Goal: Contribute content: Contribute content

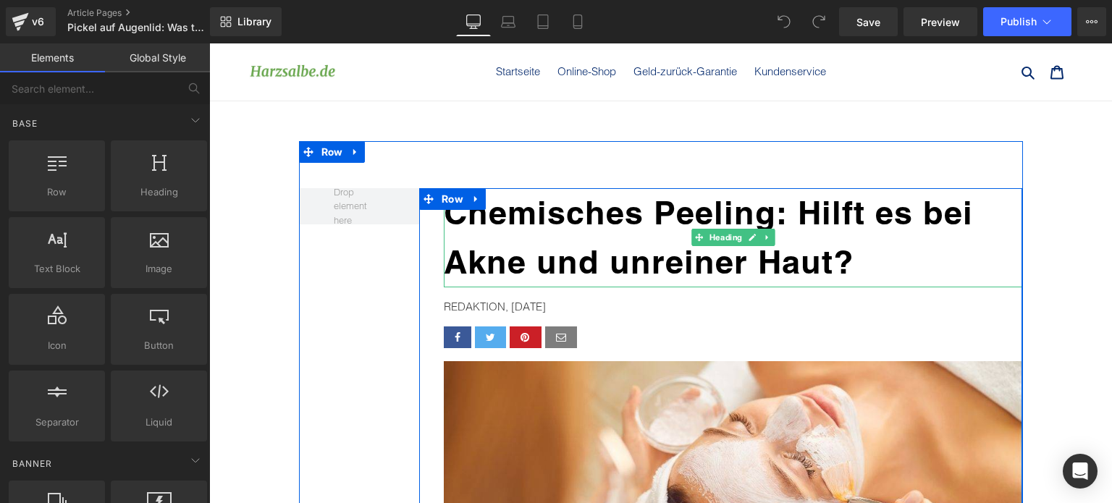
click at [865, 258] on h1 "Chemisches Peeling: Hilft es bei Akne und unreiner Haut?" at bounding box center [733, 237] width 579 height 99
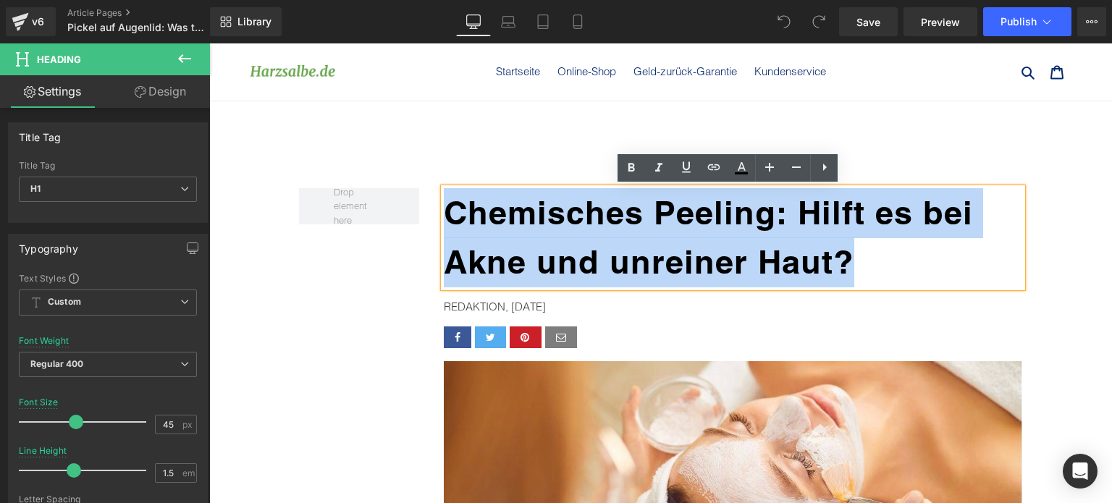
drag, startPoint x: 864, startPoint y: 261, endPoint x: 445, endPoint y: 228, distance: 420.6
click at [445, 228] on h1 "Chemisches Peeling: Hilft es bei Akne und unreiner Haut?" at bounding box center [733, 237] width 579 height 99
paste div
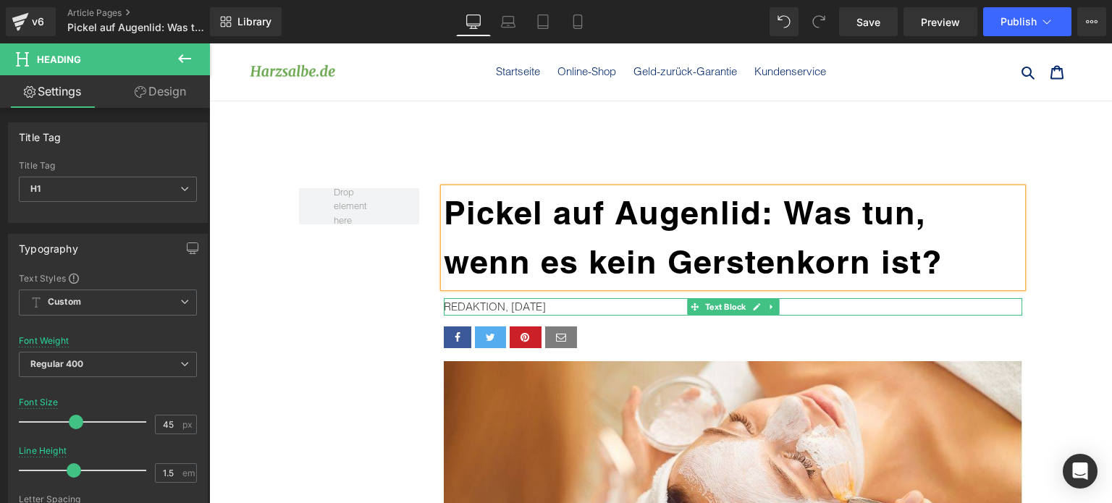
click at [542, 306] on p "REDAKTION, [DATE]" at bounding box center [733, 306] width 579 height 17
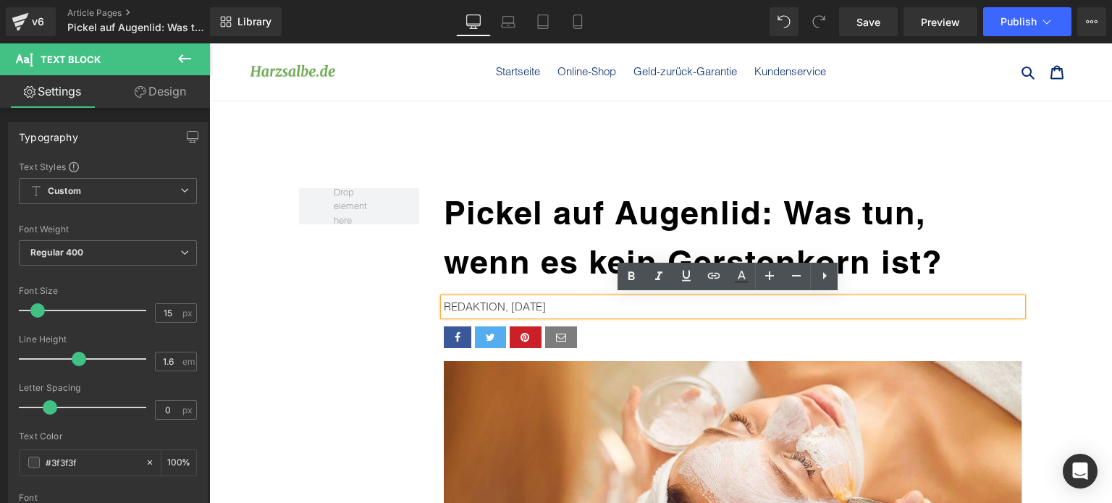
drag, startPoint x: 571, startPoint y: 303, endPoint x: 540, endPoint y: 303, distance: 31.1
click at [540, 303] on p "REDAKTION, [DATE]" at bounding box center [733, 306] width 579 height 17
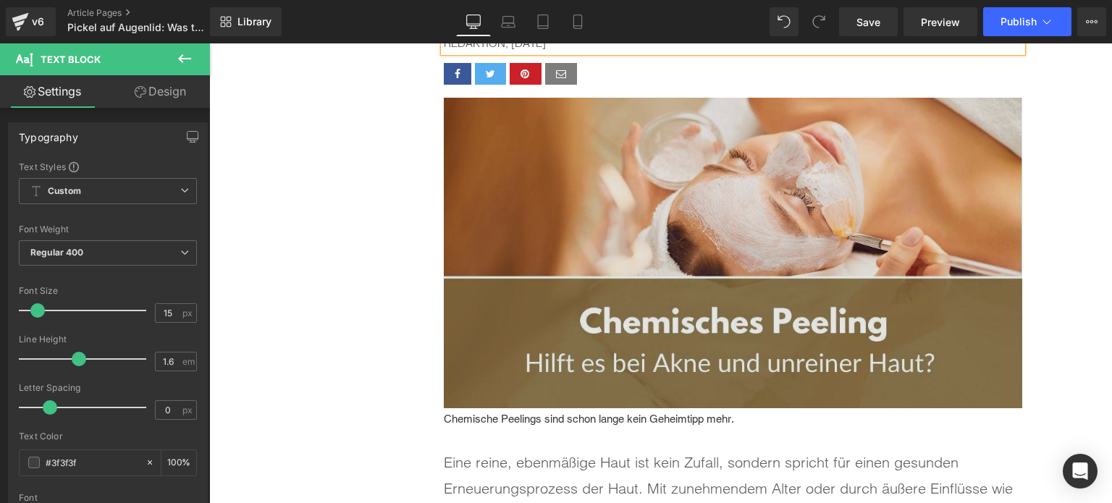
scroll to position [287, 0]
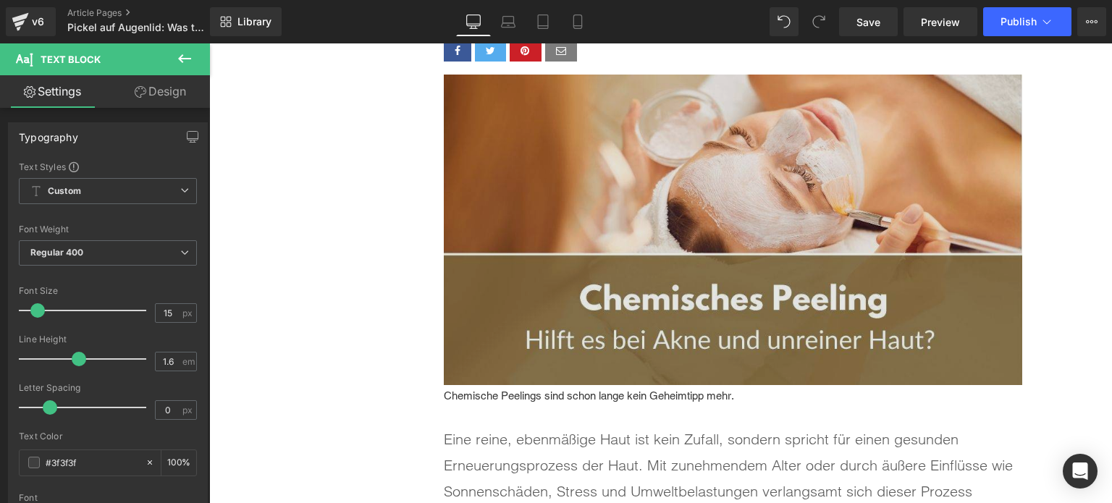
click at [626, 229] on img at bounding box center [733, 230] width 579 height 311
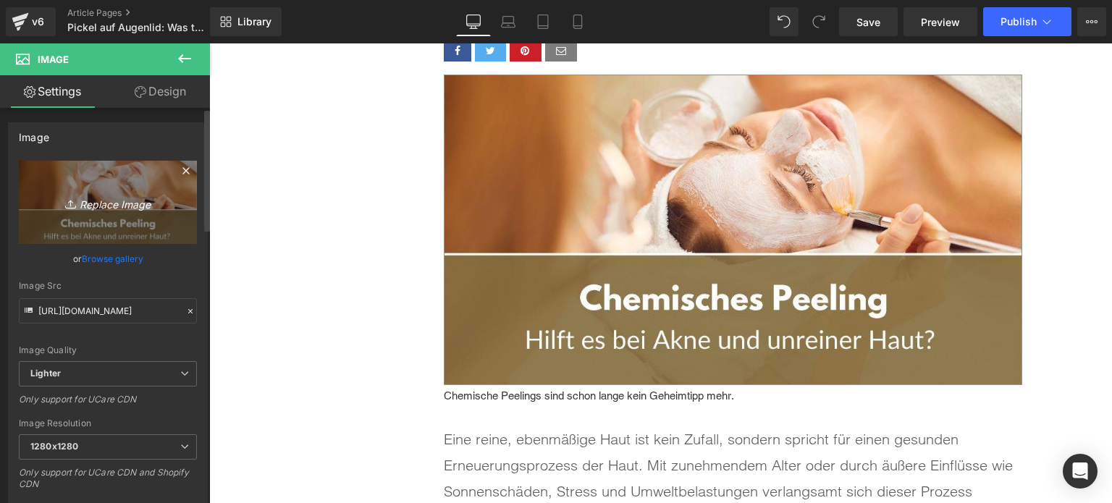
click at [104, 193] on icon "Replace Image" at bounding box center [108, 202] width 116 height 18
click at [162, 204] on icon "Replace Image" at bounding box center [108, 202] width 116 height 18
type input "C:\fakepath\pickel-augenlid.jpg"
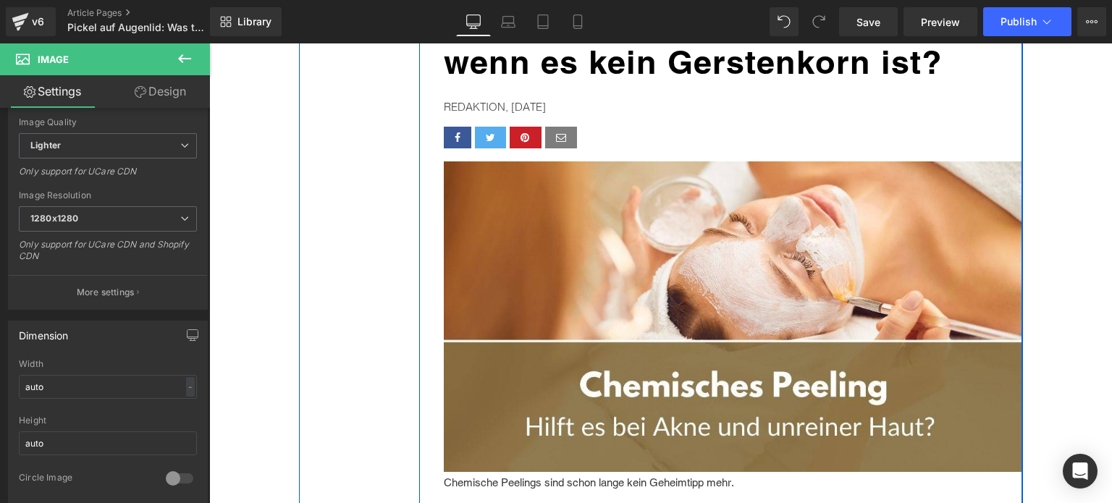
scroll to position [142, 0]
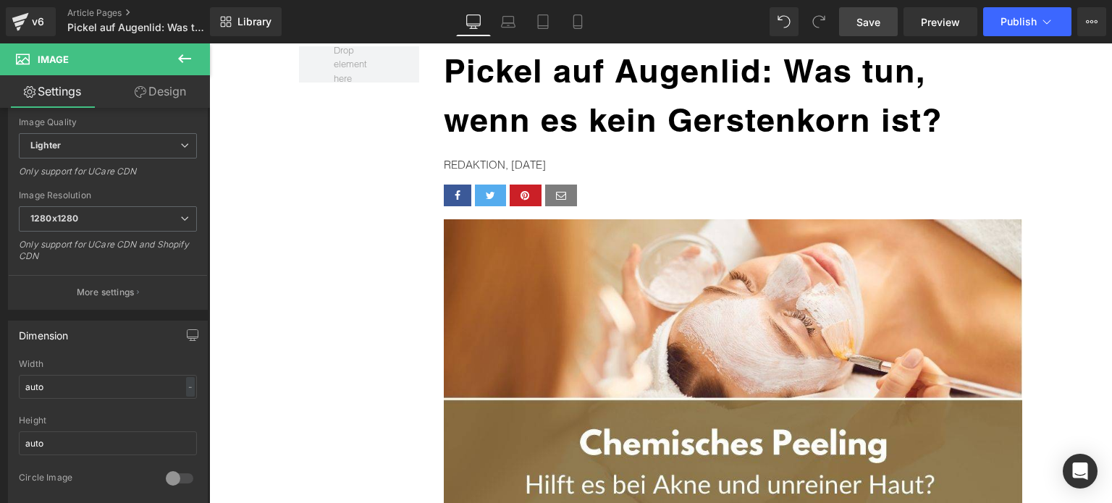
click at [870, 31] on link "Save" at bounding box center [868, 21] width 59 height 29
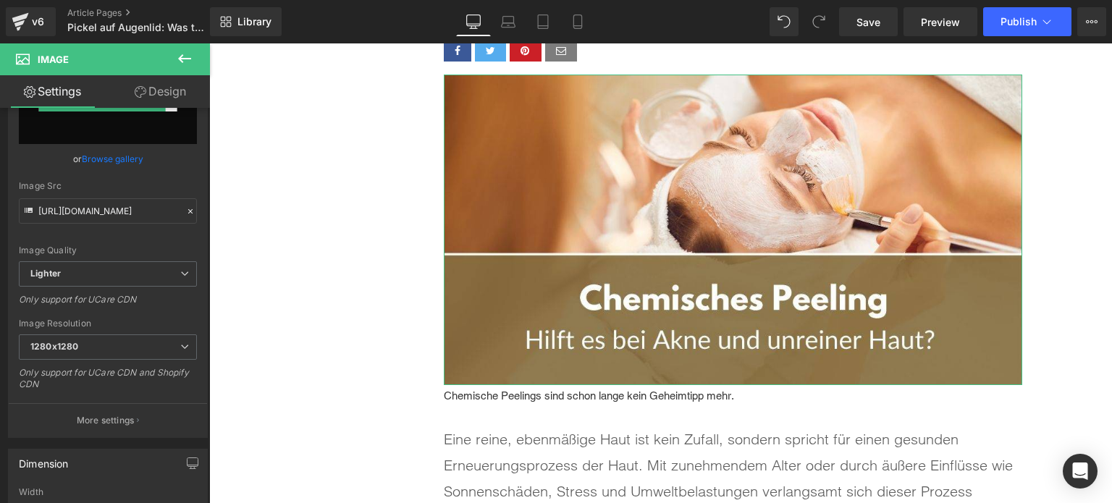
scroll to position [0, 0]
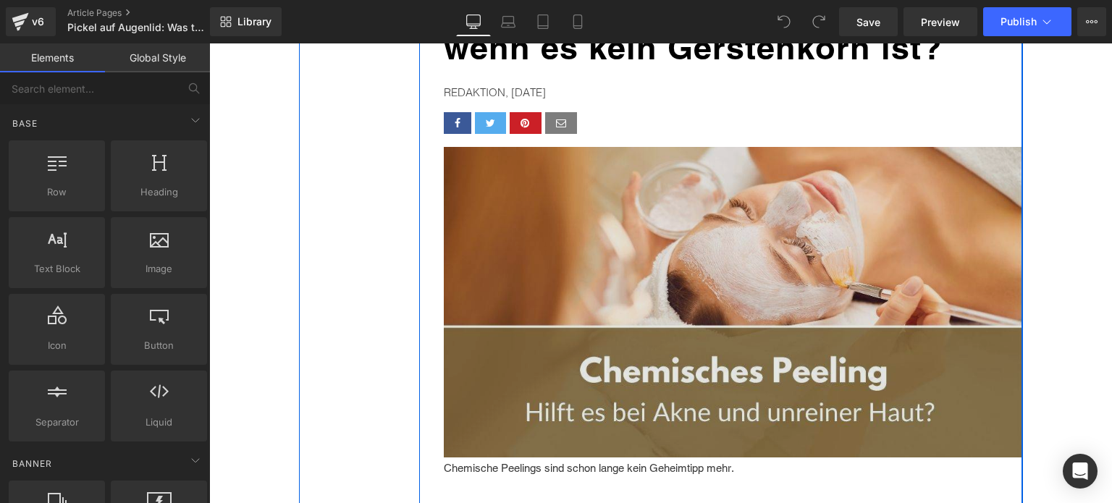
scroll to position [217, 0]
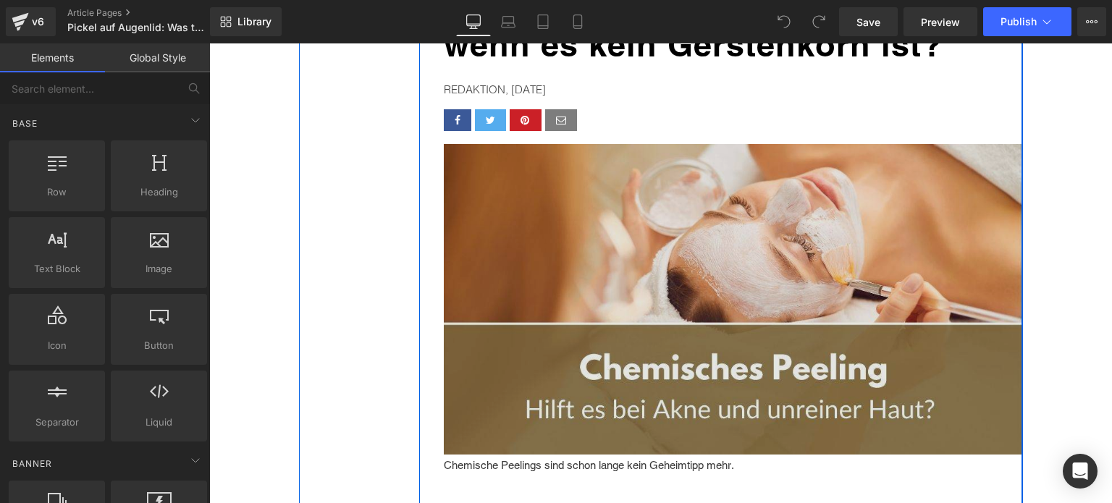
click at [561, 289] on img at bounding box center [733, 299] width 579 height 311
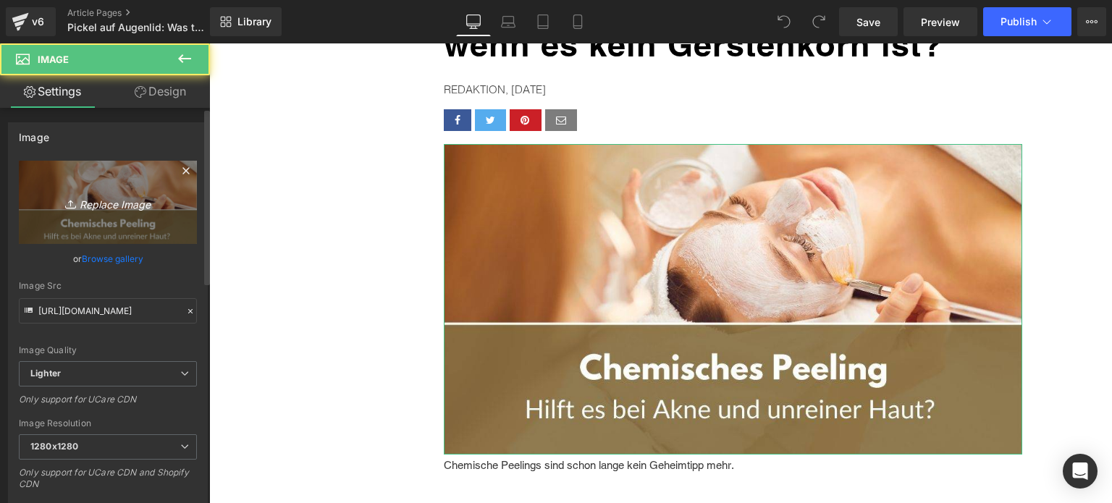
click at [54, 197] on icon "Replace Image" at bounding box center [108, 202] width 116 height 18
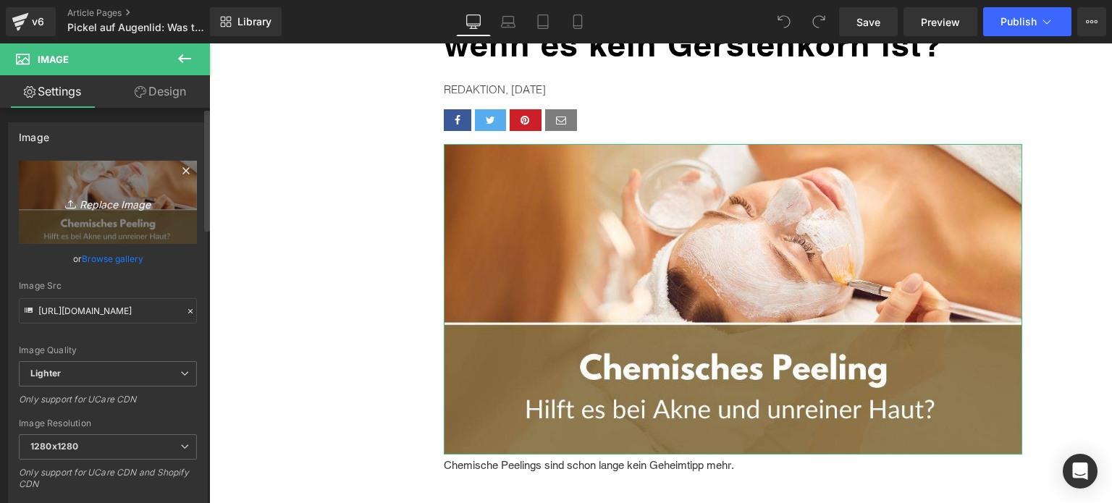
type input "C:\fakepath\pickel-augenlid.jpg"
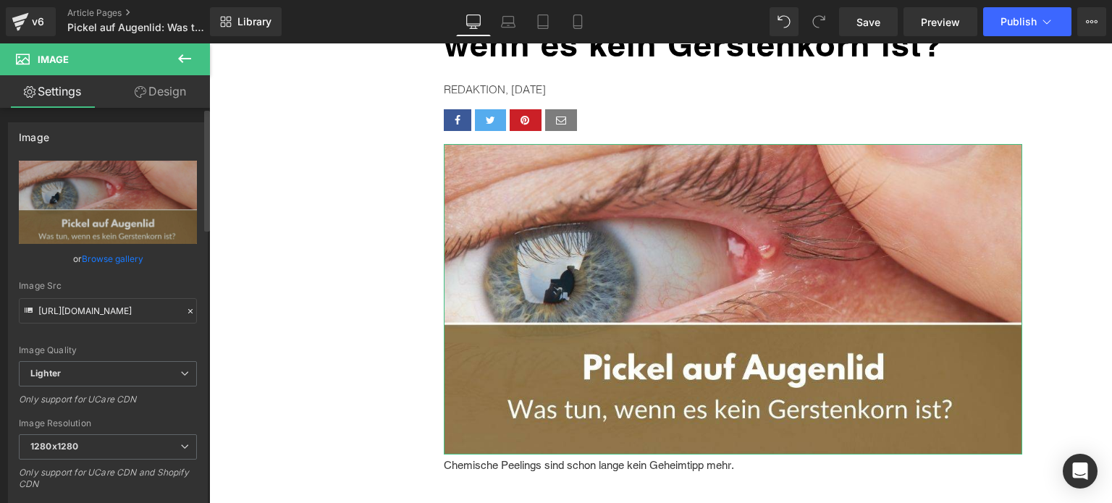
type input "https://ucarecdn.com/0f98dc7e-57f1-4d51-a98b-24b24d482499/-/format/auto/-/previ…"
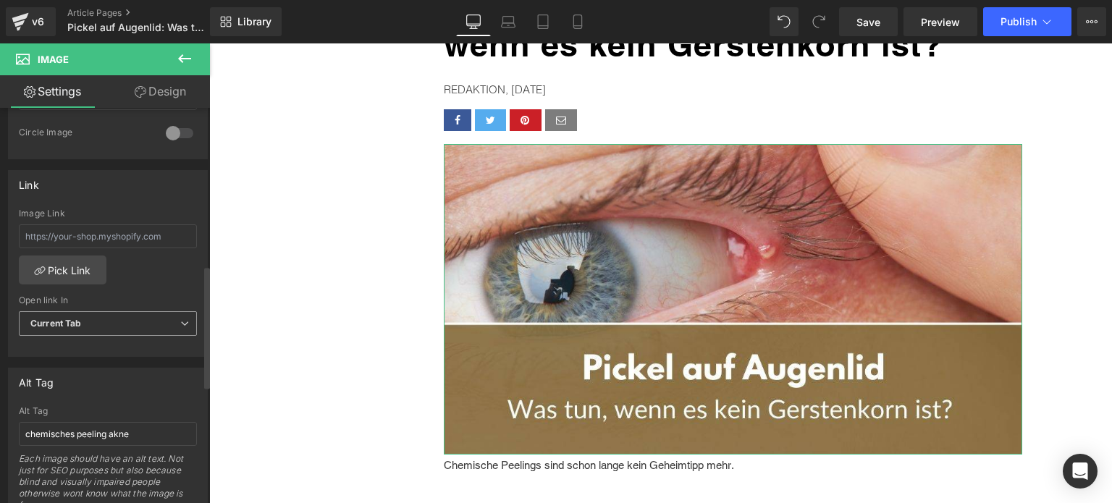
scroll to position [579, 0]
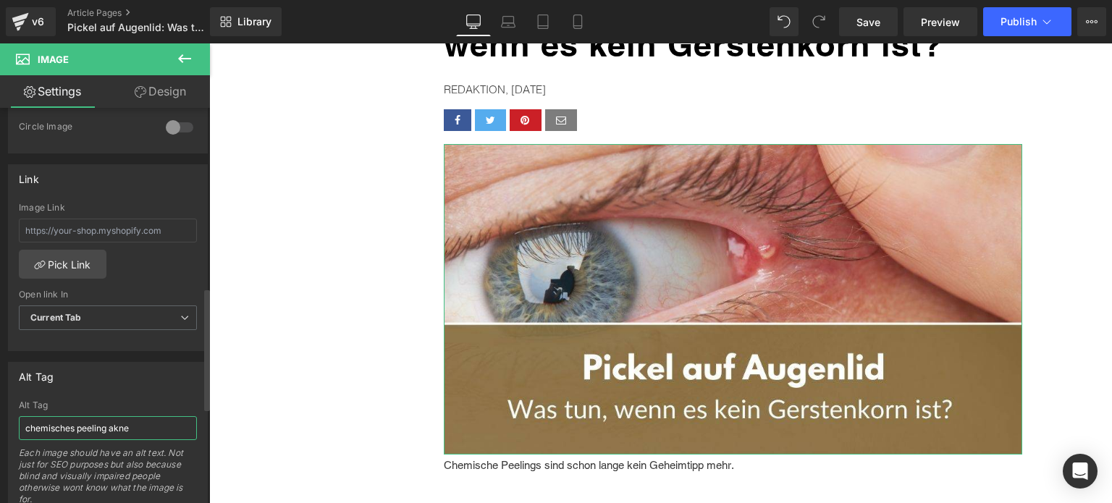
click at [98, 426] on input "chemisches peeling akne" at bounding box center [108, 428] width 178 height 24
type input "pickel auf augenlid"
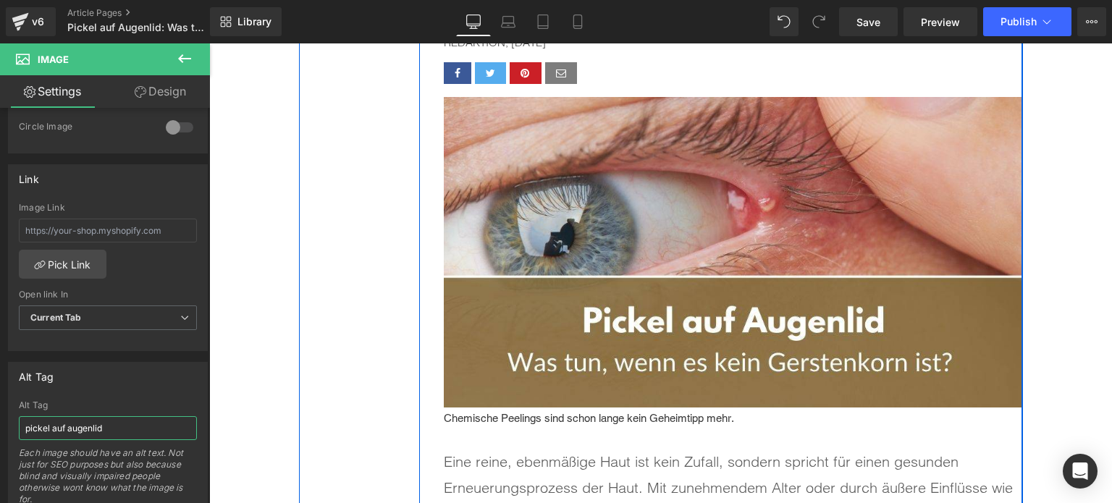
scroll to position [290, 0]
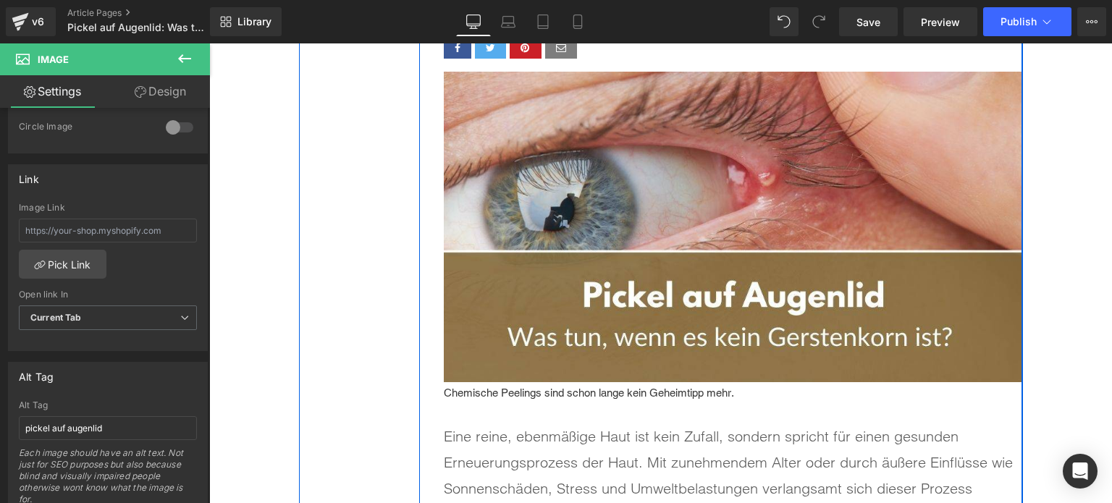
click at [605, 393] on p "Chemische Peelings sind schon lange kein Geheimtipp mehr." at bounding box center [733, 393] width 579 height 17
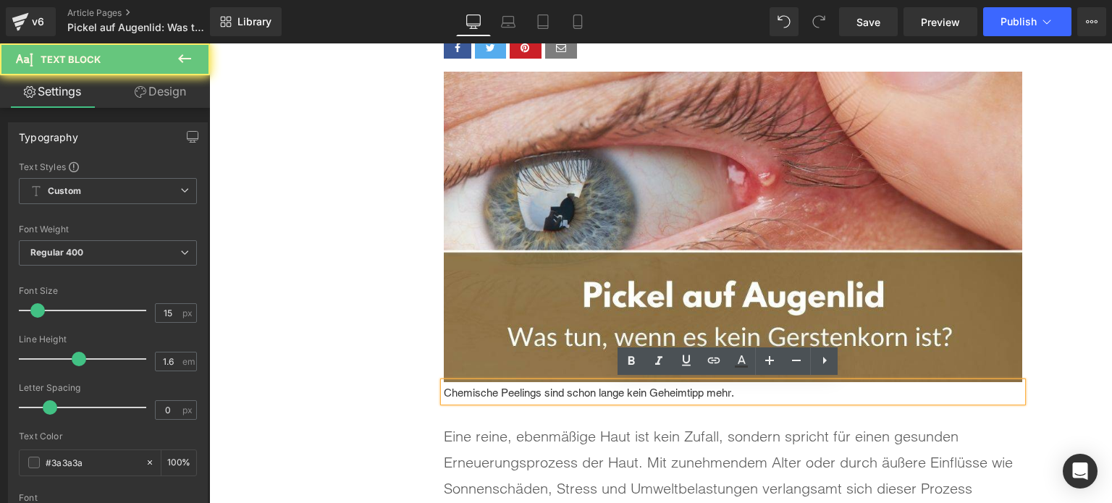
click at [605, 393] on p "Chemische Peelings sind schon lange kein Geheimtipp mehr." at bounding box center [733, 393] width 579 height 17
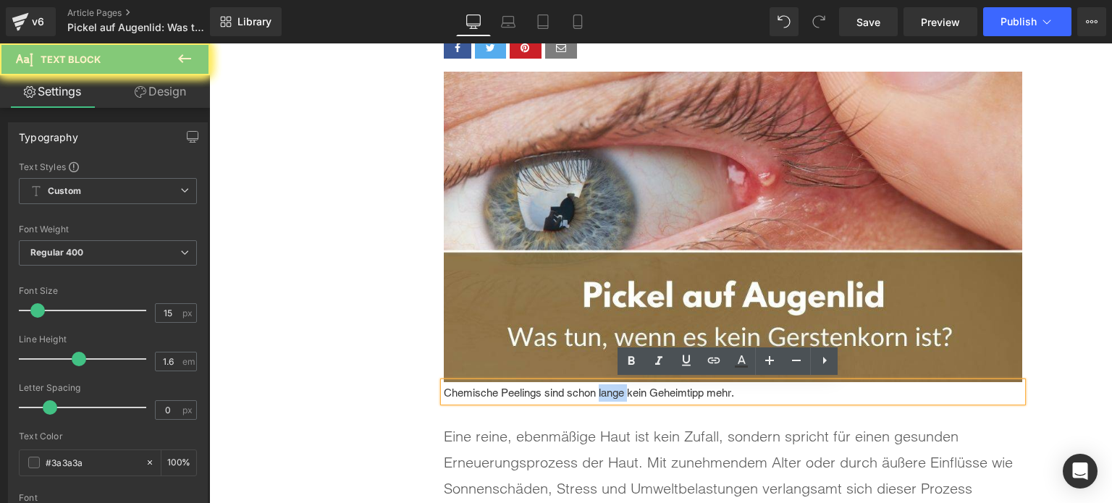
click at [605, 393] on p "Chemische Peelings sind schon lange kein Geheimtipp mehr." at bounding box center [733, 393] width 579 height 17
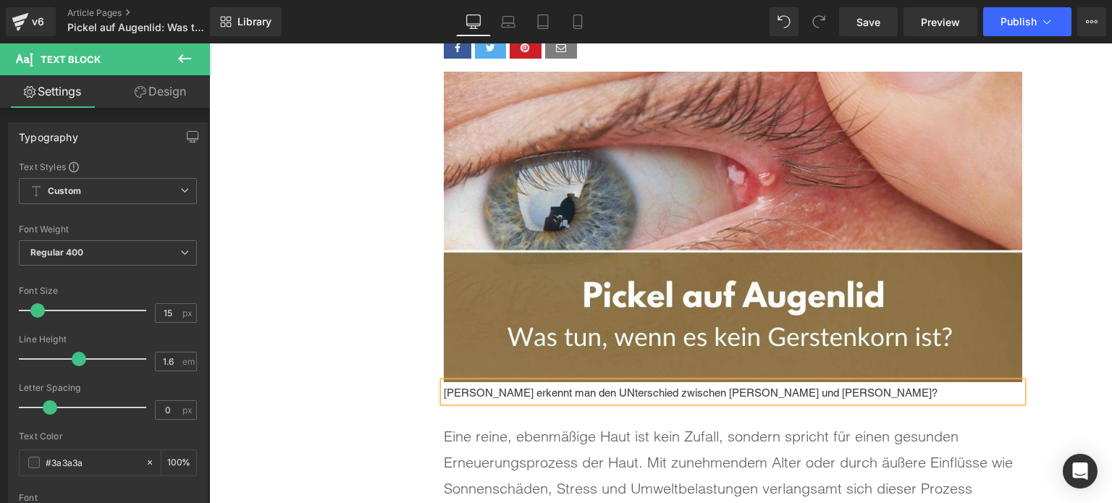
click at [574, 390] on p "Woran erkennt man den UNterschied zwischen Gerstenkorn und Pickel?" at bounding box center [733, 393] width 579 height 17
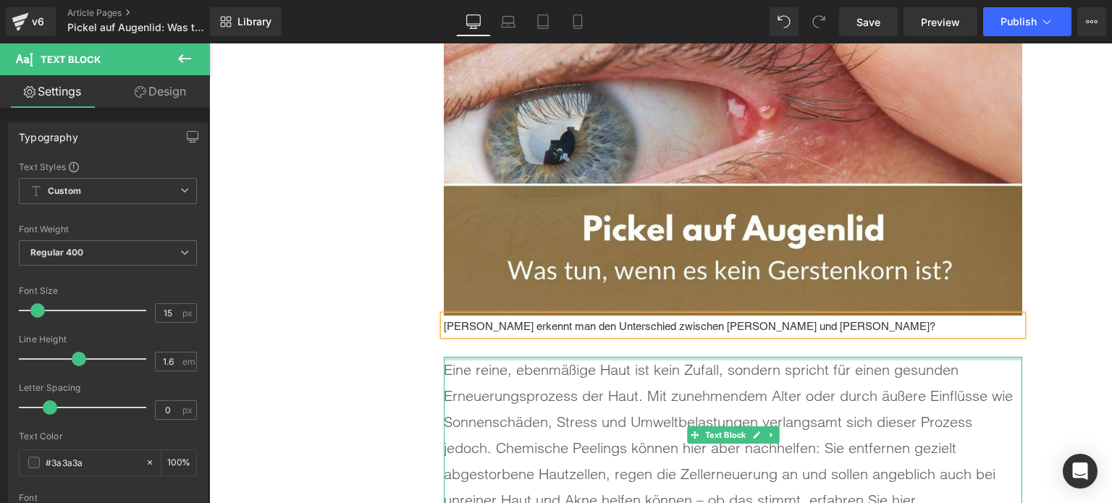
scroll to position [364, 0]
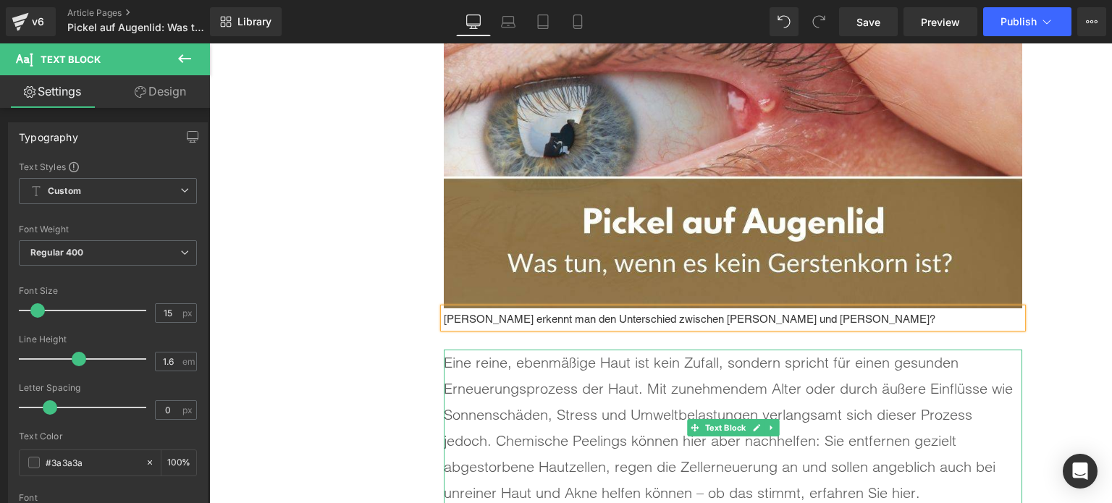
click at [629, 400] on p "Eine reine, ebenmäßige Haut ist kein Zufall, sondern spricht für einen gesunden…" at bounding box center [733, 428] width 579 height 156
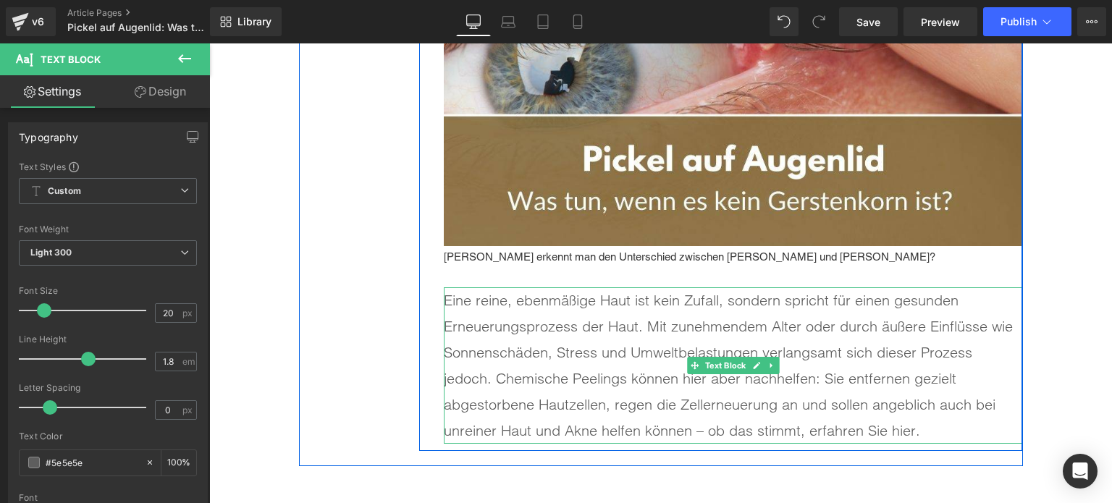
scroll to position [508, 0]
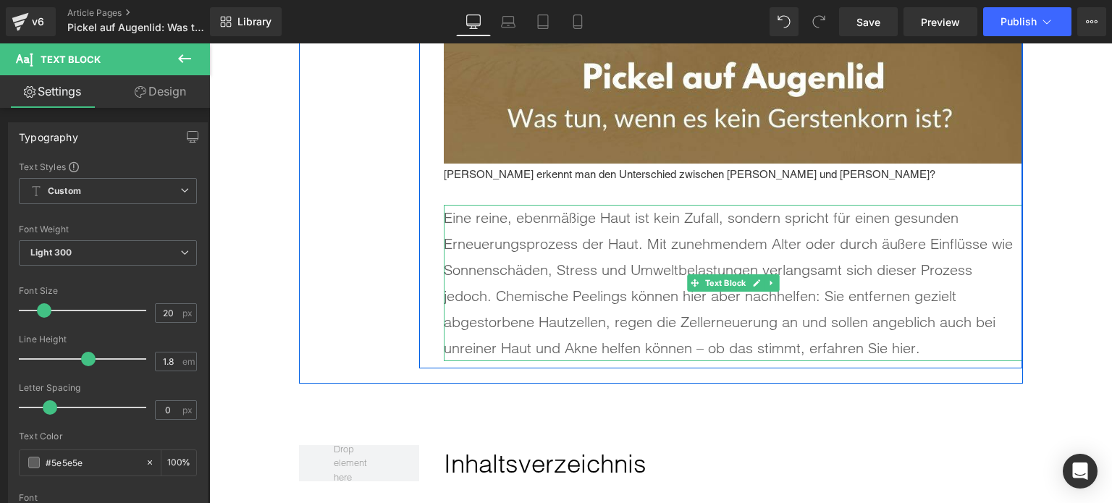
click at [576, 277] on p "Eine reine, ebenmäßige Haut ist kein Zufall, sondern spricht für einen gesunden…" at bounding box center [733, 283] width 579 height 156
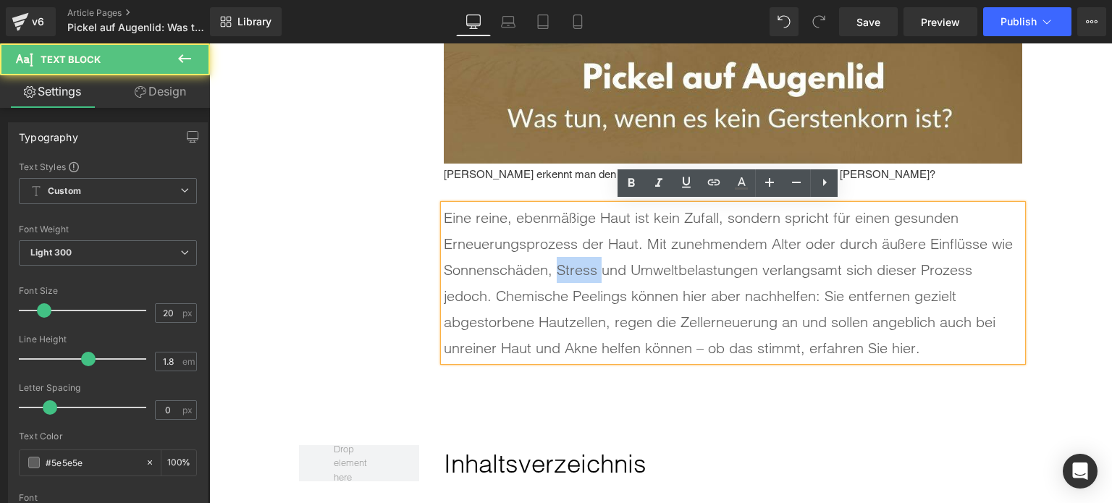
click at [576, 277] on p "Eine reine, ebenmäßige Haut ist kein Zufall, sondern spricht für einen gesunden…" at bounding box center [733, 283] width 579 height 156
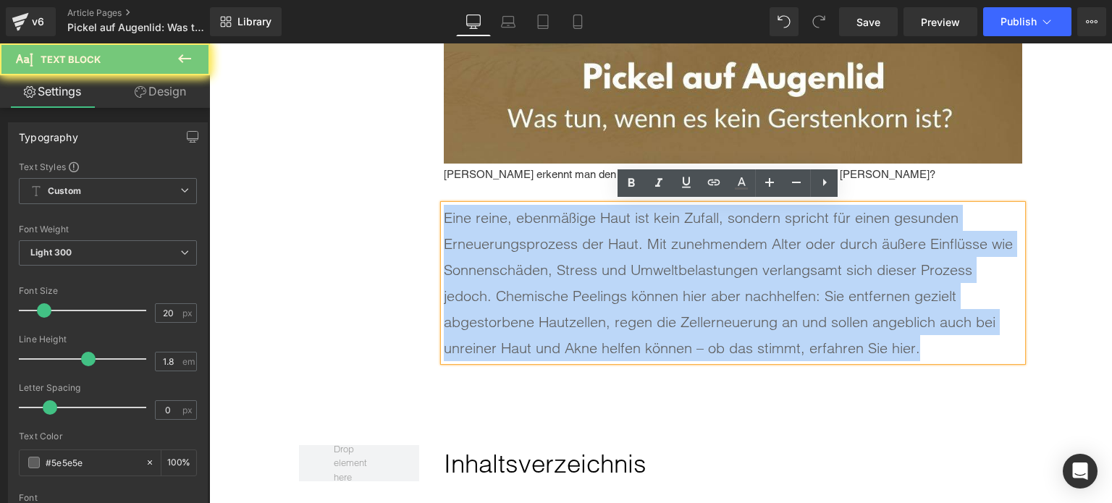
click at [576, 277] on p "Eine reine, ebenmäßige Haut ist kein Zufall, sondern spricht für einen gesunden…" at bounding box center [733, 283] width 579 height 156
paste div
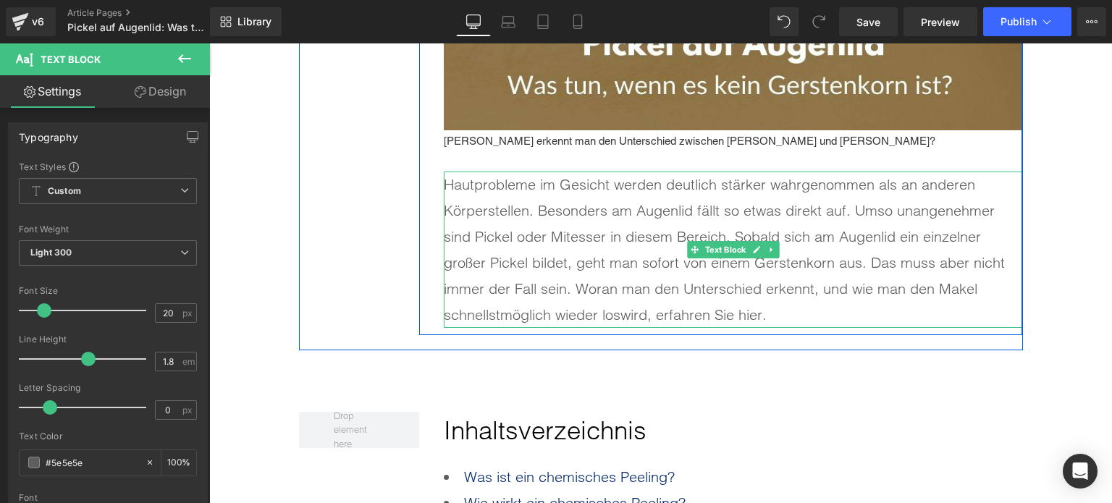
scroll to position [798, 0]
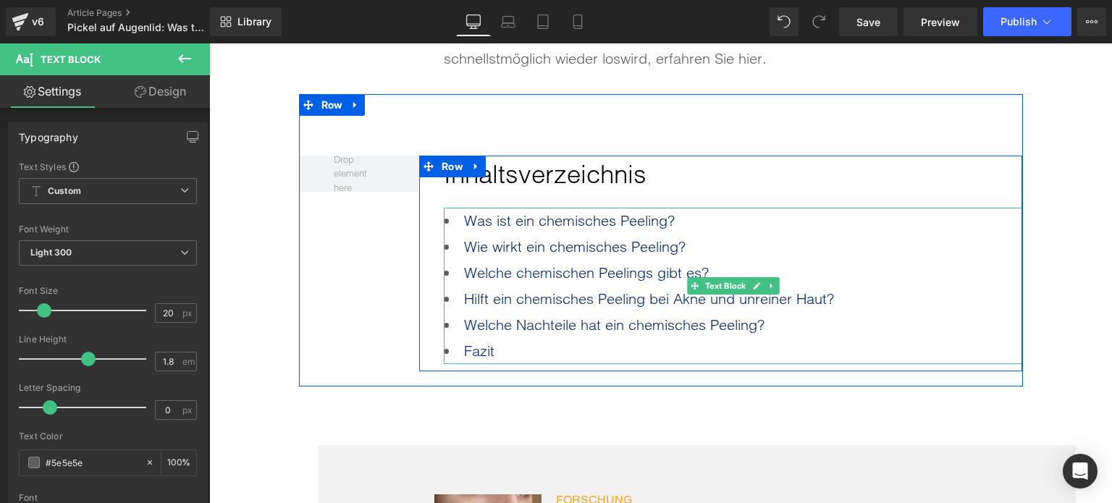
drag, startPoint x: 513, startPoint y: 347, endPoint x: 528, endPoint y: 348, distance: 15.2
click at [513, 347] on li "Fazit" at bounding box center [733, 351] width 579 height 26
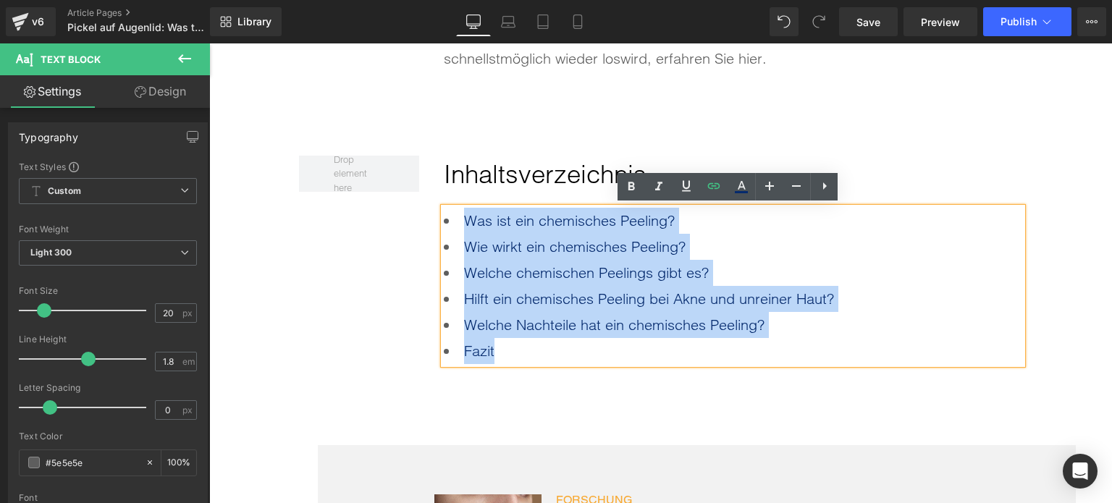
drag, startPoint x: 530, startPoint y: 348, endPoint x: 432, endPoint y: 223, distance: 158.4
click at [432, 223] on div "Inhaltsverzeichnis Heading Was ist ein chemisches Peeling? Wie wirkt ein chemis…" at bounding box center [720, 264] width 603 height 217
paste div
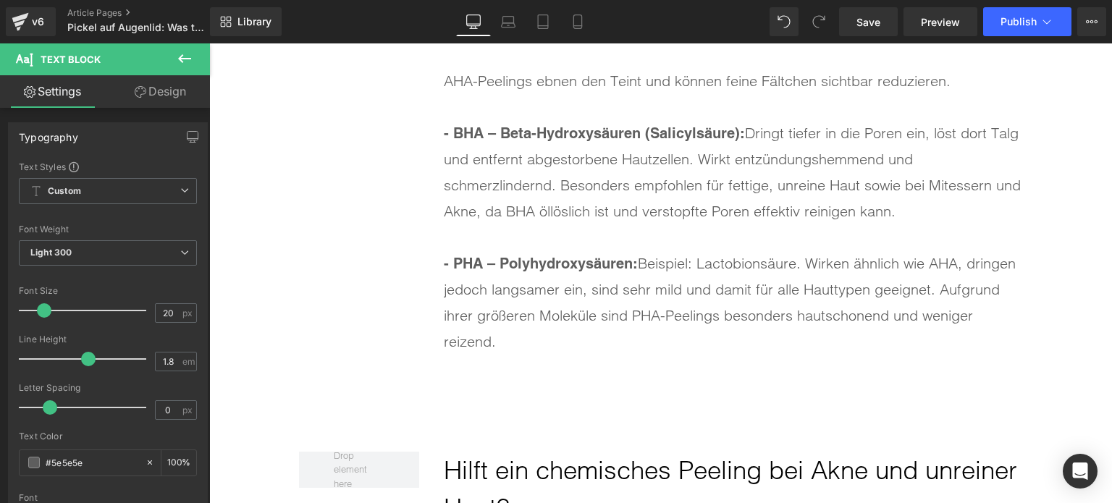
scroll to position [4057, 0]
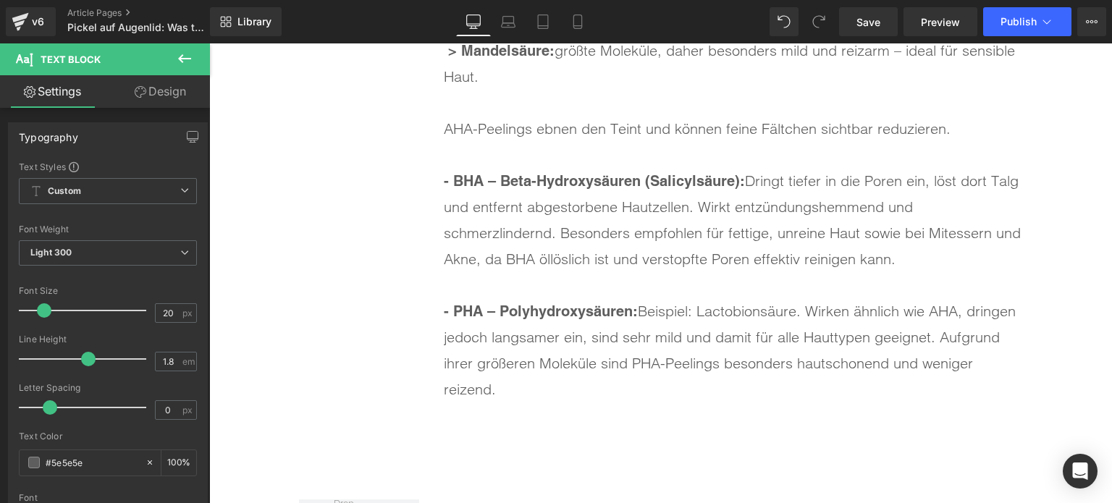
click at [510, 307] on span "- PHA – Polyhydroxysäuren:" at bounding box center [541, 311] width 194 height 17
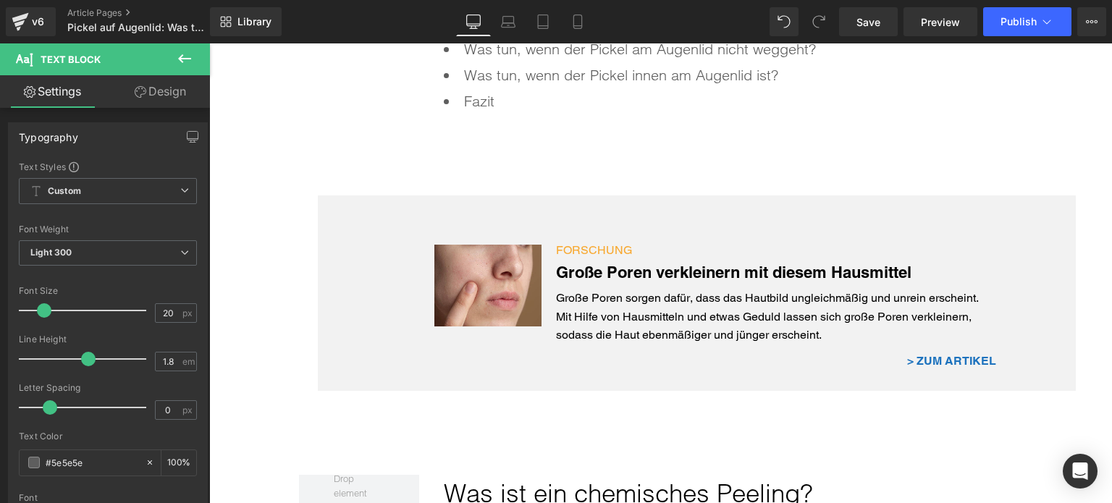
scroll to position [1231, 0]
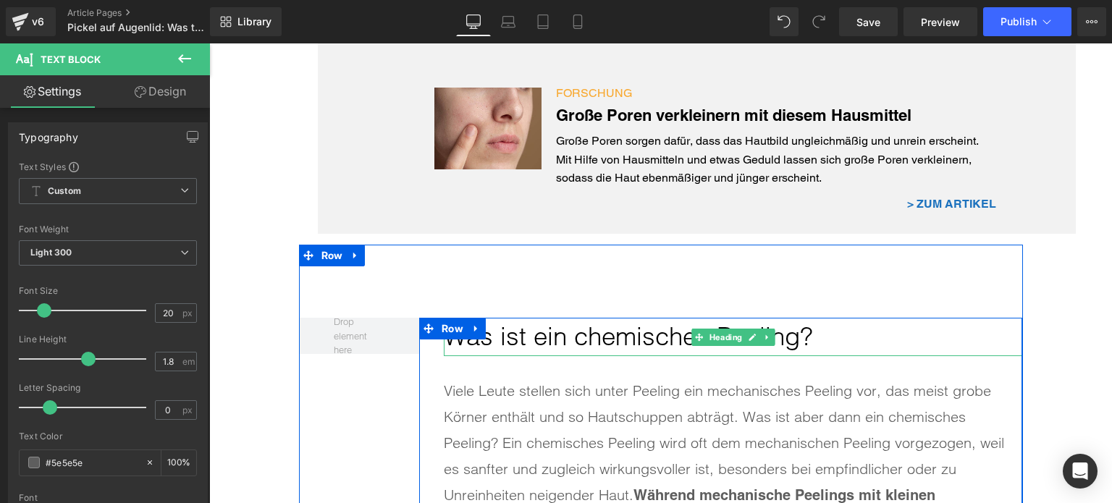
click at [640, 332] on h2 "Was ist ein chemisches Peeling?" at bounding box center [733, 337] width 579 height 38
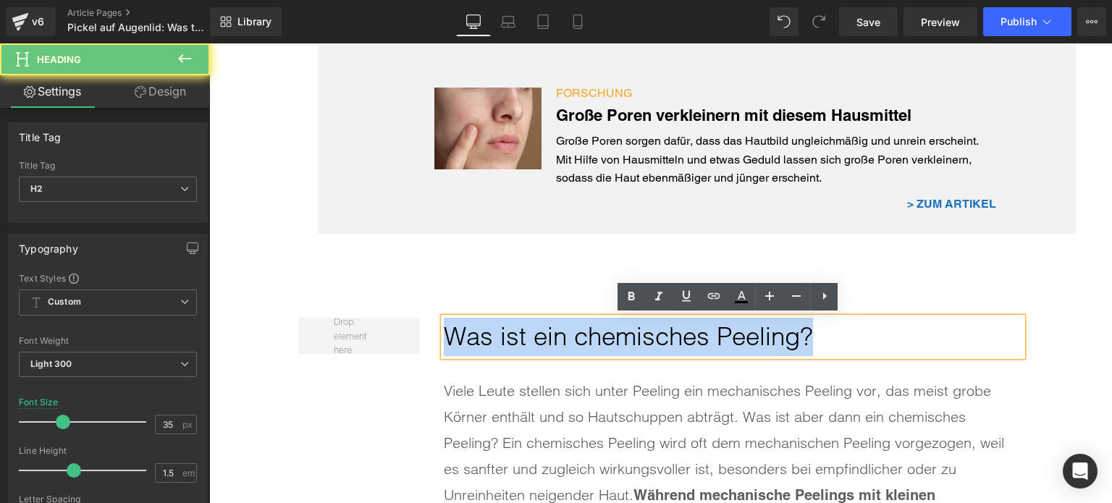
click at [640, 332] on h2 "Was ist ein chemisches Peeling?" at bounding box center [733, 337] width 579 height 38
paste div
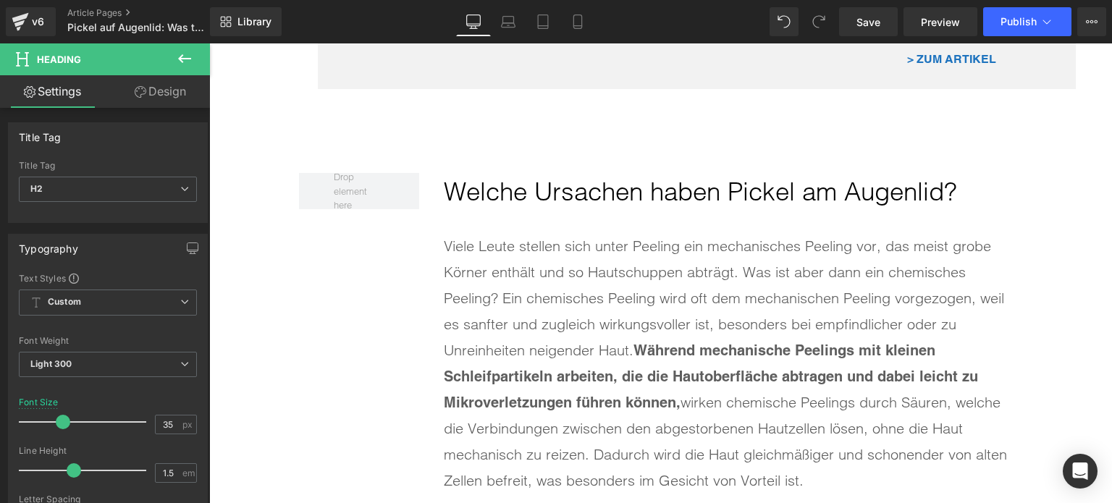
drag, startPoint x: 487, startPoint y: 290, endPoint x: 713, endPoint y: 345, distance: 232.6
click at [487, 290] on div "Viele Leute stellen sich unter Peeling ein mechanisches Peeling vor, das meist …" at bounding box center [733, 363] width 579 height 261
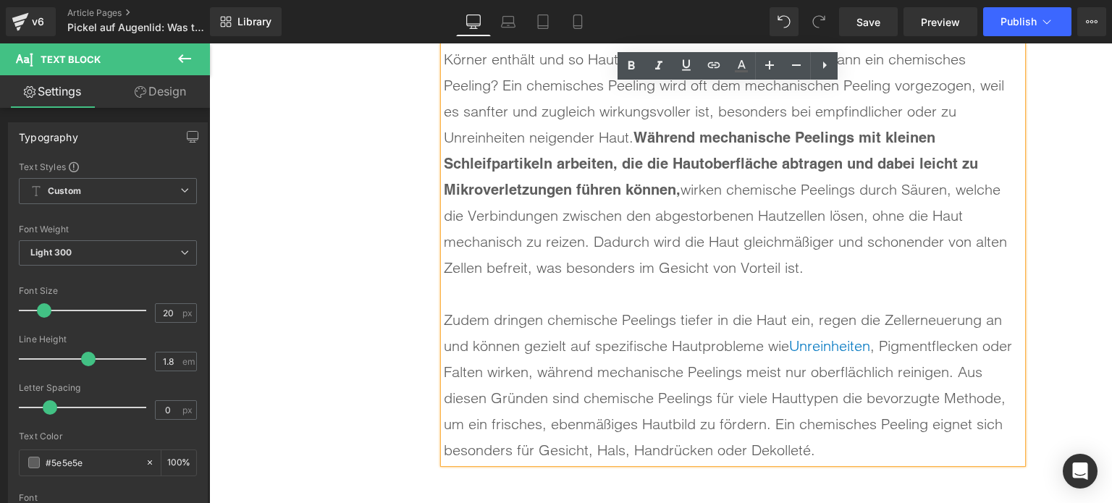
scroll to position [1666, 0]
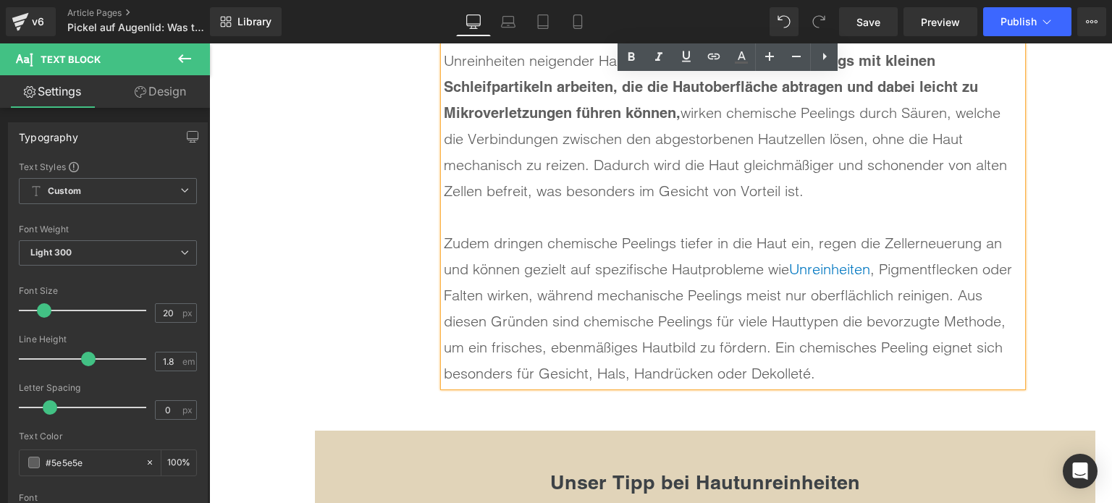
click at [871, 366] on div "Zudem dringen chemische Peelings tiefer in die Haut ein, regen die Zellerneueru…" at bounding box center [733, 308] width 579 height 156
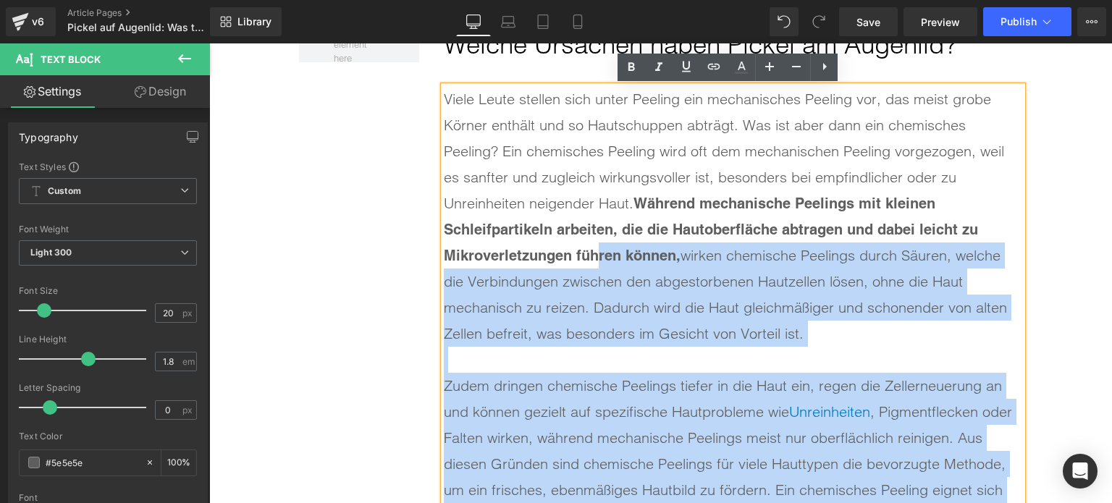
scroll to position [1521, 0]
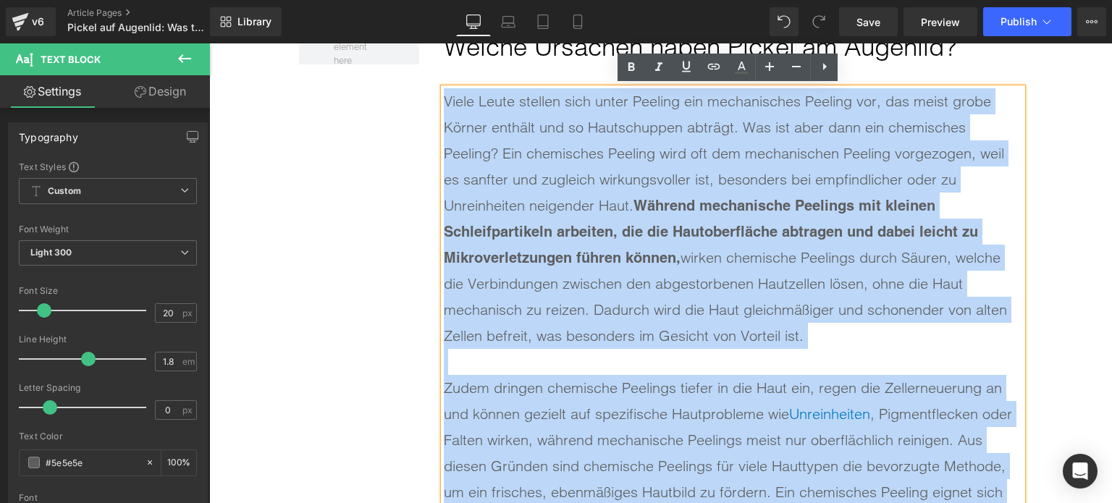
drag, startPoint x: 859, startPoint y: 366, endPoint x: 442, endPoint y: 102, distance: 493.9
click at [444, 102] on div "Viele Leute stellen sich unter Peeling ein mechanisches Peeling vor, das meist …" at bounding box center [733, 309] width 579 height 443
paste div
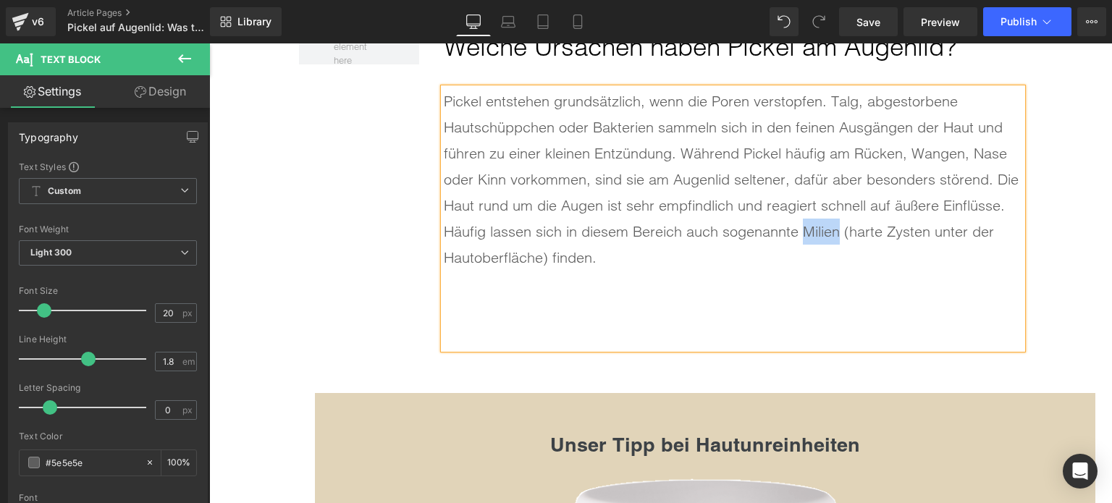
drag, startPoint x: 800, startPoint y: 225, endPoint x: 834, endPoint y: 227, distance: 34.1
click at [834, 227] on div "Pickel entstehen grundsätzlich, wenn die Poren verstopfen. Talg, abgestorbene H…" at bounding box center [733, 179] width 579 height 183
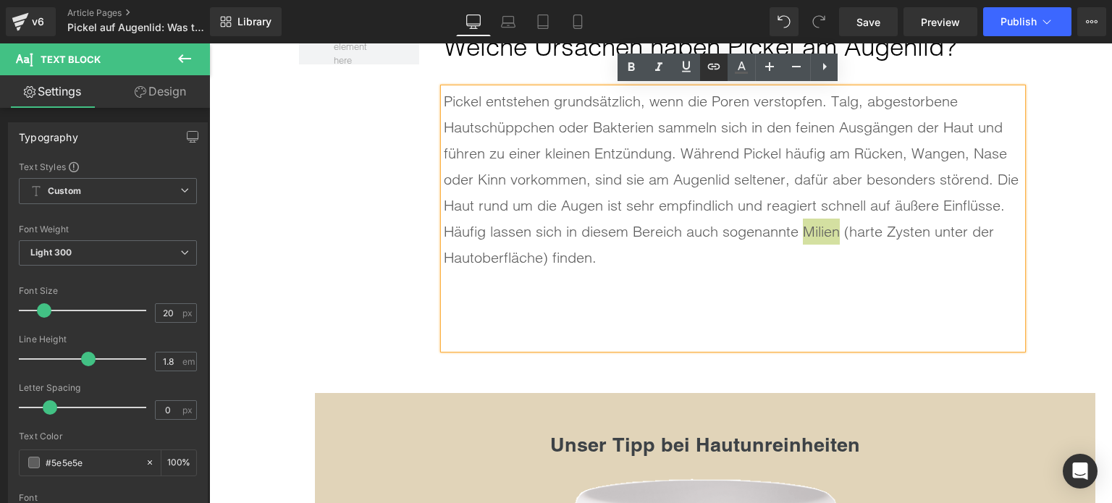
click at [710, 75] on link at bounding box center [714, 68] width 28 height 28
click at [991, 0] on div "Text Color Highlight Color #333333 Edit or remove link: Edit - Unlink - Cancel" at bounding box center [556, 0] width 1112 height 0
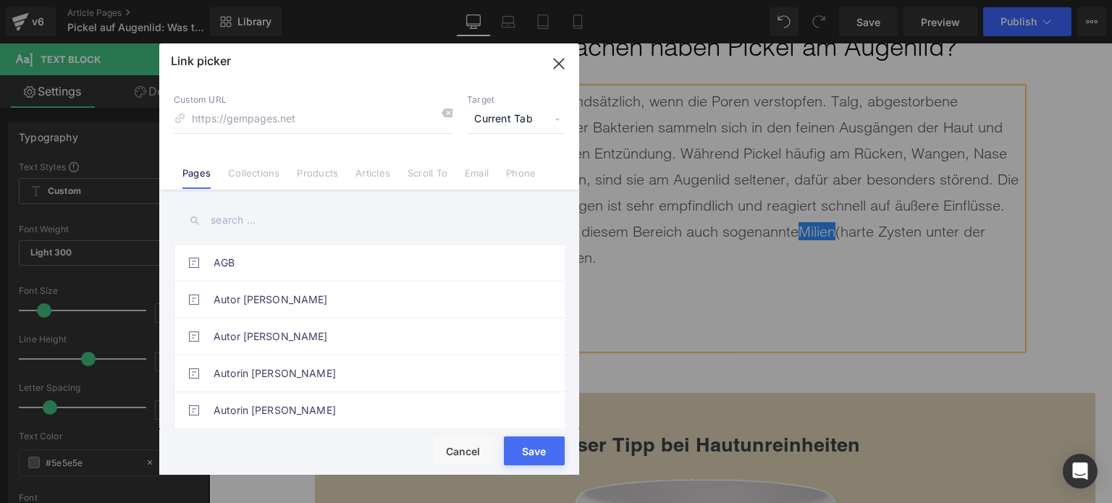
click at [367, 177] on link "Articles" at bounding box center [373, 178] width 35 height 22
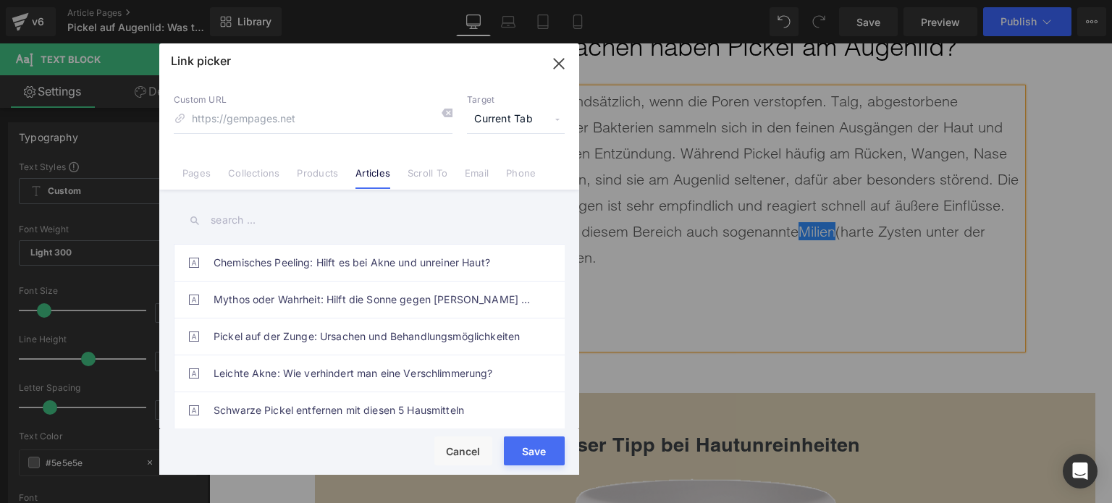
click at [319, 200] on div "AGB Autor Johannes Müller Autor Simon Engelhardt Autorin Lina Mattern Autorin M…" at bounding box center [369, 311] width 420 height 243
click at [289, 225] on input "text" at bounding box center [369, 220] width 391 height 33
type input "m"
click at [562, 68] on icon "button" at bounding box center [559, 63] width 23 height 23
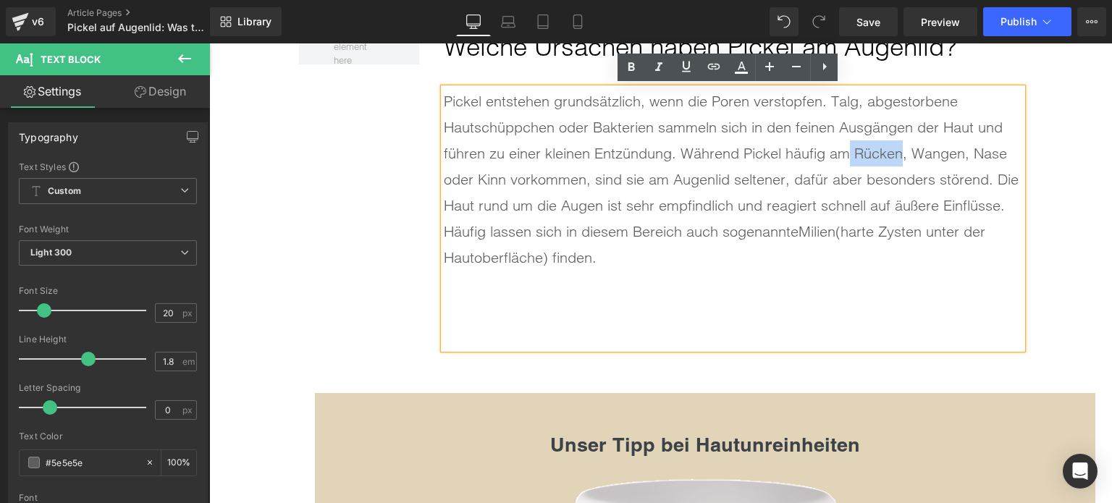
drag, startPoint x: 846, startPoint y: 149, endPoint x: 897, endPoint y: 151, distance: 51.5
click at [897, 151] on div "Pickel entstehen grundsätzlich, wenn die Poren verstopfen. Talg, abgestorbene H…" at bounding box center [733, 179] width 579 height 183
click at [716, 73] on icon at bounding box center [713, 66] width 17 height 17
click at [1017, 185] on div at bounding box center [984, 184] width 67 height 36
click at [1006, 0] on div "Text Color Highlight Color #333333 Edit or remove link: Edit - Unlink - Cancel" at bounding box center [556, 0] width 1112 height 0
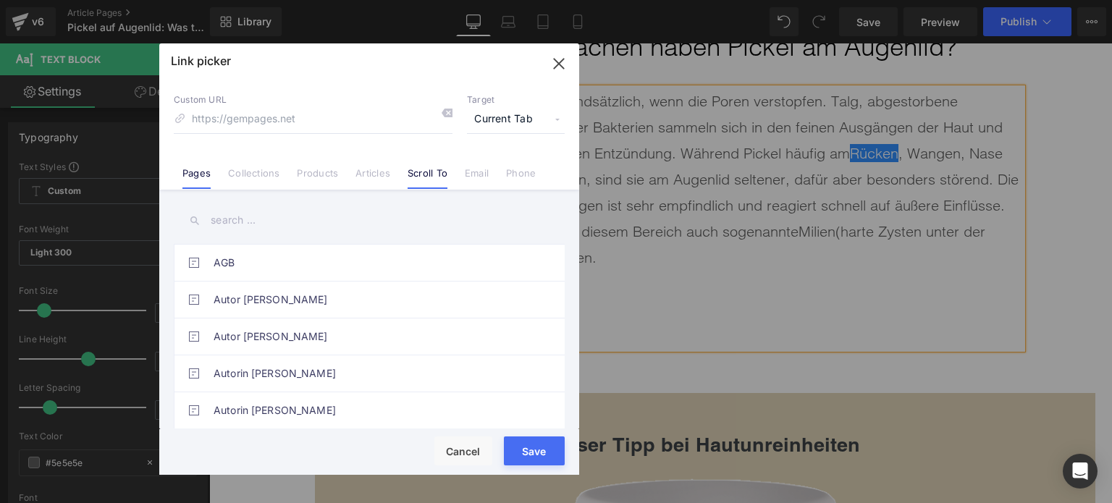
click at [449, 173] on li "Scroll To" at bounding box center [427, 167] width 57 height 25
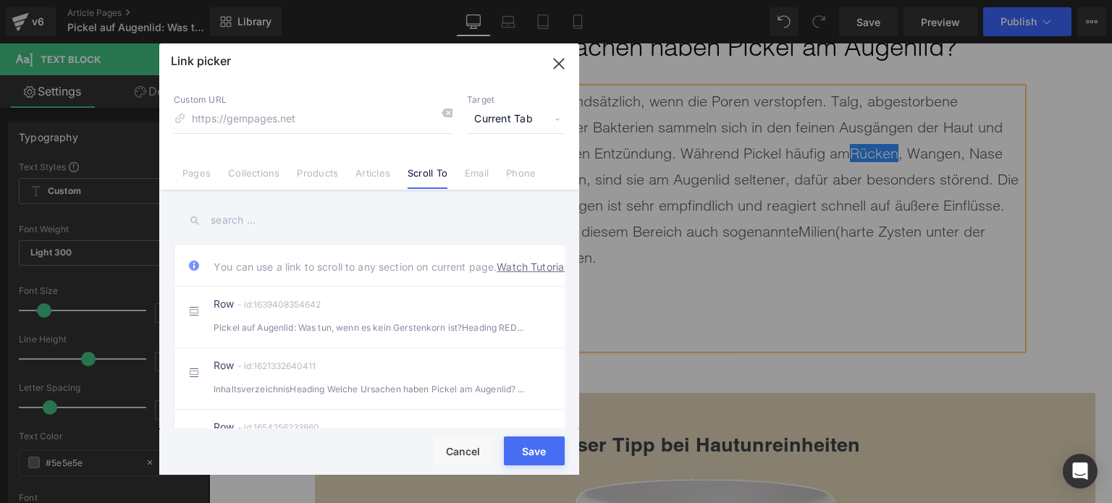
click at [311, 231] on input "text" at bounding box center [369, 220] width 391 height 33
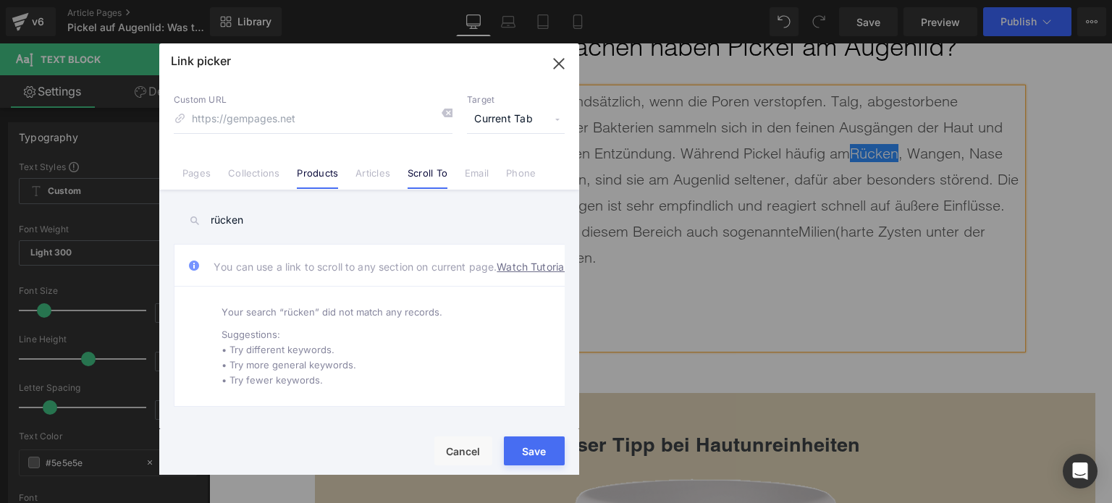
click at [324, 177] on link "Products" at bounding box center [317, 178] width 41 height 22
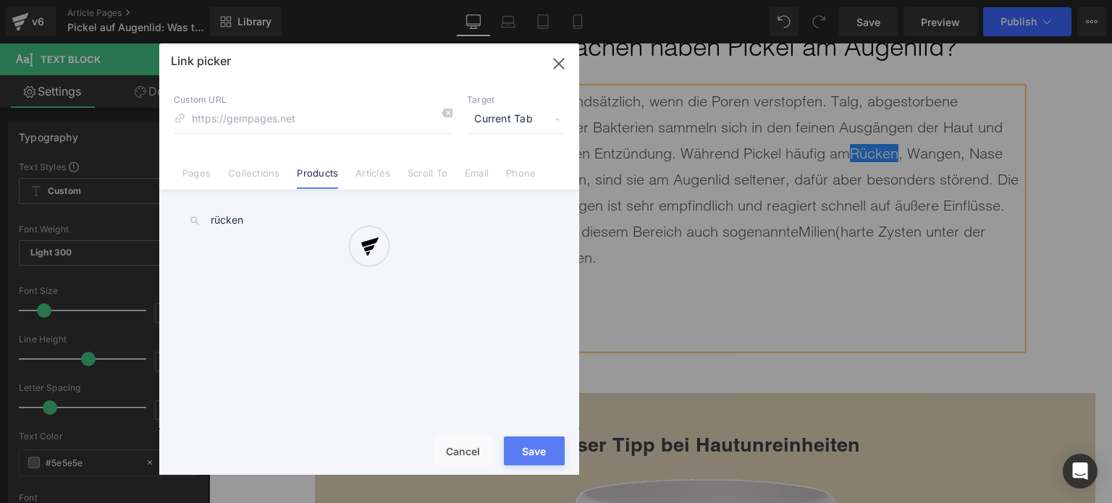
click at [368, 176] on div "Link picker Back to Library Insert Custom URL Target Current Tab Current Tab Ne…" at bounding box center [369, 259] width 420 height 432
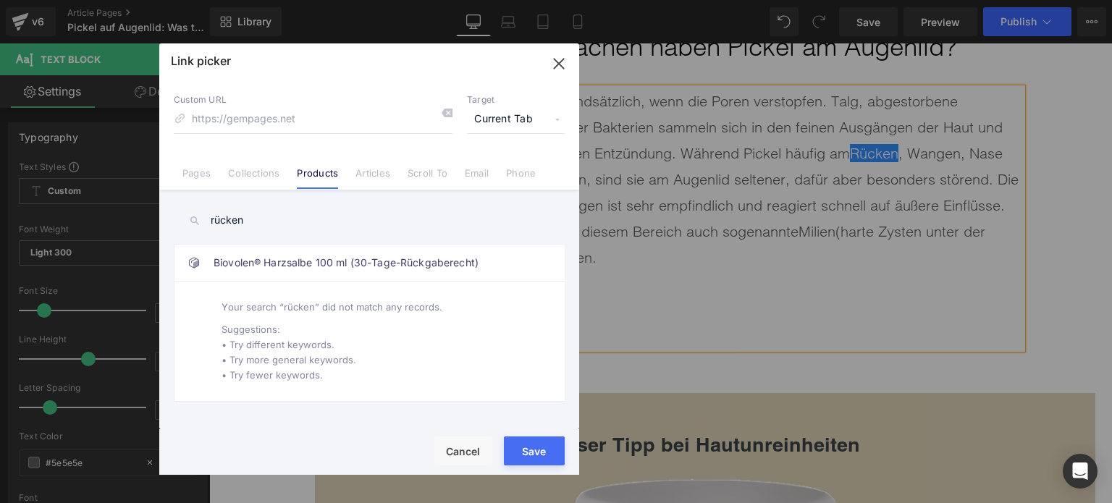
click at [368, 176] on link "Articles" at bounding box center [373, 178] width 35 height 22
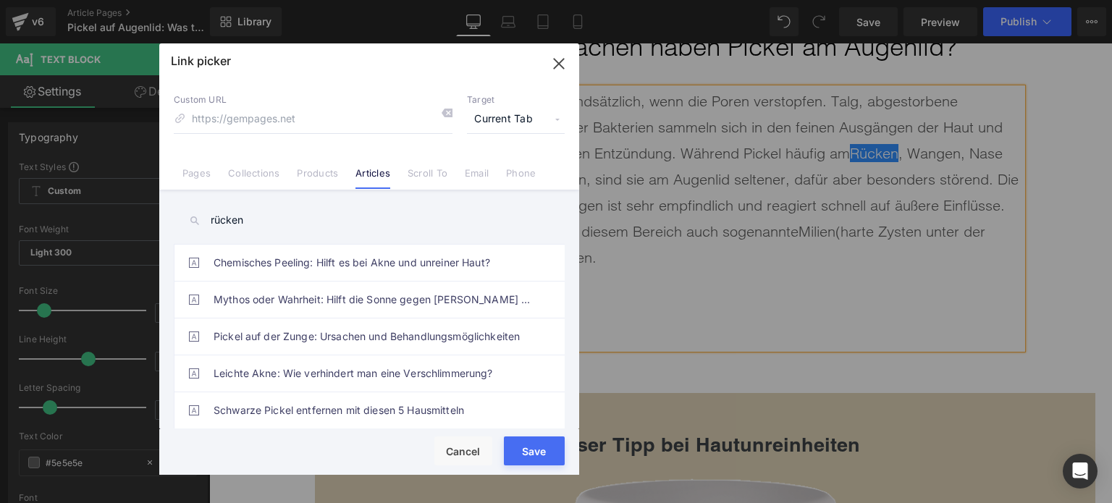
click at [288, 217] on input "rücken" at bounding box center [369, 220] width 391 height 33
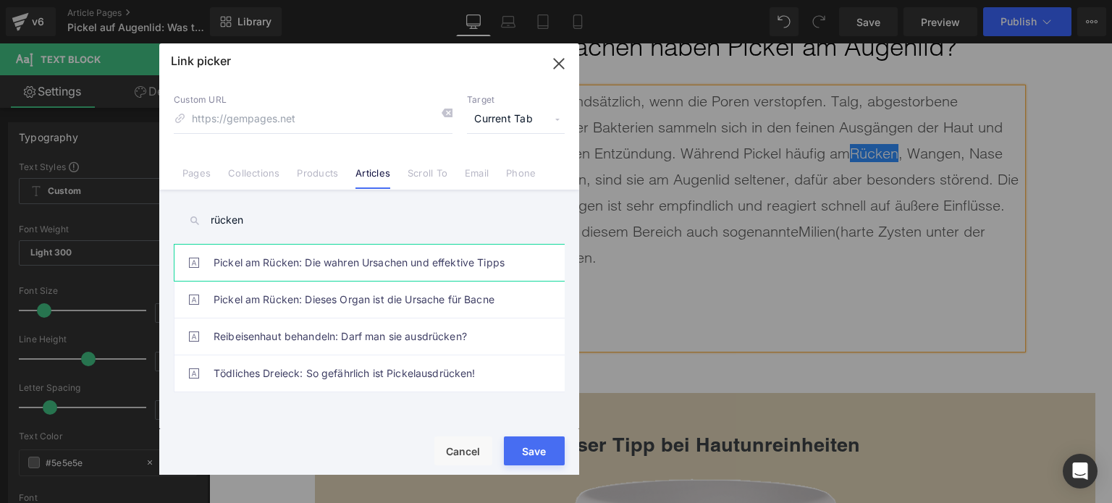
type input "rücken"
click at [281, 272] on link "Pickel am Rücken: Die wahren Ursachen und effektive Tipps" at bounding box center [373, 263] width 319 height 36
type input "/blogs/wissenswertes/pickel-am-ruecken-ursache"
click at [530, 454] on button "Save" at bounding box center [534, 451] width 61 height 29
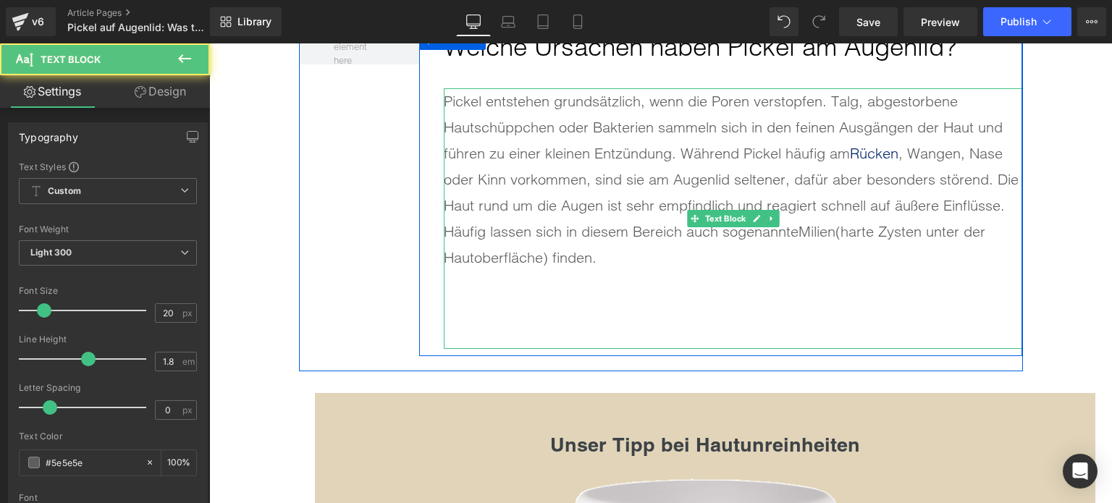
click at [863, 141] on div "Pickel entstehen grundsätzlich, wenn die Poren verstopfen. Talg, abgestorbene H…" at bounding box center [733, 179] width 579 height 183
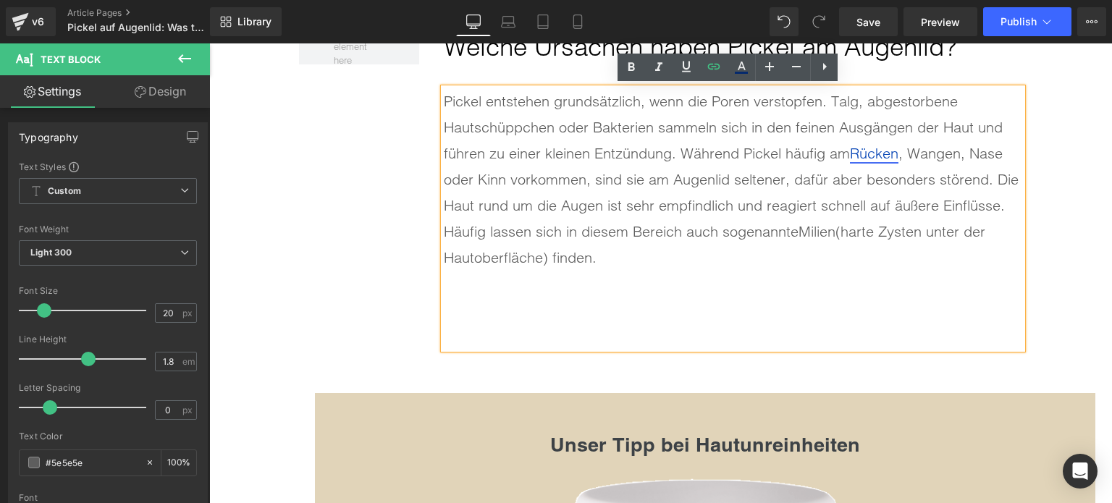
drag, startPoint x: 850, startPoint y: 147, endPoint x: 893, endPoint y: 153, distance: 43.8
click at [898, 153] on div "Pickel entstehen grundsätzlich, wenn die Poren verstopfen. Talg, abgestorbene H…" at bounding box center [733, 179] width 579 height 183
click at [715, 69] on icon at bounding box center [714, 67] width 12 height 6
type input "/blogs/wissenswertes/pickel-am-ruecken-ursache"
click at [892, 188] on input "/blogs/wissenswertes/pickel-am-ruecken-ursache" at bounding box center [839, 184] width 223 height 36
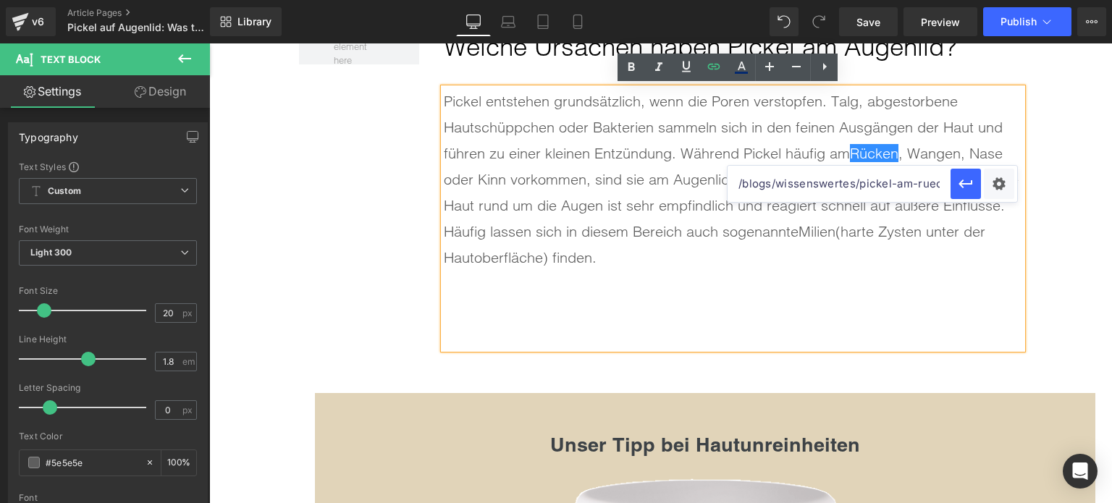
click at [892, 188] on input "/blogs/wissenswertes/pickel-am-ruecken-ursache" at bounding box center [839, 184] width 223 height 36
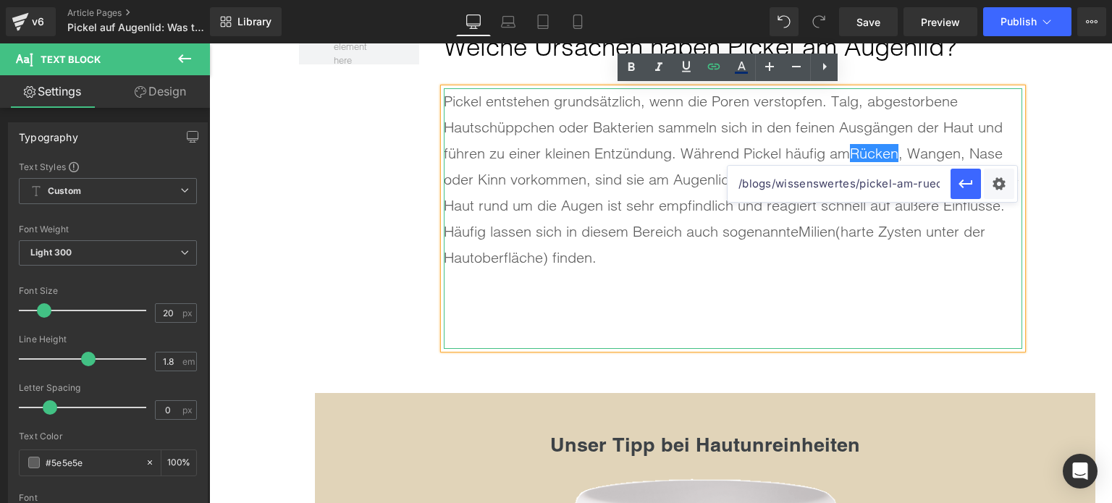
click at [1010, 229] on div "Pickel entstehen grundsätzlich, wenn die Poren verstopfen. Talg, abgestorbene H…" at bounding box center [733, 179] width 579 height 183
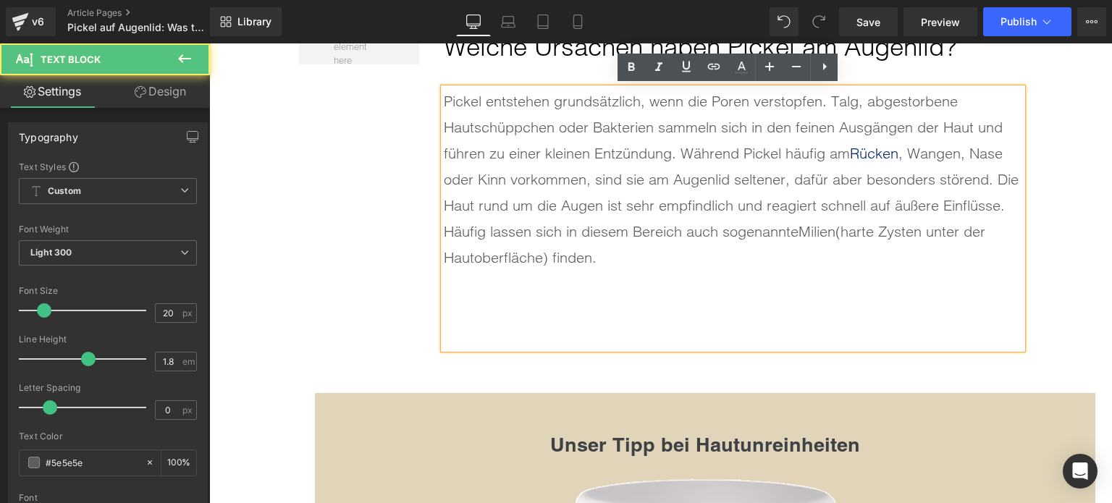
drag, startPoint x: 851, startPoint y: 144, endPoint x: 898, endPoint y: 152, distance: 47.7
click at [898, 152] on div "Pickel entstehen grundsätzlich, wenn die Poren verstopfen. Talg, abgestorbene H…" at bounding box center [733, 179] width 579 height 183
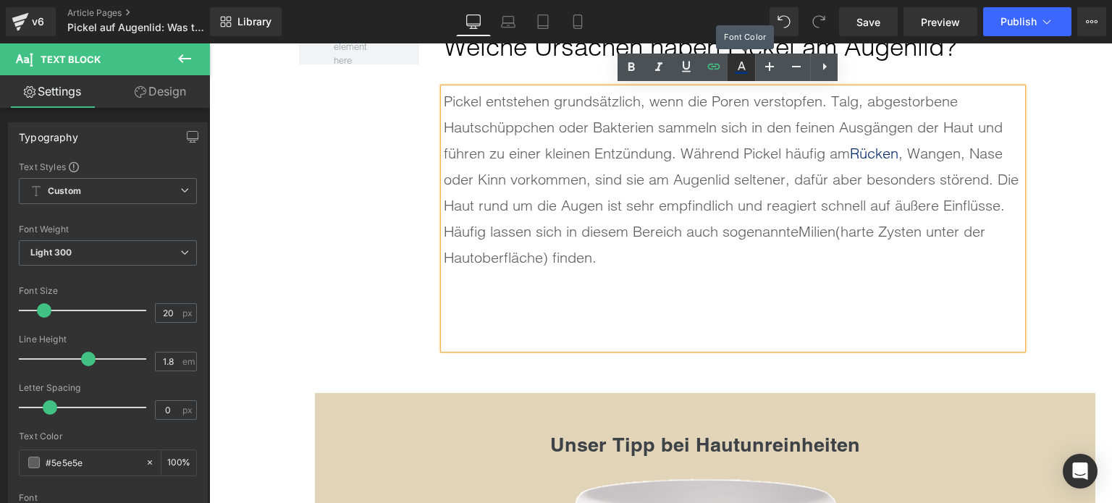
click at [751, 59] on link at bounding box center [742, 68] width 28 height 28
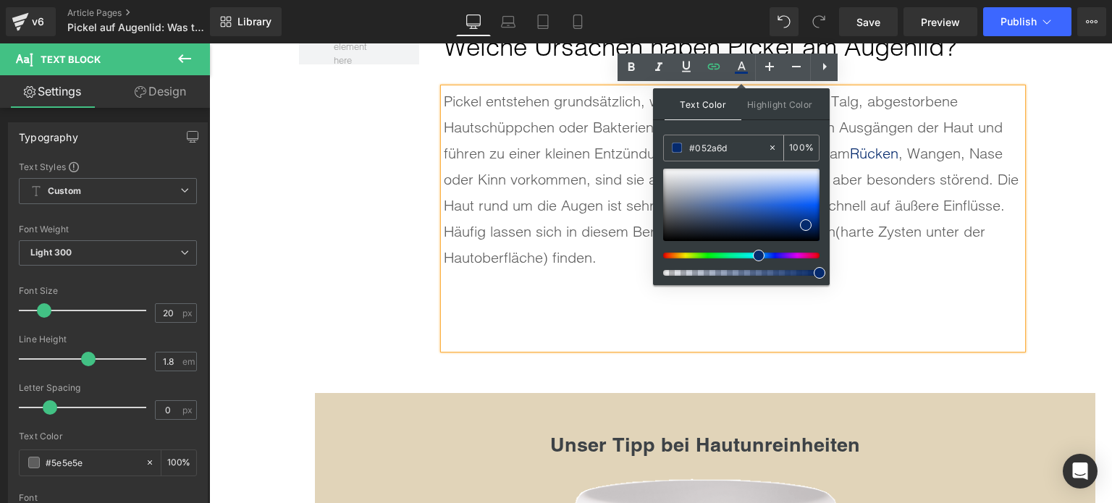
click at [701, 148] on input "#052a6d" at bounding box center [728, 148] width 78 height 16
paste input "0071C1"
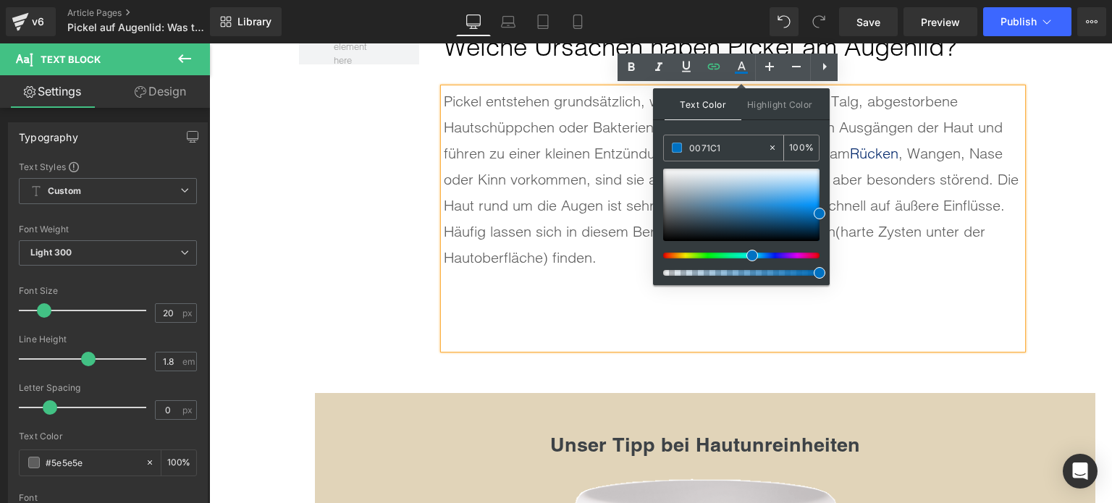
type input "#0071c1"
click at [678, 147] on span at bounding box center [677, 148] width 10 height 10
click at [898, 193] on div "Pickel entstehen grundsätzlich, wenn die Poren verstopfen. Talg, abgestorbene H…" at bounding box center [733, 179] width 579 height 183
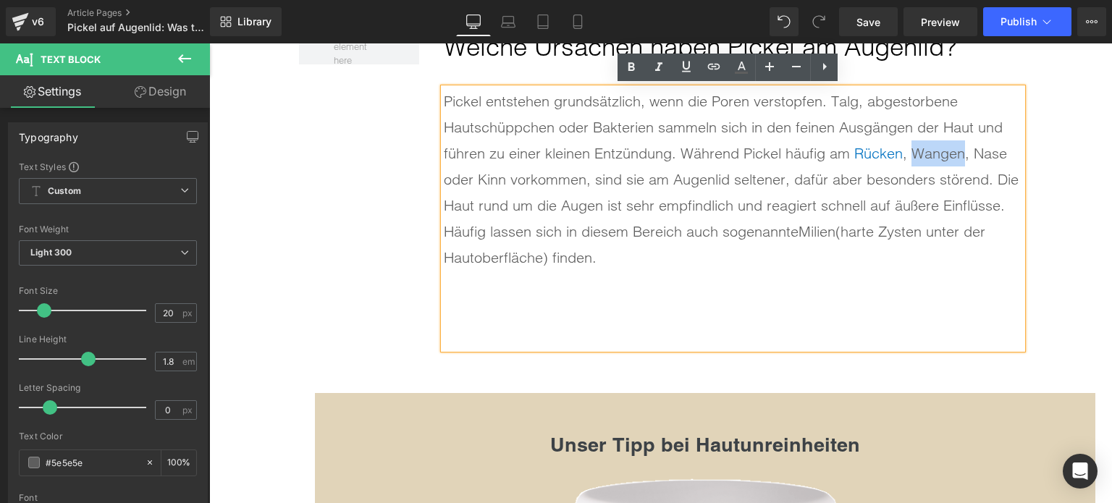
drag, startPoint x: 910, startPoint y: 151, endPoint x: 959, endPoint y: 154, distance: 49.3
click at [959, 154] on div "Pickel entstehen grundsätzlich, wenn die Poren verstopfen. Talg, abgestorbene H…" at bounding box center [733, 179] width 579 height 183
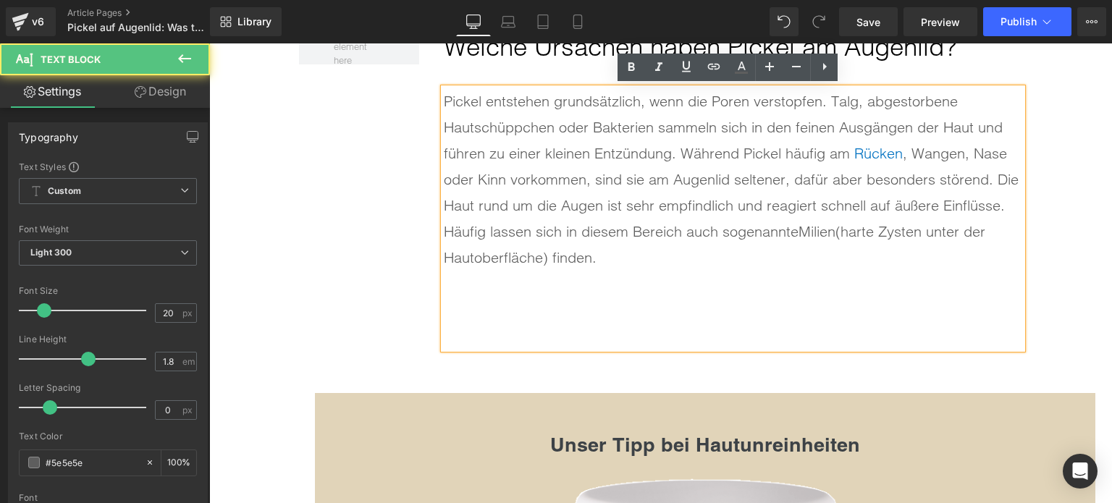
click at [970, 150] on div "Pickel entstehen grundsätzlich, wenn die Poren verstopfen. Talg, abgestorbene H…" at bounding box center [733, 179] width 579 height 183
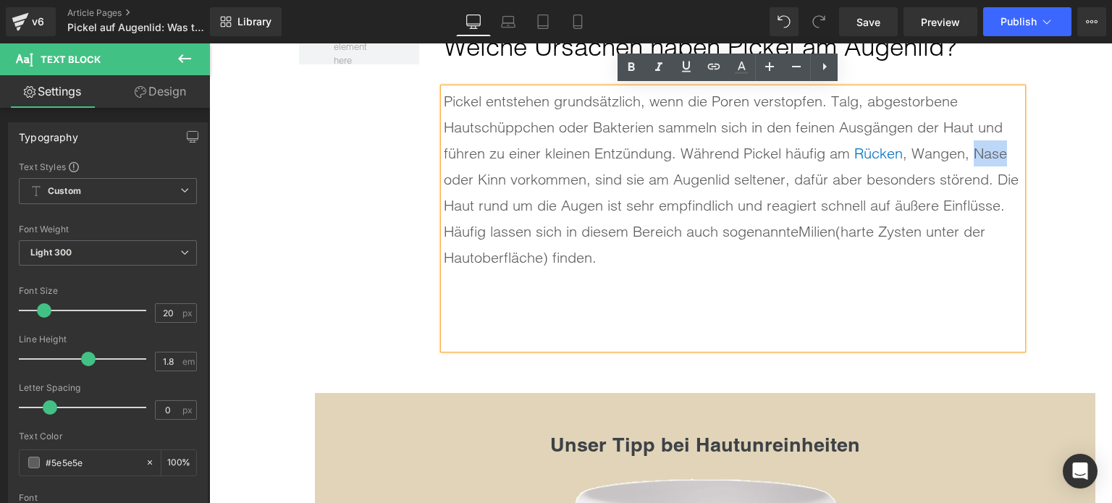
drag, startPoint x: 970, startPoint y: 150, endPoint x: 994, endPoint y: 153, distance: 24.1
click at [994, 153] on div "Pickel entstehen grundsätzlich, wenn die Poren verstopfen. Talg, abgestorbene H…" at bounding box center [733, 179] width 579 height 183
click at [714, 72] on icon at bounding box center [713, 66] width 17 height 17
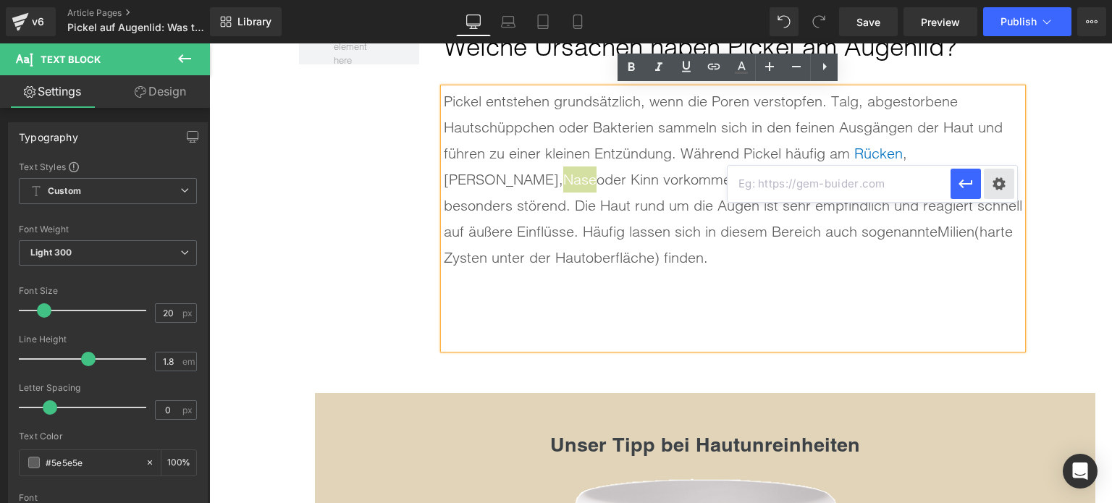
click at [997, 0] on div "Text Color Highlight Color rgba(0, 113, 193, 1) #0071c1 100 % transparent trans…" at bounding box center [556, 0] width 1112 height 0
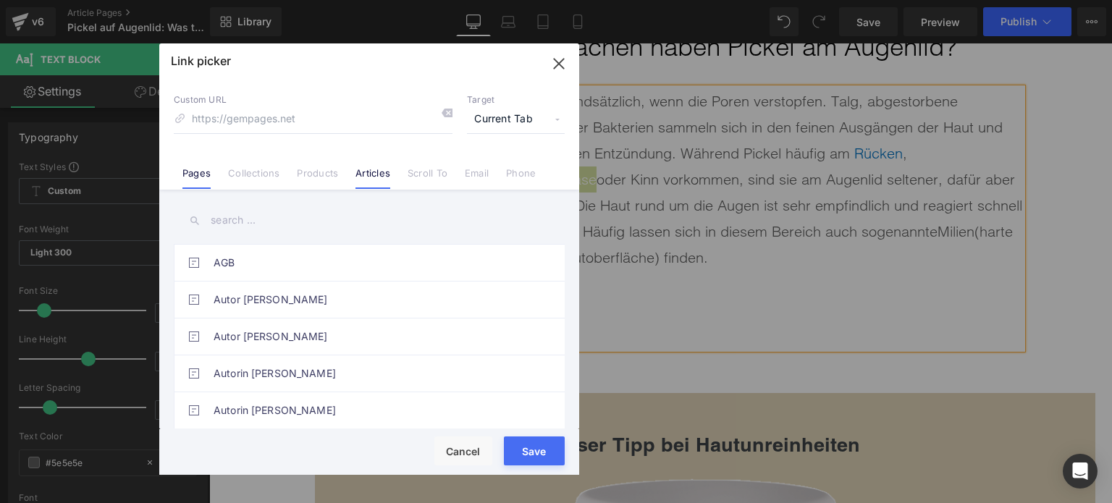
click at [358, 172] on link "Articles" at bounding box center [373, 178] width 35 height 22
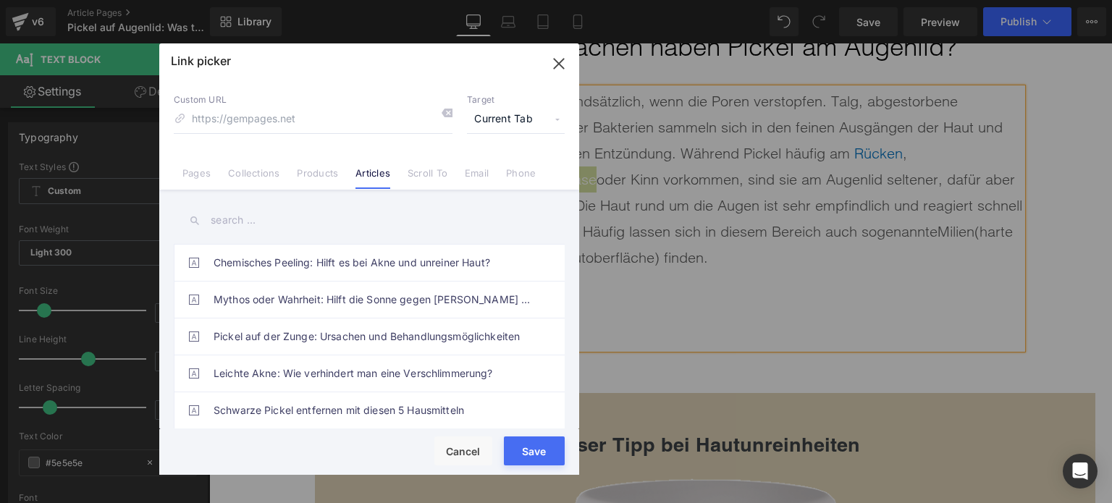
click at [261, 219] on input "text" at bounding box center [369, 220] width 391 height 33
type input "nase"
click at [350, 269] on link "Pickel in der Nase: Nur schmerzhaft oder auch gefährlich?" at bounding box center [373, 263] width 319 height 36
type input "/blogs/wissenswertes/pickel-in-der-nase"
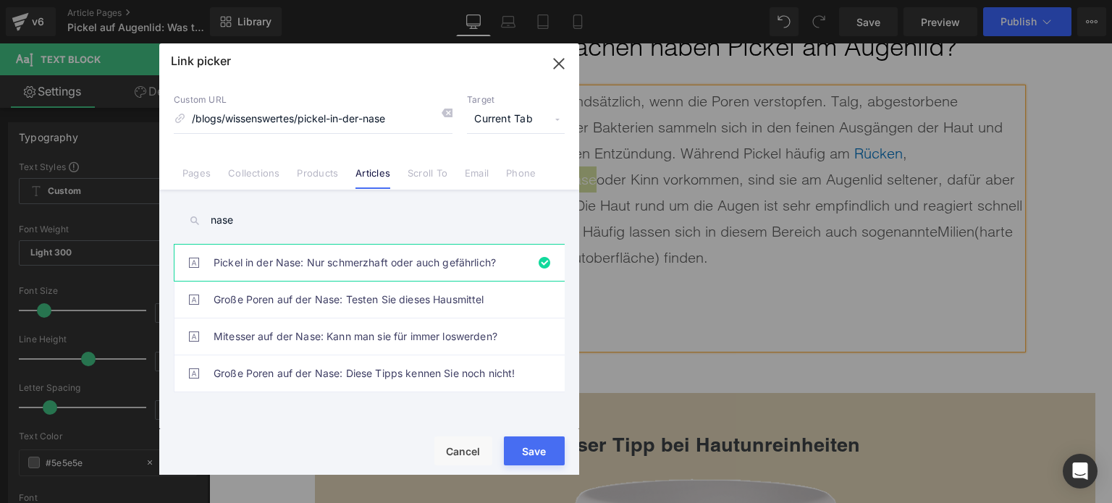
click at [531, 457] on button "Save" at bounding box center [534, 451] width 61 height 29
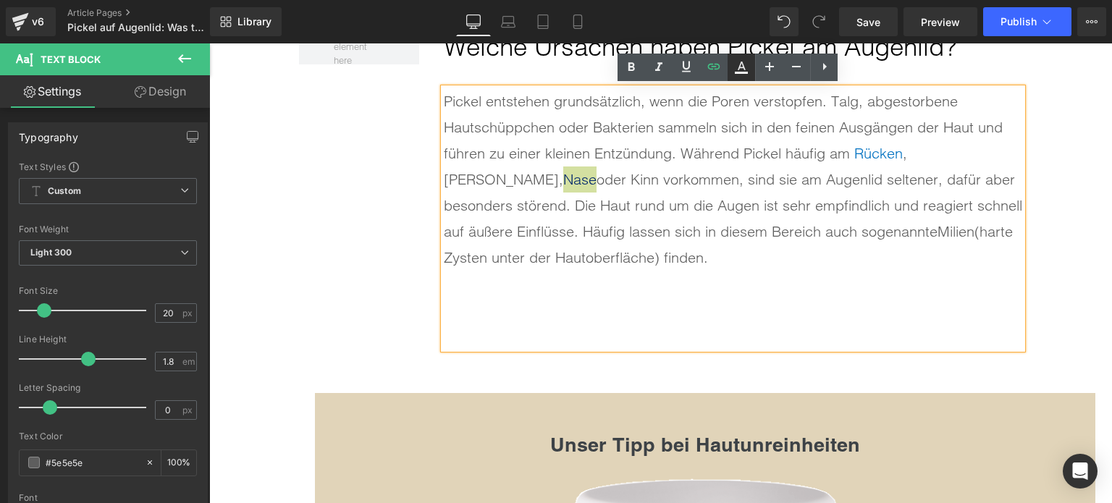
click at [746, 72] on icon at bounding box center [741, 73] width 13 height 2
type input "#052a6d"
type input "100"
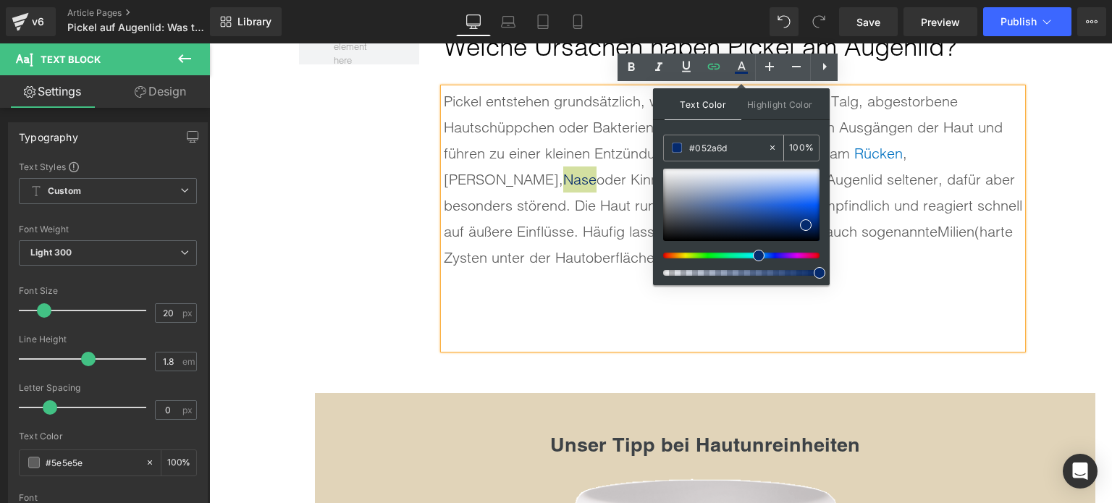
click at [718, 147] on input "#052a6d" at bounding box center [728, 148] width 78 height 16
paste input "0071C1"
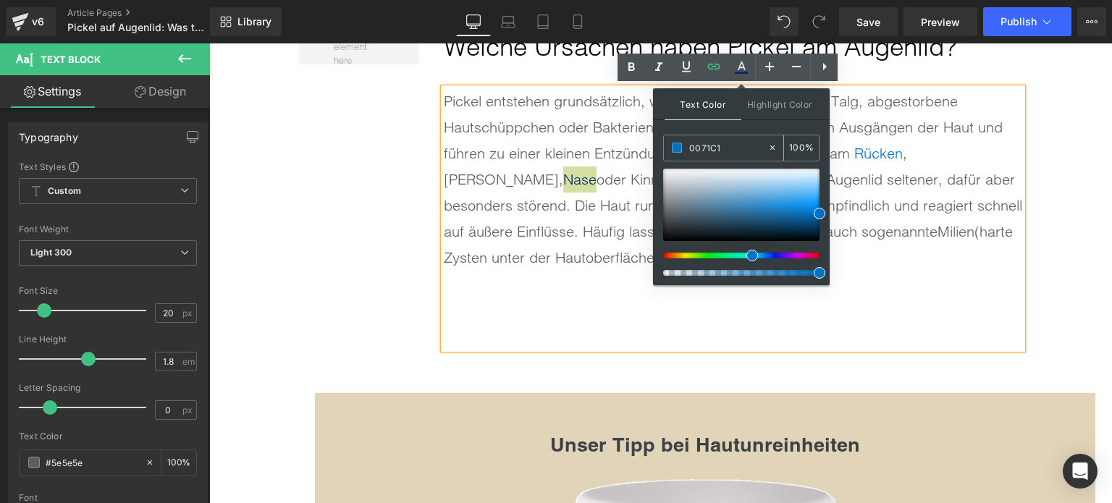
type input "#0071c1"
click at [672, 150] on span at bounding box center [677, 148] width 10 height 10
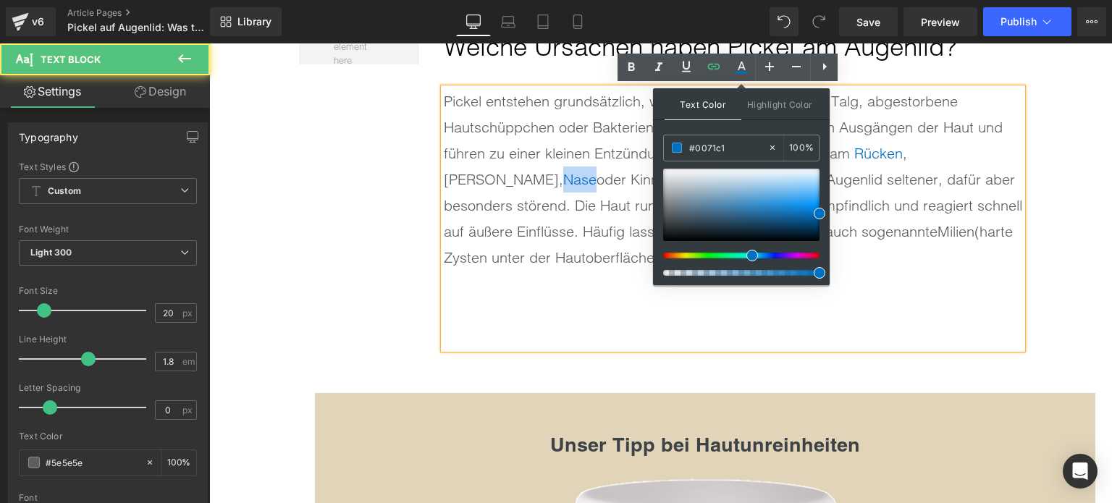
click at [884, 264] on div "Pickel entstehen grundsätzlich, wenn die Poren verstopfen. Talg, abgestorbene H…" at bounding box center [733, 179] width 579 height 183
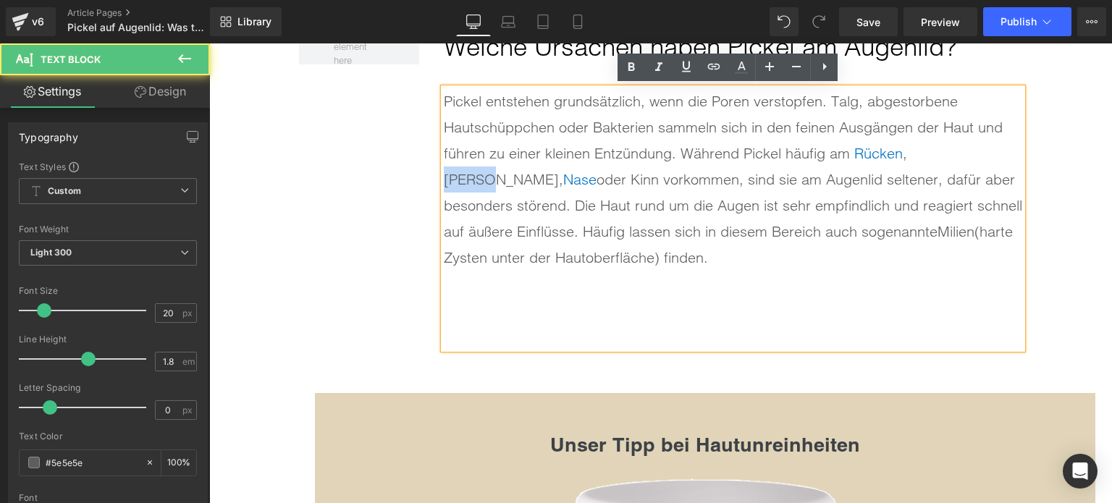
drag, startPoint x: 905, startPoint y: 147, endPoint x: 957, endPoint y: 151, distance: 51.5
click at [957, 151] on div "Pickel entstehen grundsätzlich, wenn die Poren verstopfen. Talg, abgestorbene H…" at bounding box center [733, 179] width 579 height 183
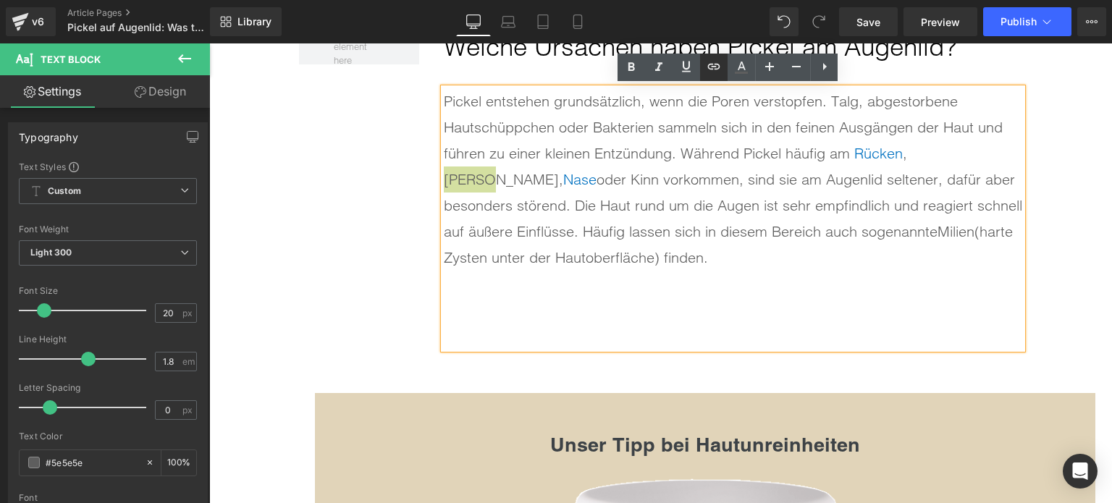
click at [717, 67] on icon at bounding box center [713, 66] width 17 height 17
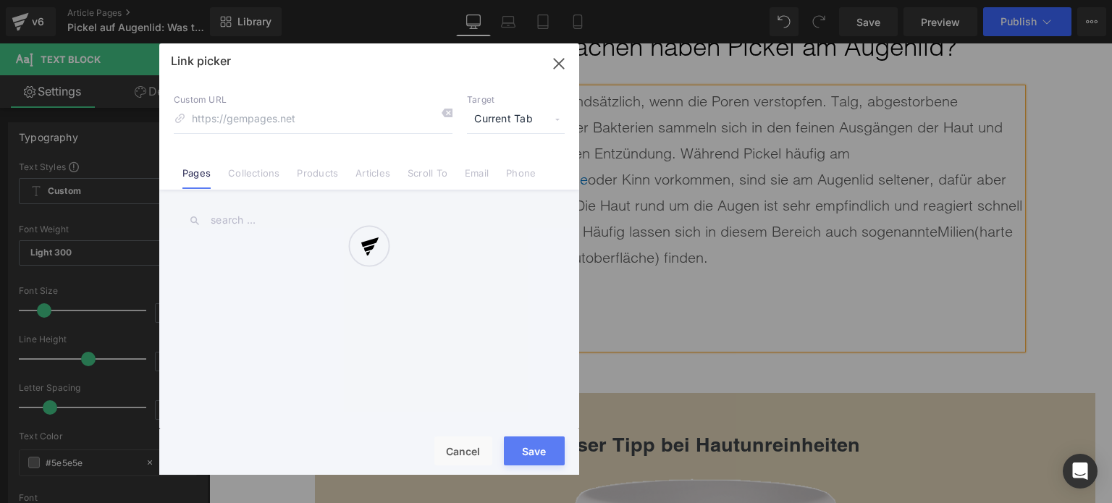
click at [997, 0] on div "Text Color Highlight Color rgba(0, 113, 193, 1) #0071c1 100 % transparent trans…" at bounding box center [556, 0] width 1112 height 0
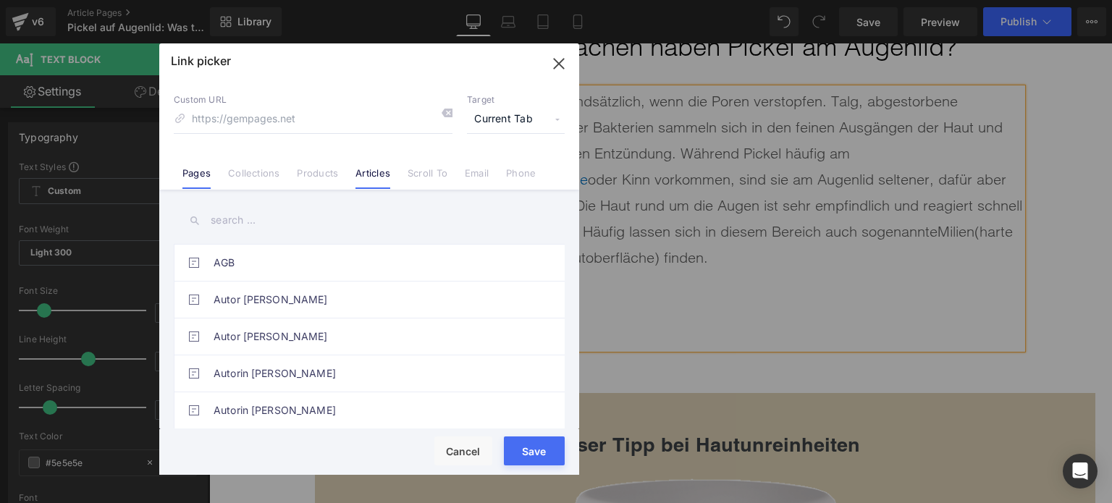
click at [383, 175] on link "Articles" at bounding box center [373, 178] width 35 height 22
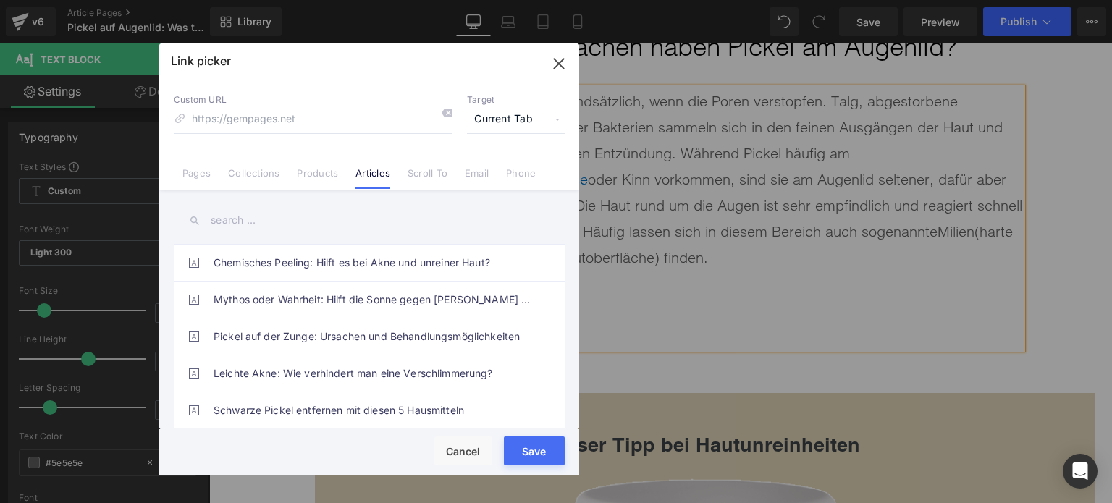
click at [232, 226] on input "text" at bounding box center [369, 220] width 391 height 33
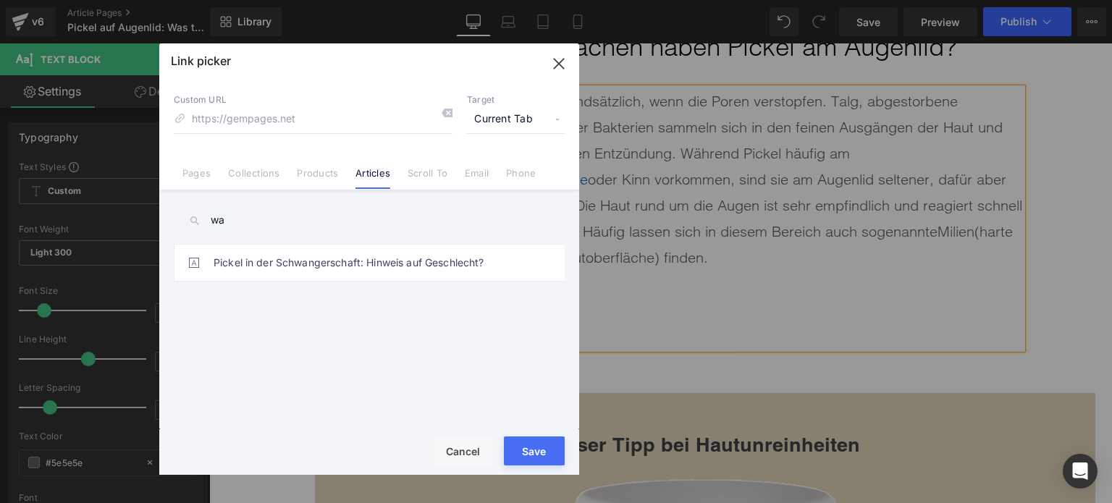
type input "w"
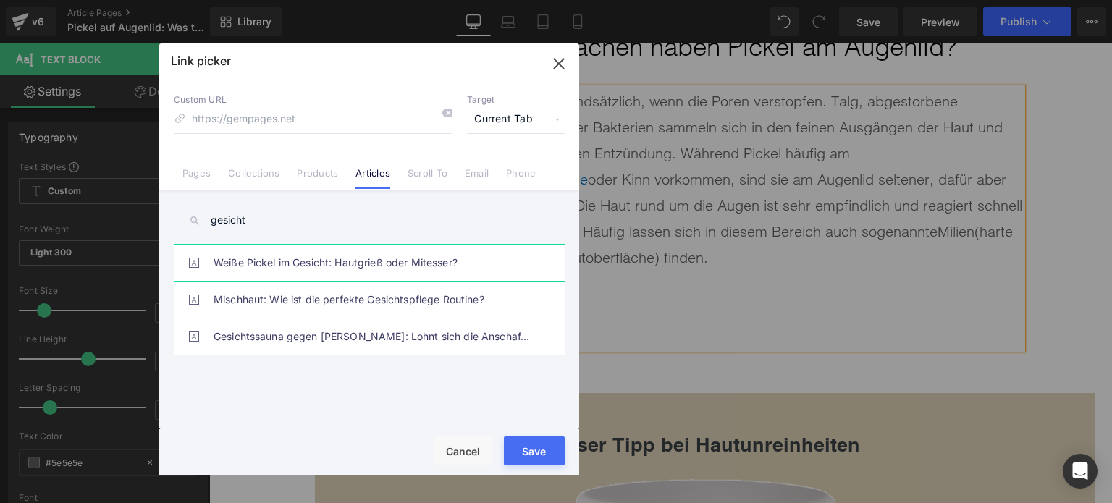
type input "gesicht"
click at [301, 272] on link "Weiße Pickel im Gesicht: Hautgrieß oder Mitesser?" at bounding box center [373, 263] width 319 height 36
type input "/blogs/wissenswertes/weisse-pickel-im-gesicht-hautgriess-oder-mitesser"
click at [542, 457] on button "Save" at bounding box center [534, 451] width 61 height 29
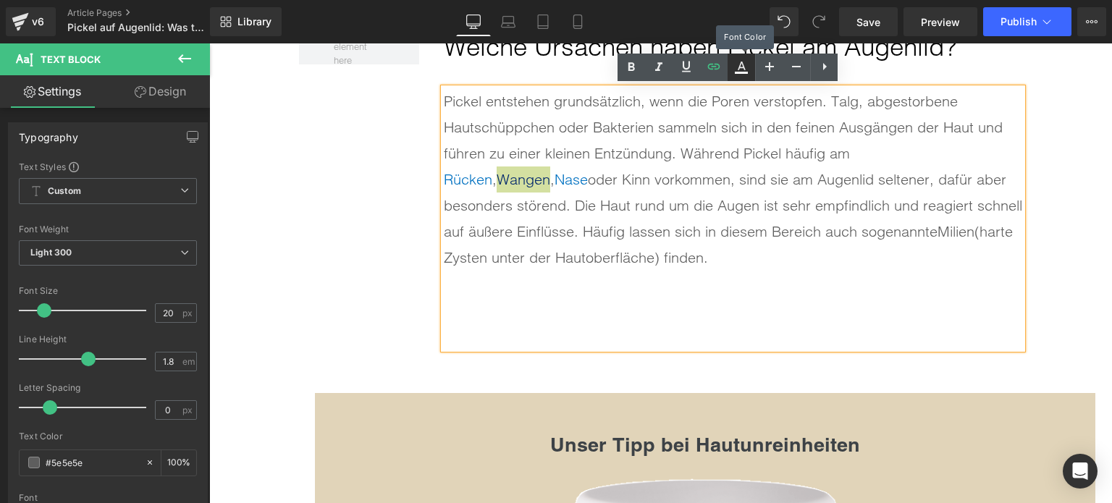
click at [739, 72] on icon at bounding box center [741, 73] width 13 height 2
type input "#052a6d"
type input "100"
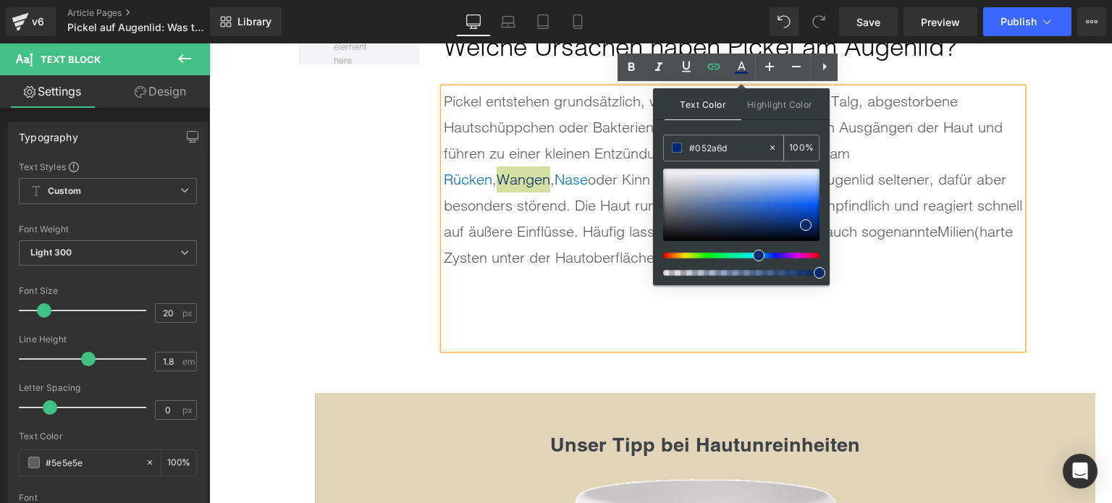
click at [722, 147] on input "#052a6d" at bounding box center [728, 148] width 78 height 16
paste input "0071C1"
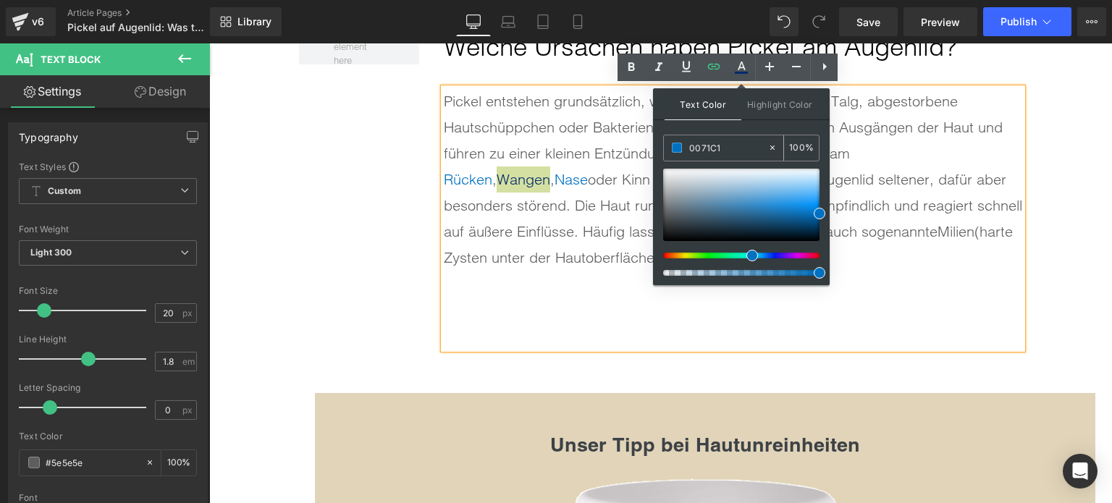
type input "#0071c1"
click at [681, 145] on span at bounding box center [677, 148] width 10 height 10
click at [613, 240] on div "Pickel entstehen grundsätzlich, wenn die Poren verstopfen. Talg, abgestorbene H…" at bounding box center [733, 179] width 579 height 183
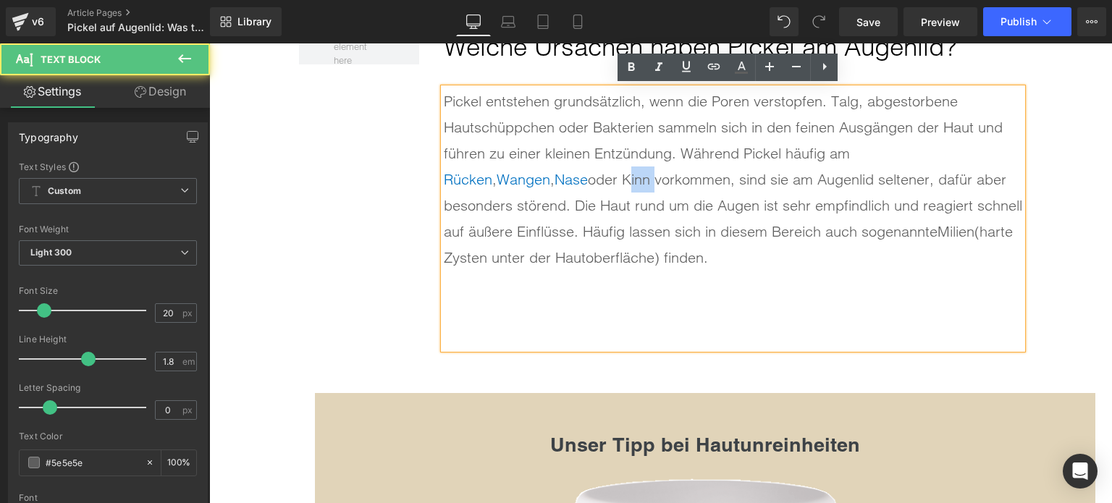
drag, startPoint x: 498, startPoint y: 176, endPoint x: 472, endPoint y: 176, distance: 26.1
click at [472, 176] on div "Pickel entstehen grundsätzlich, wenn die Poren verstopfen. Talg, abgestorbene H…" at bounding box center [733, 179] width 579 height 183
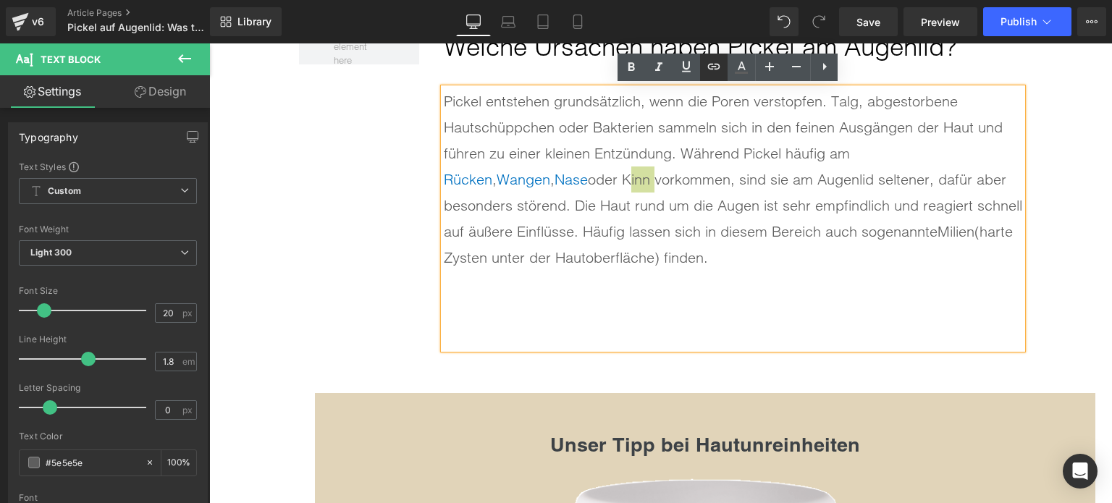
click at [711, 75] on icon at bounding box center [713, 66] width 17 height 17
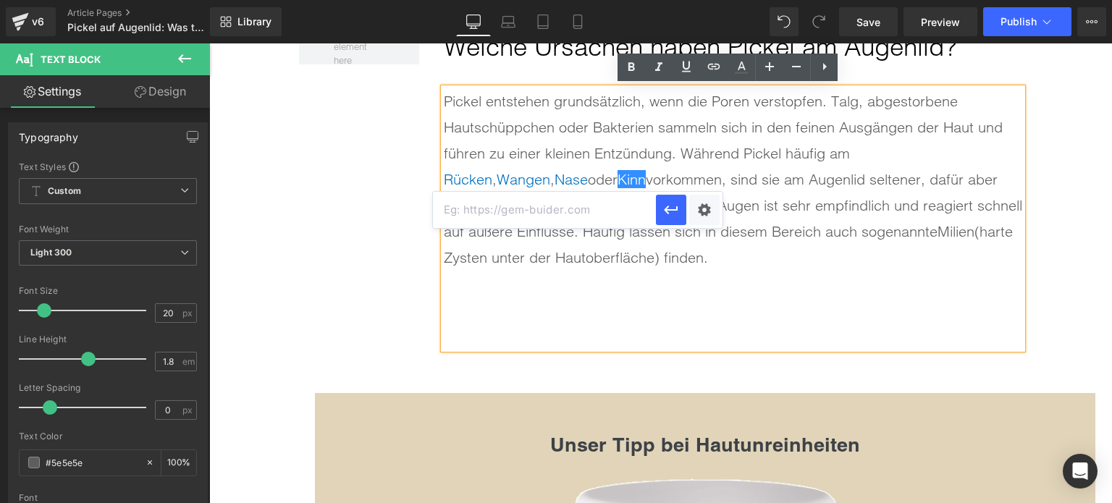
click at [579, 213] on input "text" at bounding box center [544, 210] width 223 height 36
click at [695, 0] on div "Text Color Highlight Color rgba(0, 113, 193, 1) #0071c1 100 % transparent trans…" at bounding box center [556, 0] width 1112 height 0
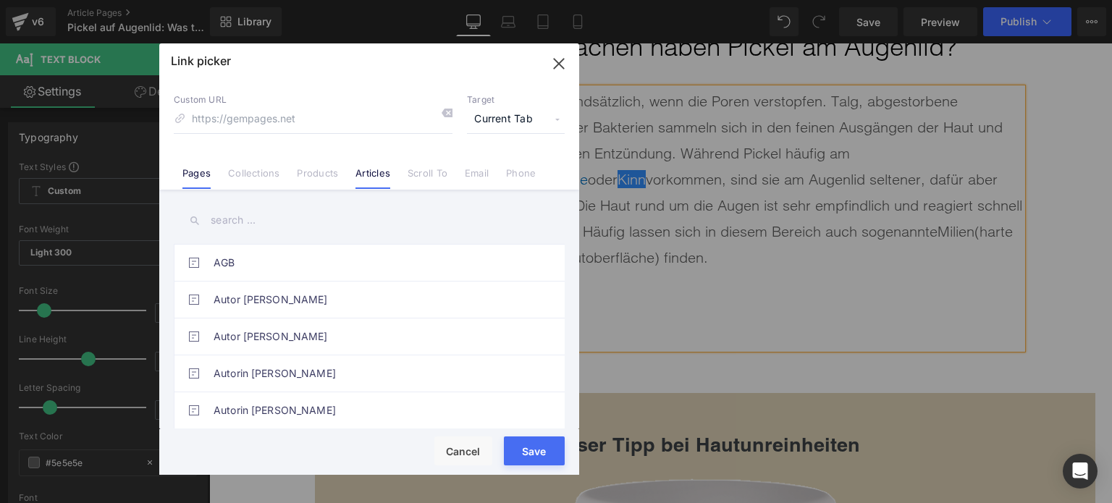
click at [391, 178] on li "Articles" at bounding box center [373, 167] width 52 height 25
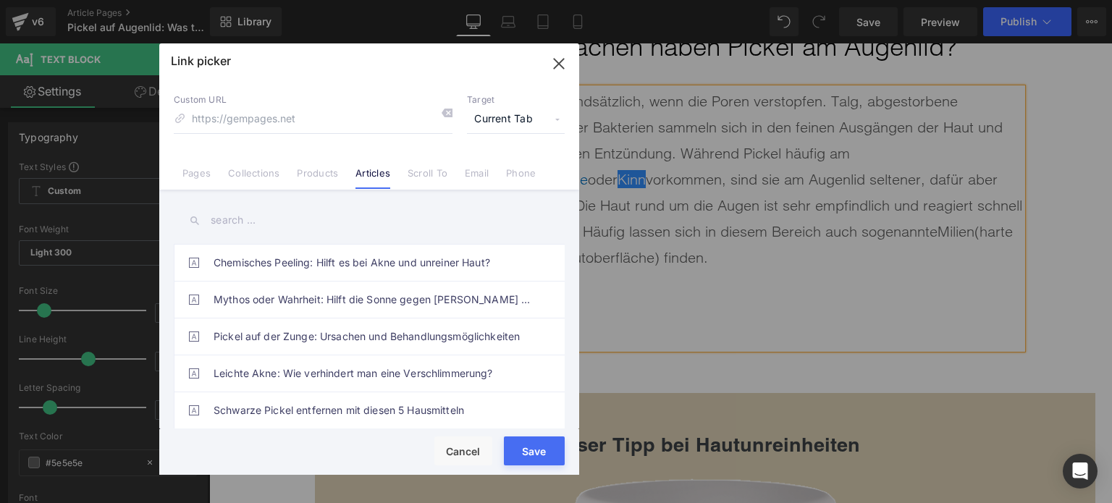
click at [267, 219] on input "text" at bounding box center [369, 220] width 391 height 33
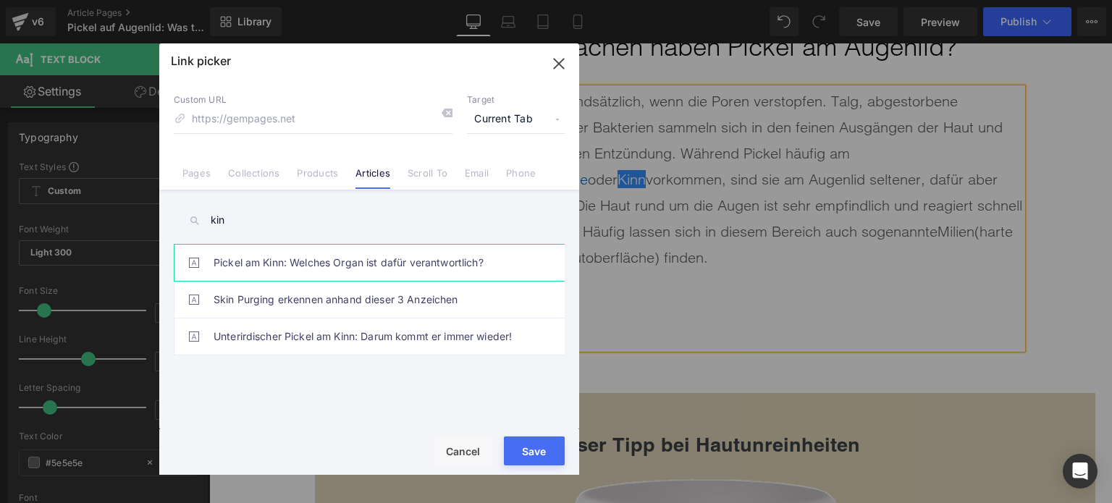
type input "kin"
click at [308, 265] on link "Pickel am Kinn: Welches Organ ist dafür verantwortlich?" at bounding box center [373, 263] width 319 height 36
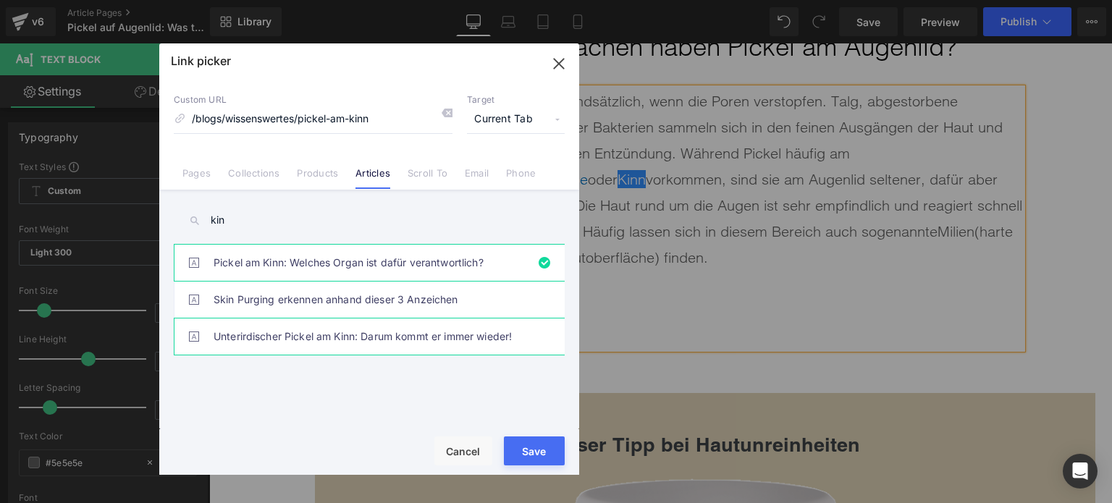
click at [445, 334] on link "Unterirdischer Pickel am Kinn: Darum kommt er immer wieder!" at bounding box center [373, 337] width 319 height 36
type input "/blogs/wissenswertes/unterirdische-pickel"
click at [530, 457] on button "Save" at bounding box center [534, 451] width 61 height 29
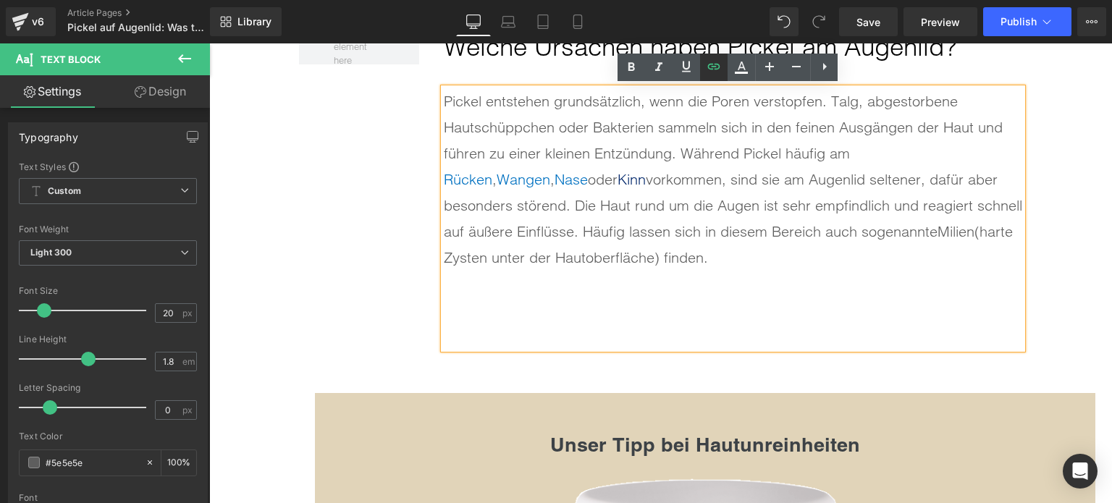
click at [719, 73] on icon at bounding box center [713, 66] width 17 height 17
type input "/blogs/wissenswertes/unterirdische-pickel"
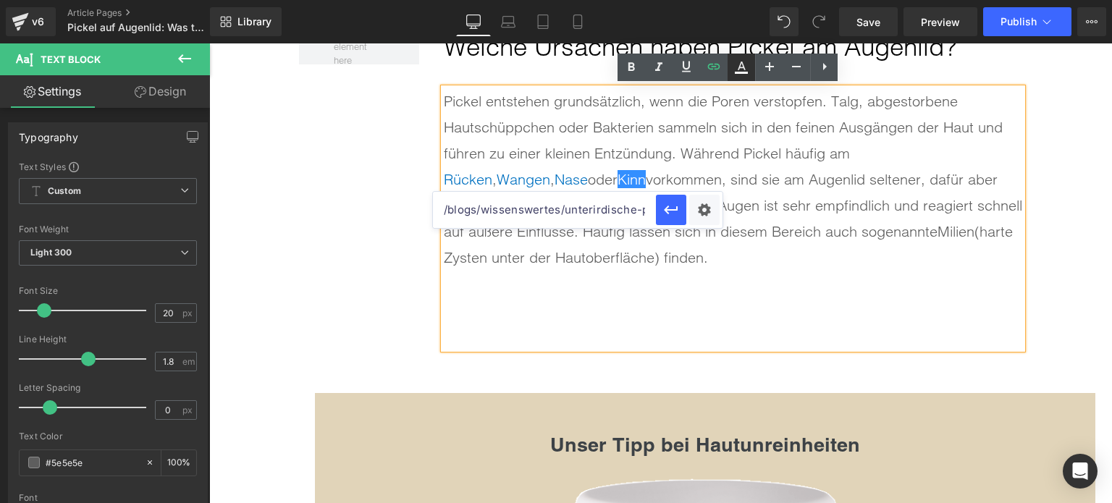
click at [747, 79] on link at bounding box center [742, 68] width 28 height 28
type input "#5e5e5e"
type input "100"
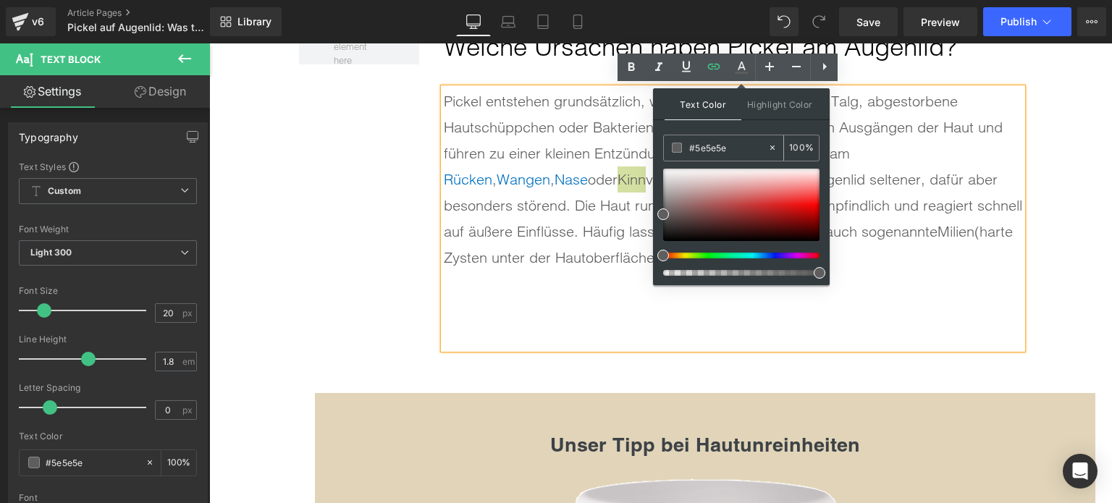
click at [693, 147] on input "#5e5e5e" at bounding box center [728, 148] width 78 height 16
paste input "0071C1"
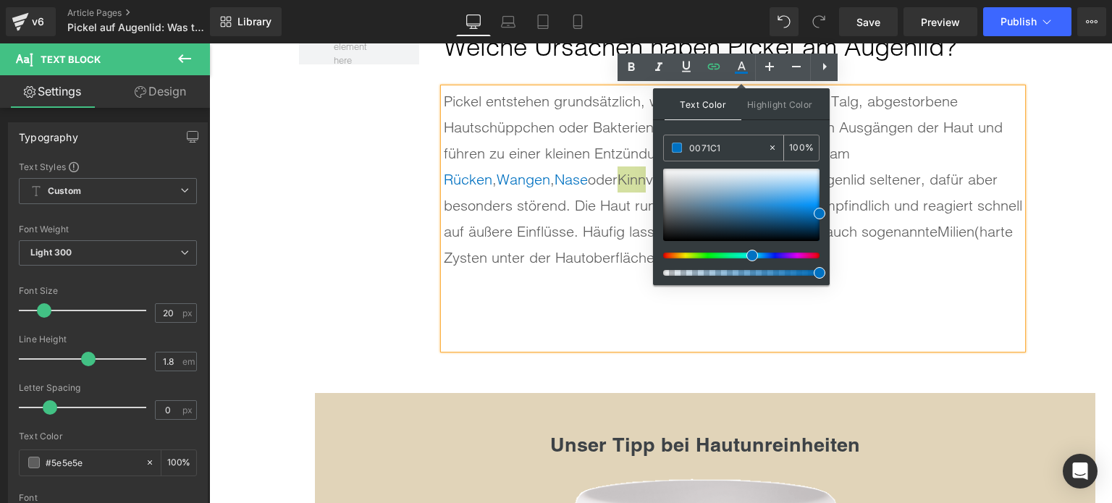
type input "#0071c1"
click at [674, 148] on span at bounding box center [677, 148] width 10 height 10
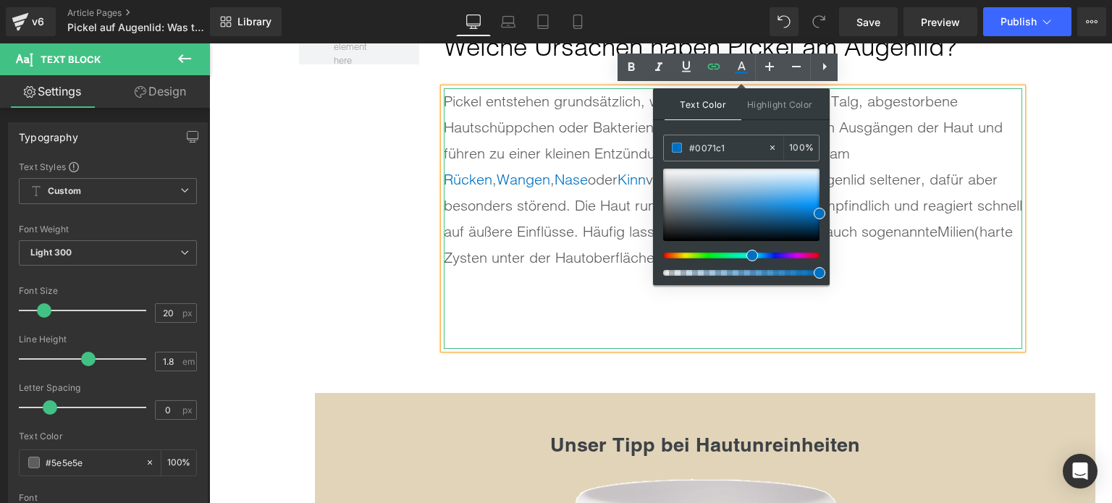
click at [555, 323] on div at bounding box center [733, 336] width 579 height 26
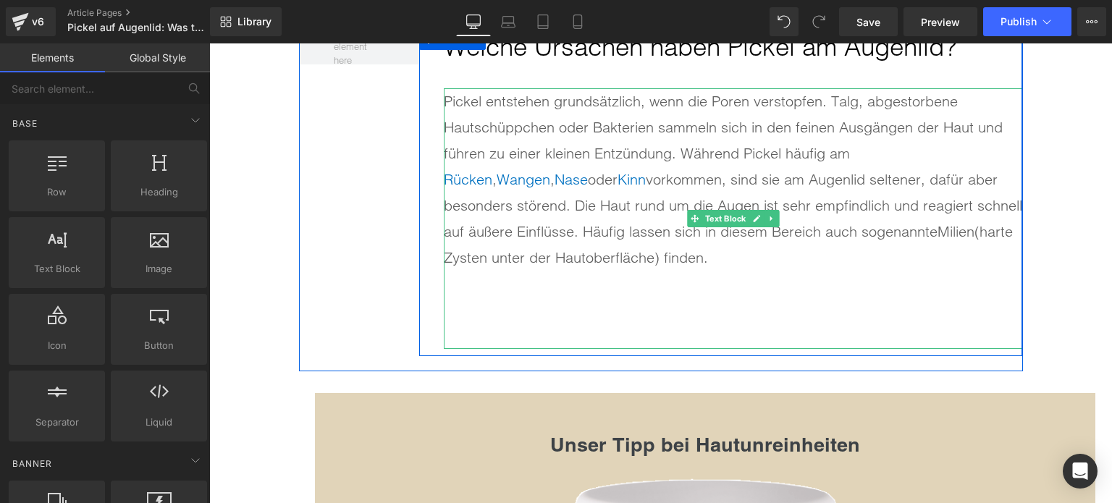
click at [468, 300] on div at bounding box center [733, 310] width 579 height 26
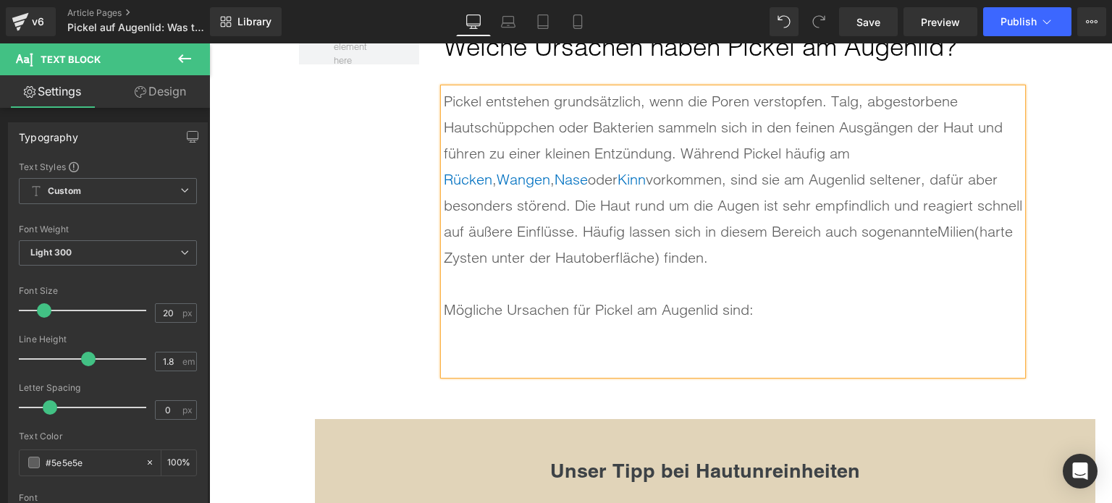
click at [498, 356] on div at bounding box center [733, 362] width 579 height 26
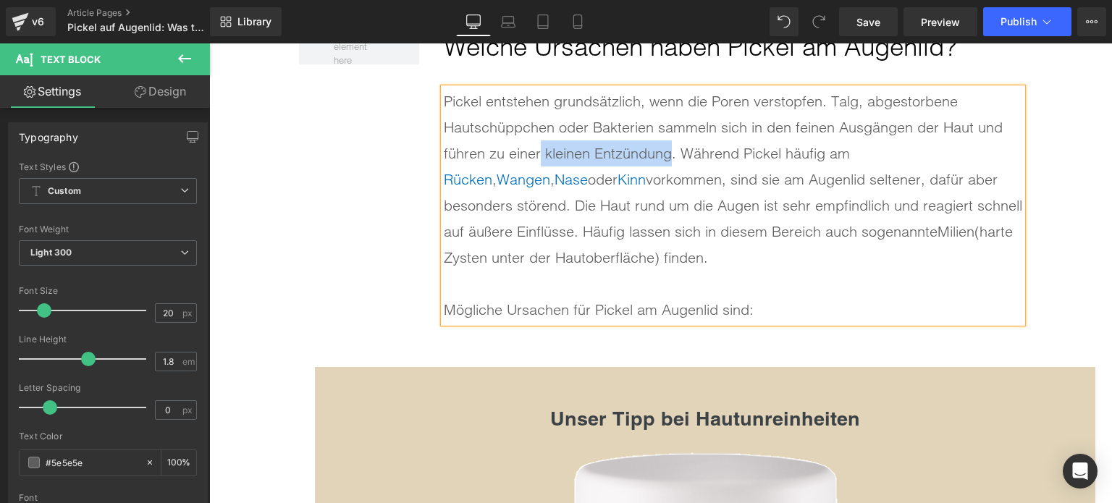
drag, startPoint x: 536, startPoint y: 151, endPoint x: 669, endPoint y: 153, distance: 133.3
click at [669, 153] on div "Pickel entstehen grundsätzlich, wenn die Poren verstopfen. Talg, abgestorbene H…" at bounding box center [733, 179] width 579 height 183
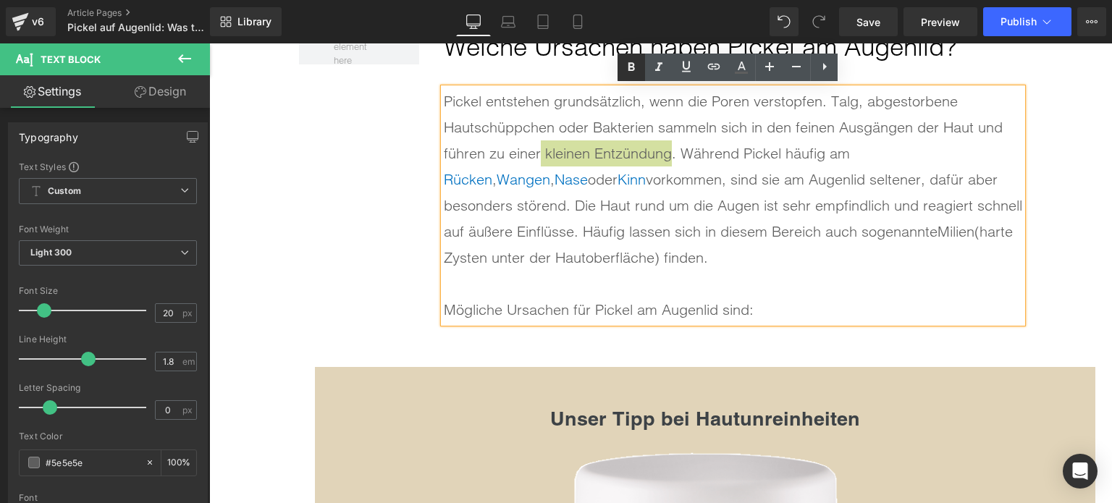
click at [634, 75] on icon at bounding box center [631, 67] width 17 height 17
click at [818, 280] on div at bounding box center [733, 284] width 579 height 26
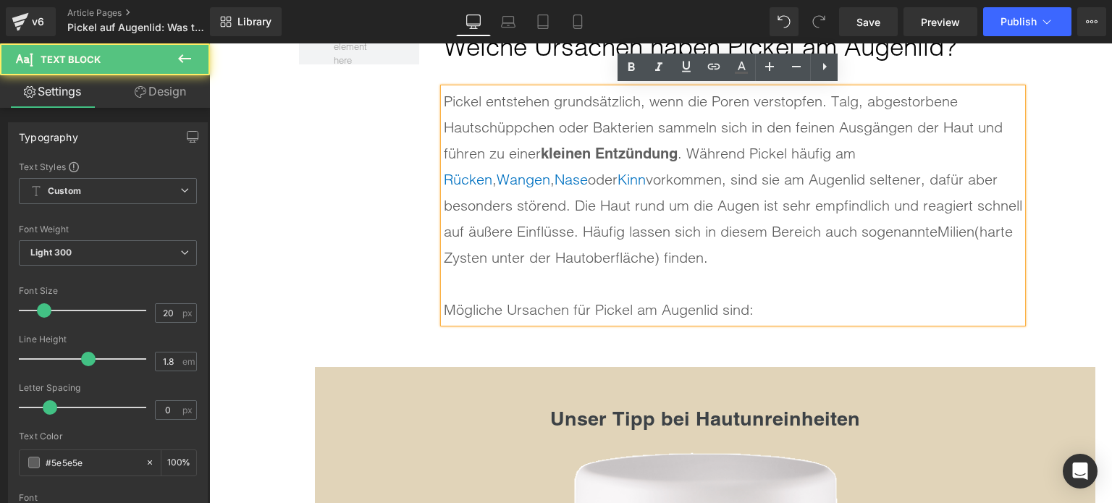
click at [820, 297] on div "Mögliche Ursachen für Pickel am Augenlid sind:" at bounding box center [733, 310] width 579 height 26
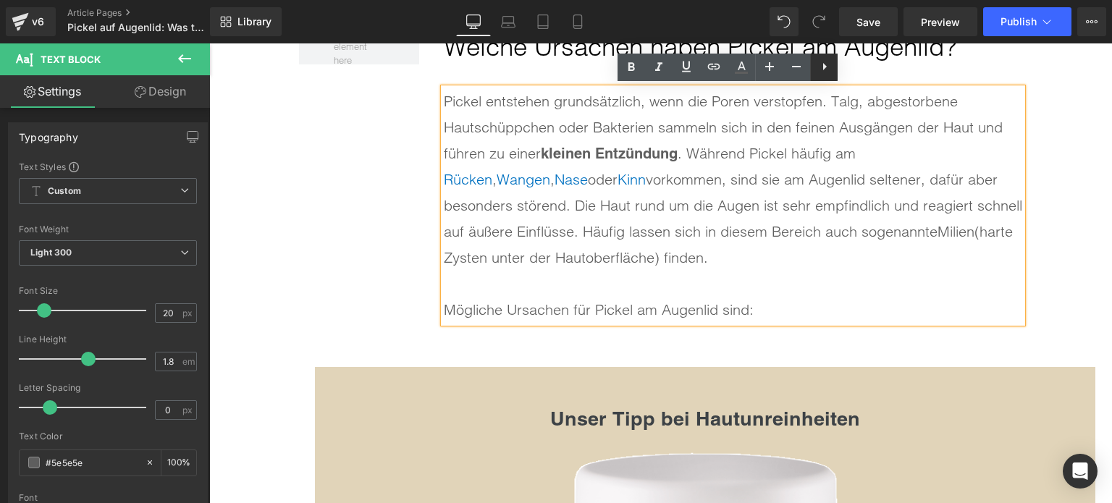
click at [831, 64] on icon at bounding box center [824, 66] width 17 height 17
drag, startPoint x: 1054, startPoint y: 218, endPoint x: 1026, endPoint y: 211, distance: 29.0
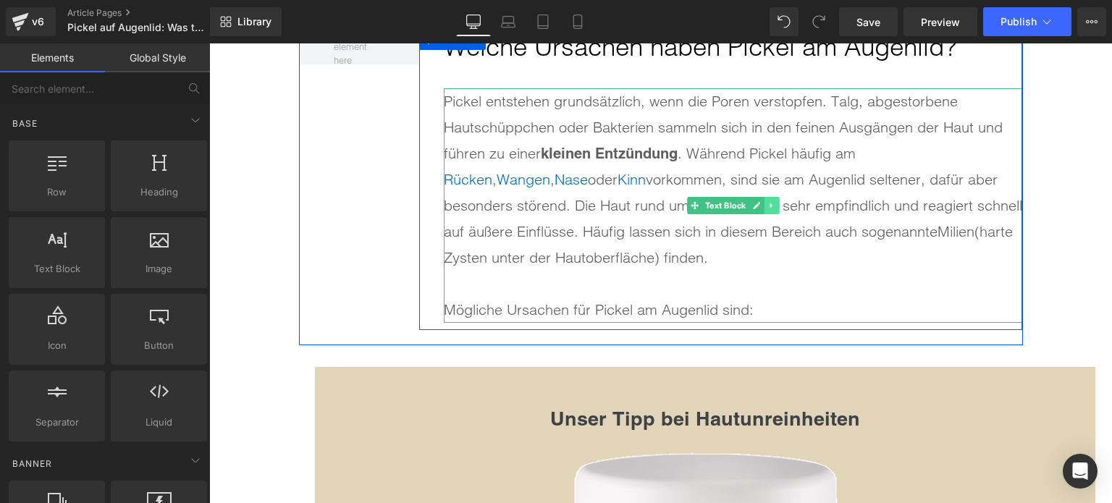
click at [768, 207] on icon at bounding box center [772, 205] width 8 height 9
click at [765, 205] on link at bounding box center [764, 205] width 15 height 17
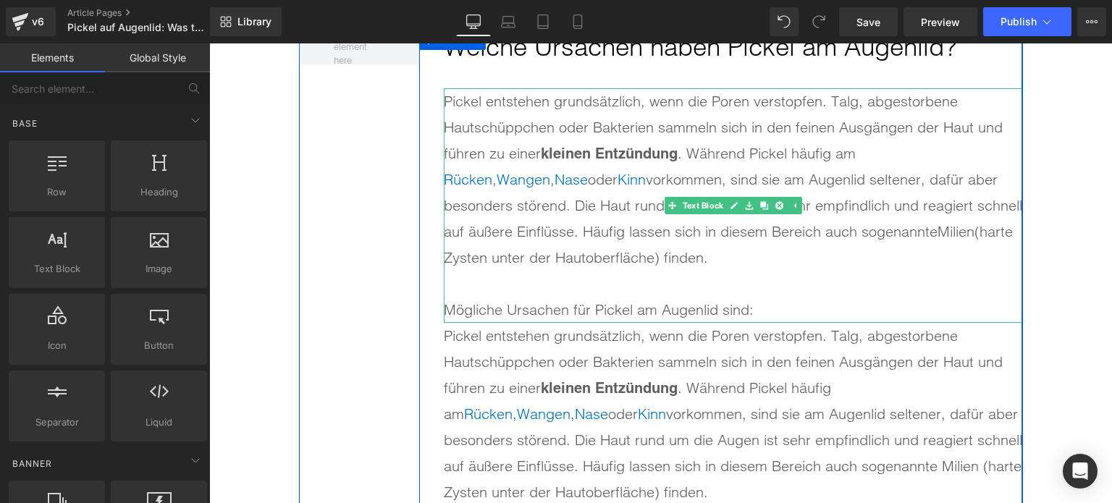
click at [782, 308] on div "Mögliche Ursachen für Pickel am Augenlid sind:" at bounding box center [733, 310] width 579 height 26
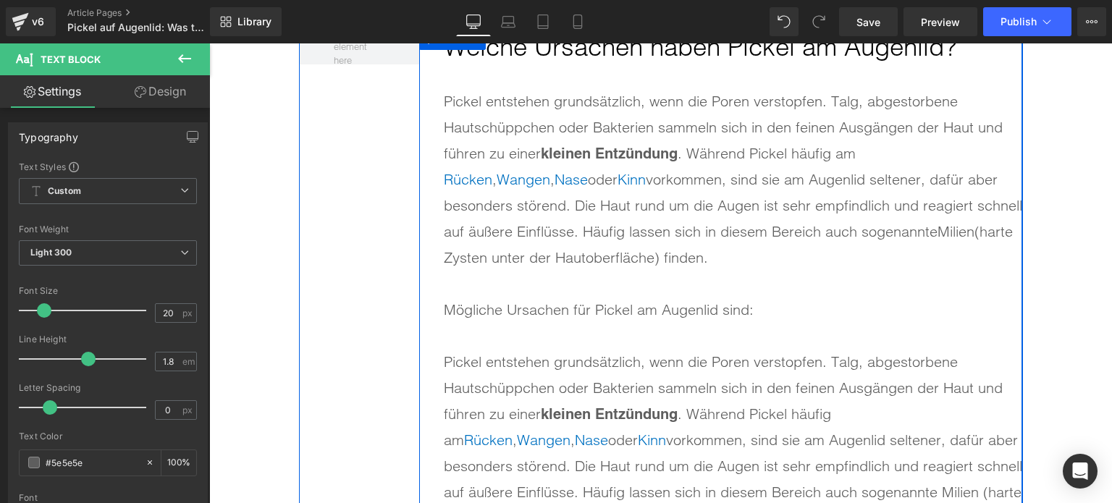
click at [527, 361] on div "Pickel entstehen grundsätzlich, wenn die Poren verstopfen. Talg, abgestorbene H…" at bounding box center [733, 440] width 579 height 183
click at [527, 365] on div "Pickel entstehen grundsätzlich, wenn die Poren verstopfen. Talg, abgestorbene H…" at bounding box center [733, 440] width 579 height 183
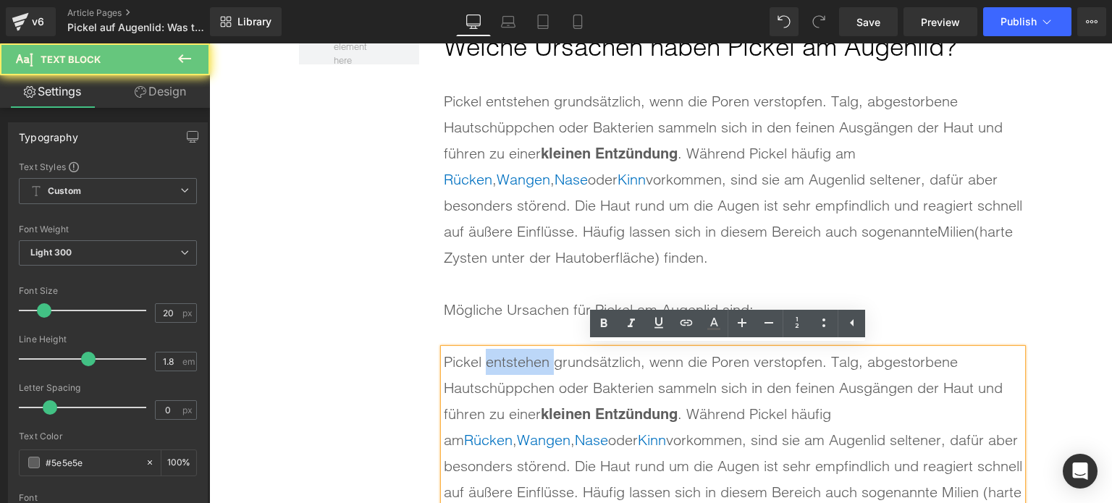
click at [527, 365] on div "Pickel entstehen grundsätzlich, wenn die Poren verstopfen. Talg, abgestorbene H…" at bounding box center [733, 440] width 579 height 183
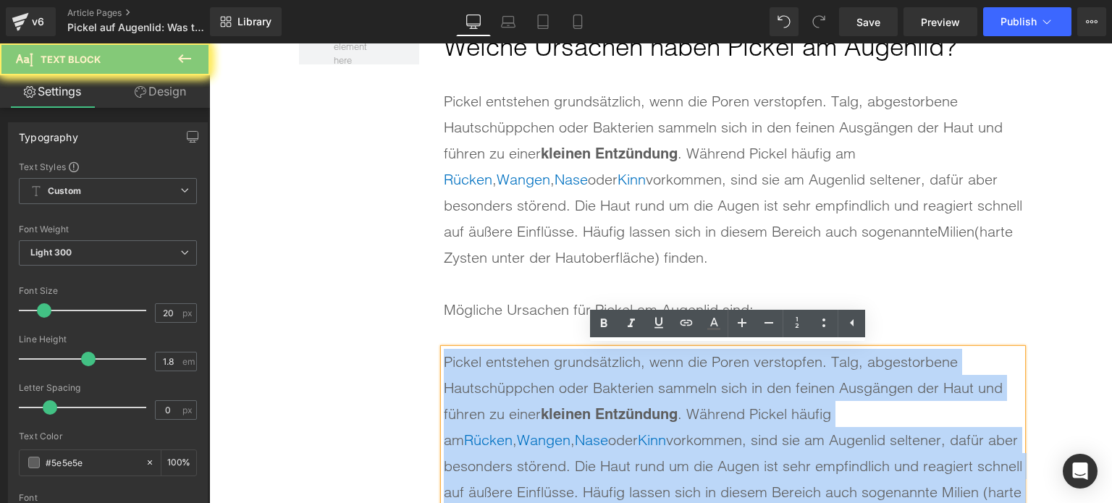
click at [527, 365] on div "Pickel entstehen grundsätzlich, wenn die Poren verstopfen. Talg, abgestorbene H…" at bounding box center [733, 440] width 579 height 183
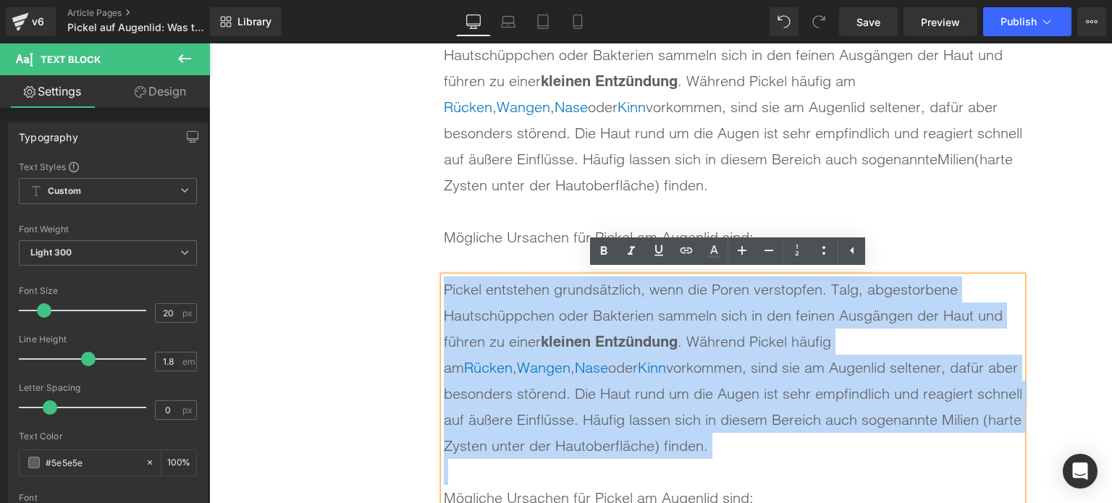
scroll to position [1666, 0]
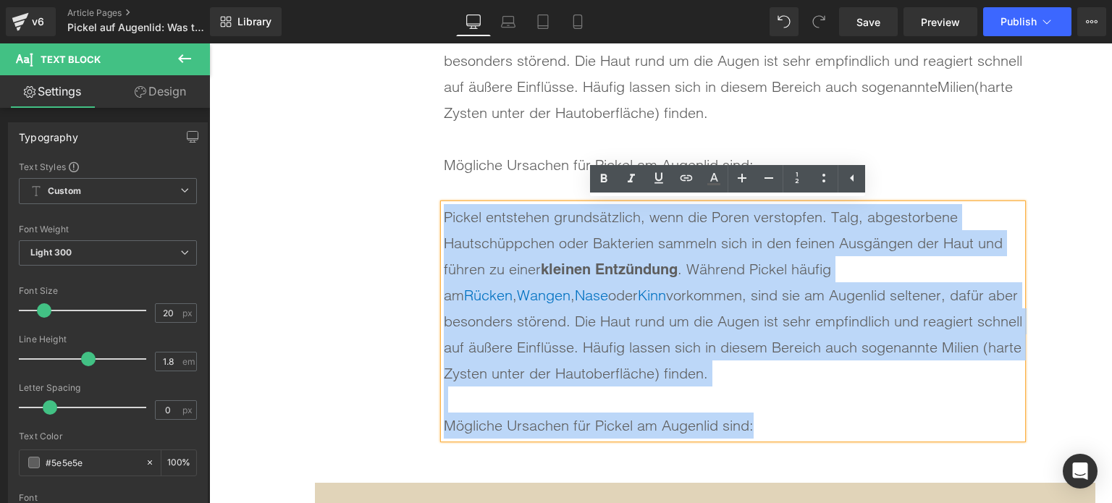
drag, startPoint x: 760, startPoint y: 428, endPoint x: 440, endPoint y: 217, distance: 383.7
click at [444, 217] on div "Pickel entstehen grundsätzlich, wenn die Poren verstopfen. Talg, abgestorbene H…" at bounding box center [733, 321] width 579 height 235
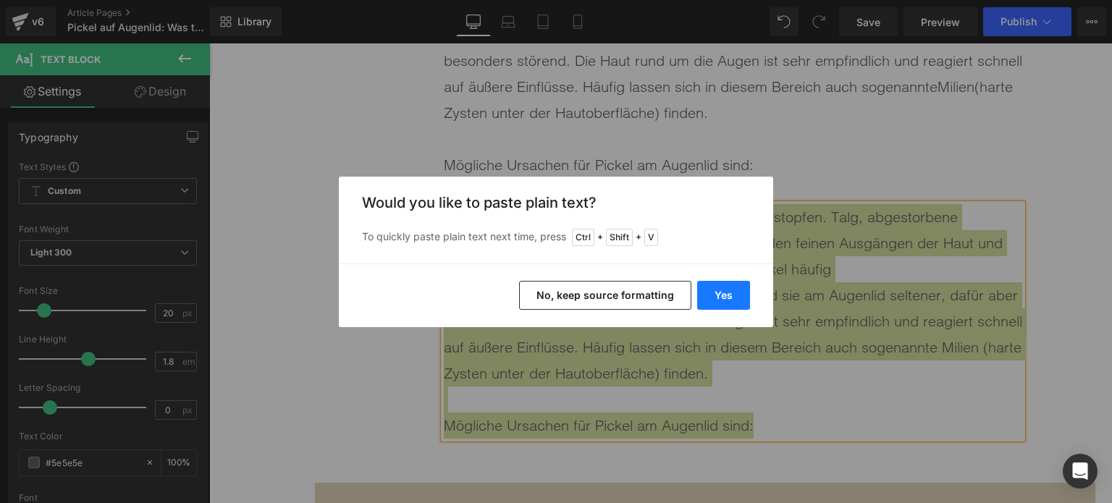
click at [721, 289] on button "Yes" at bounding box center [723, 295] width 53 height 29
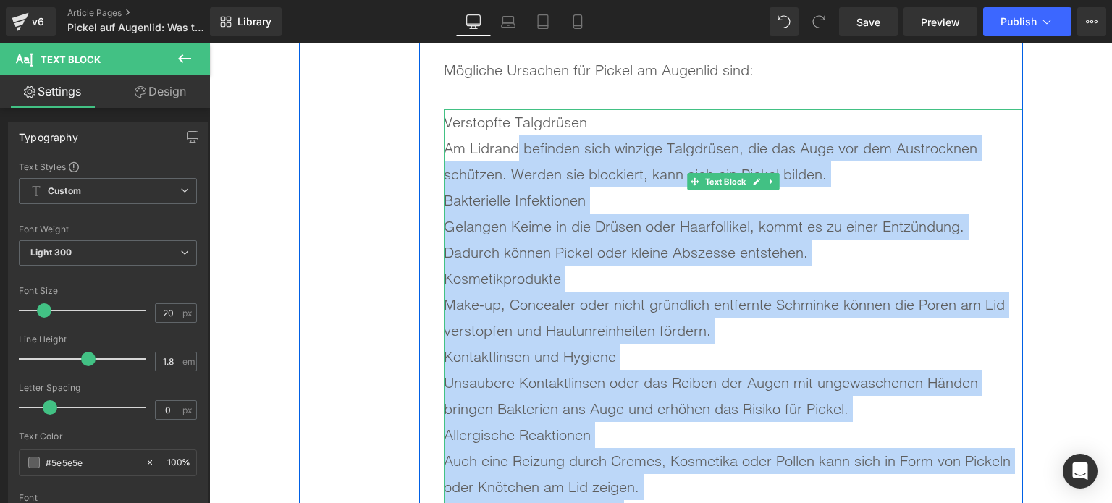
scroll to position [1738, 0]
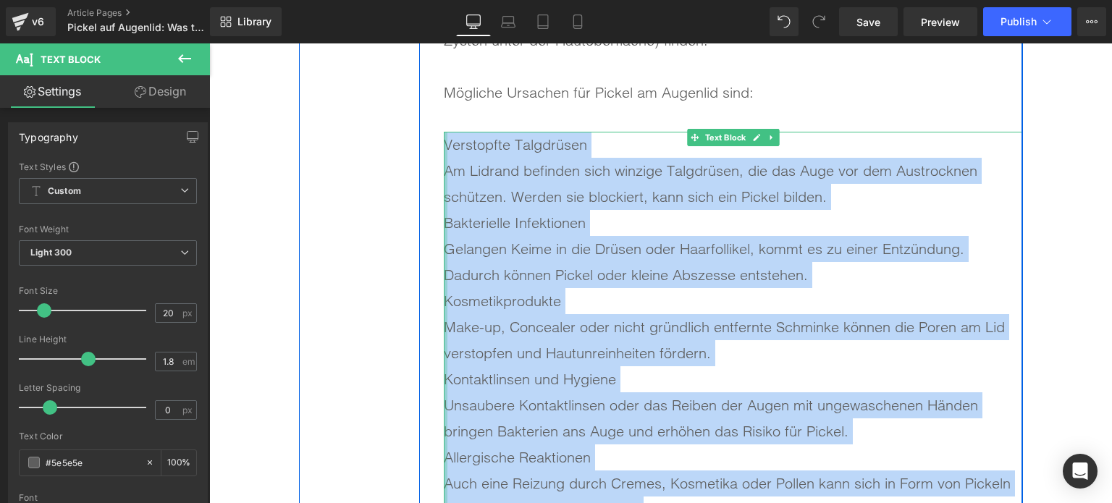
drag, startPoint x: 889, startPoint y: 446, endPoint x: 441, endPoint y: 151, distance: 536.5
click at [444, 151] on div "Verstopfte Talgdrüsen Am Lidrand befinden sich winzige Talgdrüsen, die das Aug…" at bounding box center [733, 379] width 579 height 495
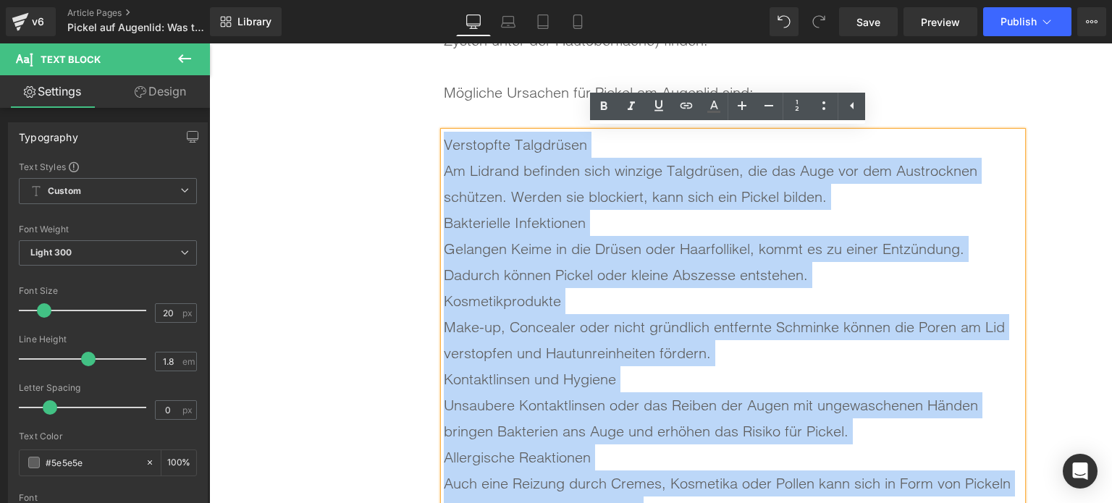
click at [723, 264] on div "Gelangen Keime in die Drüsen oder Haarfollikel, kommt es zu einer Entzündung. D…" at bounding box center [733, 262] width 579 height 52
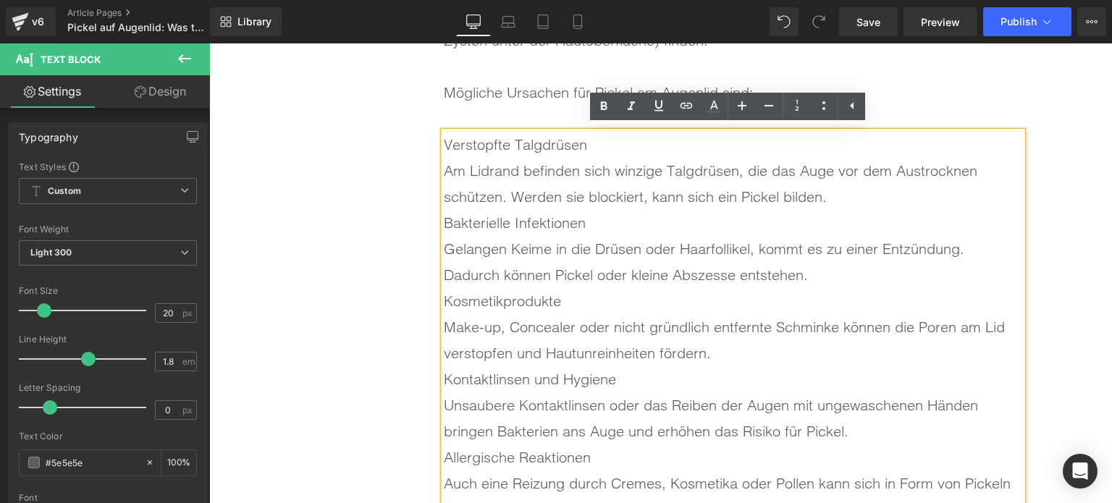
click at [444, 141] on div "Verstopfte Talgdrüsen" at bounding box center [733, 145] width 579 height 26
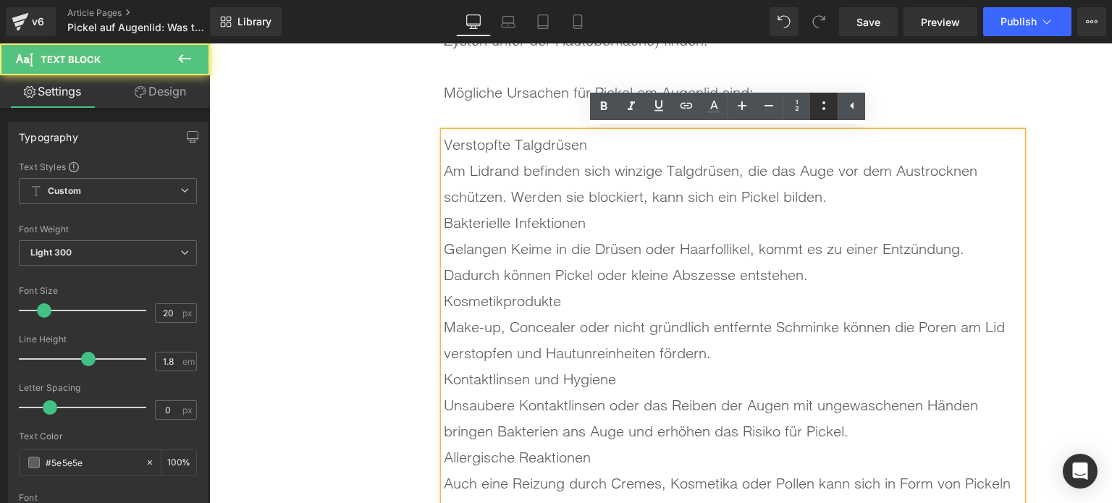
click at [817, 109] on icon at bounding box center [824, 105] width 17 height 17
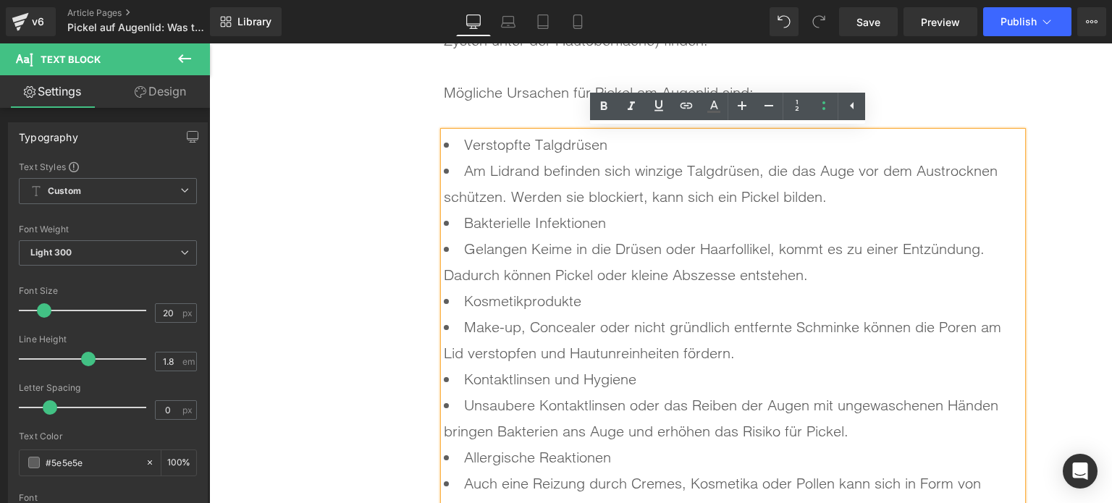
click at [548, 248] on li "Gelangen Keime in die Drüsen oder Haarfollikel, kommt es zu einer Entzündung. D…" at bounding box center [733, 262] width 579 height 52
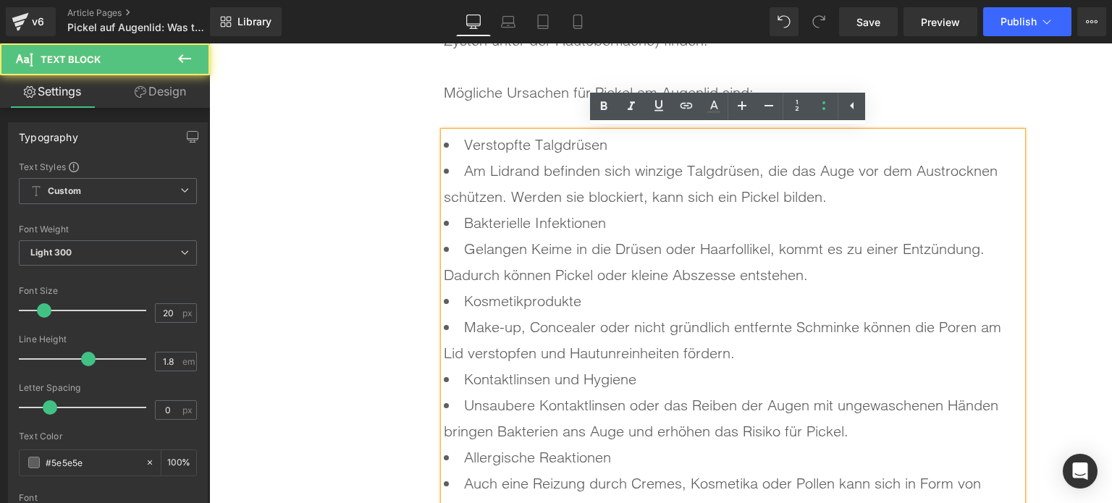
click at [455, 174] on li "Am Lidrand befinden sich winzige Talgdrüsen, die das Auge vor dem Austrocknen s…" at bounding box center [733, 184] width 579 height 52
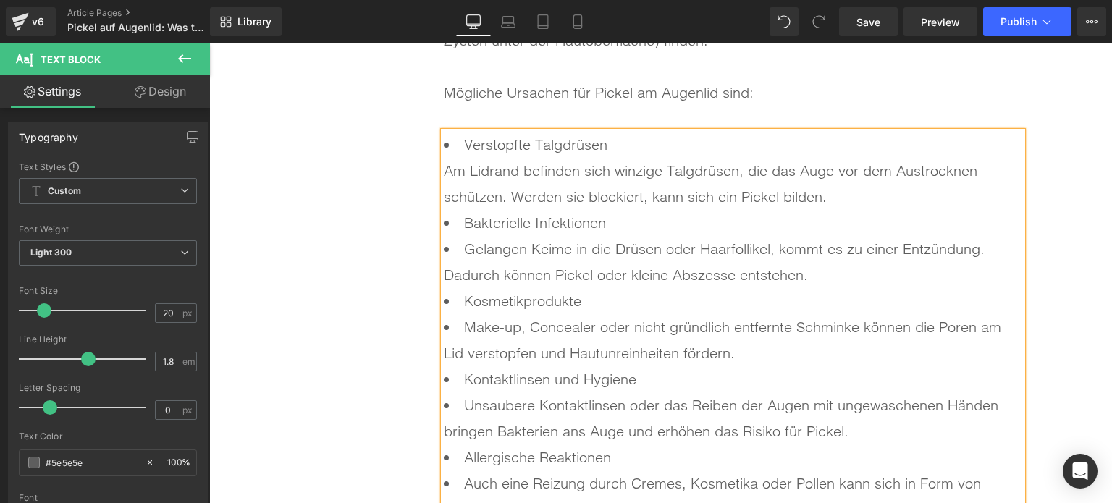
click at [651, 138] on li "Verstopfte Talgdrüsen Am Lidrand befinden sich winzige Talgdrüsen, die das Auge…" at bounding box center [733, 171] width 579 height 78
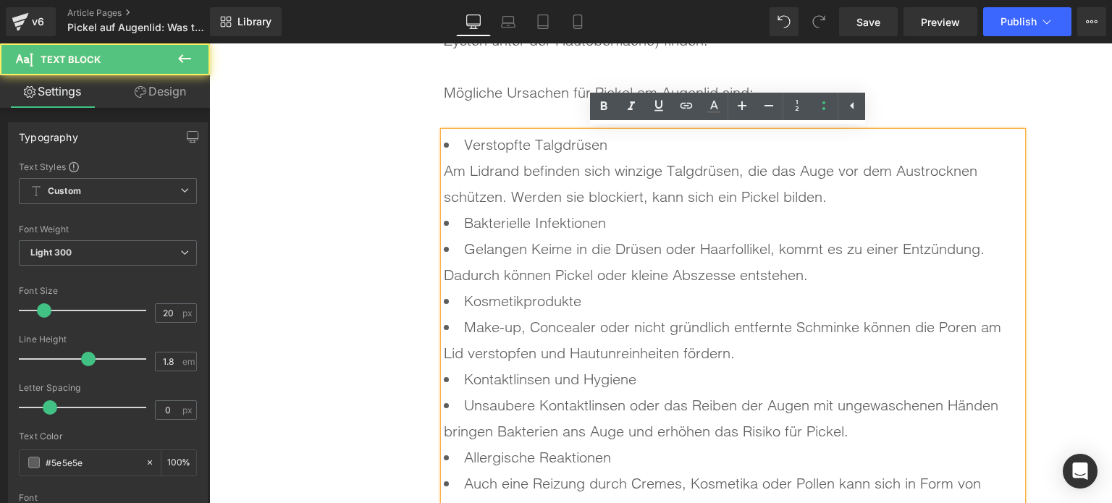
click at [829, 194] on li "Verstopfte Talgdrüsen Am Lidrand befinden sich winzige Talgdrüsen, die das Auge…" at bounding box center [733, 171] width 579 height 78
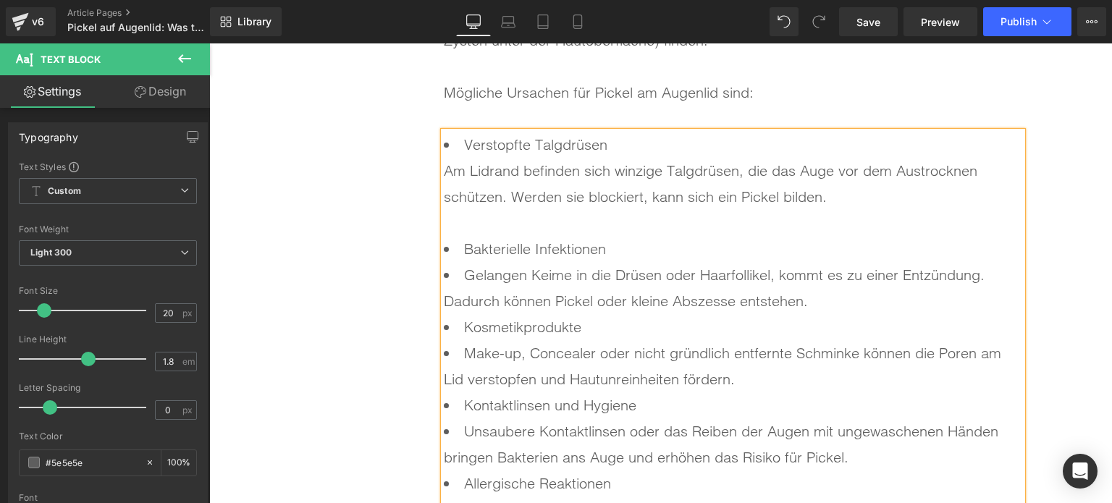
click at [456, 278] on li "Gelangen Keime in die Drüsen oder Haarfollikel, kommt es zu einer Entzündung. D…" at bounding box center [733, 288] width 579 height 52
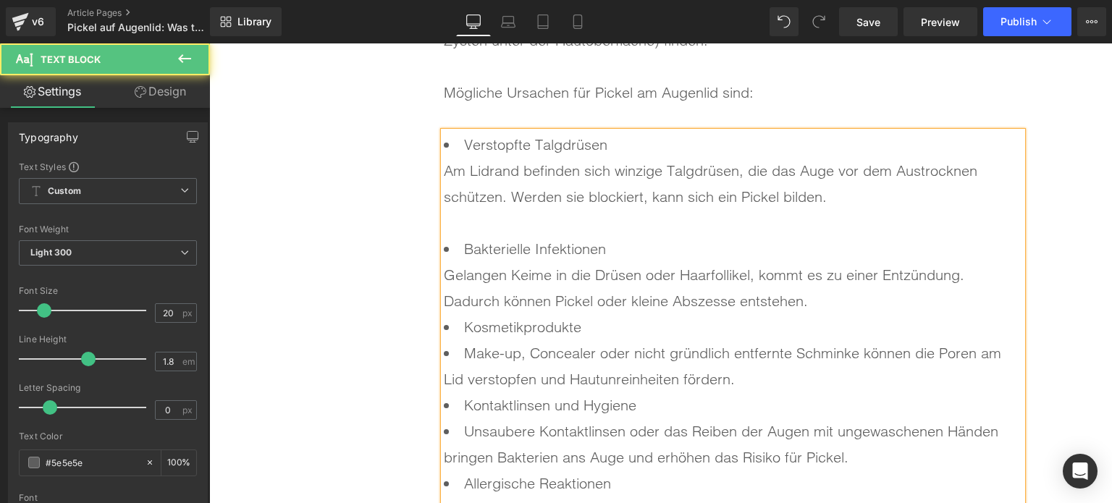
click at [855, 303] on li "Bakterielle Infektionen Gelangen Keime in die Drüsen oder Haarfollikel, kommt e…" at bounding box center [733, 275] width 579 height 78
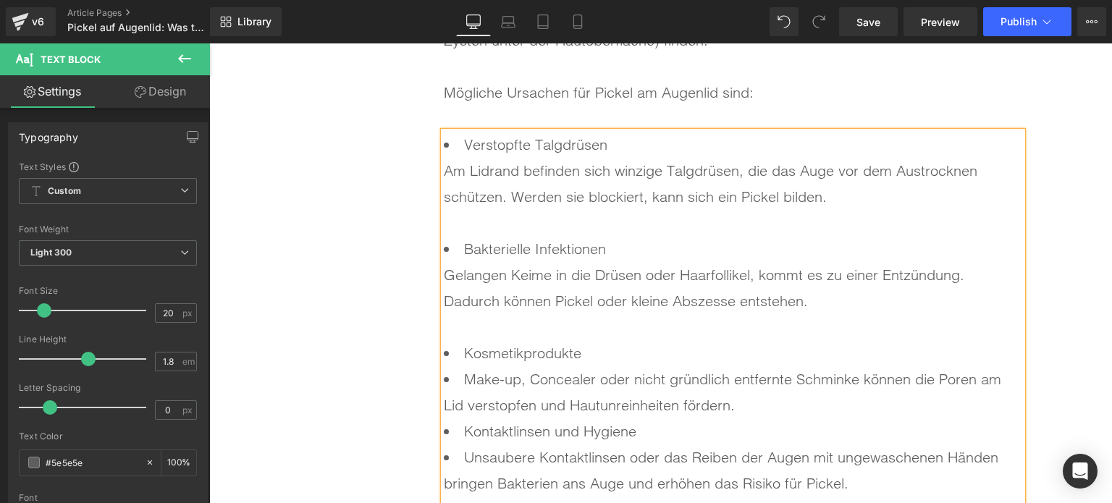
click at [455, 383] on li "Make-up, Concealer oder nicht gründlich entfernte Schminke können die Poren am …" at bounding box center [733, 392] width 579 height 52
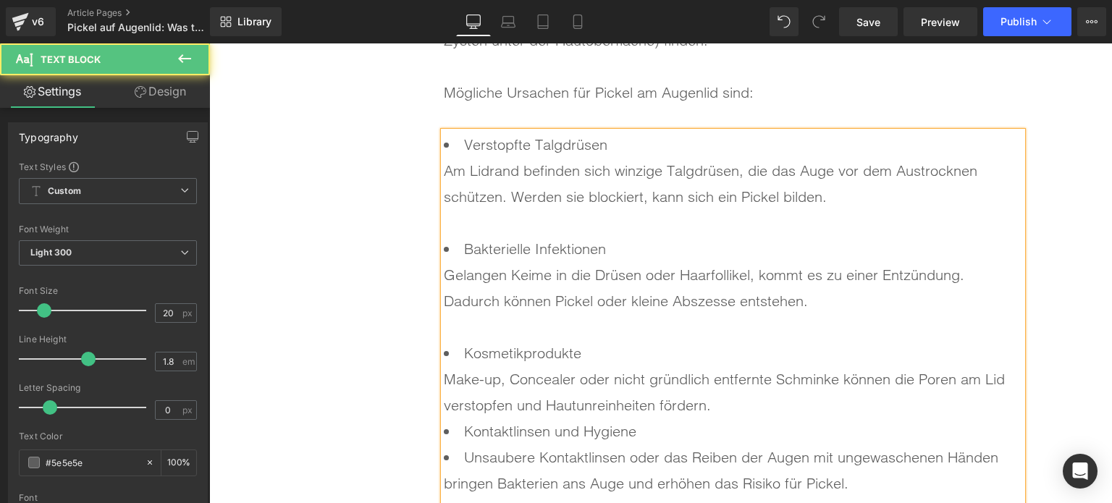
click at [750, 415] on li "Kosmetikprodukte Make-up, Concealer oder nicht gründlich entfernte Schminke kön…" at bounding box center [733, 379] width 579 height 78
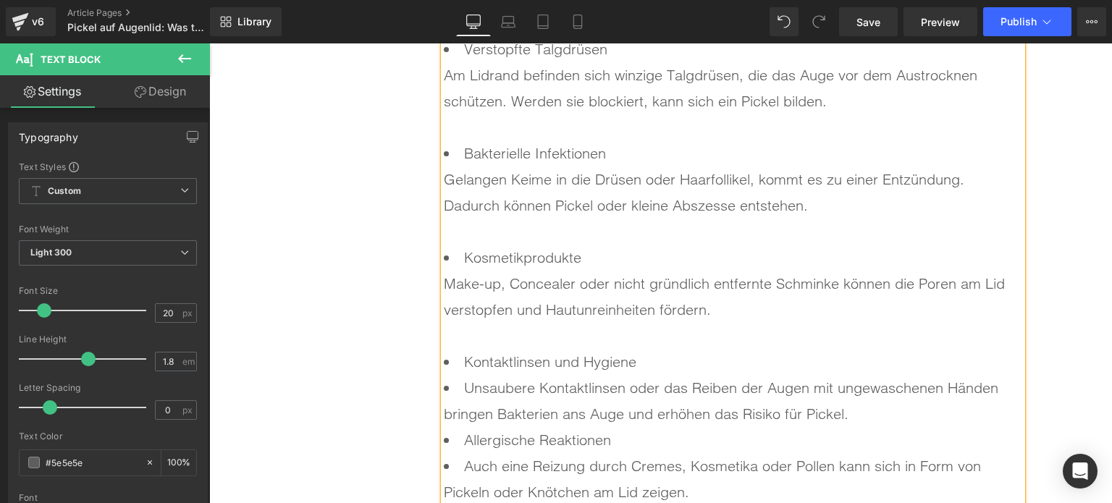
scroll to position [1837, 0]
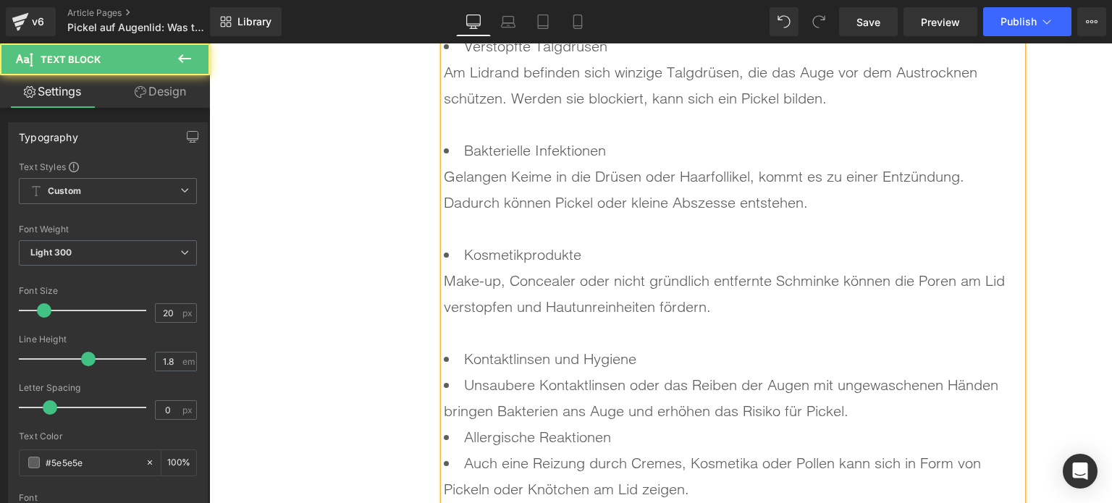
click at [466, 382] on li "Unsaubere Kontaktlinsen oder das Reiben der Augen mit ungewaschenen Händen brin…" at bounding box center [733, 398] width 579 height 52
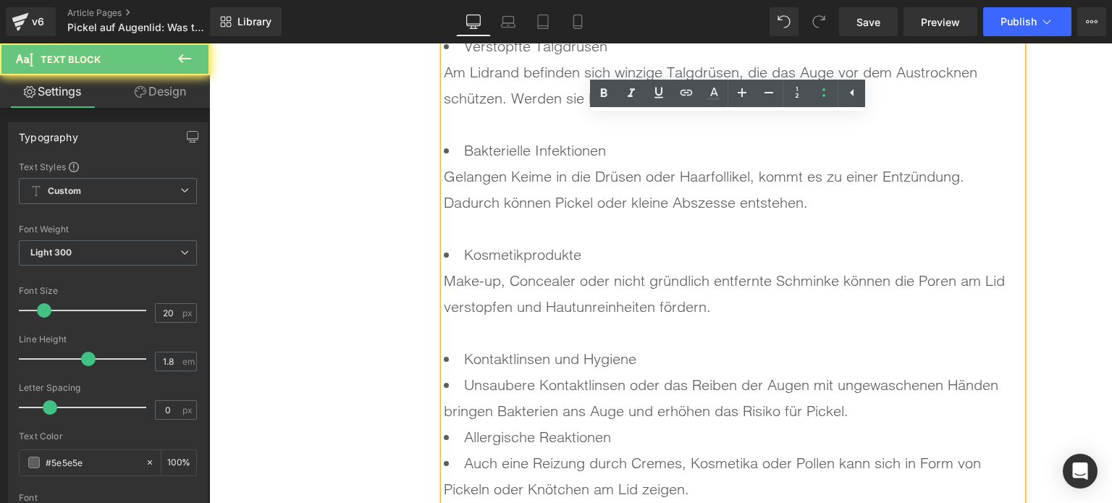
click at [453, 384] on li "Unsaubere Kontaktlinsen oder das Reiben der Augen mit ungewaschenen Händen brin…" at bounding box center [733, 398] width 579 height 52
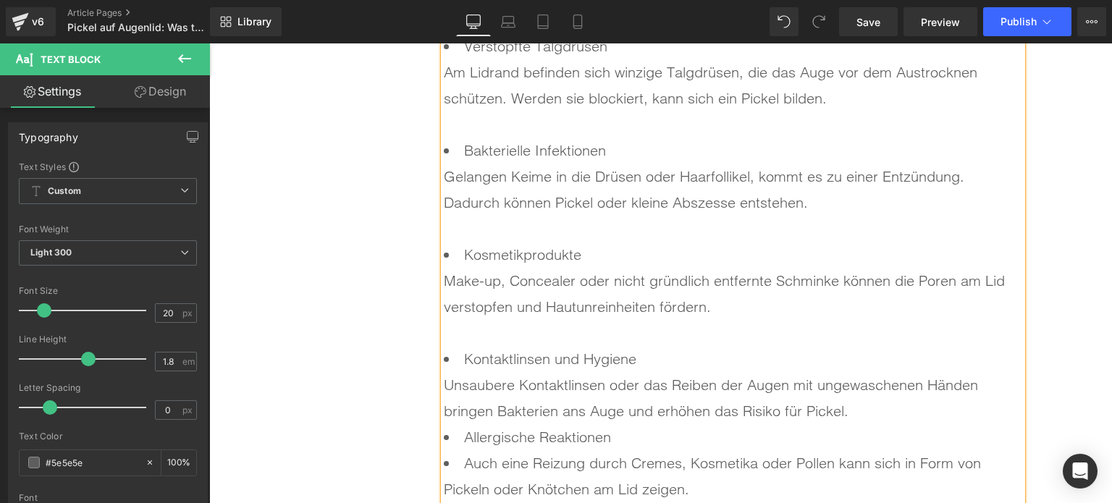
click at [879, 412] on li "Kontaktlinsen und Hygiene Unsaubere Kontaktlinsen oder das Reiben der Augen mit…" at bounding box center [733, 385] width 579 height 78
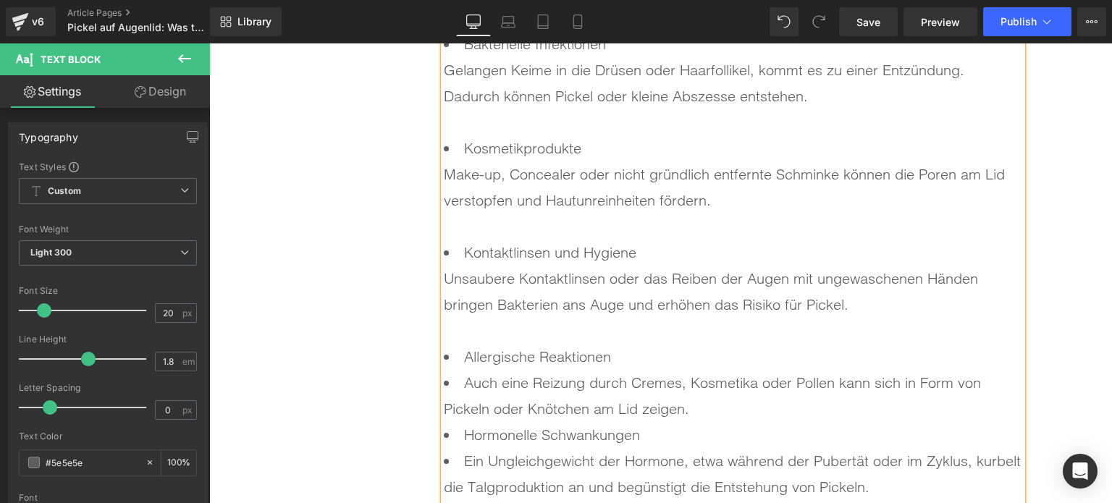
scroll to position [1944, 0]
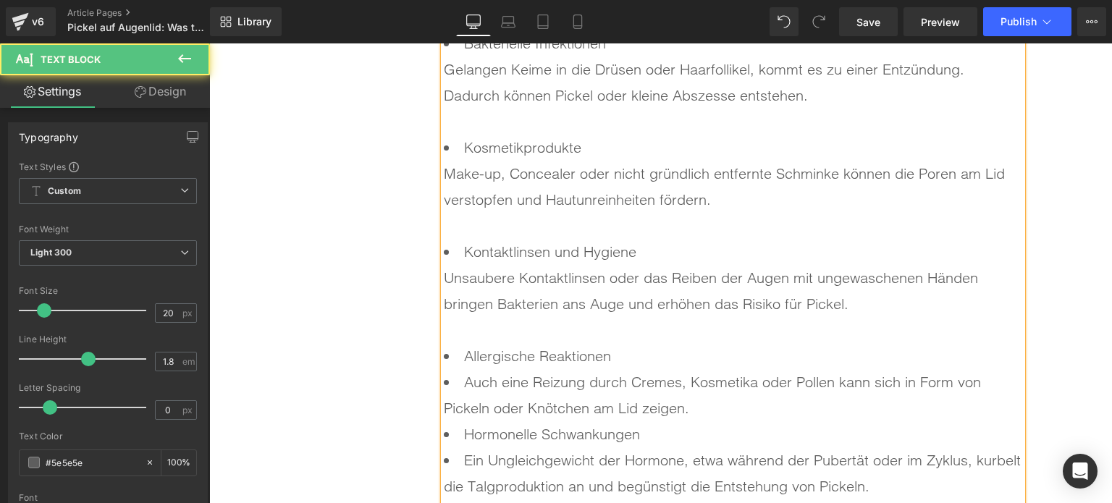
click at [455, 387] on li "Auch eine Reizung durch Cremes, Kosmetika oder Pollen kann sich in Form von Pic…" at bounding box center [733, 395] width 579 height 52
click at [668, 411] on li "Allergische Reaktionen Auch eine Reizung durch Cremes, Kosmetika oder Pollen ka…" at bounding box center [733, 382] width 579 height 78
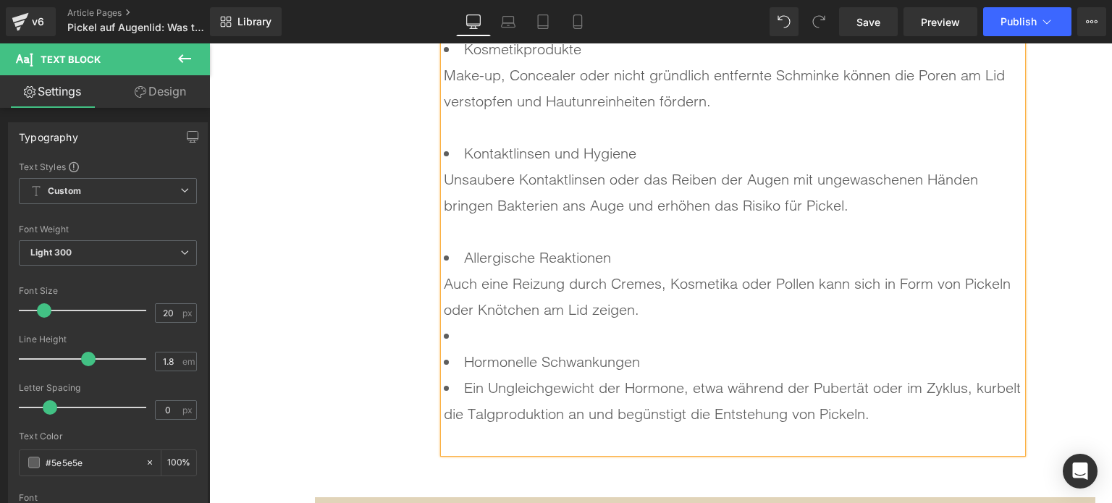
scroll to position [2045, 0]
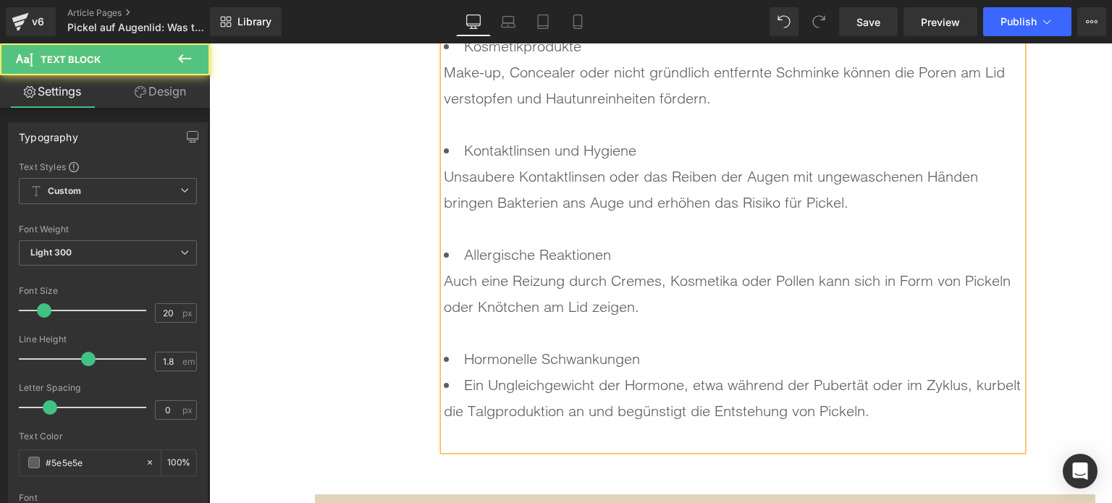
click at [461, 382] on li "Ein Ungleichgewicht der Hormone, etwa während der Pubertät oder im Zyklus, kurb…" at bounding box center [733, 398] width 579 height 52
drag, startPoint x: 657, startPoint y: 356, endPoint x: 448, endPoint y: 361, distance: 209.4
click at [448, 361] on li "Hormonelle Schwankungen Ein Ungleichgewicht der Hormone, etwa während der Puber…" at bounding box center [733, 385] width 579 height 78
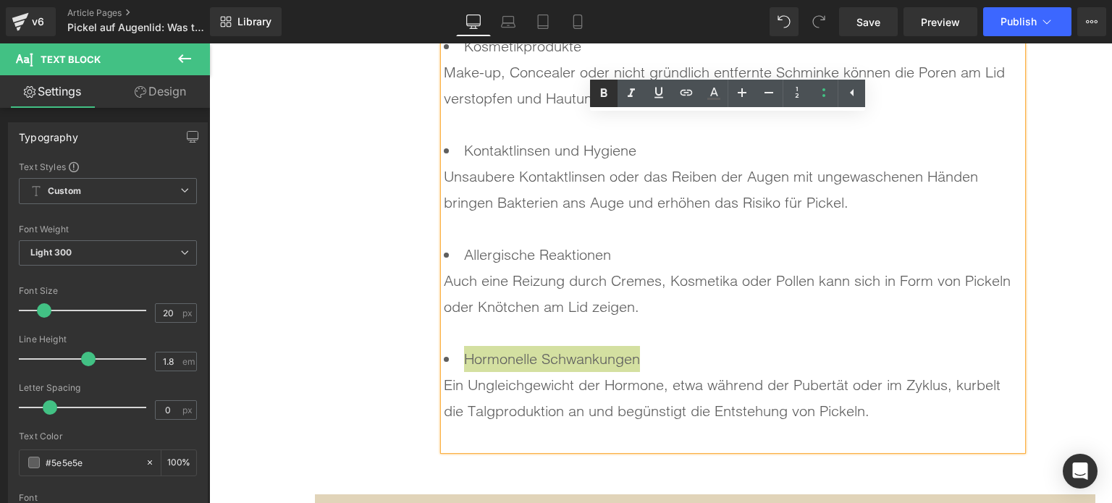
click at [604, 96] on icon at bounding box center [604, 92] width 7 height 9
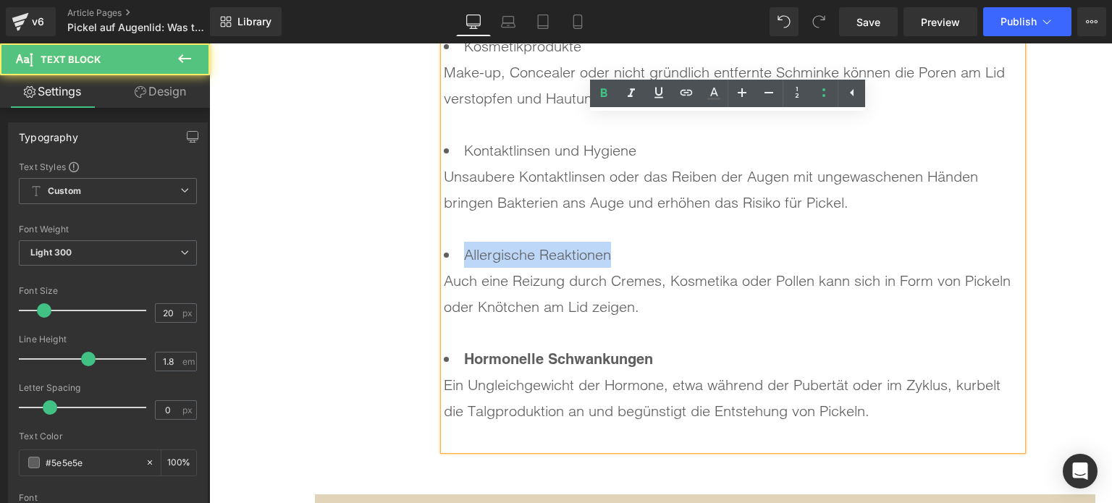
drag, startPoint x: 618, startPoint y: 248, endPoint x: 446, endPoint y: 248, distance: 171.6
click at [446, 248] on li "Allergische Reaktionen Auch eine Reizung durch Cremes, Kosmetika oder Pollen ka…" at bounding box center [733, 294] width 579 height 104
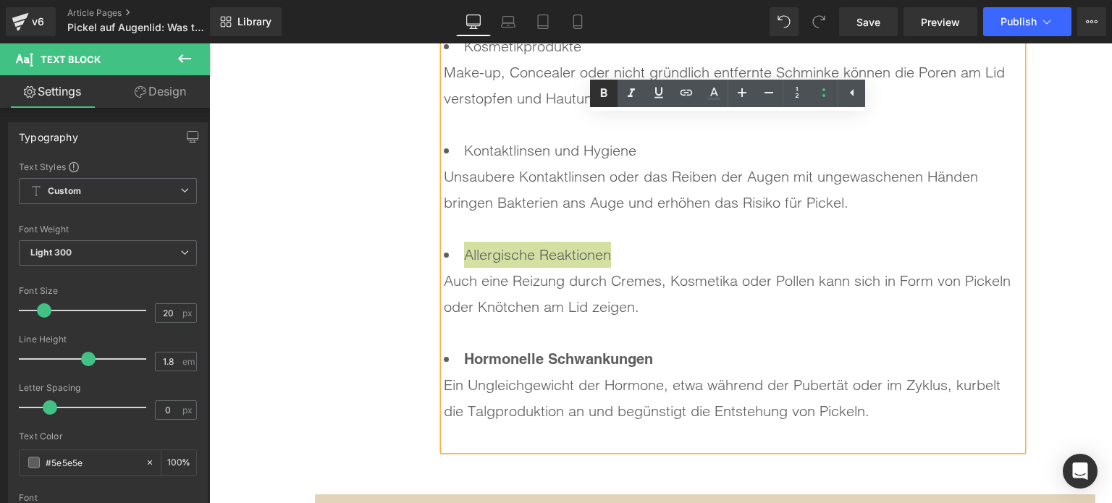
click at [608, 92] on icon at bounding box center [603, 93] width 17 height 17
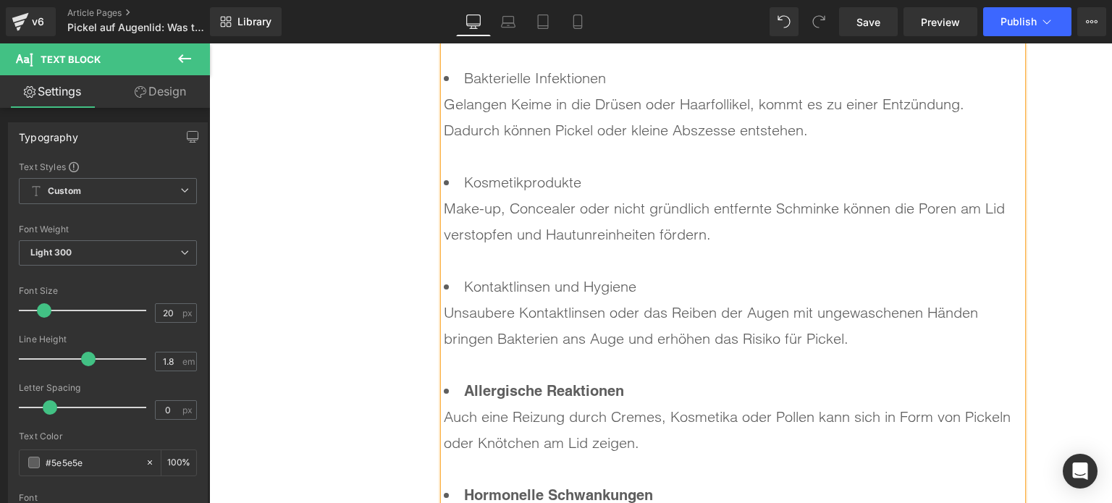
scroll to position [1900, 0]
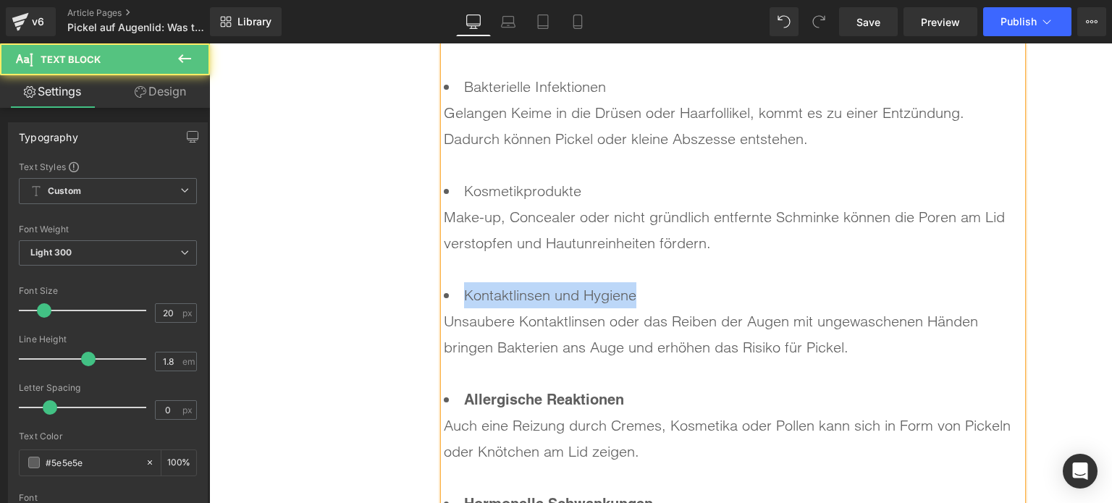
drag, startPoint x: 648, startPoint y: 301, endPoint x: 448, endPoint y: 298, distance: 199.9
click at [448, 298] on li "Kontaktlinsen und Hygiene Unsaubere Kontaktlinsen oder das Reiben der Augen mit…" at bounding box center [733, 334] width 579 height 104
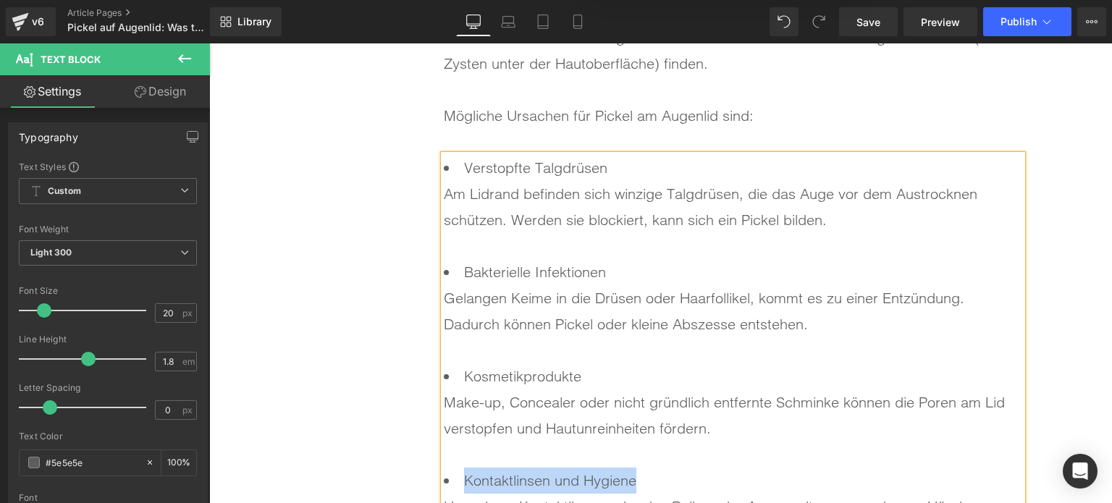
scroll to position [1683, 0]
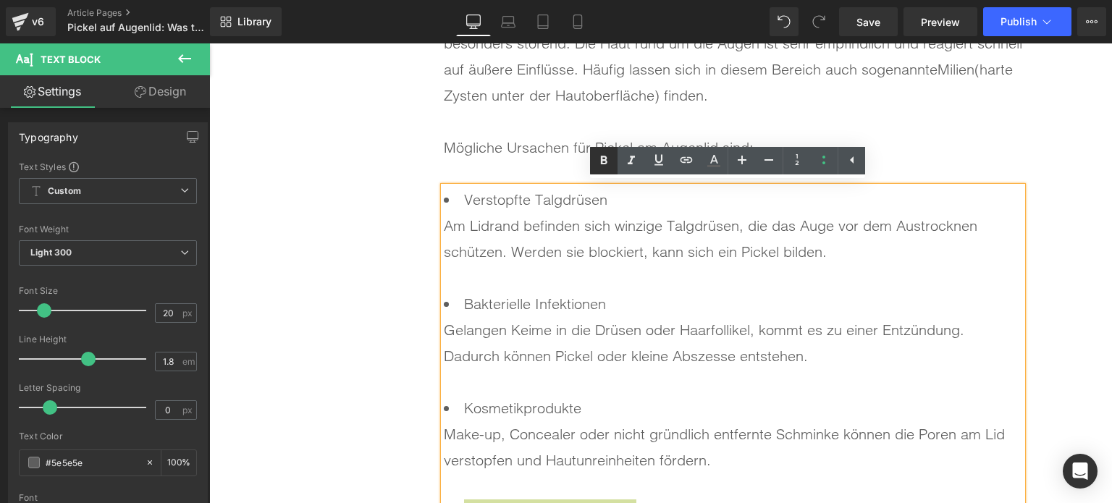
click at [602, 158] on icon at bounding box center [604, 160] width 7 height 9
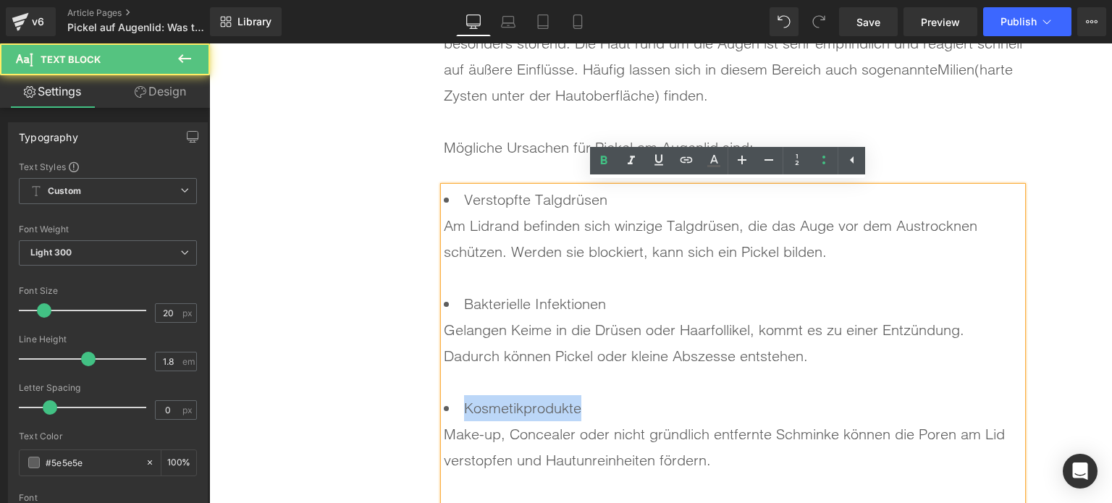
drag, startPoint x: 600, startPoint y: 409, endPoint x: 450, endPoint y: 405, distance: 149.3
click at [451, 407] on li "Kosmetikprodukte Make-up, Concealer oder nicht gründlich entfernte Schminke kön…" at bounding box center [733, 447] width 579 height 104
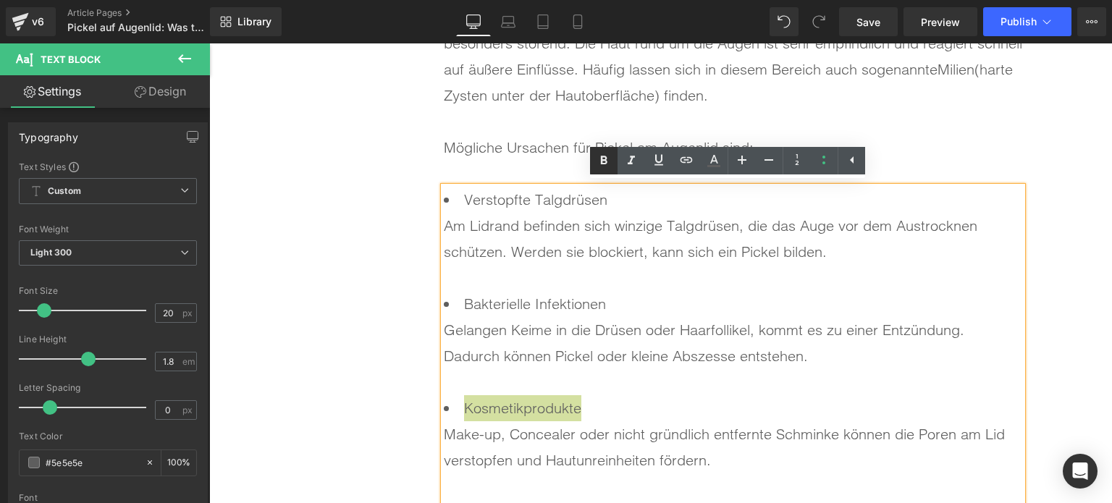
click at [607, 165] on icon at bounding box center [603, 160] width 17 height 17
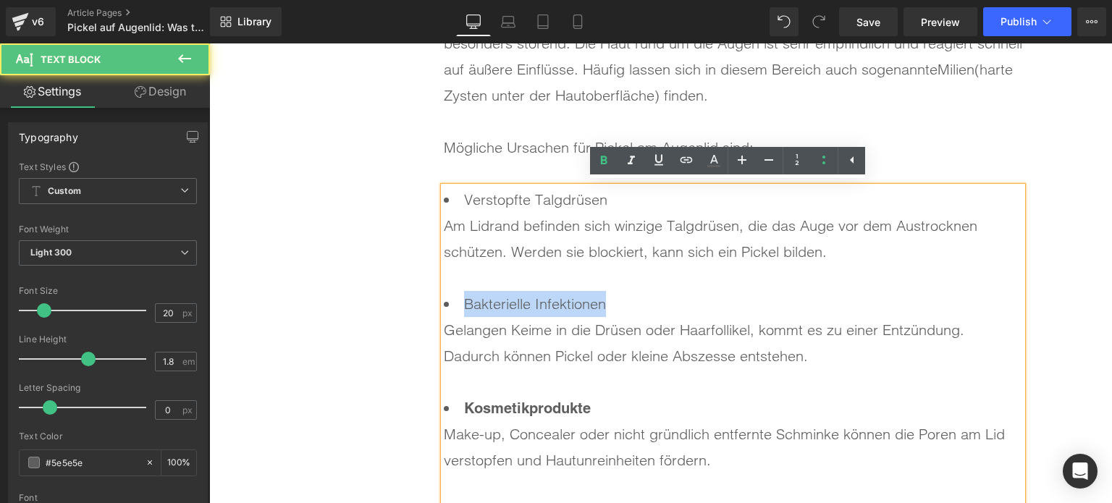
drag, startPoint x: 629, startPoint y: 301, endPoint x: 449, endPoint y: 301, distance: 179.6
click at [449, 301] on li "Bakterielle Infektionen Gelangen Keime in die Drüsen oder Haarfollikel, kommt e…" at bounding box center [733, 343] width 579 height 104
click at [608, 162] on icon at bounding box center [603, 160] width 17 height 17
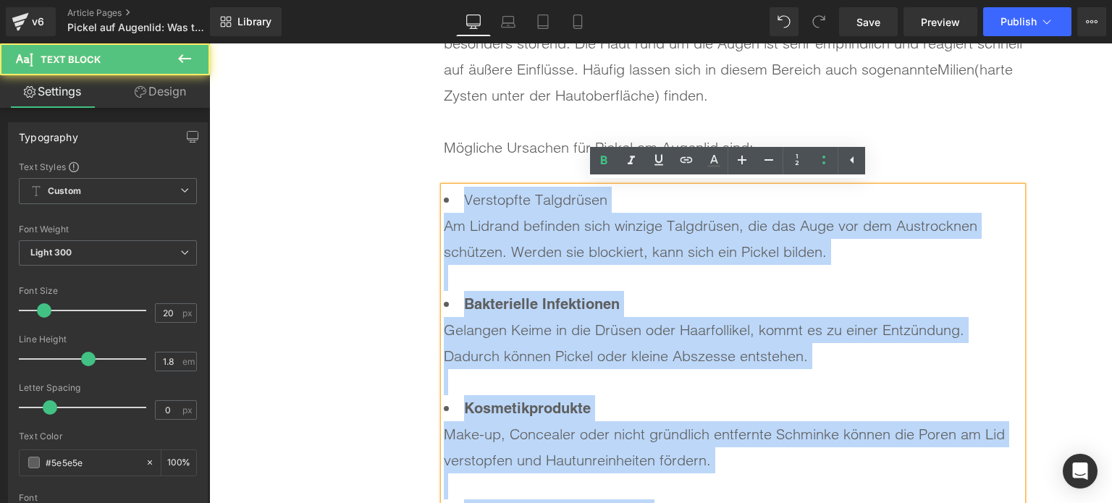
drag, startPoint x: 617, startPoint y: 184, endPoint x: 455, endPoint y: 193, distance: 162.5
click at [455, 193] on div "Verstopfte Talgdrüsen Am Lidrand befinden sich winzige Talgdrüsen, die das Auge…" at bounding box center [733, 500] width 579 height 626
click at [592, 248] on li "Verstopfte Talgdrüsen Am Lidrand befinden sich winzige Talgdrüsen, die das Auge…" at bounding box center [733, 239] width 579 height 104
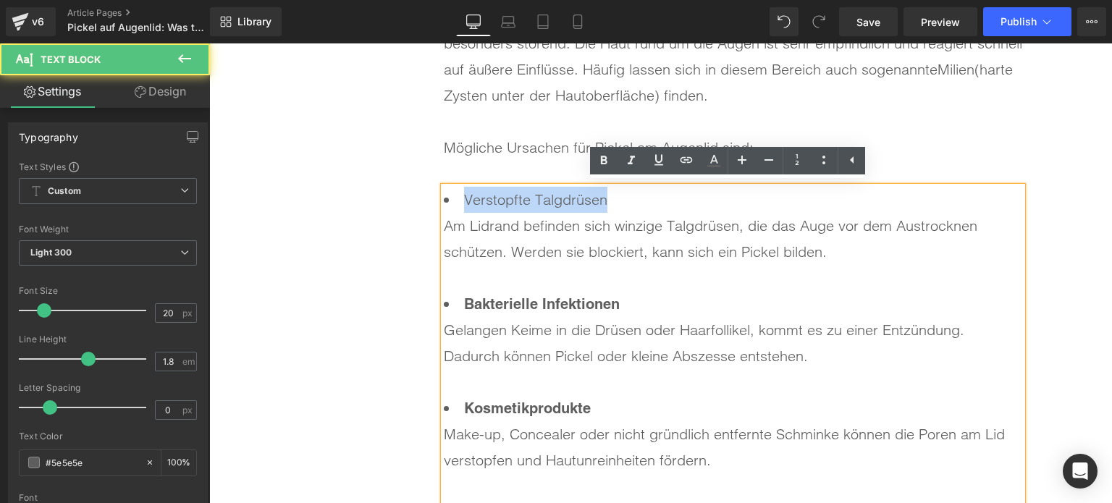
drag, startPoint x: 628, startPoint y: 208, endPoint x: 455, endPoint y: 202, distance: 173.2
click at [455, 202] on li "Verstopfte Talgdrüsen Am Lidrand befinden sich winzige Talgdrüsen, die das Auge…" at bounding box center [733, 239] width 579 height 104
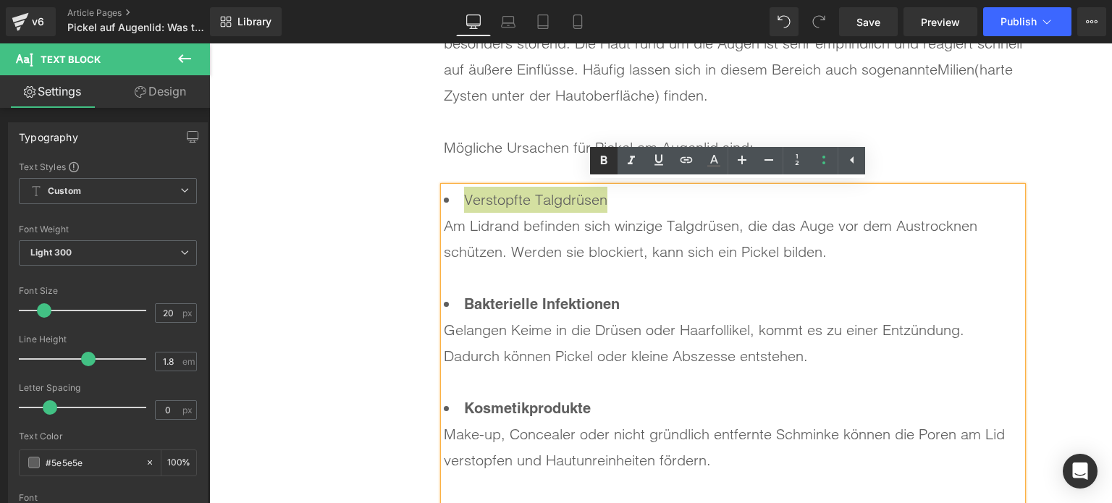
click at [612, 157] on icon at bounding box center [603, 160] width 17 height 17
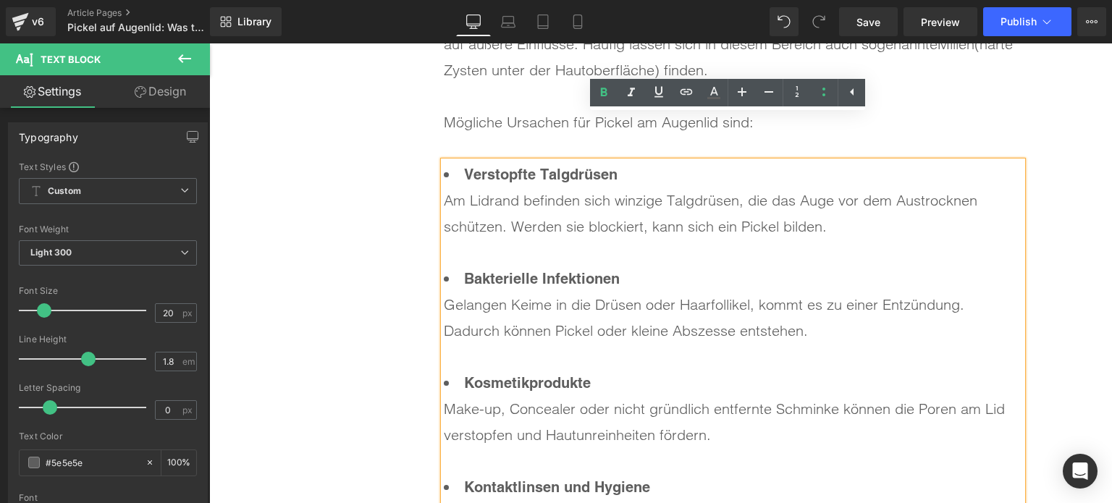
scroll to position [1611, 0]
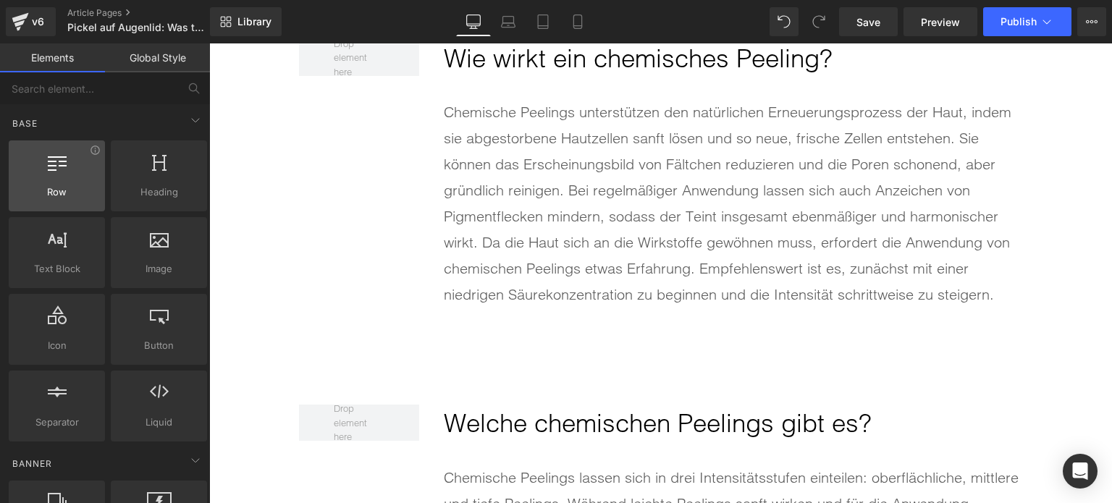
scroll to position [2914, 0]
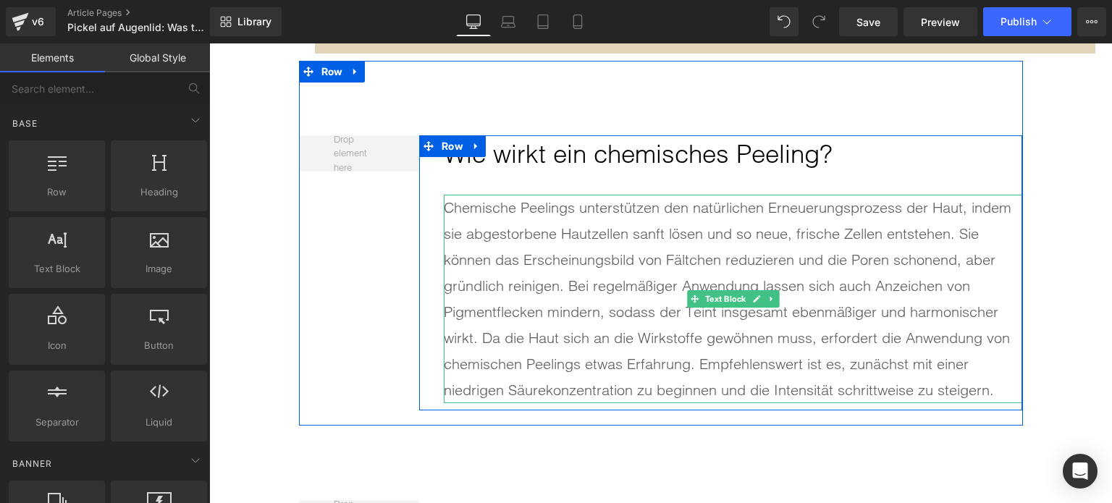
click at [661, 286] on div "Chemische Peelings unterstützen den natürlichen Erneuerungsprozess der Haut, in…" at bounding box center [733, 299] width 579 height 209
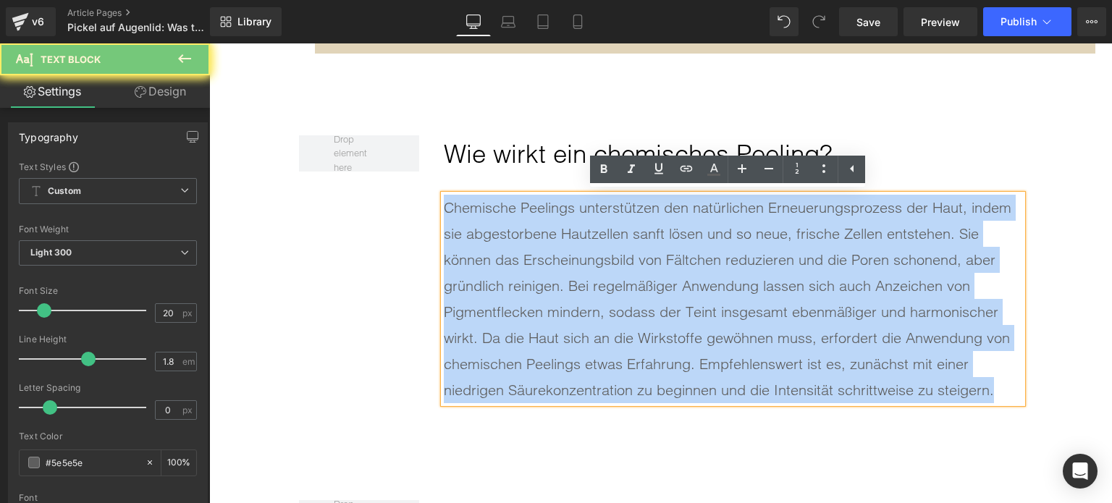
click at [661, 286] on div "Chemische Peelings unterstützen den natürlichen Erneuerungsprozess der Haut, in…" at bounding box center [733, 299] width 579 height 209
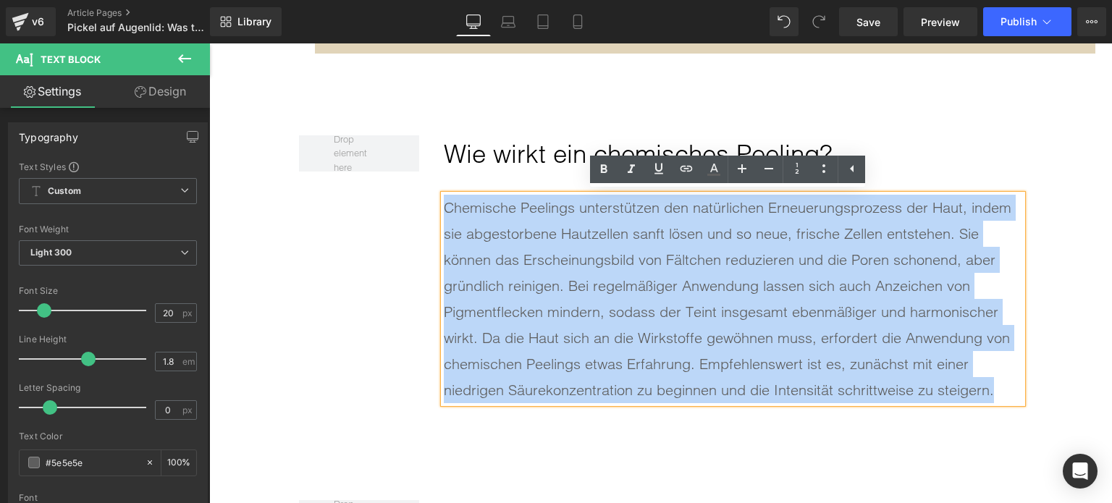
paste div
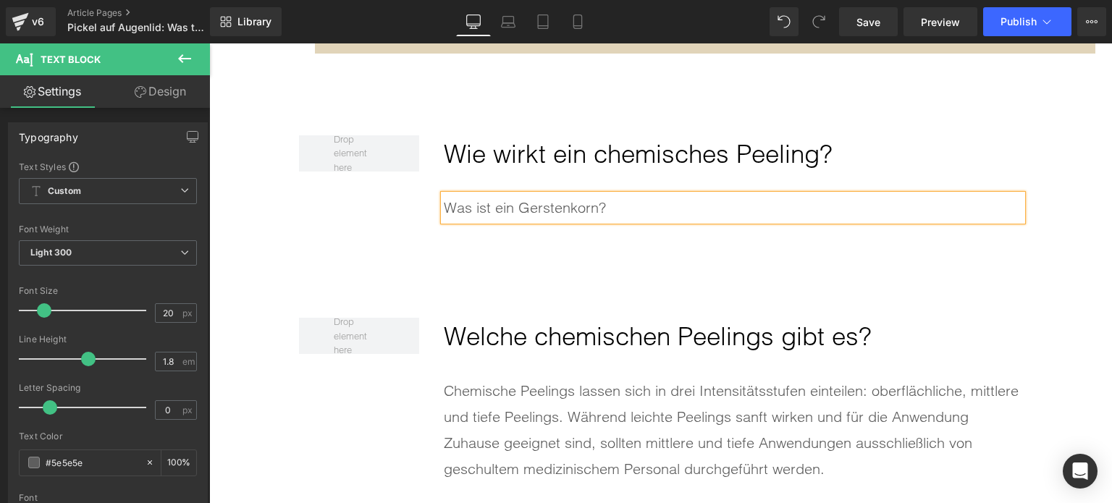
click at [675, 162] on h2 "Wie wirkt ein chemisches Peeling?" at bounding box center [733, 154] width 579 height 38
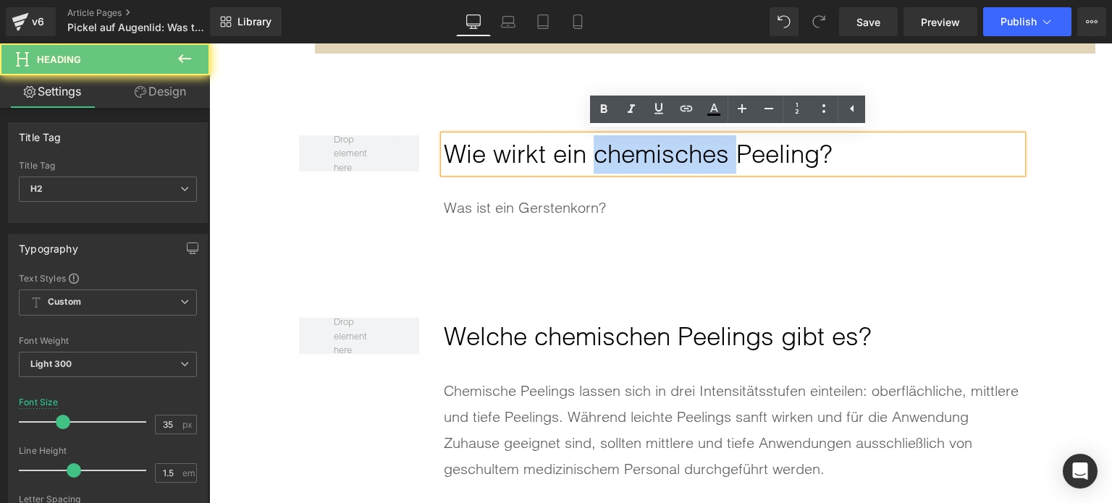
click at [675, 162] on h2 "Wie wirkt ein chemisches Peeling?" at bounding box center [733, 154] width 579 height 38
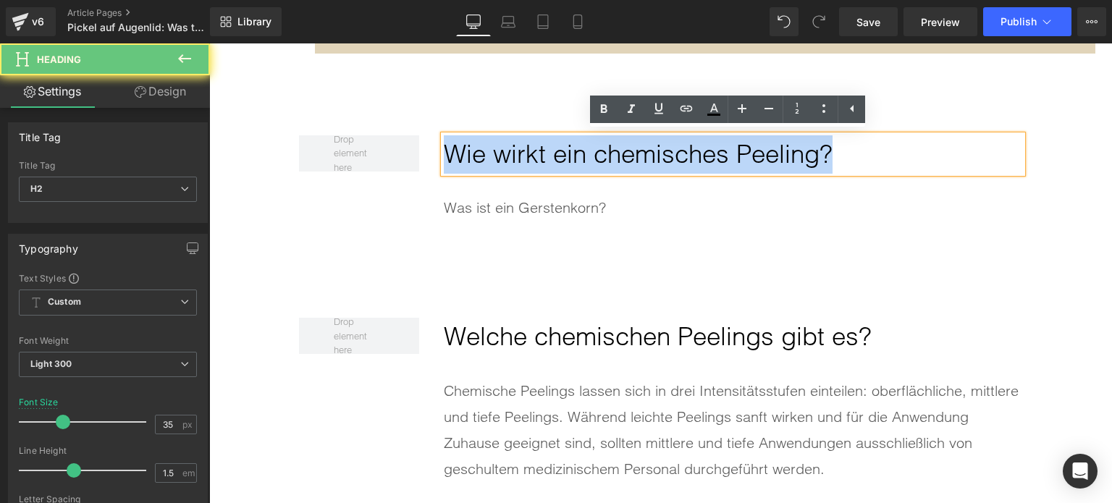
click at [675, 162] on h2 "Wie wirkt ein chemisches Peeling?" at bounding box center [733, 154] width 579 height 38
paste div
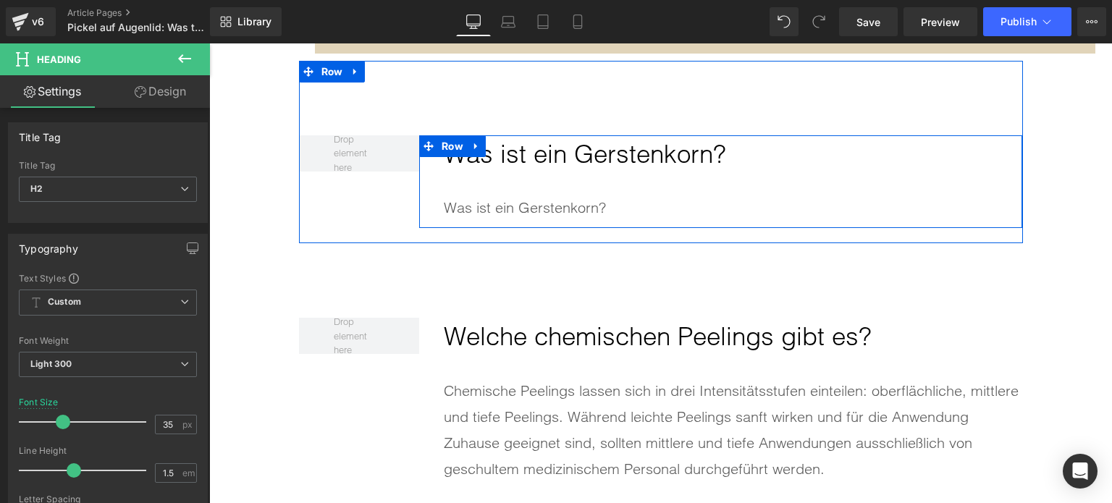
click at [472, 205] on div "Was ist ein Gerstenkorn?" at bounding box center [733, 208] width 579 height 26
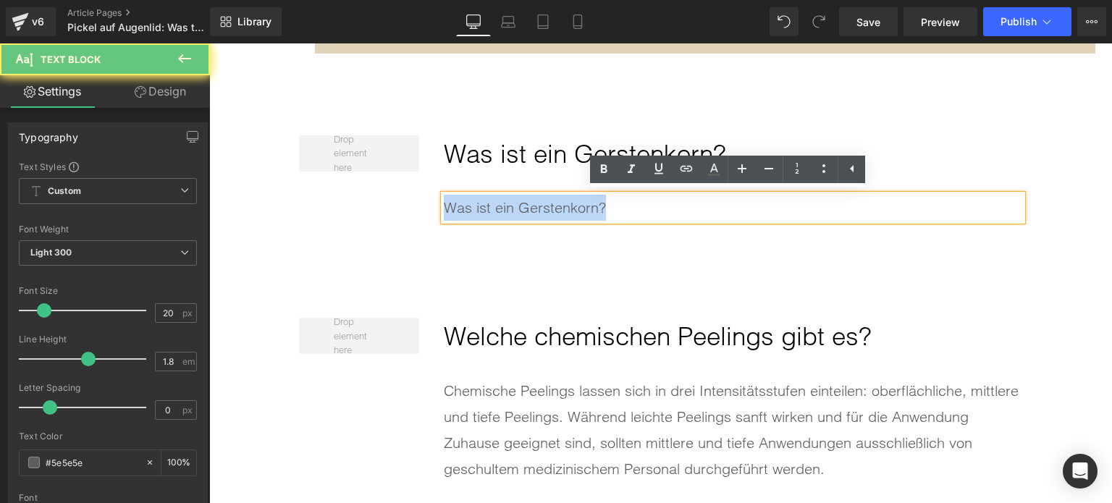
click at [472, 205] on div "Was ist ein Gerstenkorn?" at bounding box center [733, 208] width 579 height 26
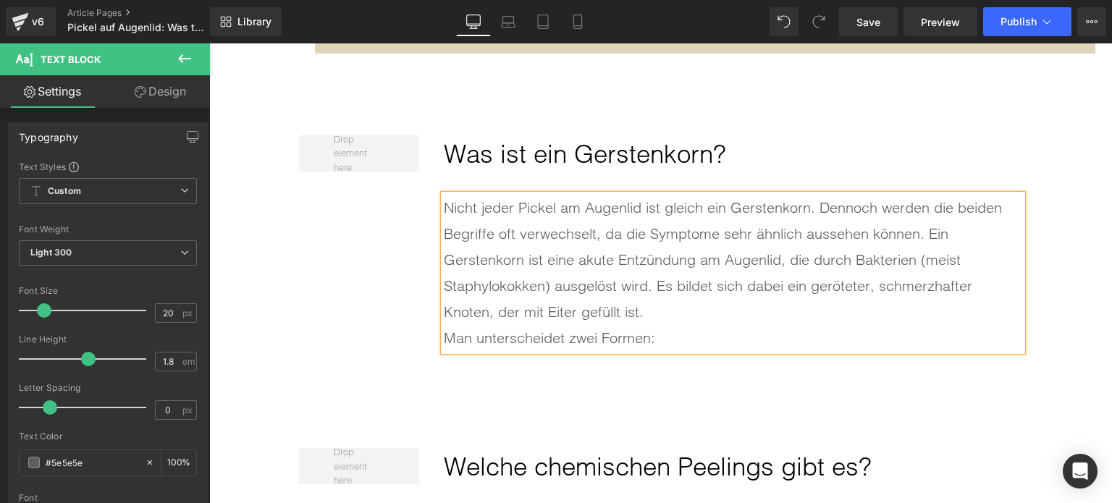
click at [670, 309] on div "Nicht jeder Pickel am Augenlid ist gleich ein Gerstenkorn. Dennoch werden die b…" at bounding box center [733, 260] width 579 height 130
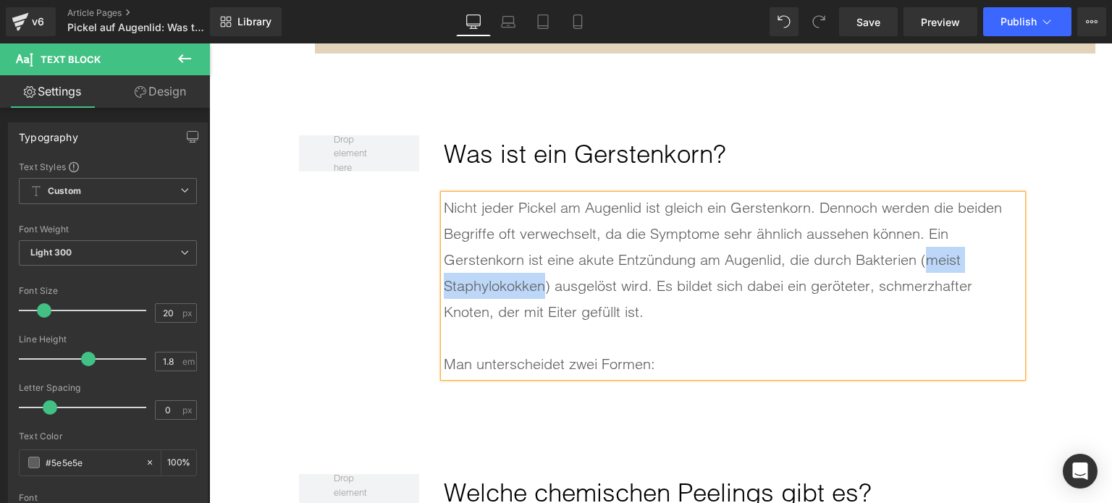
drag, startPoint x: 542, startPoint y: 283, endPoint x: 924, endPoint y: 256, distance: 383.3
click at [924, 256] on div "Nicht jeder Pickel am Augenlid ist gleich ein Gerstenkorn. Dennoch werden die b…" at bounding box center [733, 260] width 579 height 130
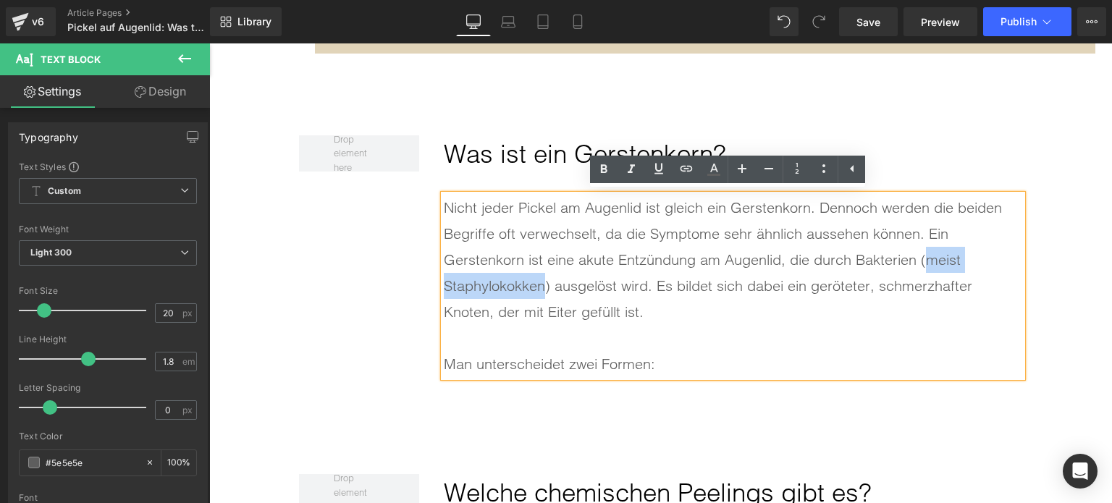
click at [976, 266] on div "Nicht jeder Pickel am Augenlid ist gleich ein Gerstenkorn. Dennoch werden die b…" at bounding box center [733, 260] width 579 height 130
drag, startPoint x: 910, startPoint y: 257, endPoint x: 548, endPoint y: 297, distance: 365.0
click at [548, 297] on div "Nicht jeder Pickel am Augenlid ist gleich ein Gerstenkorn. Dennoch werden die b…" at bounding box center [733, 260] width 579 height 130
click at [600, 170] on icon at bounding box center [603, 169] width 17 height 17
click at [722, 319] on div "Nicht jeder Pickel am Augenlid ist gleich ein Gerstenkorn. Dennoch werden die b…" at bounding box center [733, 260] width 579 height 130
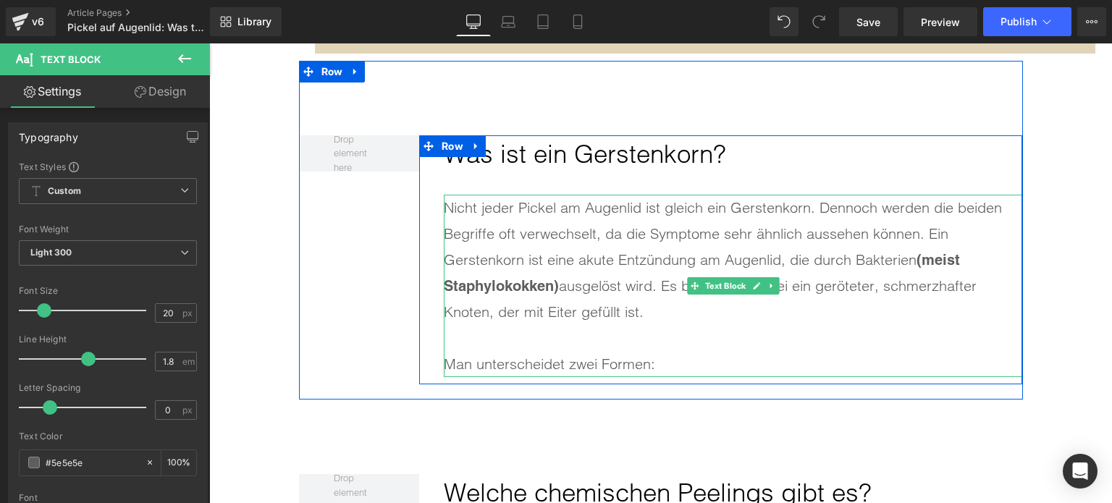
click at [707, 361] on div "Man unterscheidet zwei Formen:" at bounding box center [733, 364] width 579 height 26
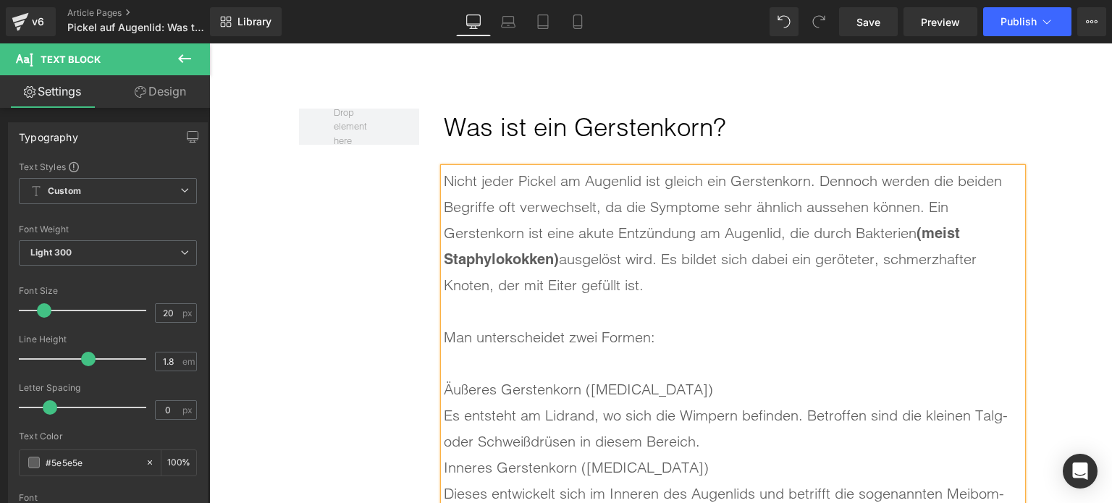
scroll to position [2987, 0]
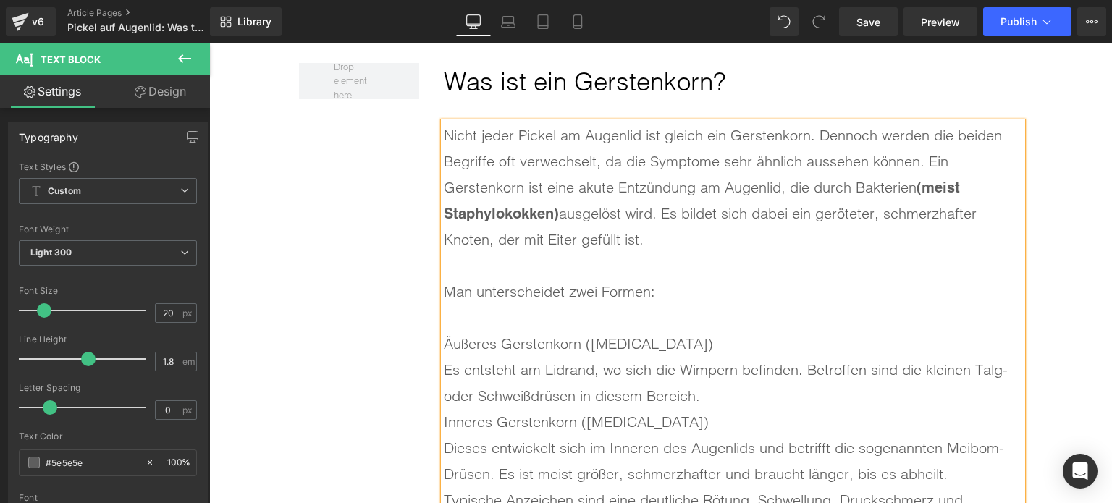
click at [736, 399] on div "Es entsteht am Lidrand, wo sich die Wimpern befinden. Betroffen sind die kleine…" at bounding box center [733, 383] width 579 height 52
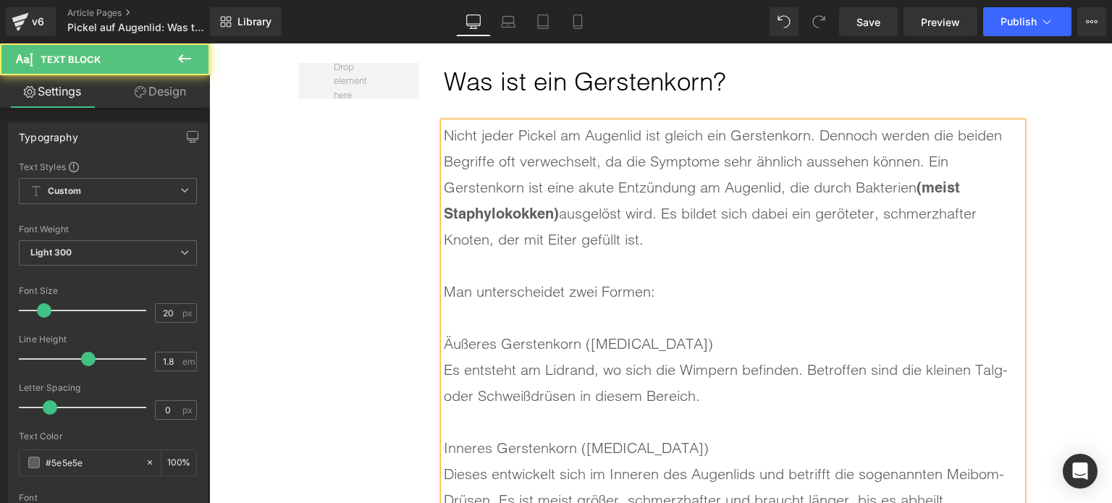
drag, startPoint x: 745, startPoint y: 337, endPoint x: 403, endPoint y: 338, distance: 341.8
click at [403, 341] on div "Was ist ein Gerstenkorn? Heading Nicht jeder Pickel am Augenlid ist gleich ein …" at bounding box center [661, 327] width 724 height 679
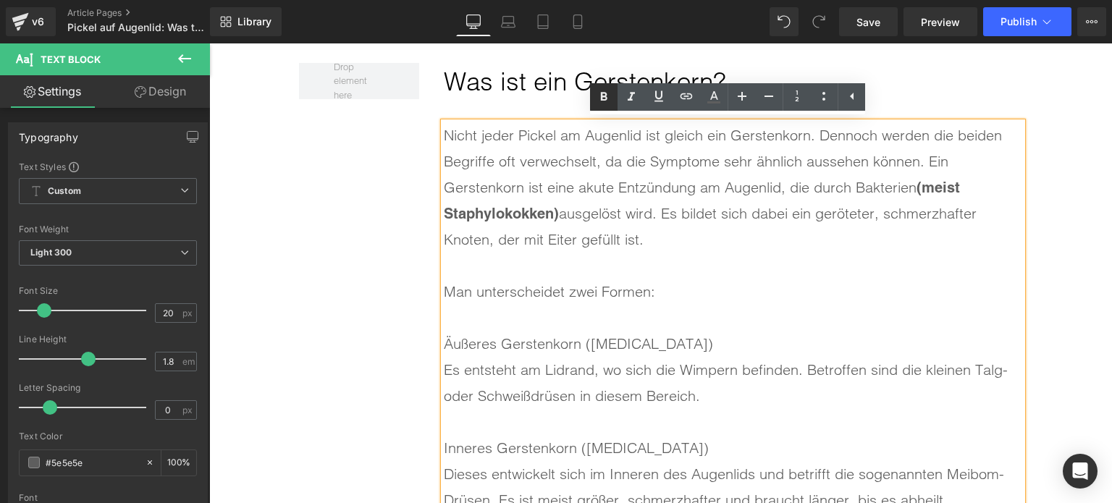
click at [598, 102] on icon at bounding box center [603, 96] width 17 height 17
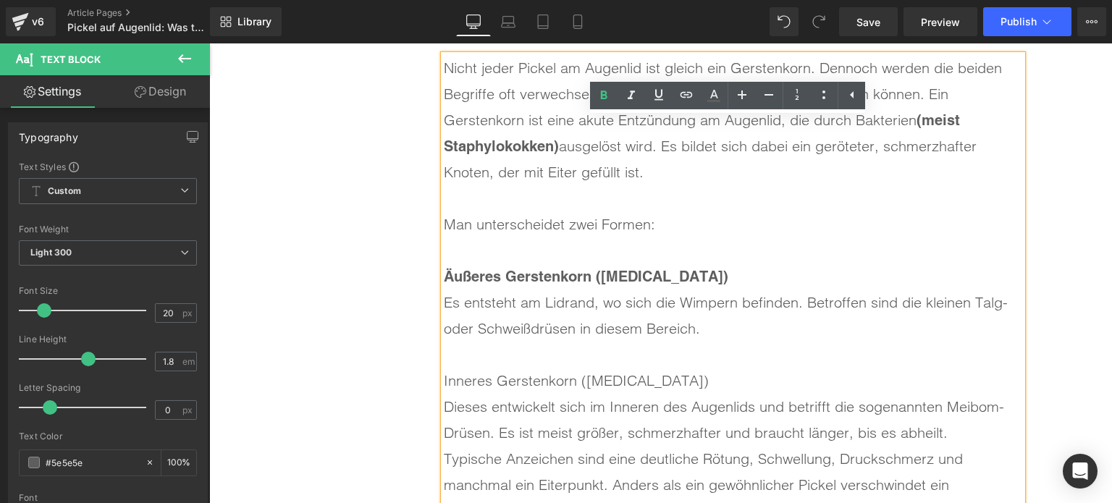
scroll to position [3132, 0]
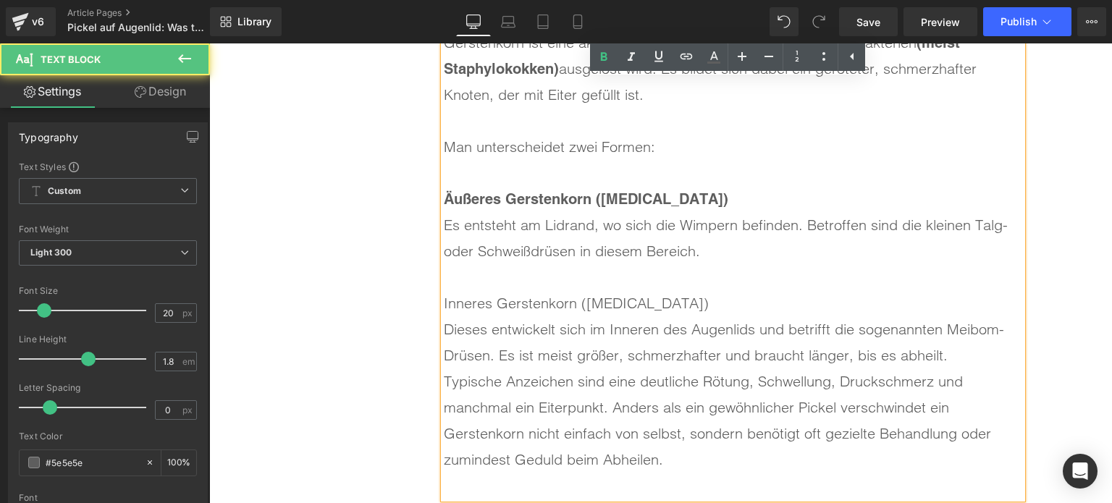
drag, startPoint x: 735, startPoint y: 295, endPoint x: 424, endPoint y: 295, distance: 310.7
click at [424, 295] on div "Was ist ein Gerstenkorn? Heading Nicht jeder Pickel am Augenlid ist gleich ein …" at bounding box center [720, 212] width 603 height 589
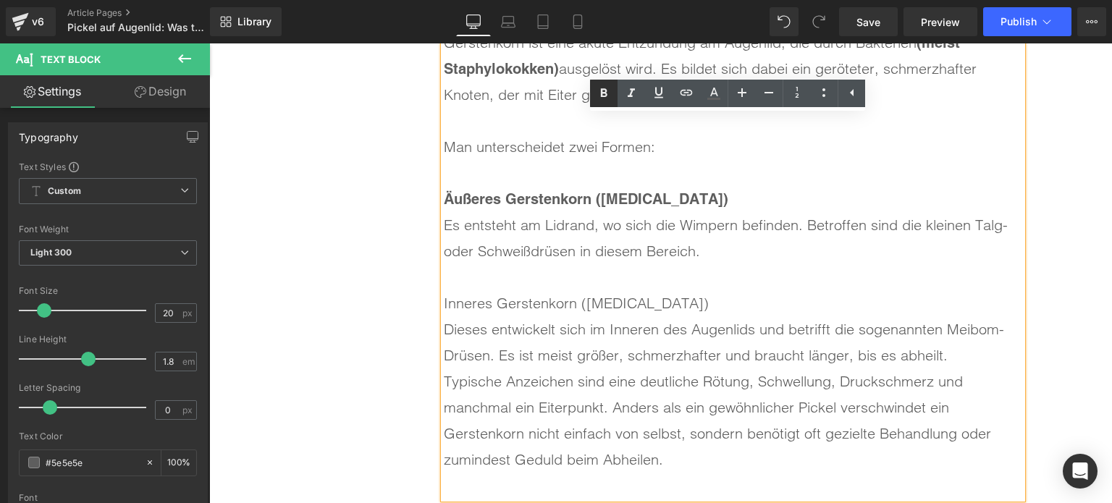
click at [605, 105] on link at bounding box center [604, 94] width 28 height 28
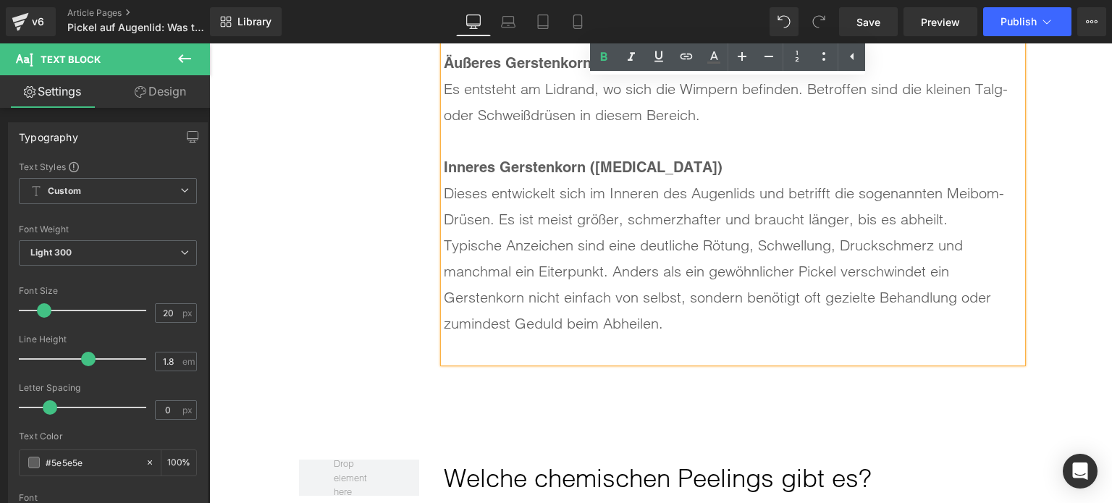
scroll to position [3276, 0]
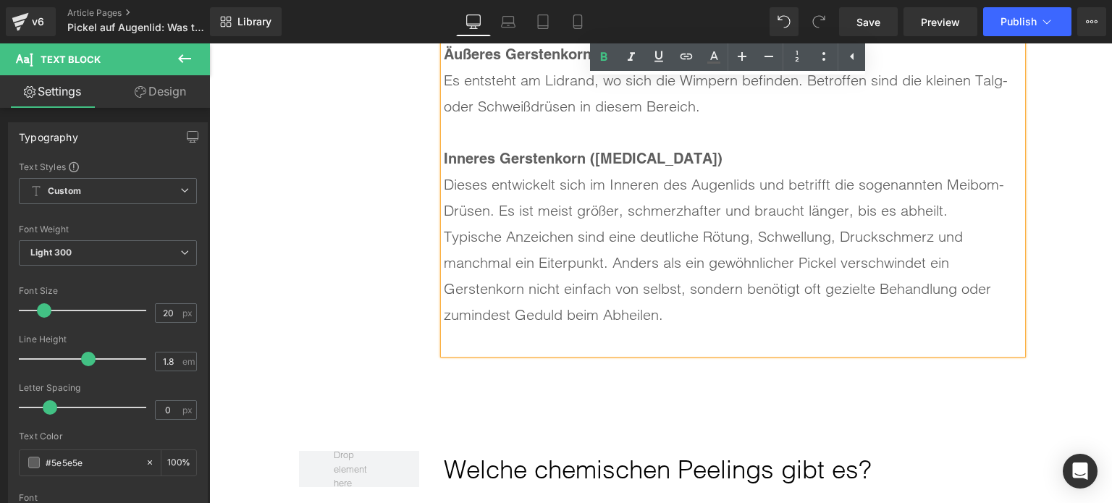
click at [961, 212] on div "Dieses entwickelt sich im Inneren des Augenlids und betrifft die sogenannten Me…" at bounding box center [733, 198] width 579 height 52
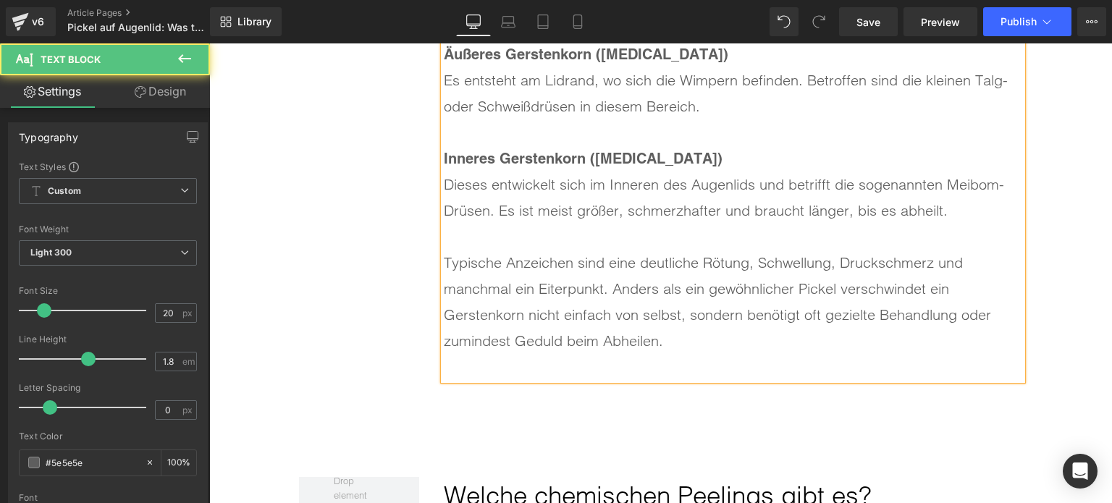
click at [452, 354] on div at bounding box center [733, 367] width 579 height 26
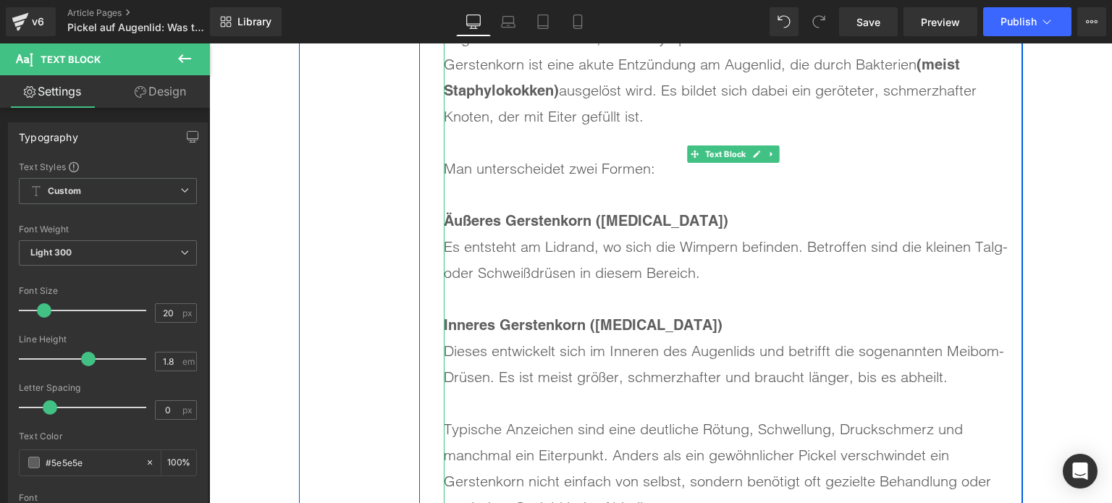
scroll to position [2842, 0]
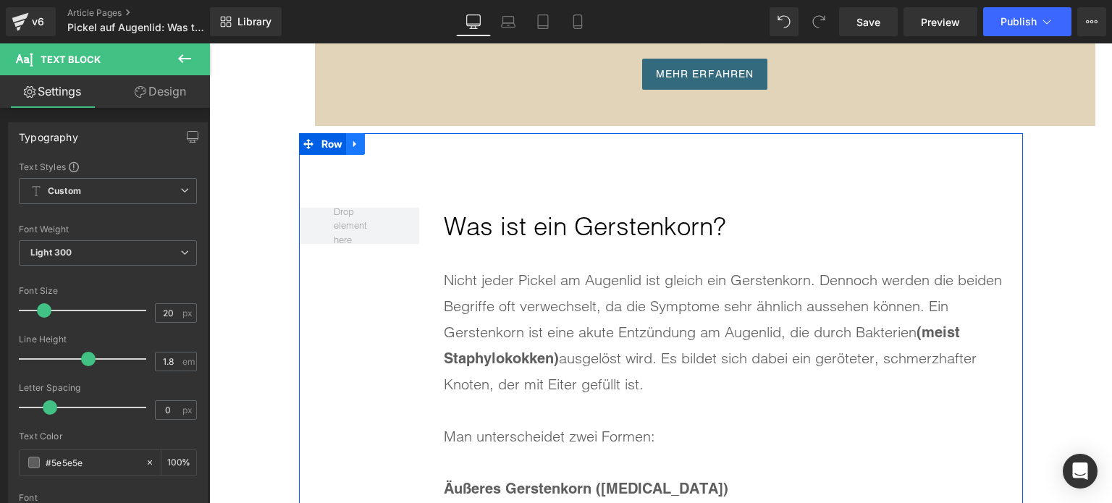
click at [356, 141] on link at bounding box center [355, 144] width 19 height 22
click at [372, 143] on icon at bounding box center [374, 144] width 10 height 10
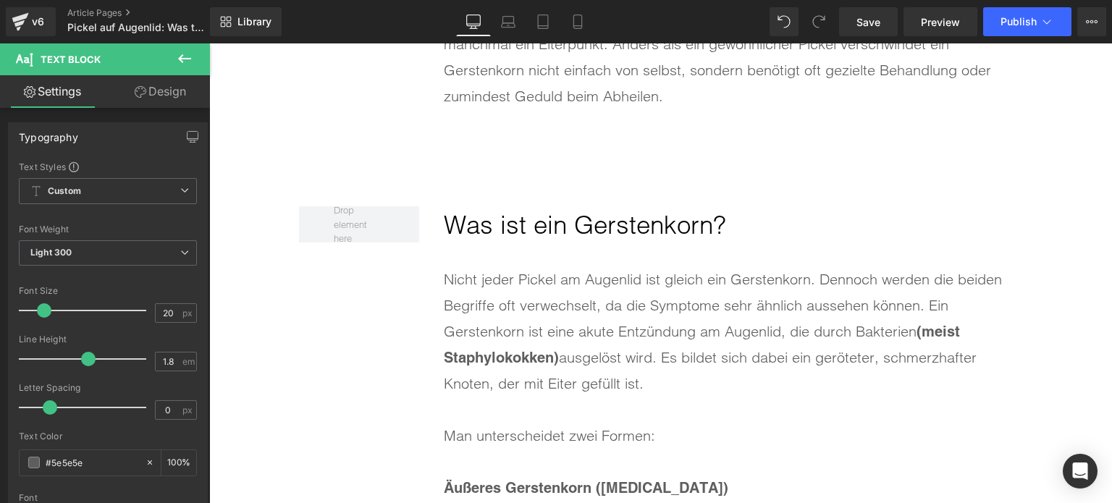
scroll to position [3550, 0]
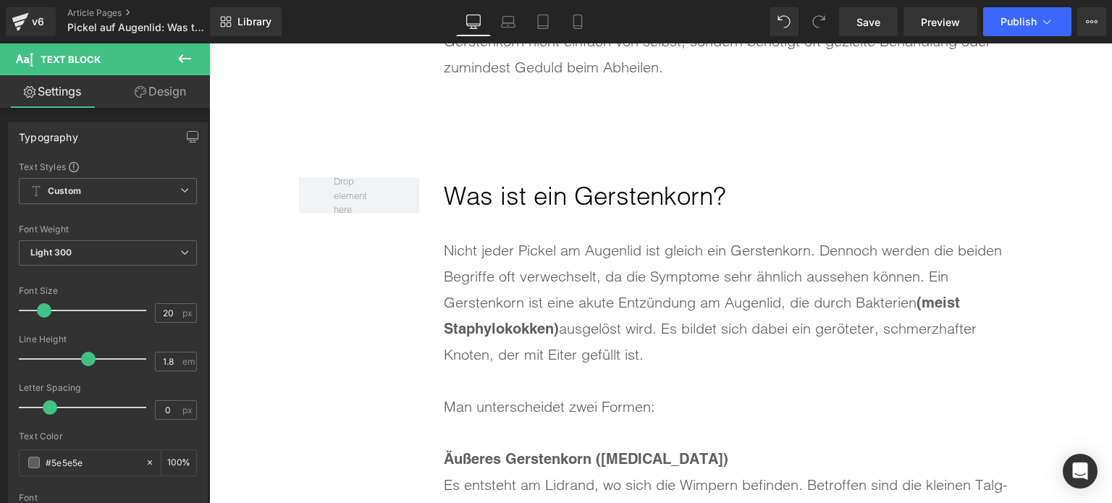
click at [500, 193] on h2 "Was ist ein Gerstenkorn?" at bounding box center [733, 196] width 579 height 38
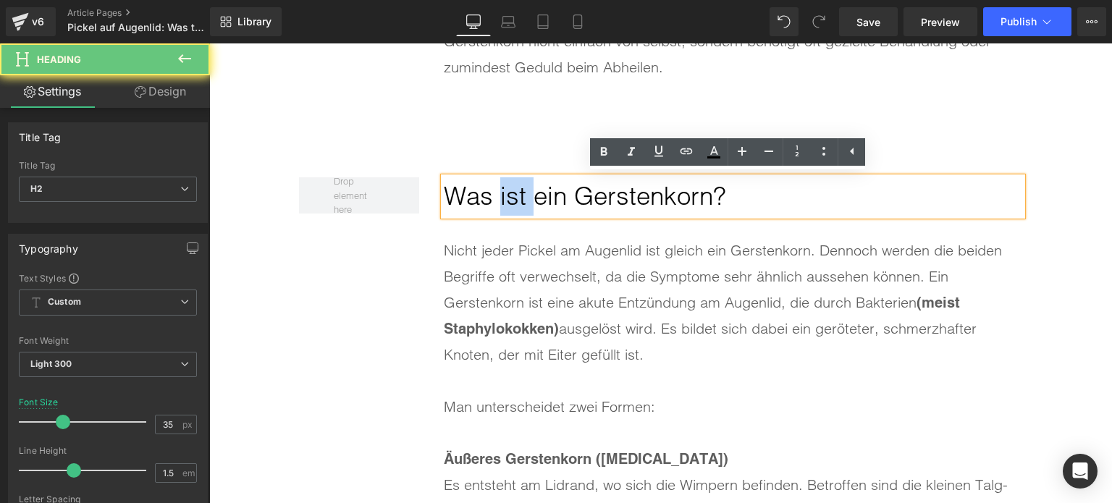
click at [500, 193] on h2 "Was ist ein Gerstenkorn?" at bounding box center [733, 196] width 579 height 38
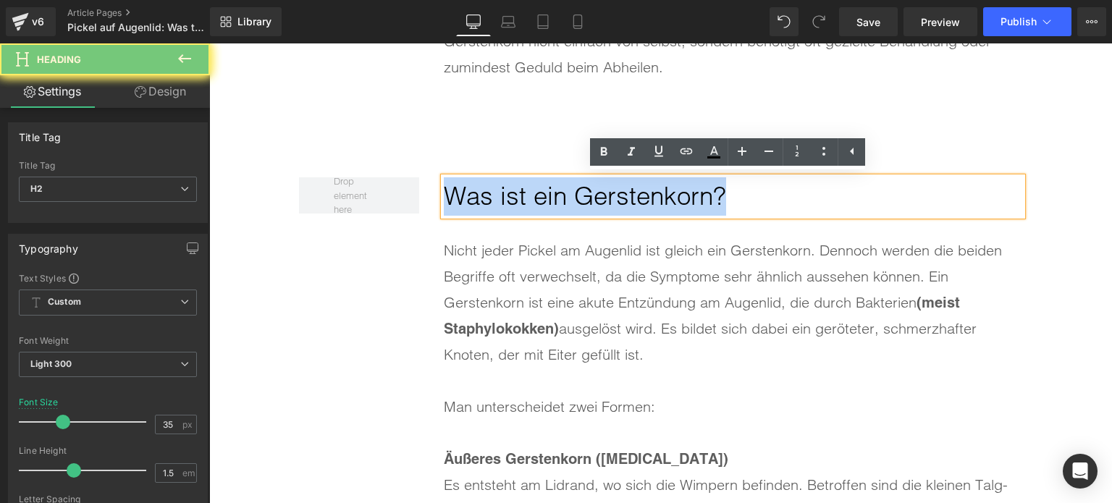
click at [500, 193] on h2 "Was ist ein Gerstenkorn?" at bounding box center [733, 196] width 579 height 38
paste div
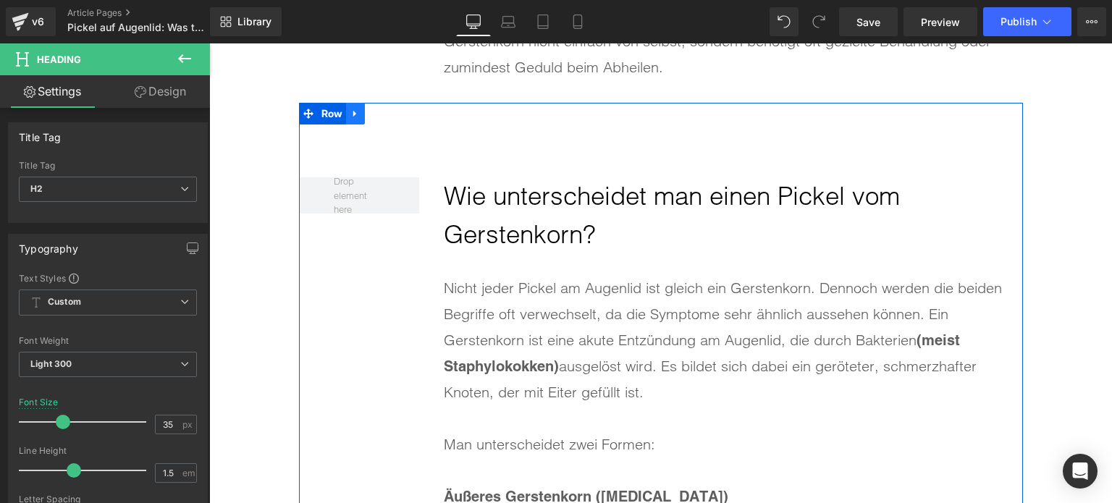
click at [353, 118] on link at bounding box center [355, 114] width 19 height 22
click at [384, 118] on link at bounding box center [393, 114] width 19 height 22
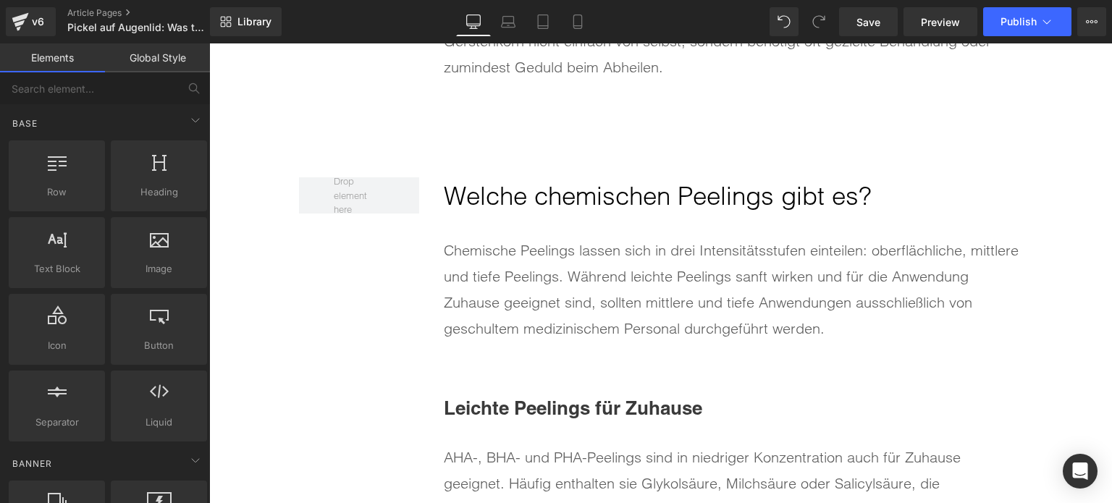
click at [521, 198] on h2 "Welche chemischen Peelings gibt es?" at bounding box center [733, 196] width 579 height 38
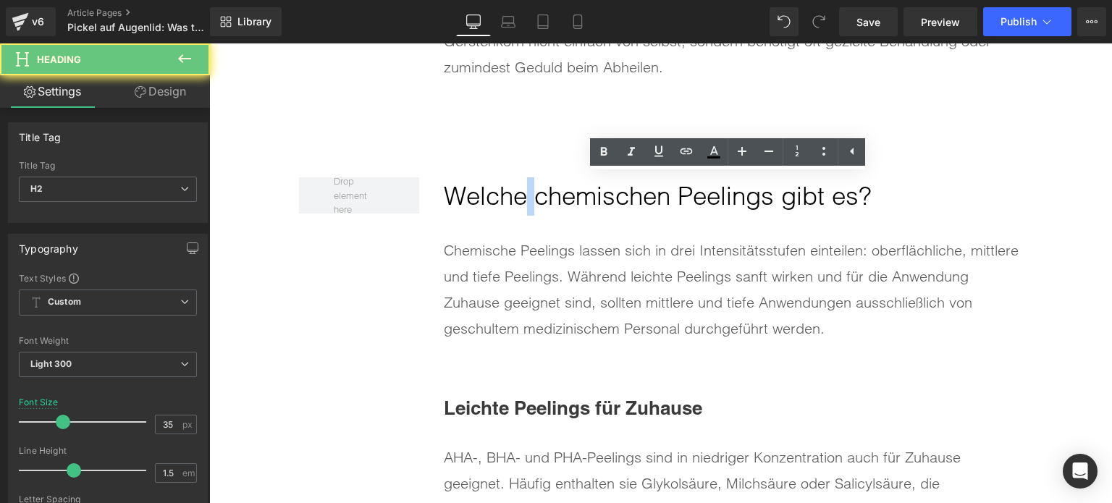
click at [521, 198] on h2 "Welche chemischen Peelings gibt es?" at bounding box center [733, 196] width 579 height 38
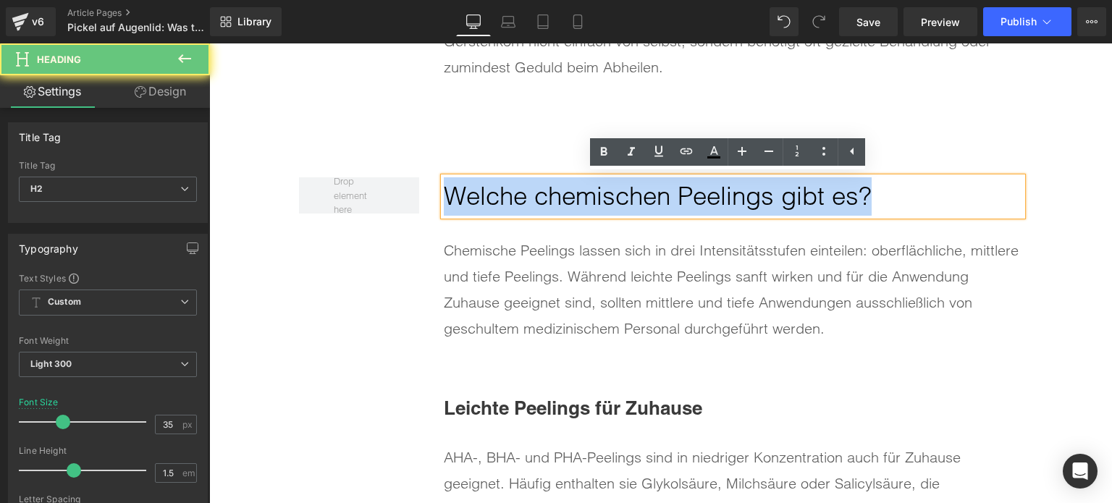
click at [521, 198] on h2 "Welche chemischen Peelings gibt es?" at bounding box center [733, 196] width 579 height 38
paste div
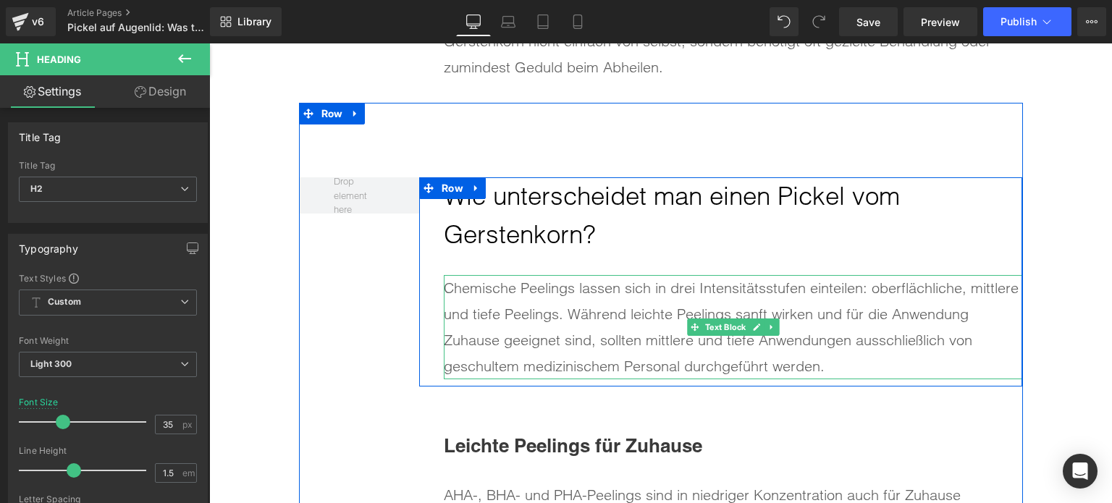
click at [598, 332] on div "Chemische Peelings lassen sich in drei Intensitätsstufen einteilen: oberflächli…" at bounding box center [733, 327] width 579 height 104
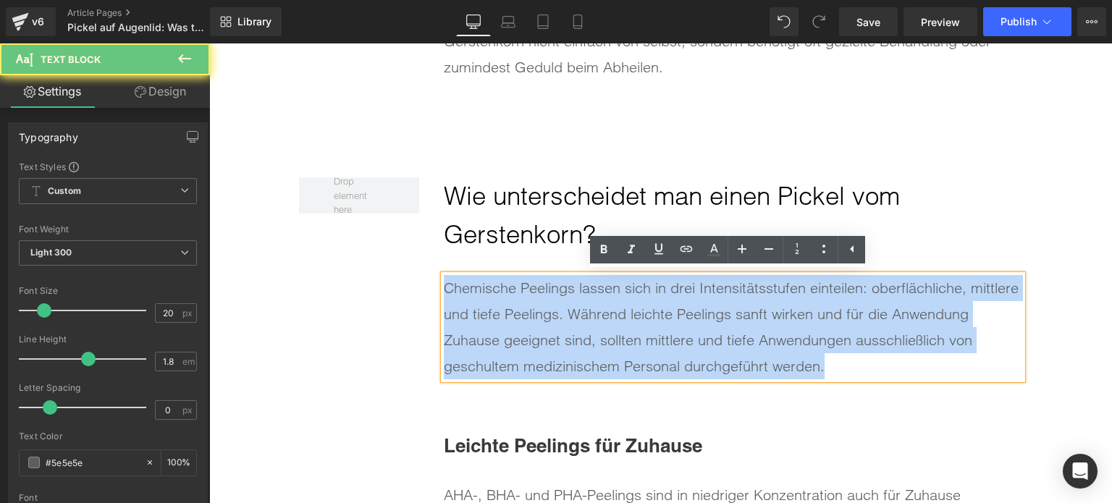
click at [598, 332] on div "Chemische Peelings lassen sich in drei Intensitätsstufen einteilen: oberflächli…" at bounding box center [733, 327] width 579 height 104
paste div
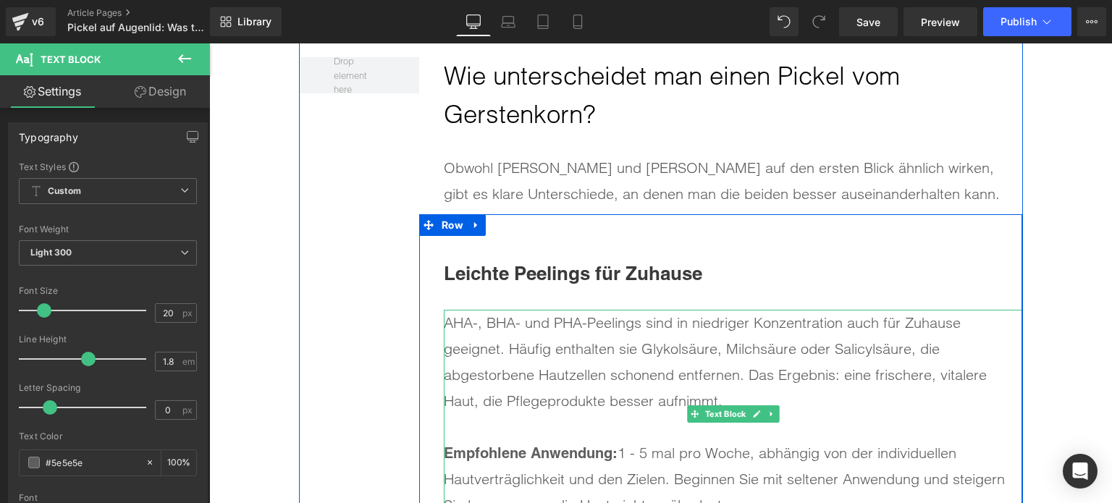
scroll to position [3695, 0]
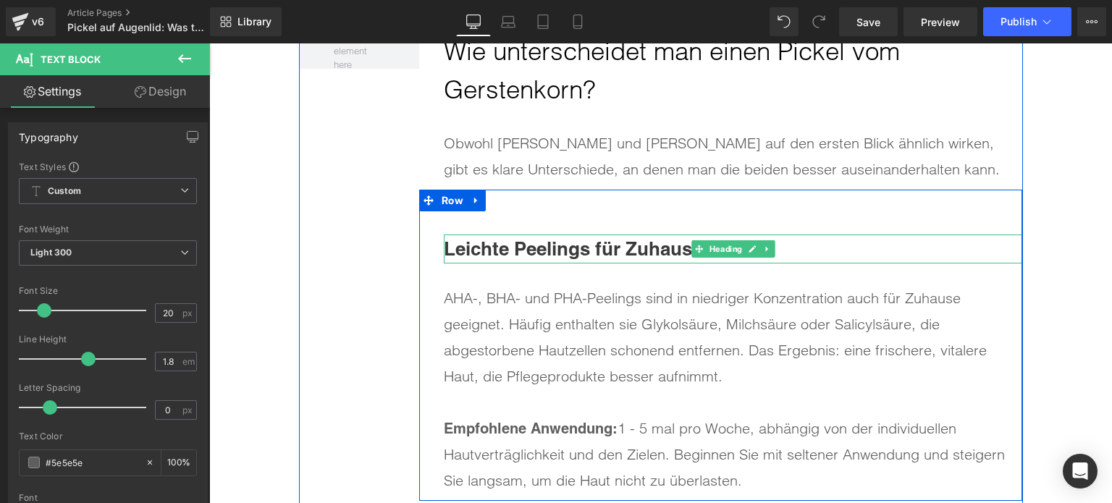
click at [528, 248] on b "Leichte Peelings für Zuhause" at bounding box center [573, 249] width 259 height 22
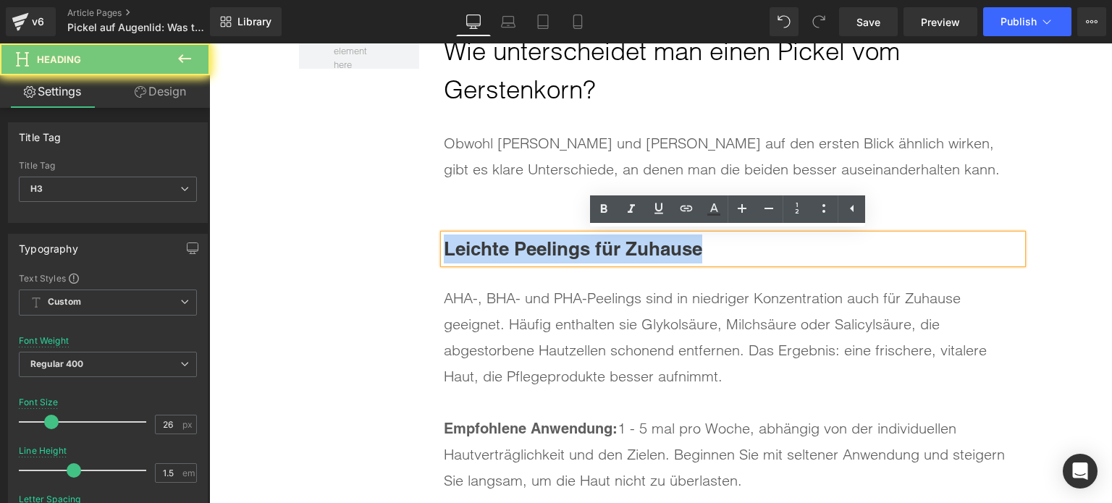
click at [528, 248] on b "Leichte Peelings für Zuhause" at bounding box center [573, 249] width 259 height 22
paste div
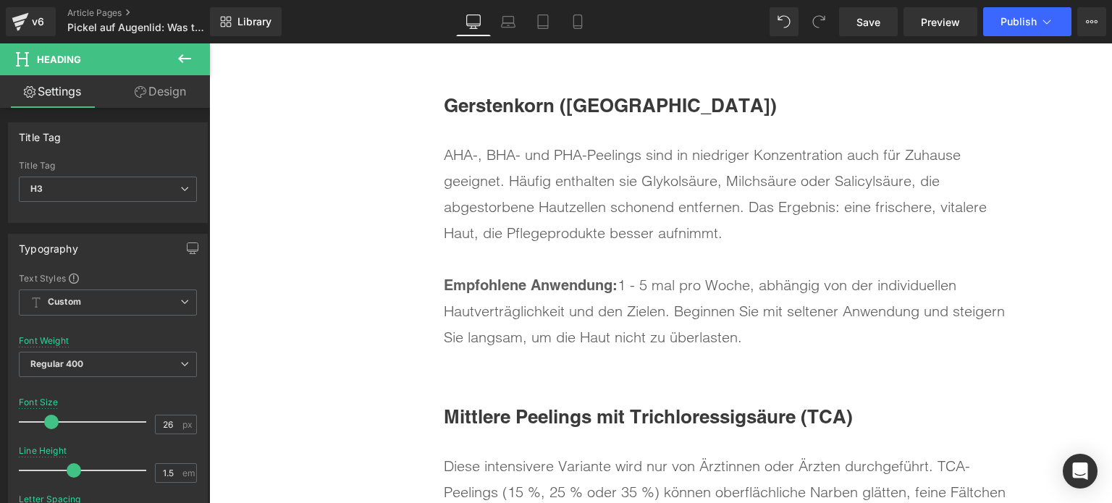
scroll to position [3840, 0]
click at [767, 344] on div "AHA-, BHA- und PHA-Peelings sind in niedriger Konzentration auch für Zuhause ge…" at bounding box center [733, 245] width 579 height 209
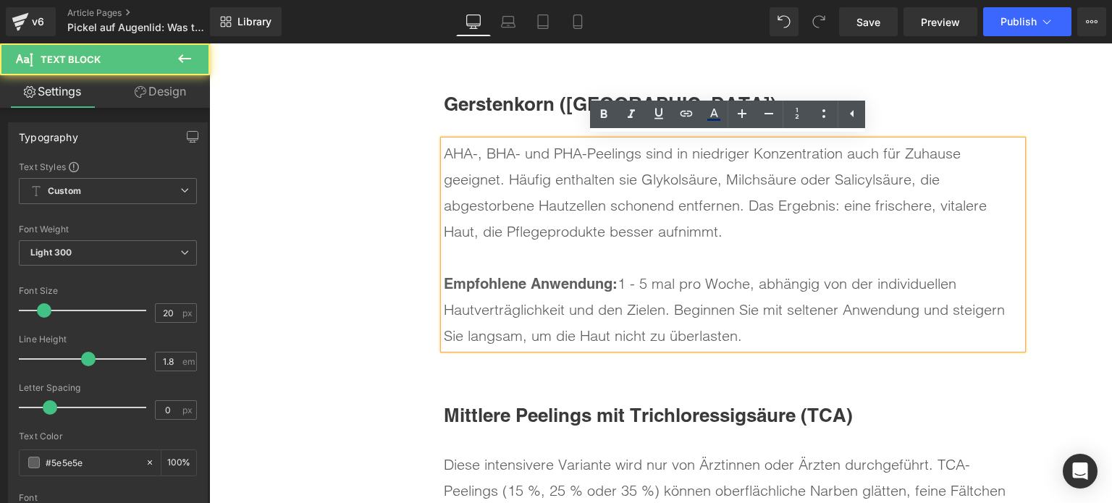
click at [737, 327] on div "Empfohlene Anwendung: 1 - 5 mal pro Woche, abhängig von der individuellen Hautv…" at bounding box center [733, 310] width 579 height 78
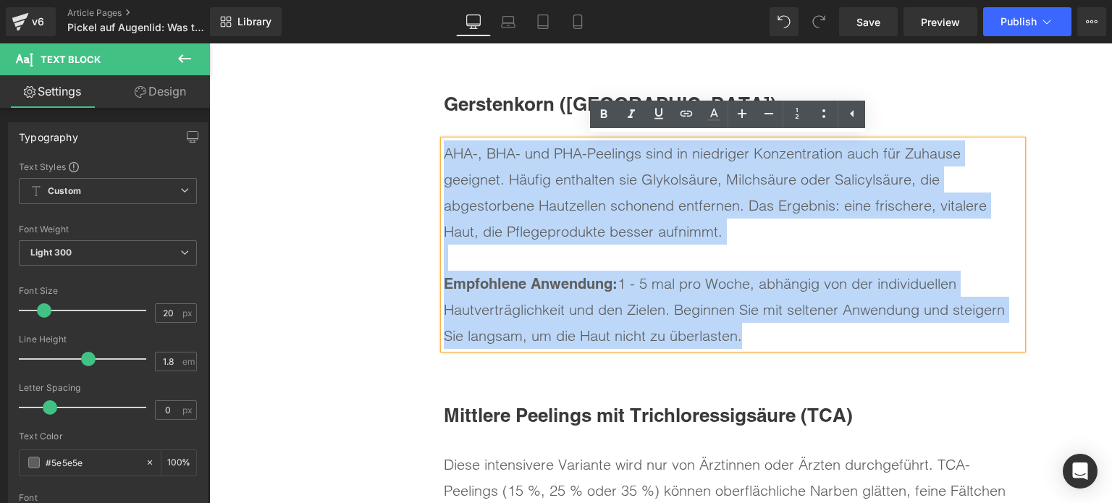
drag, startPoint x: 750, startPoint y: 329, endPoint x: 432, endPoint y: 163, distance: 358.6
click at [432, 163] on div "Gerstenkorn (Hordeolum) Heading AHA-, BHA- und PHA-Peelings sind in niedriger K…" at bounding box center [720, 200] width 603 height 311
paste div
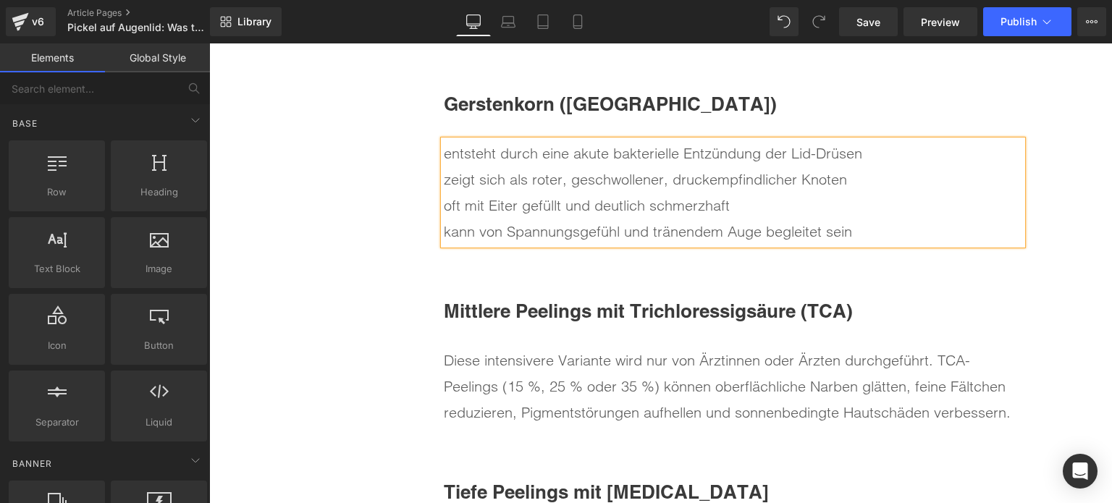
click at [1052, 185] on div "Pickel auf Augenlid: Was tun, wenn es kein Gerstenkorn ist? Heading REDAKTION, …" at bounding box center [660, 193] width 903 height 7785
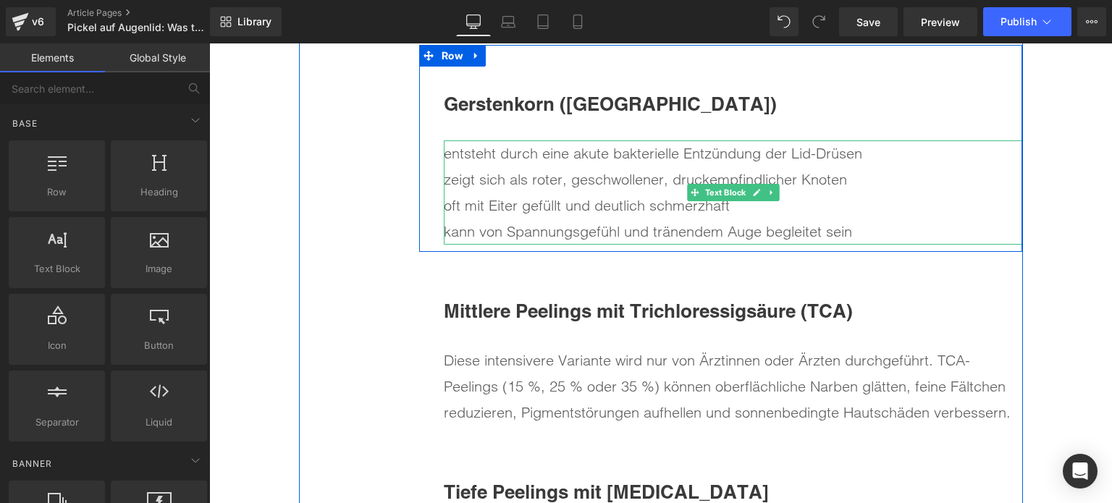
click at [936, 182] on div "zeigt sich als roter, geschwollener, druckempfindlicher Knoten" at bounding box center [733, 180] width 579 height 26
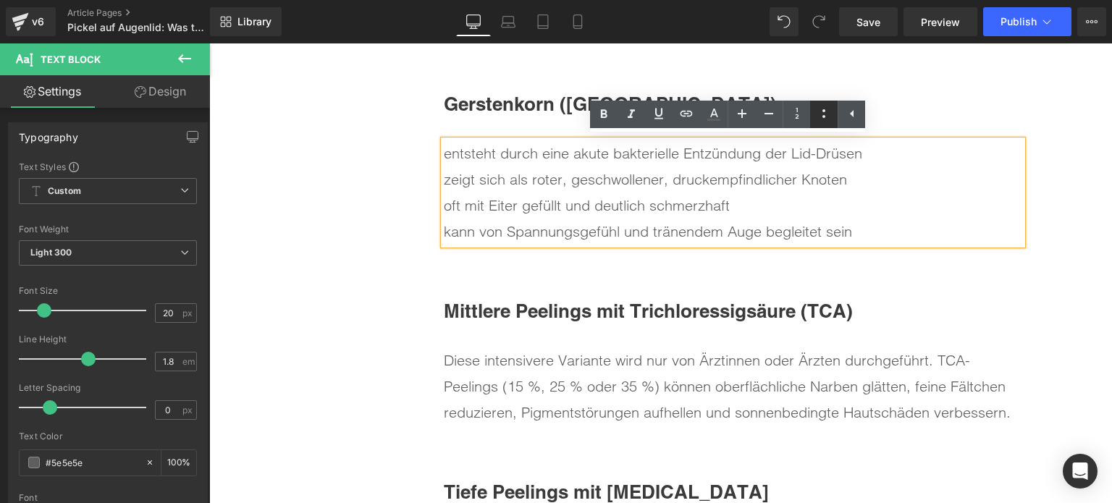
click at [831, 112] on icon at bounding box center [824, 113] width 17 height 17
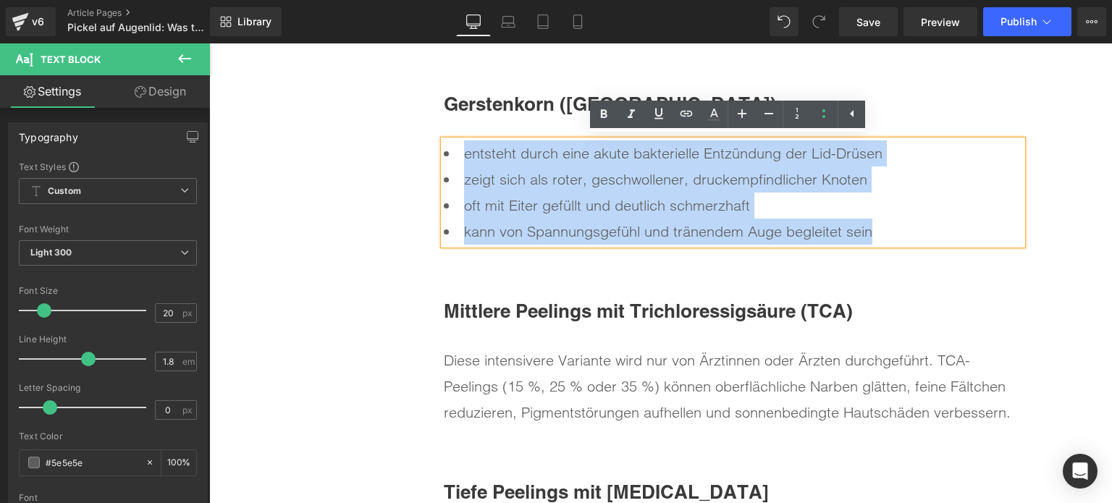
click at [942, 158] on li "entsteht durch eine akute bakterielle Entzündung der Lid-Drüsen" at bounding box center [733, 154] width 579 height 26
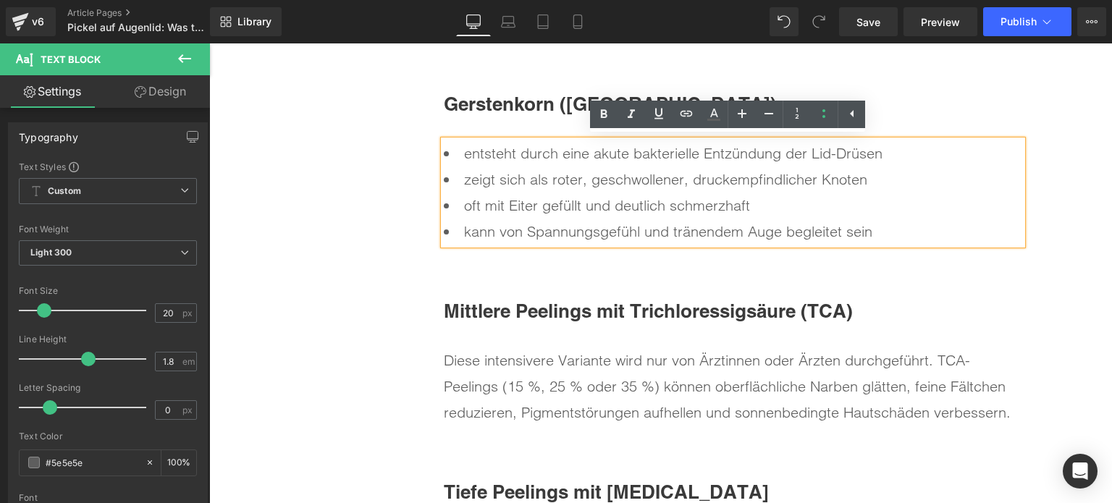
click at [1069, 176] on div "Pickel auf Augenlid: Was tun, wenn es kein Gerstenkorn ist? Heading REDAKTION, …" at bounding box center [660, 193] width 903 height 7785
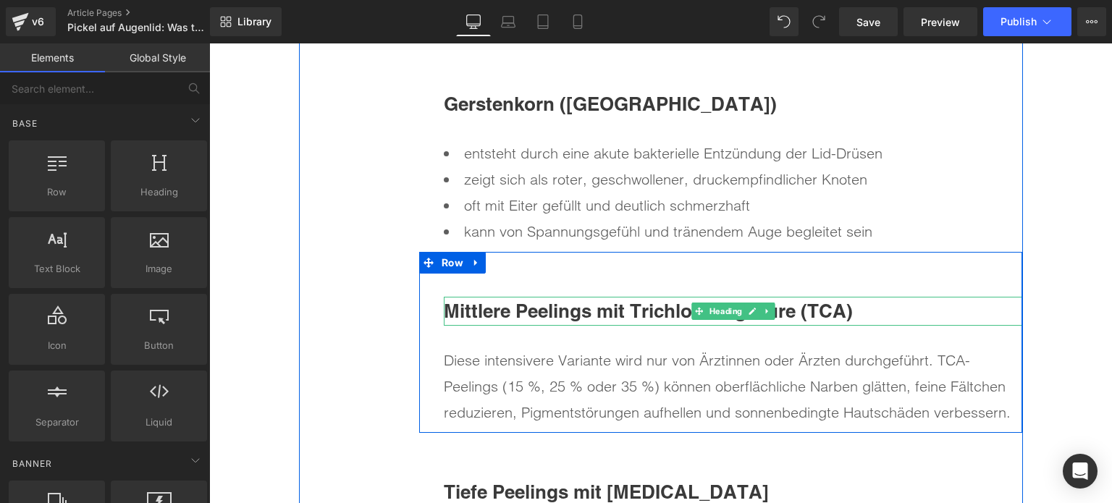
click at [587, 301] on b "Mittlere Peelings mit Trichloressigsäure (TCA)" at bounding box center [648, 311] width 409 height 22
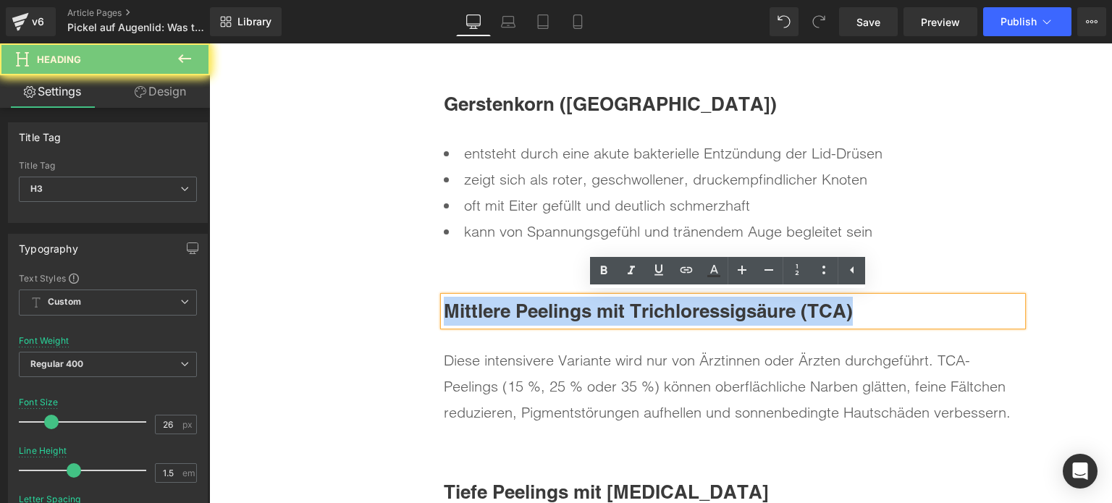
click at [587, 301] on b "Mittlere Peelings mit Trichloressigsäure (TCA)" at bounding box center [648, 311] width 409 height 22
paste div
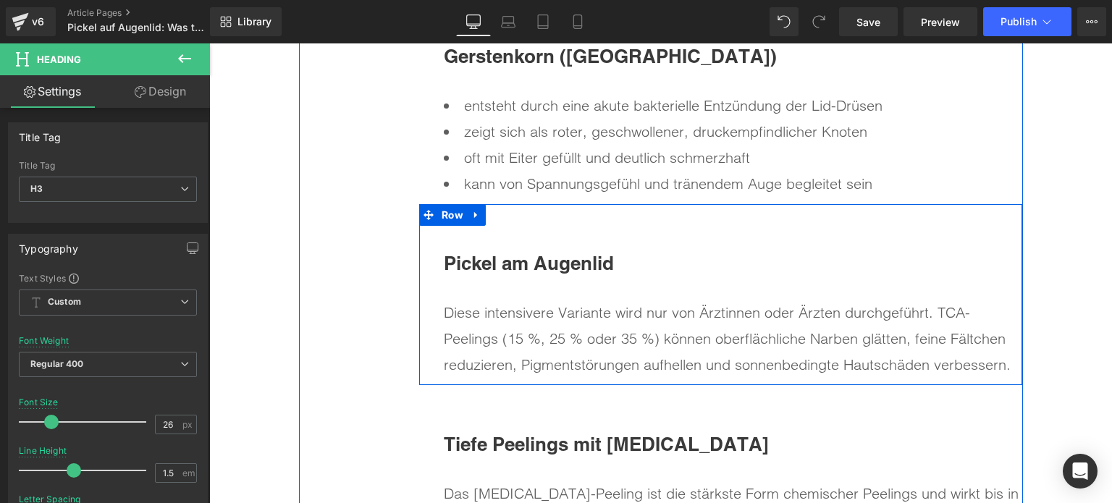
scroll to position [3912, 0]
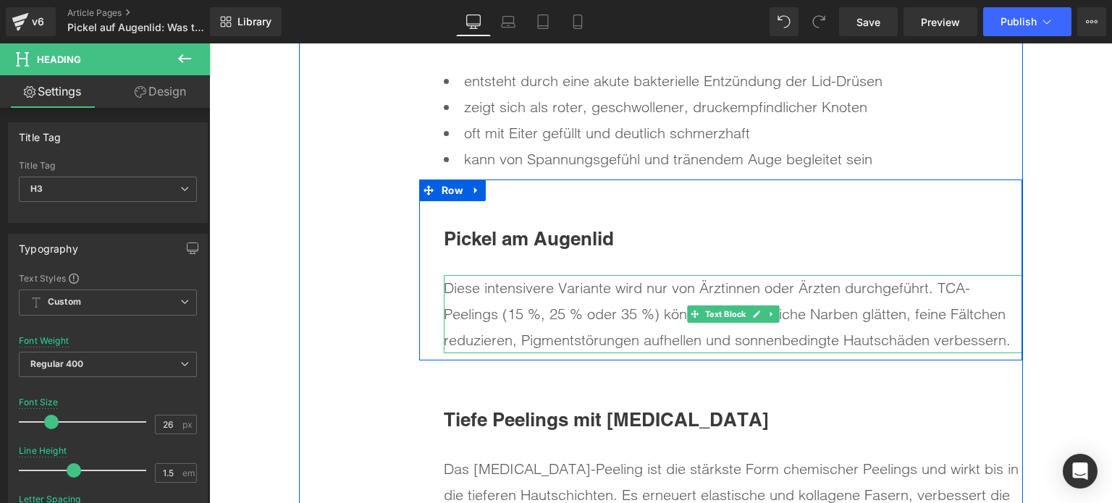
click at [590, 306] on div "Diese intensivere Variante wird nur von Ärztinnen oder Ärzten durchgeführt. TCA…" at bounding box center [733, 314] width 579 height 78
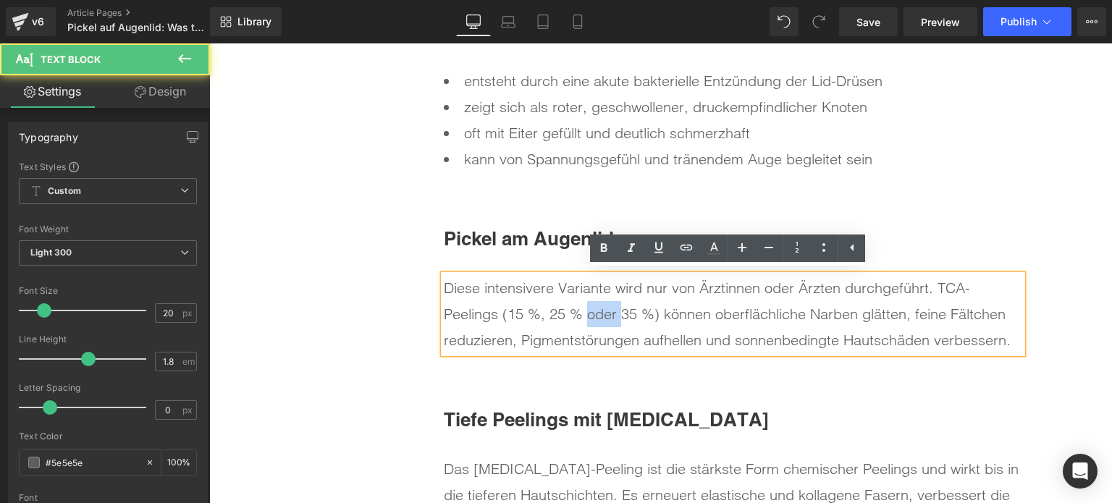
click at [590, 306] on div "Diese intensivere Variante wird nur von Ärztinnen oder Ärzten durchgeführt. TCA…" at bounding box center [733, 314] width 579 height 78
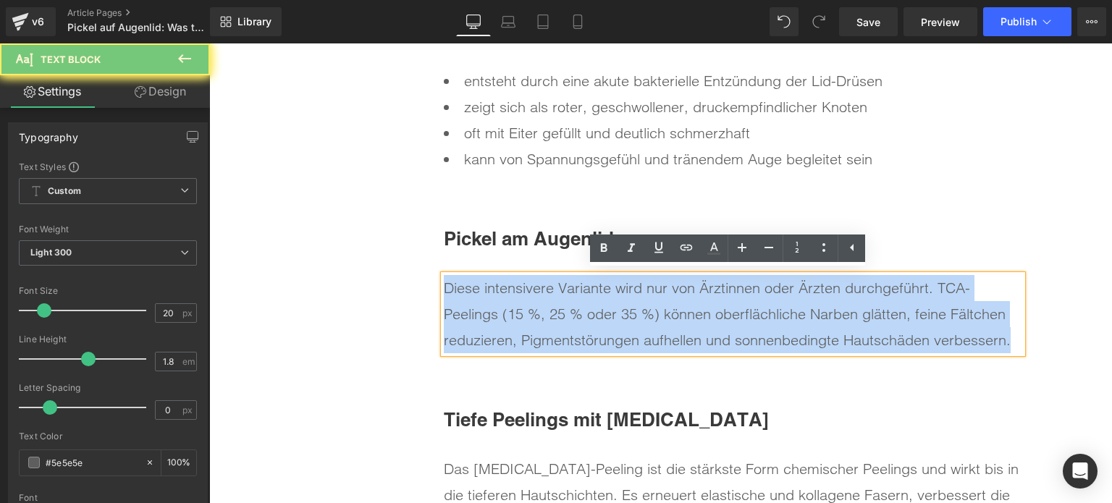
click at [590, 306] on div "Diese intensivere Variante wird nur von Ärztinnen oder Ärzten durchgeführt. TCA…" at bounding box center [733, 314] width 579 height 78
paste div
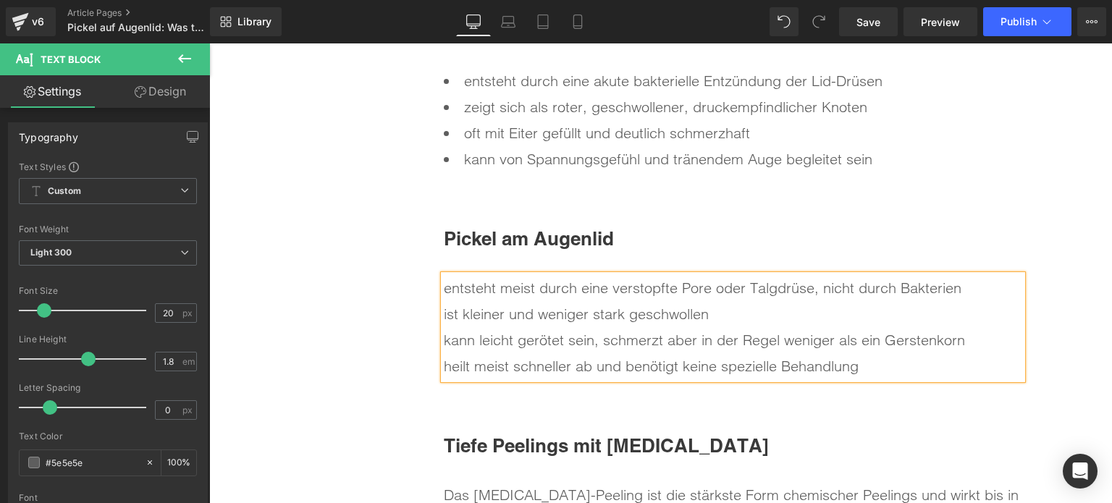
click at [1055, 306] on div "Pickel auf Augenlid: Was tun, wenn es kein Gerstenkorn ist? Heading REDAKTION, …" at bounding box center [660, 134] width 903 height 7811
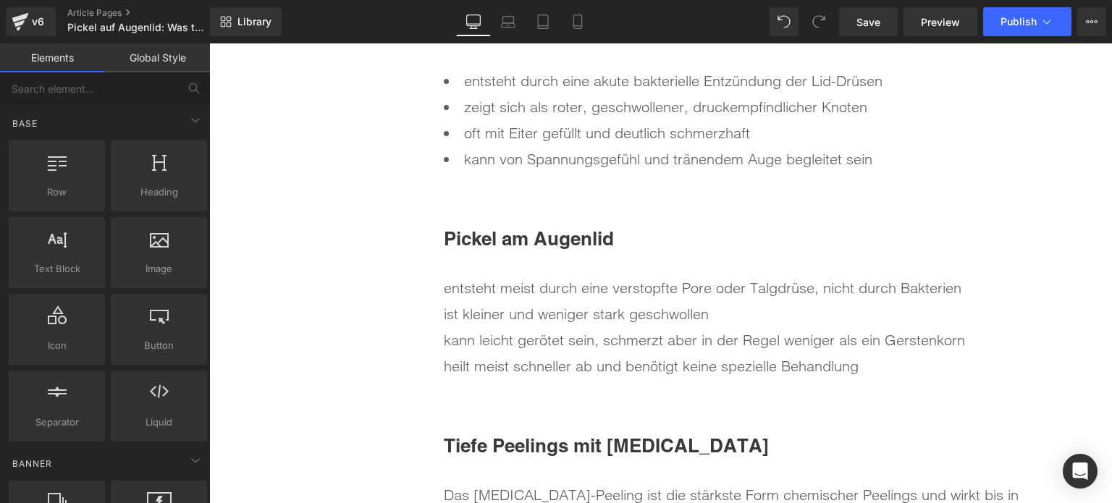
click at [840, 306] on div "ist kleiner und weniger stark geschwollen" at bounding box center [733, 314] width 579 height 26
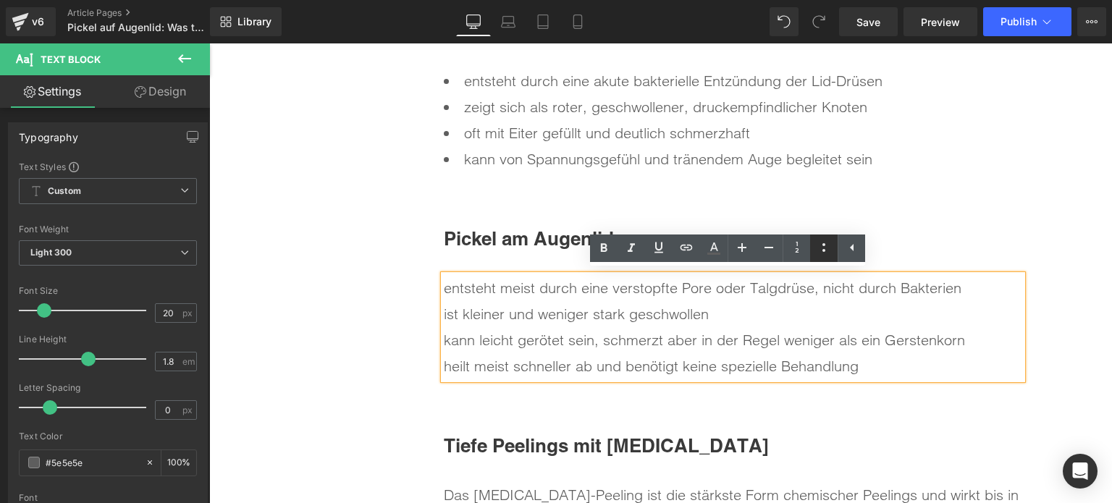
click at [825, 247] on icon at bounding box center [824, 247] width 17 height 17
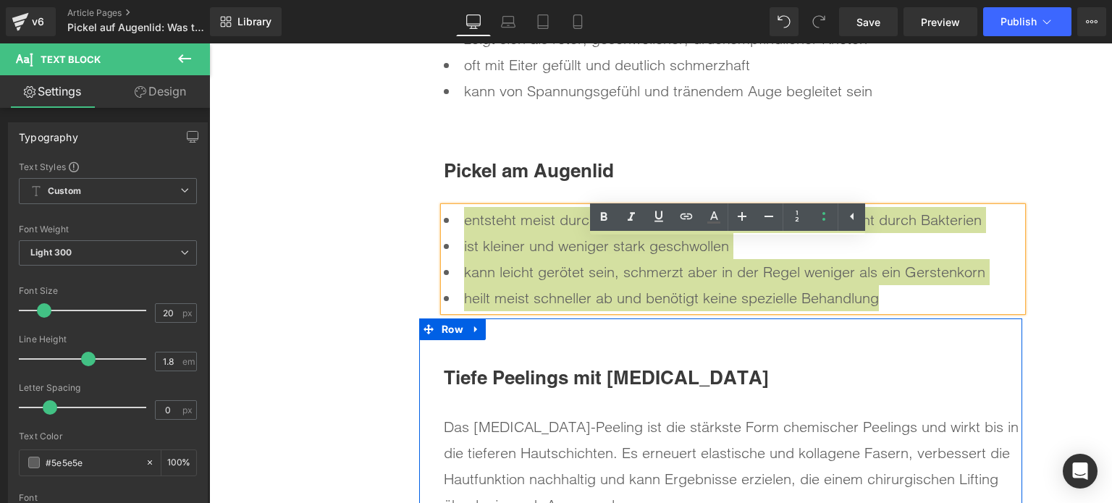
scroll to position [4057, 0]
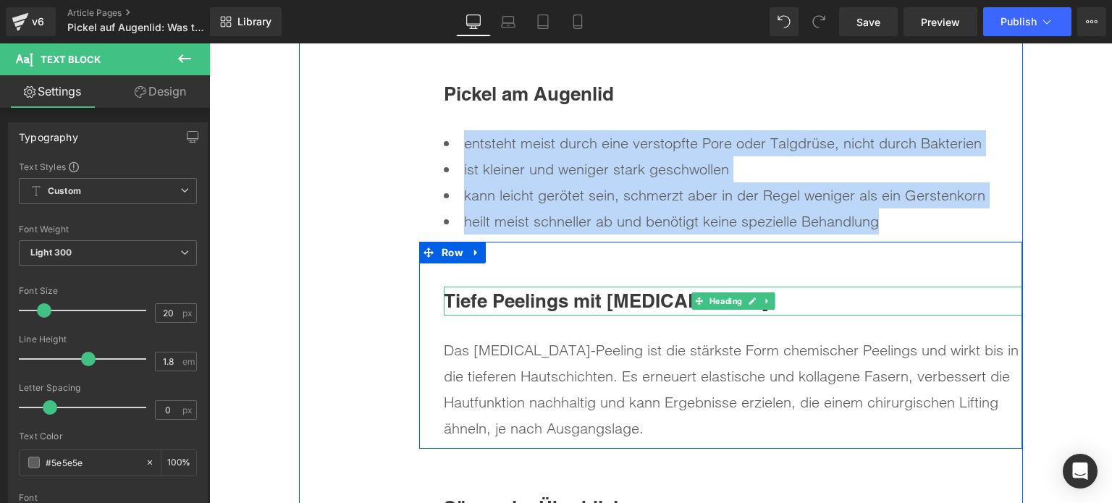
click at [526, 296] on b "Tiefe Peelings mit [MEDICAL_DATA]" at bounding box center [606, 301] width 325 height 22
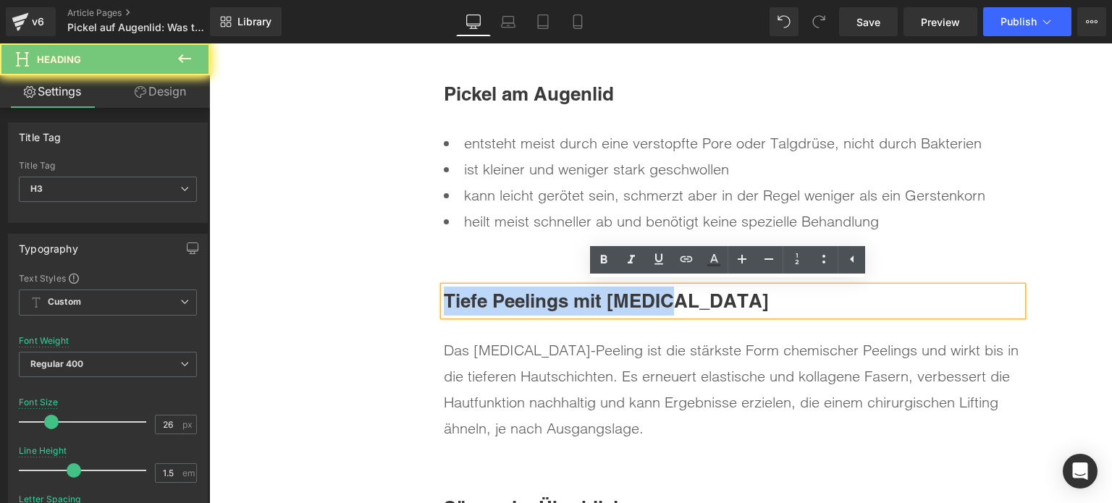
click at [526, 296] on b "Tiefe Peelings mit [MEDICAL_DATA]" at bounding box center [606, 301] width 325 height 22
paste div
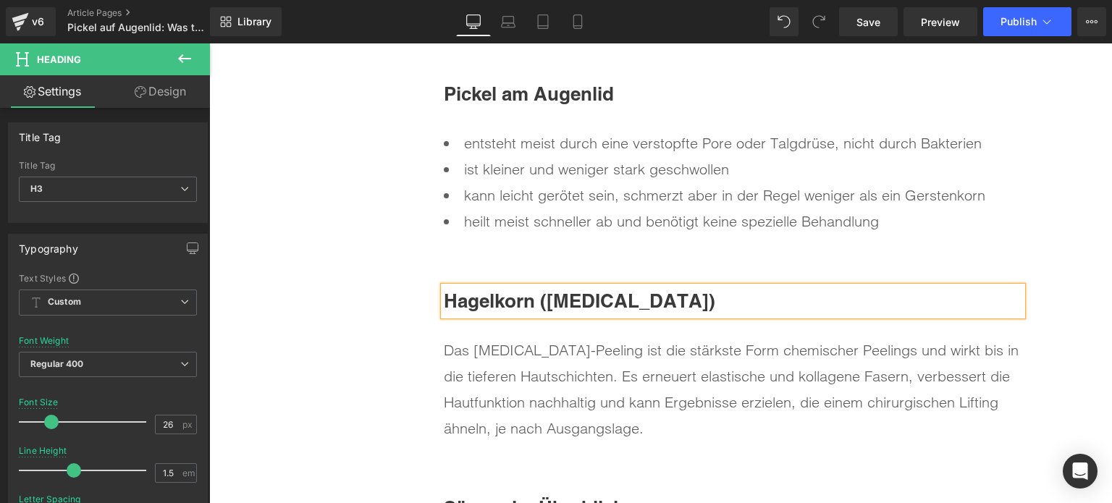
click at [364, 298] on div "Wie unterscheidet man einen Pickel vom Gerstenkorn? Heading Obwohl Pickel und G…" at bounding box center [661, 342] width 724 height 1493
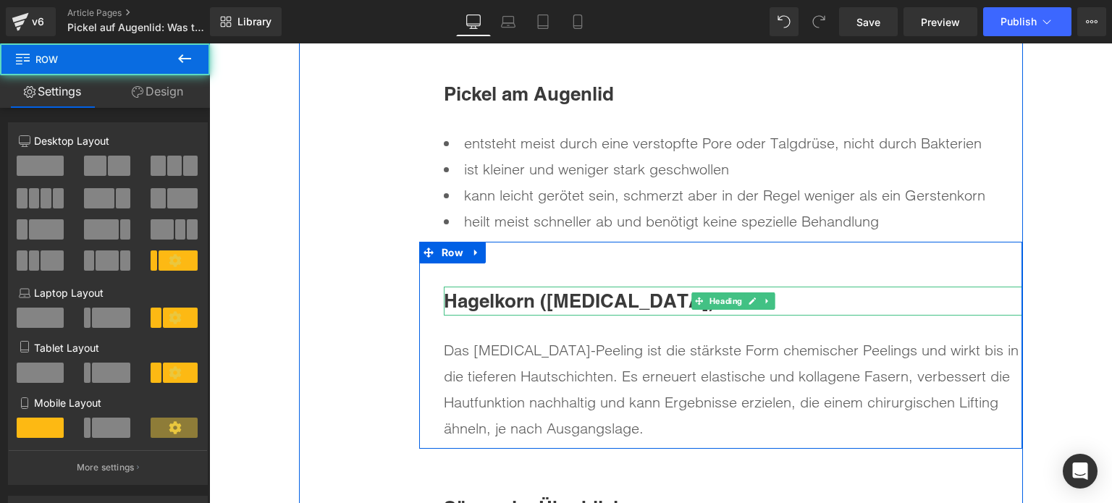
click at [545, 300] on span "Hagelkorn (Chalazion)" at bounding box center [580, 301] width 272 height 22
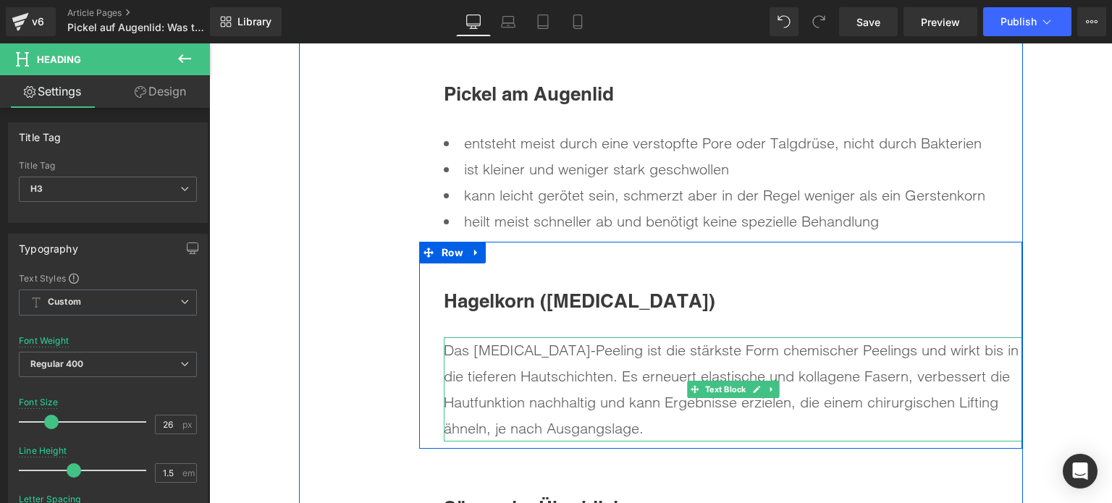
click at [554, 396] on div "Das [MEDICAL_DATA]-Peeling ist die stärkste Form chemischer Peelings und wirkt …" at bounding box center [733, 389] width 579 height 104
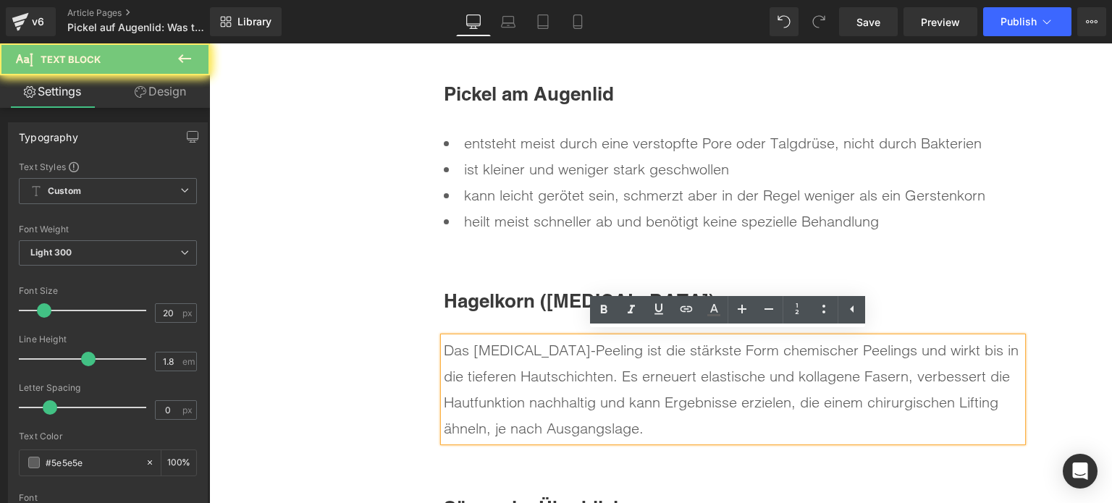
click at [554, 396] on div "Das [MEDICAL_DATA]-Peeling ist die stärkste Form chemischer Peelings und wirkt …" at bounding box center [733, 389] width 579 height 104
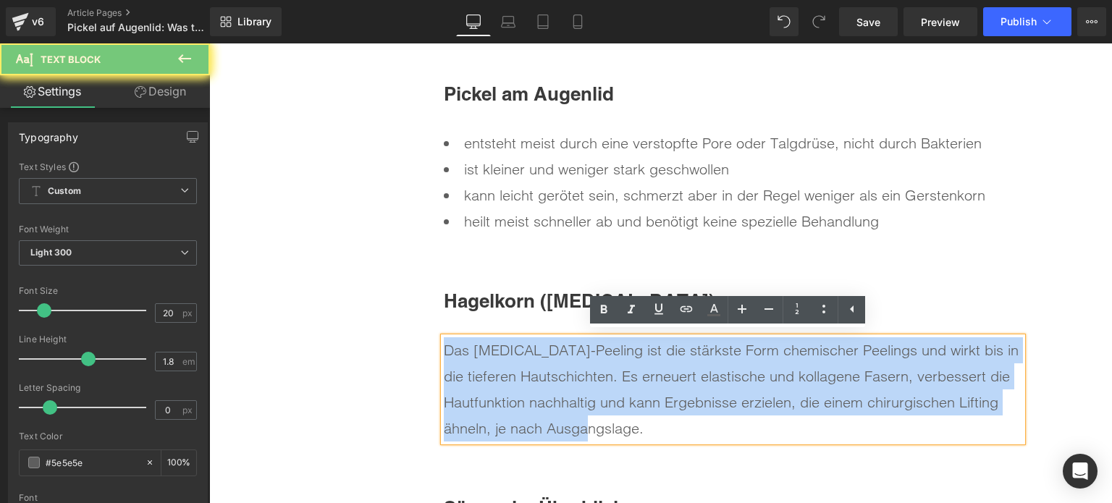
click at [554, 396] on div "Das [MEDICAL_DATA]-Peeling ist die stärkste Form chemischer Peelings und wirkt …" at bounding box center [733, 389] width 579 height 104
paste div
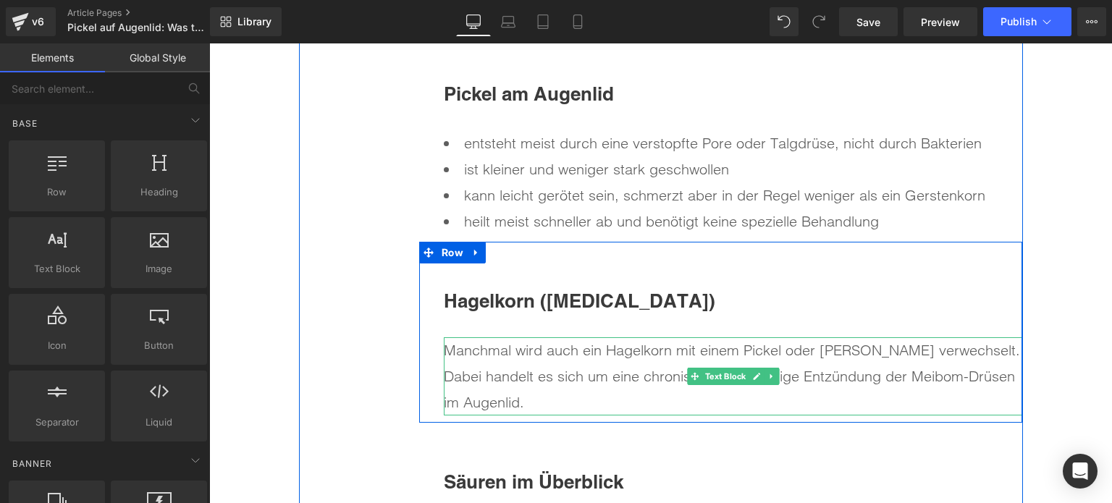
click at [775, 373] on div "Manchmal wird auch ein Hagelkorn mit einem Pickel oder Gerstenkorn verwechselt.…" at bounding box center [733, 376] width 579 height 78
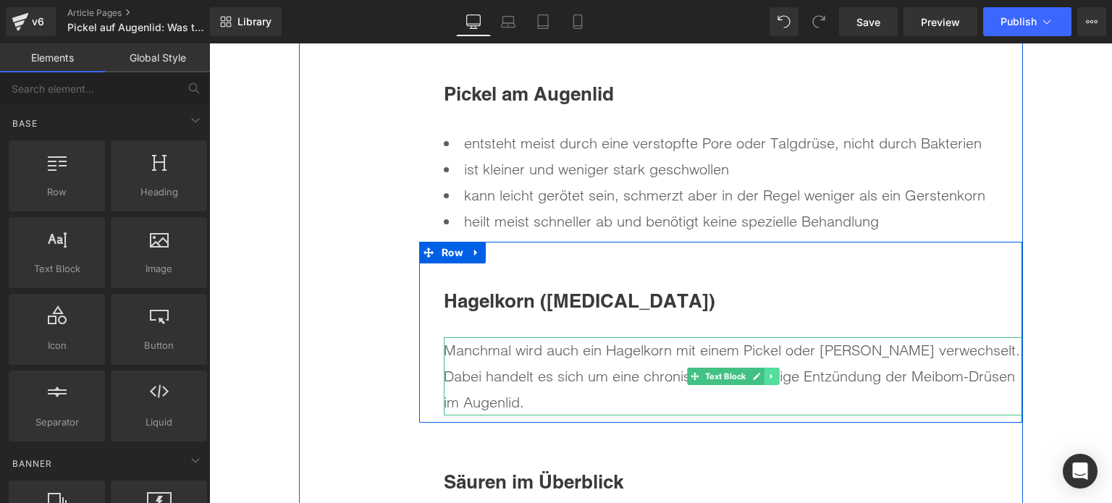
click at [765, 377] on link at bounding box center [772, 376] width 15 height 17
click at [760, 375] on icon at bounding box center [764, 376] width 8 height 9
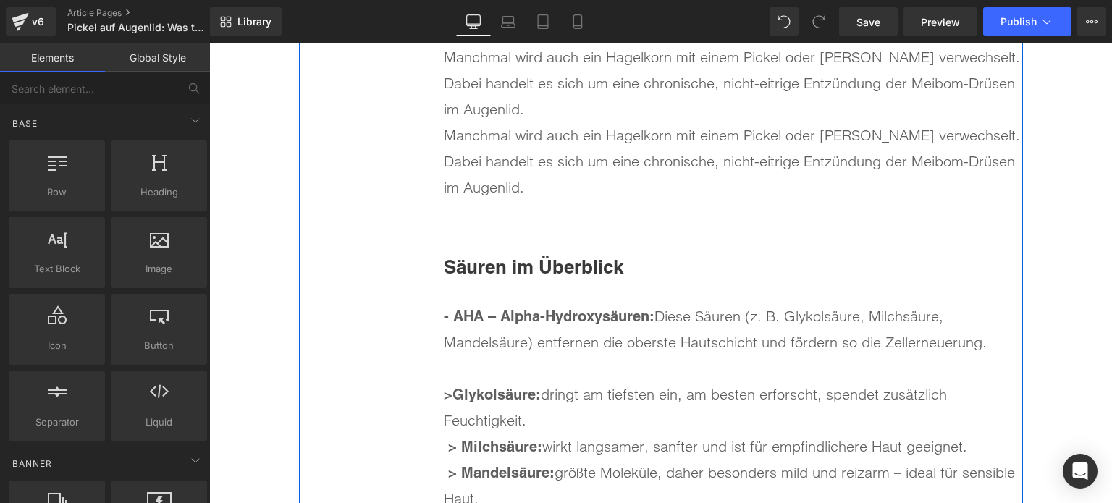
scroll to position [4368, 0]
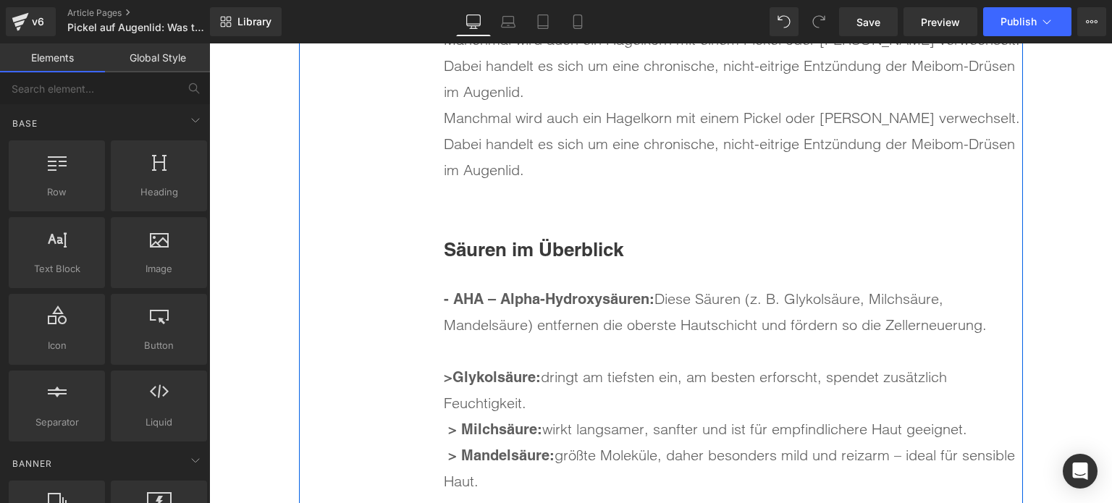
click at [555, 92] on div "Manchmal wird auch ein Hagelkorn mit einem Pickel oder Gerstenkorn verwechselt.…" at bounding box center [733, 66] width 579 height 78
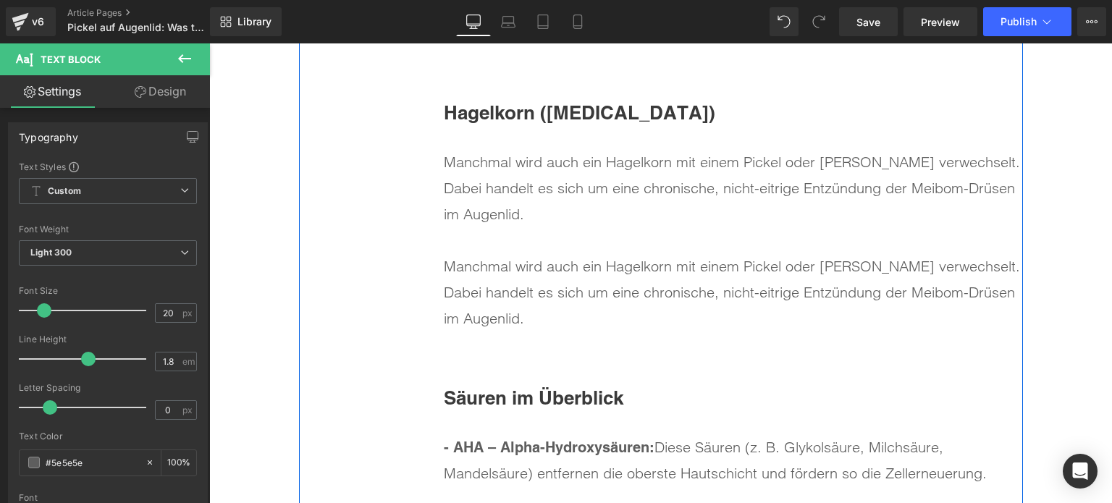
scroll to position [4223, 0]
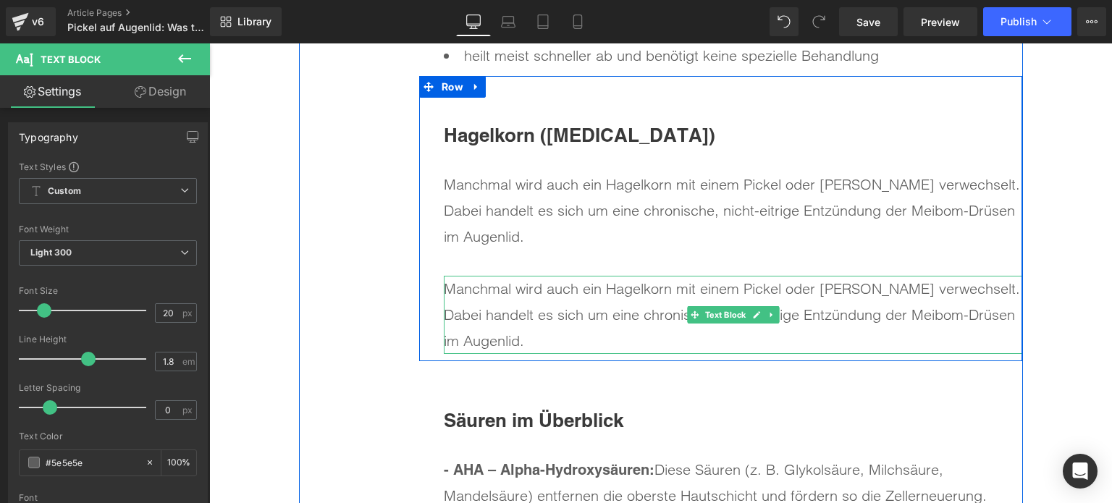
click at [502, 295] on div "Manchmal wird auch ein Hagelkorn mit einem Pickel oder Gerstenkorn verwechselt.…" at bounding box center [733, 315] width 579 height 78
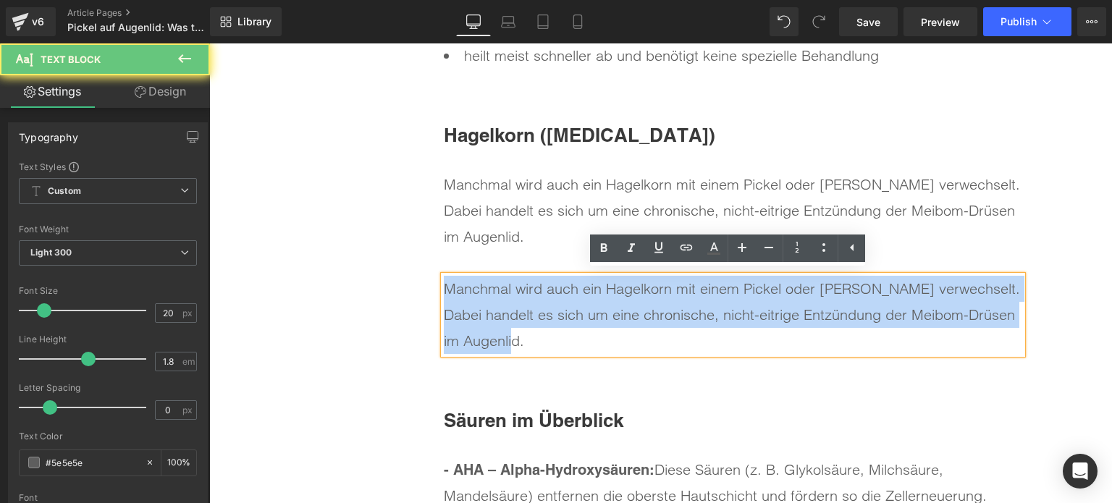
click at [502, 295] on div "Manchmal wird auch ein Hagelkorn mit einem Pickel oder Gerstenkorn verwechselt.…" at bounding box center [733, 315] width 579 height 78
paste div
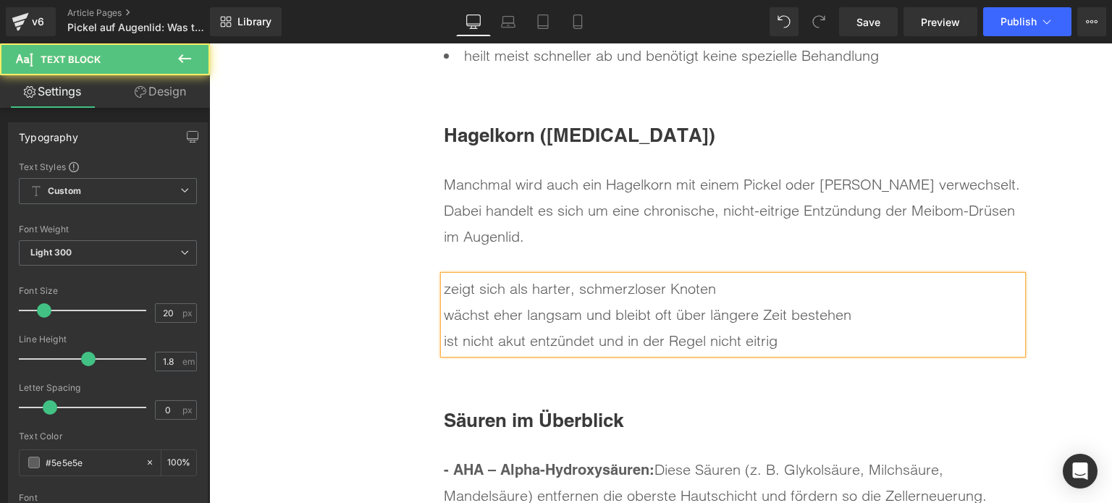
click at [924, 318] on div "wächst eher langsam und bleibt oft über längere Zeit bestehen" at bounding box center [733, 315] width 579 height 26
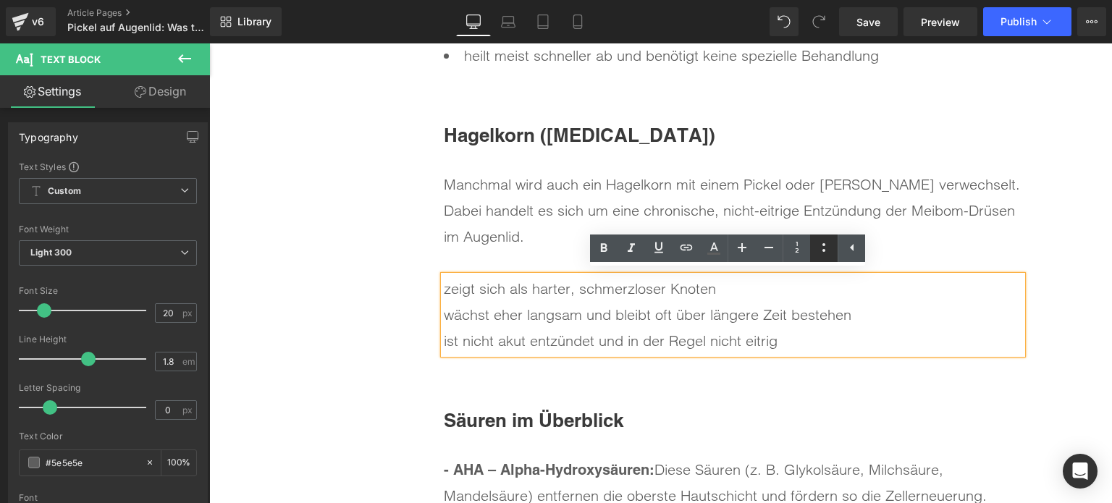
click at [826, 252] on icon at bounding box center [824, 247] width 17 height 17
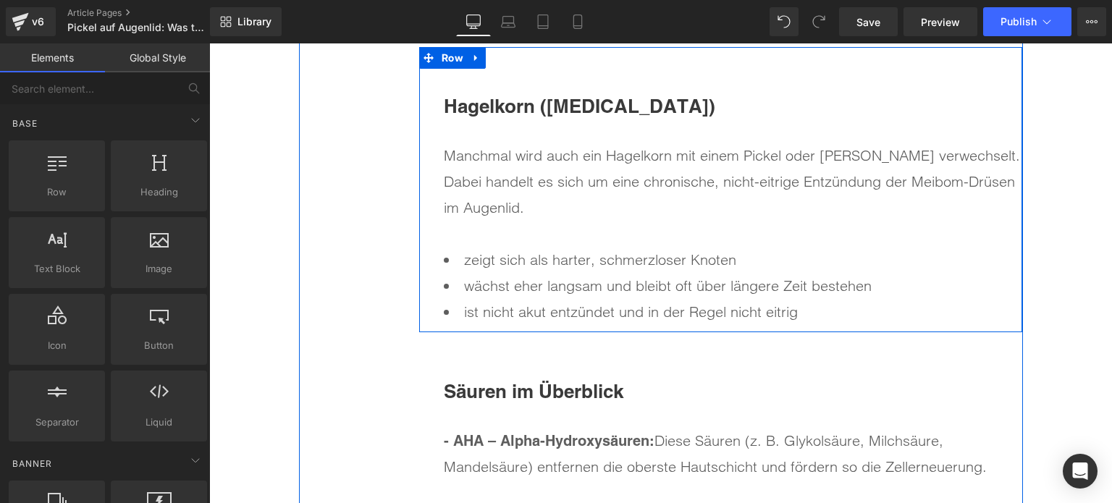
scroll to position [4368, 0]
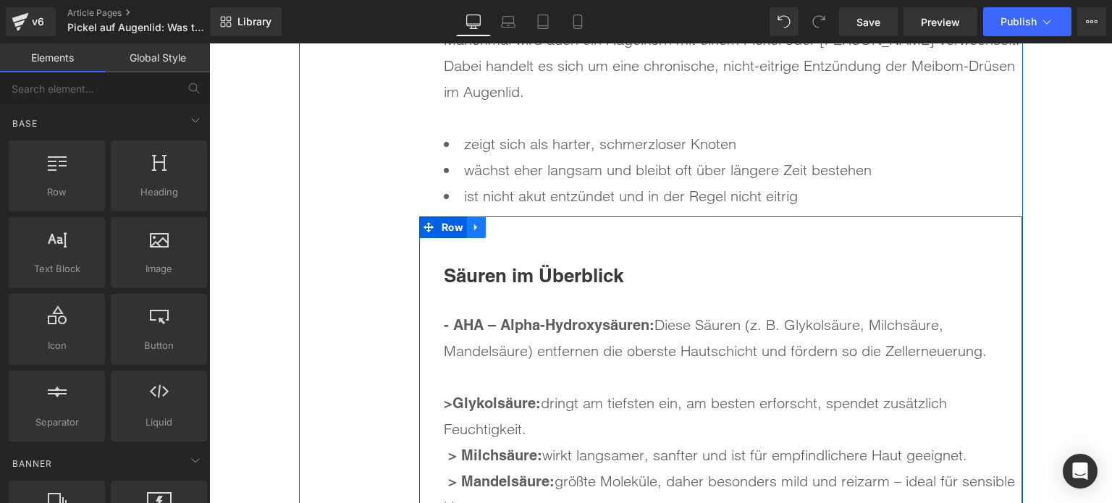
click at [478, 222] on link at bounding box center [476, 228] width 19 height 22
click at [515, 225] on link at bounding box center [514, 228] width 19 height 22
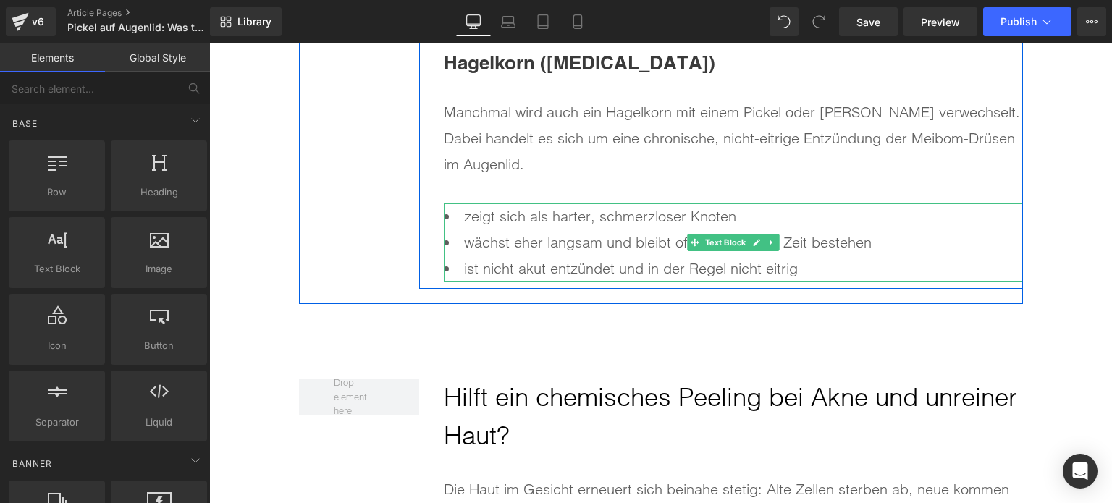
scroll to position [4223, 0]
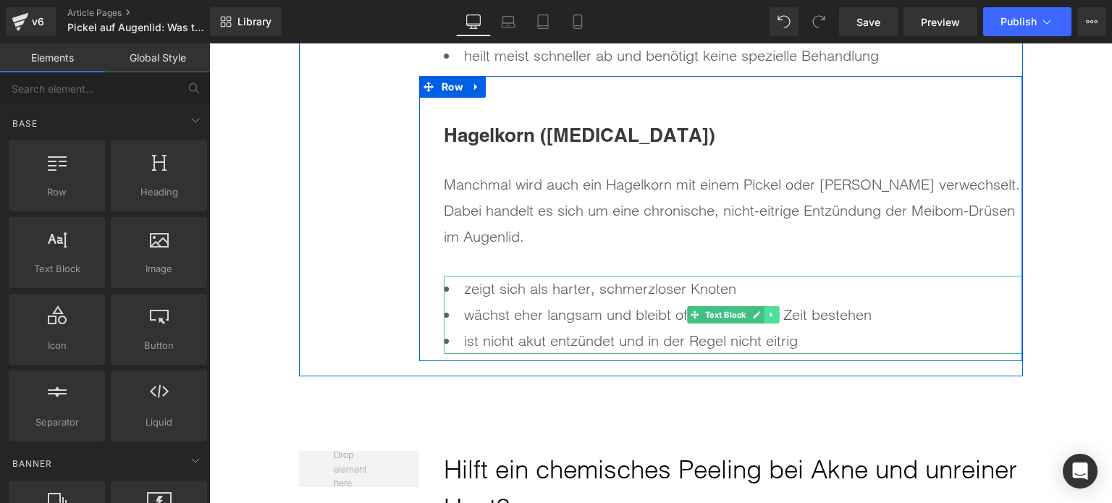
click at [771, 315] on icon at bounding box center [772, 315] width 8 height 9
click at [765, 315] on link at bounding box center [764, 314] width 15 height 17
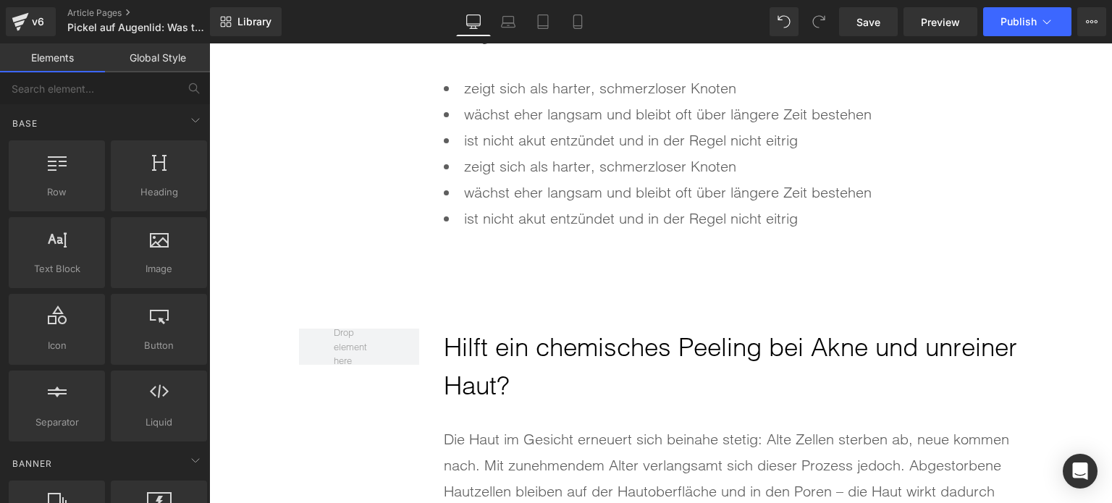
scroll to position [4327, 0]
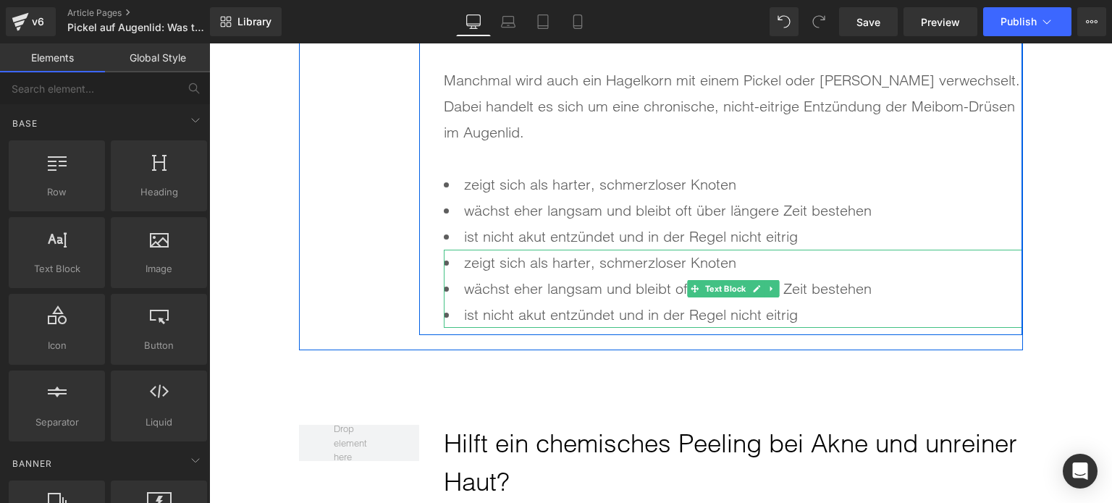
click at [458, 260] on li "zeigt sich als harter, schmerzloser Knoten" at bounding box center [733, 263] width 579 height 26
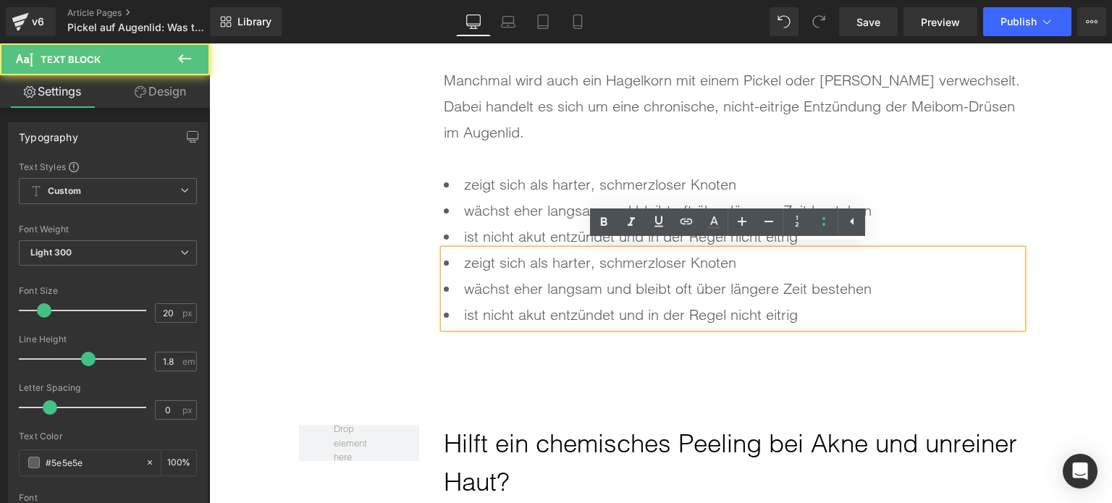
click at [458, 260] on li "zeigt sich als harter, schmerzloser Knoten" at bounding box center [733, 263] width 579 height 26
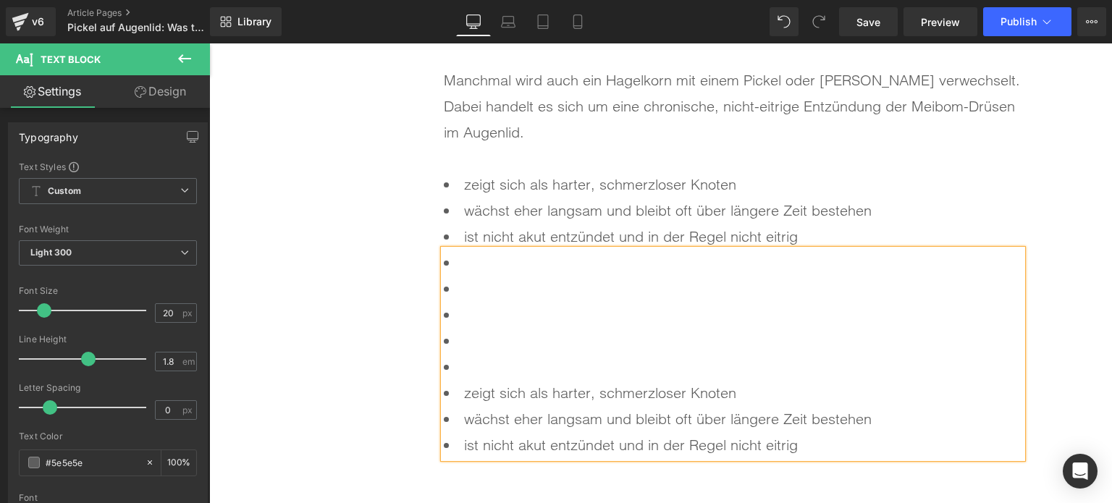
click at [492, 355] on li at bounding box center [733, 367] width 579 height 26
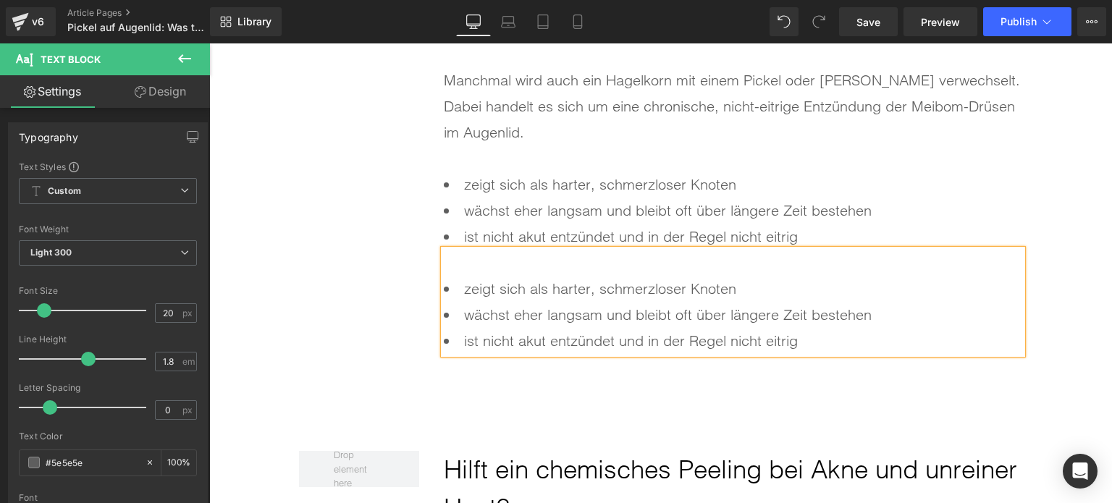
click at [746, 307] on li "wächst eher langsam und bleibt oft über längere Zeit bestehen" at bounding box center [733, 315] width 579 height 26
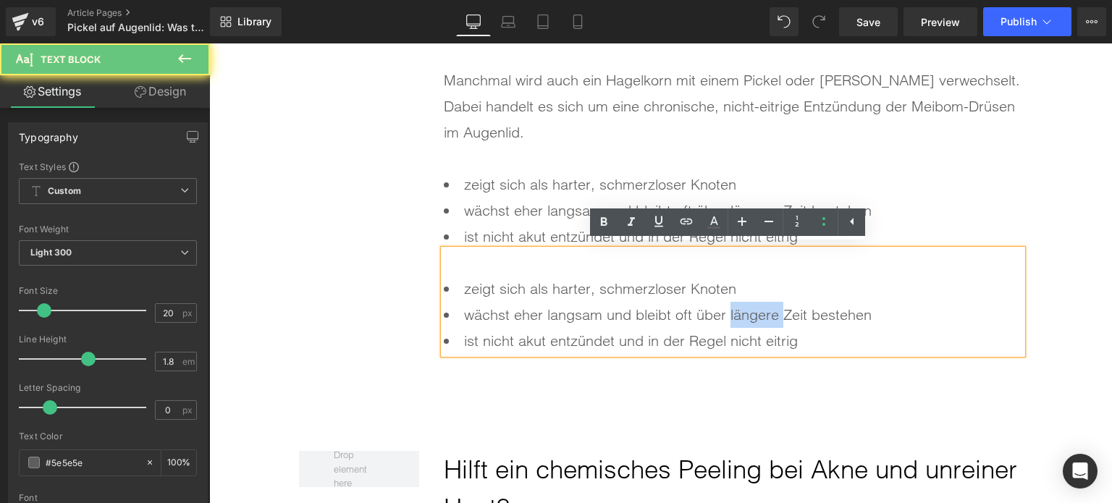
click at [745, 306] on li "wächst eher langsam und bleibt oft über längere Zeit bestehen" at bounding box center [733, 315] width 579 height 26
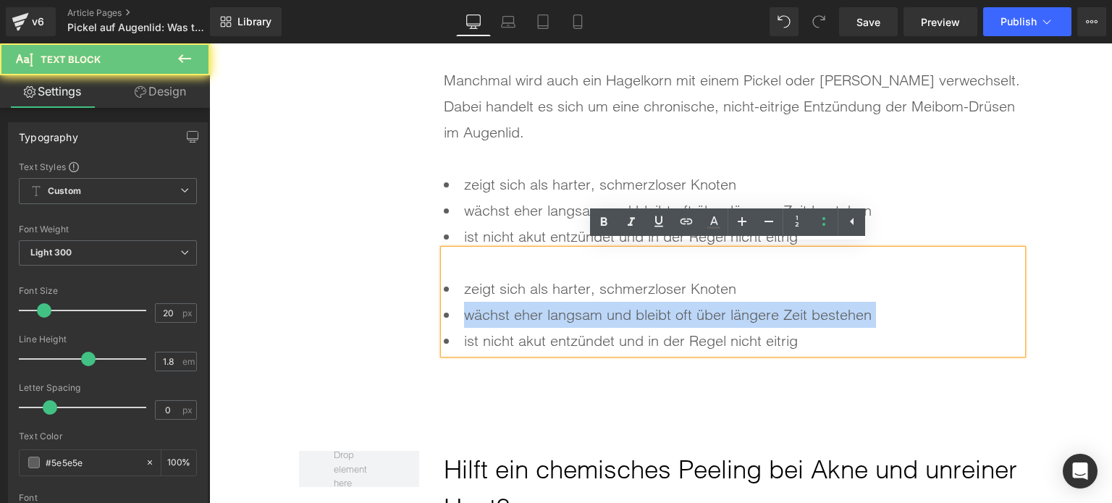
click at [745, 306] on li "wächst eher langsam und bleibt oft über längere Zeit bestehen" at bounding box center [733, 315] width 579 height 26
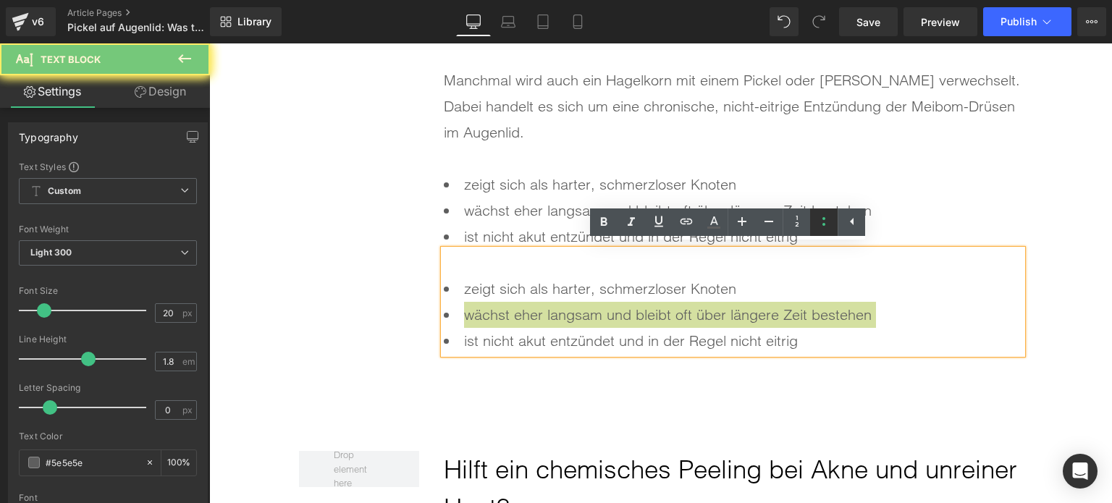
click at [821, 219] on icon at bounding box center [824, 221] width 17 height 17
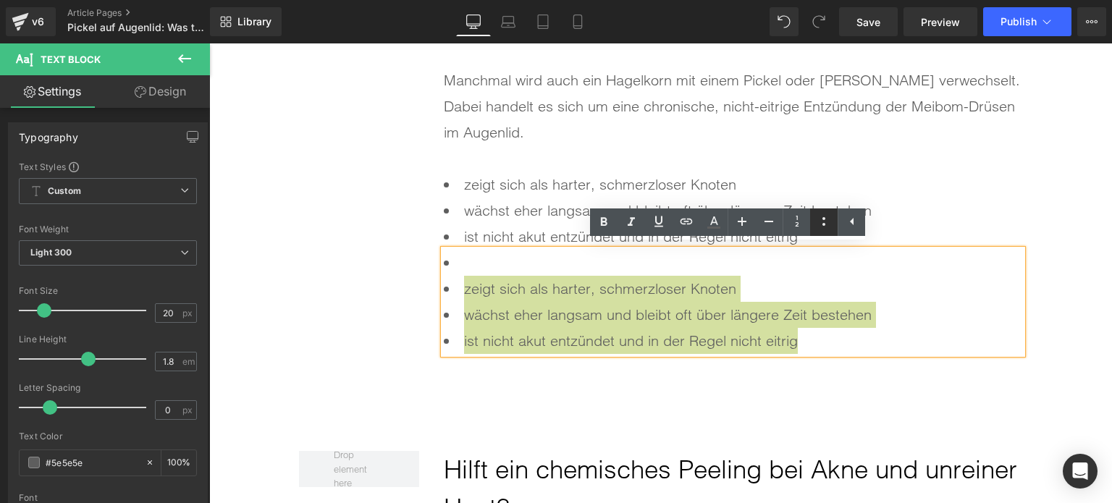
click at [821, 219] on icon at bounding box center [824, 221] width 17 height 17
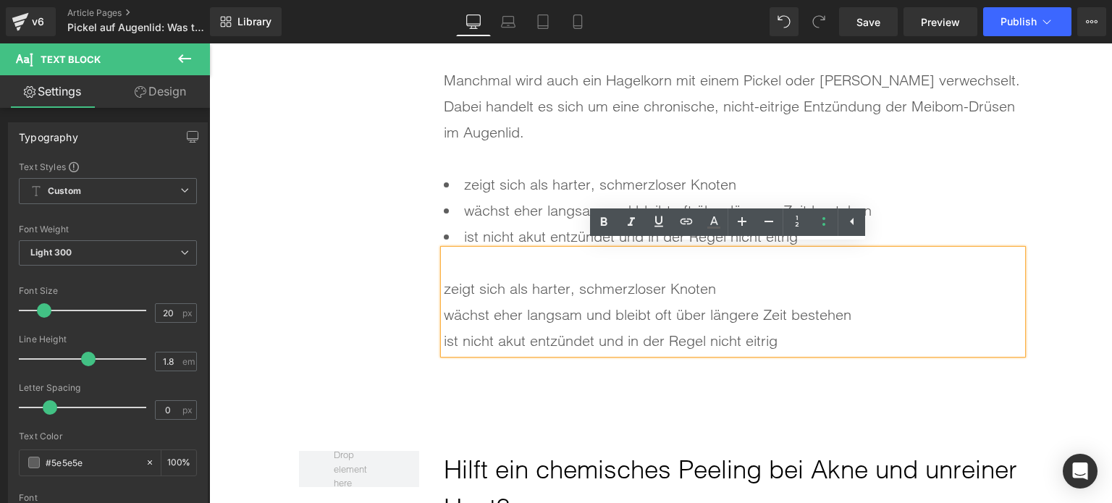
click at [831, 318] on span "wächst eher langsam und bleibt oft über längere Zeit bestehen" at bounding box center [648, 315] width 408 height 18
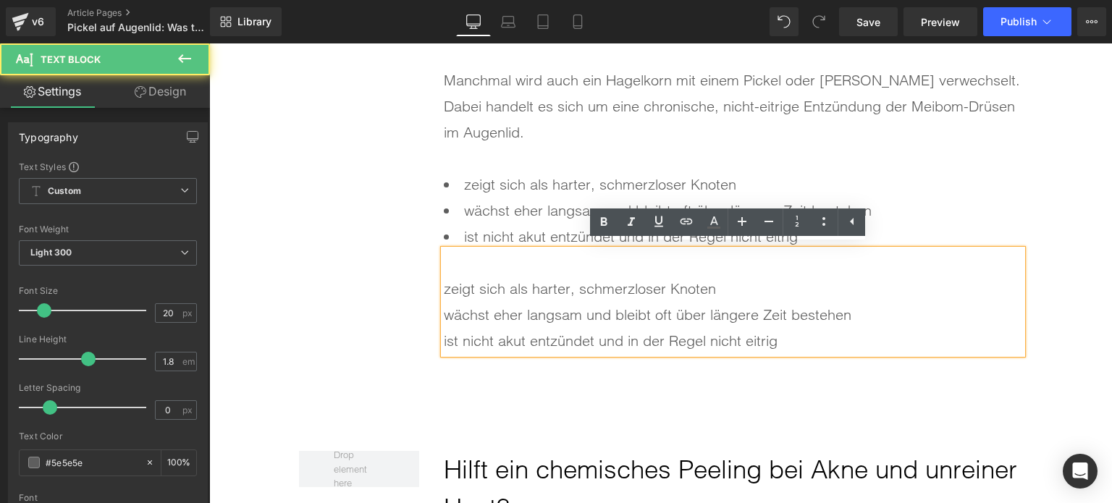
click at [464, 269] on div "zeigt sich als harter, schmerzloser Knoten wächst eher langsam und bleibt oft ü…" at bounding box center [733, 302] width 579 height 104
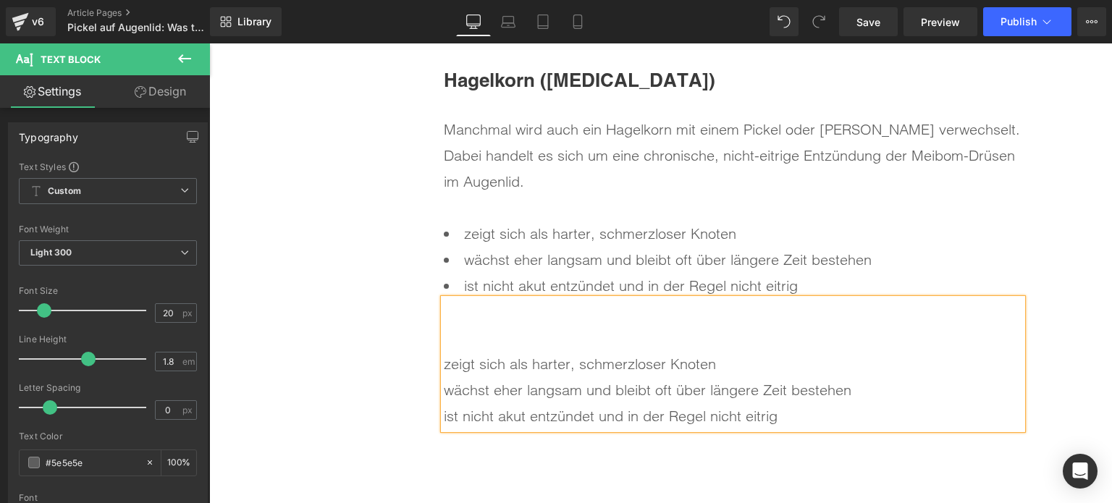
scroll to position [4255, 0]
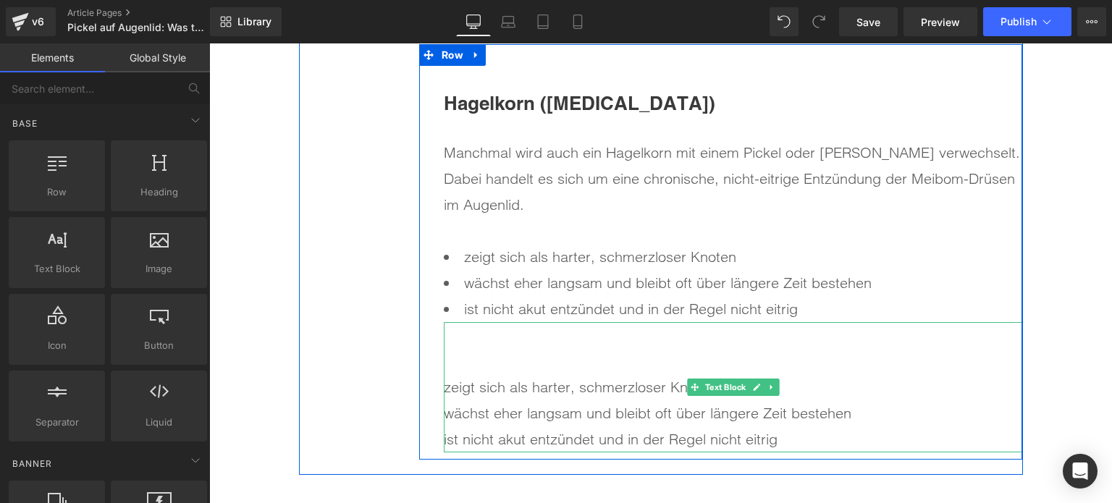
click at [521, 363] on div "zeigt sich als harter, schmerzloser Knoten wächst eher langsam und bleibt oft ü…" at bounding box center [733, 400] width 579 height 104
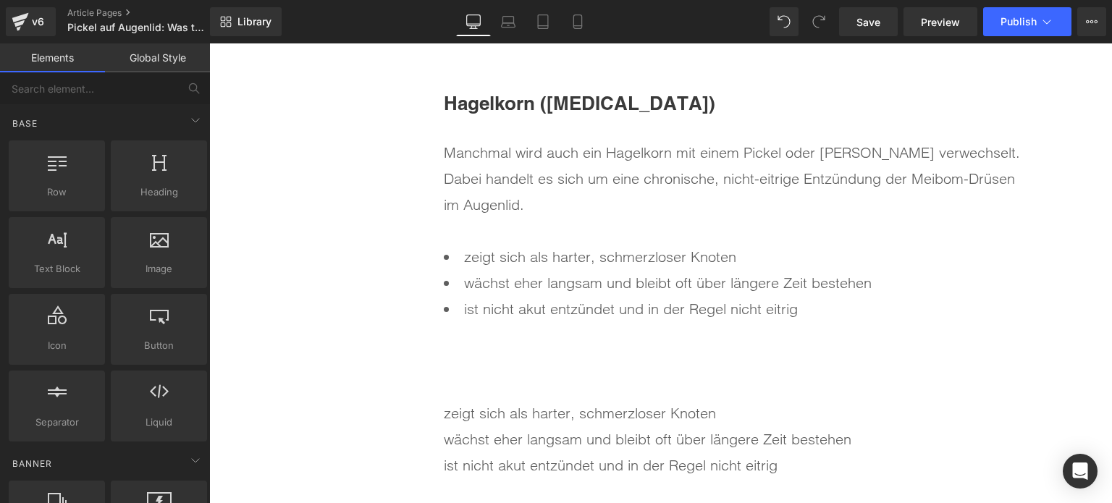
click at [552, 430] on span "wächst eher langsam und bleibt oft über längere Zeit bestehen" at bounding box center [648, 439] width 408 height 18
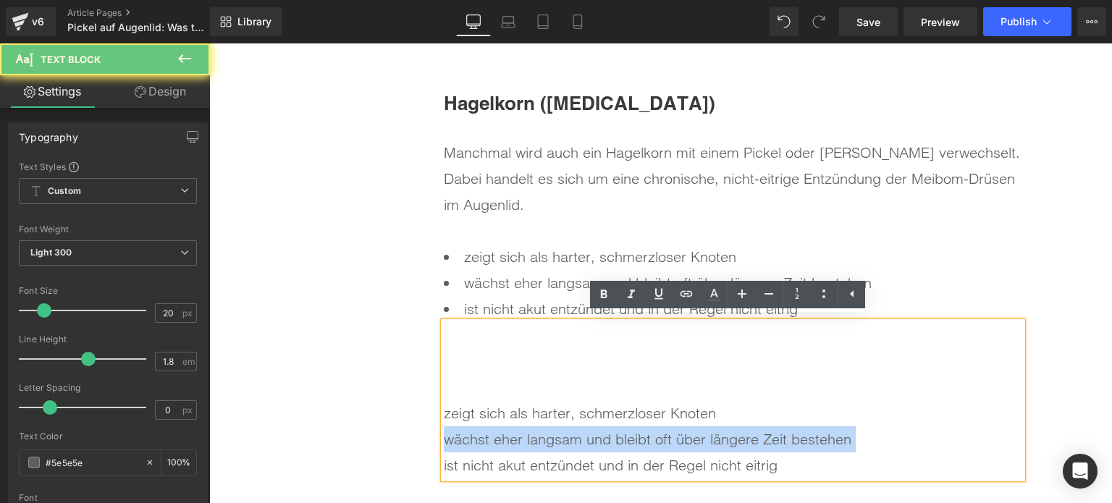
click at [552, 430] on span "wächst eher langsam und bleibt oft über längere Zeit bestehen" at bounding box center [648, 439] width 408 height 18
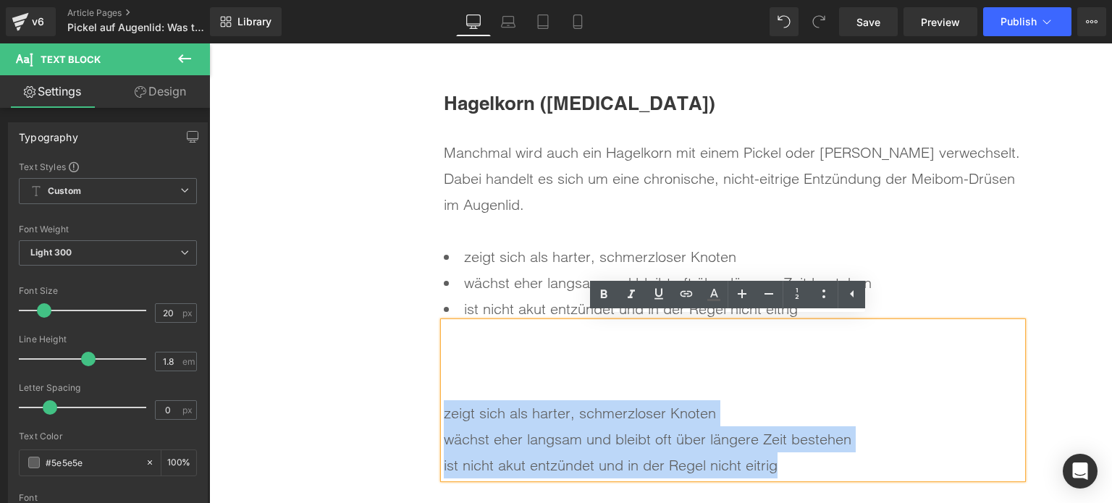
drag, startPoint x: 634, startPoint y: 428, endPoint x: 439, endPoint y: 412, distance: 196.2
click at [444, 412] on div "zeigt sich als harter, schmerzloser Knoten wächst eher langsam und bleibt oft ü…" at bounding box center [733, 426] width 579 height 104
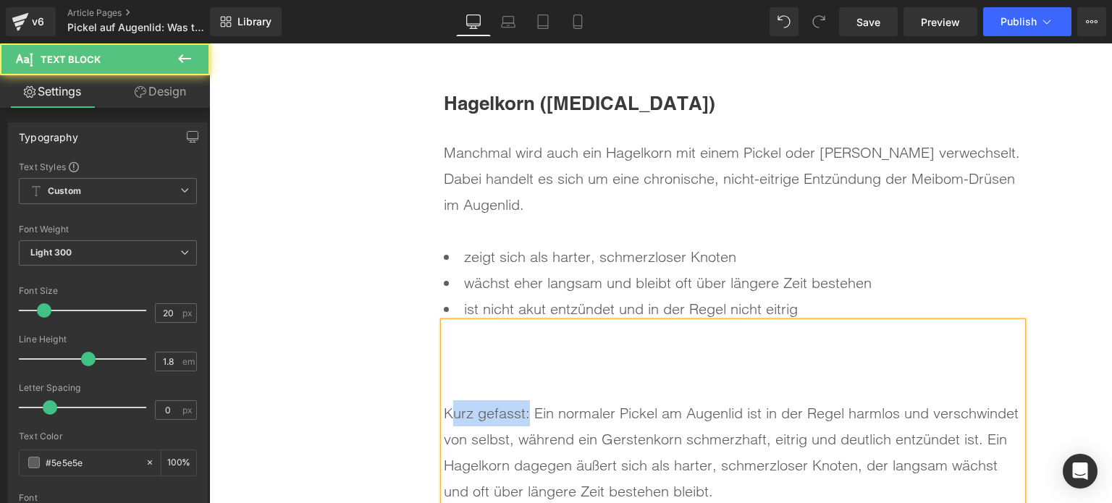
drag, startPoint x: 522, startPoint y: 409, endPoint x: 443, endPoint y: 406, distance: 79.7
click at [444, 410] on div "Kurz gefasst: Ein normaler Pickel am Augenlid ist in der Regel harmlos und vers…" at bounding box center [733, 439] width 579 height 130
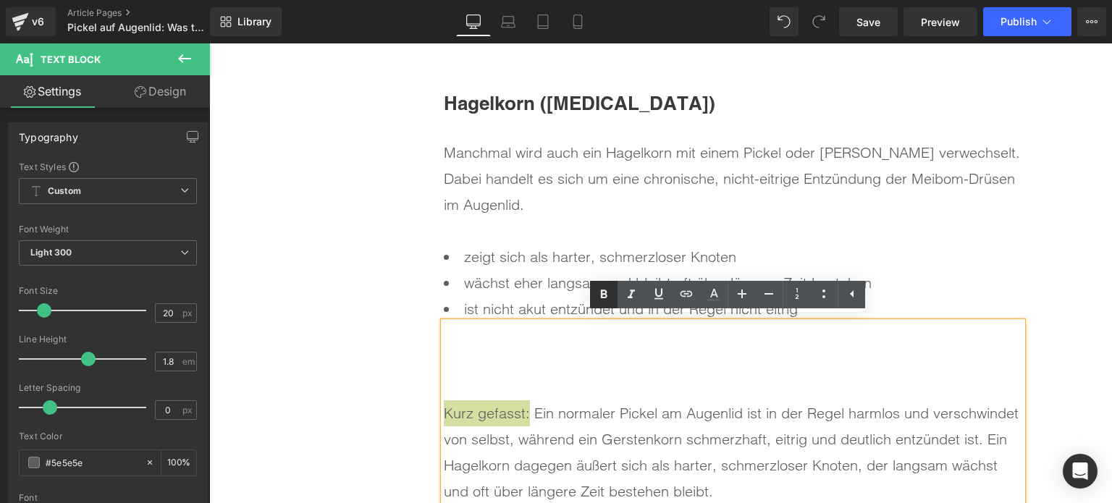
click at [592, 296] on link at bounding box center [604, 295] width 28 height 28
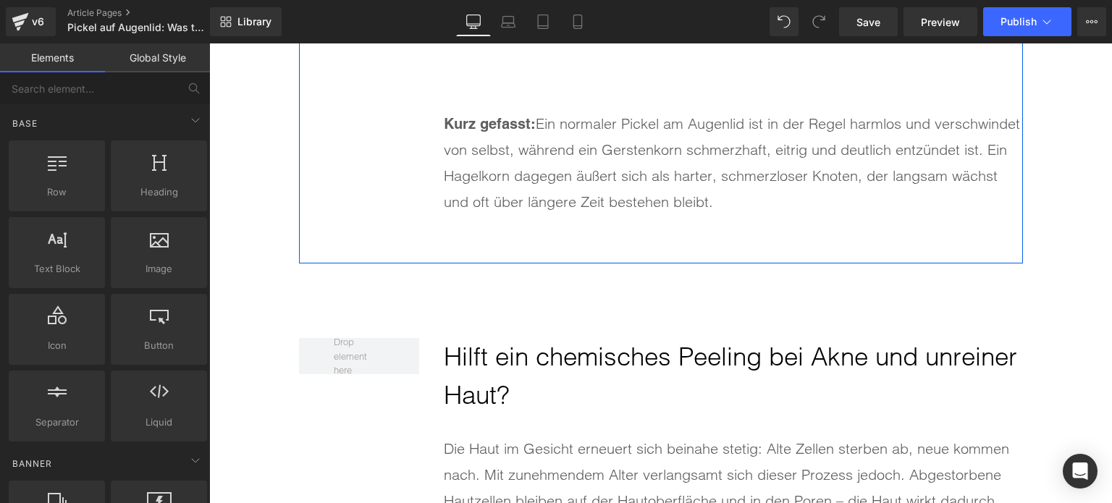
scroll to position [4762, 0]
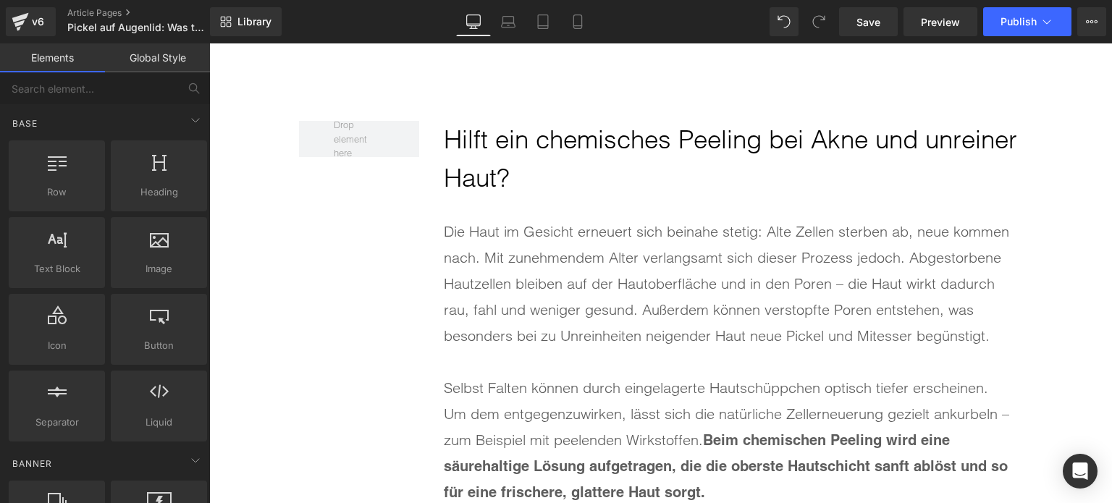
click at [499, 136] on h2 "Hilft ein chemisches Peeling bei Akne und unreiner Haut?" at bounding box center [733, 159] width 579 height 76
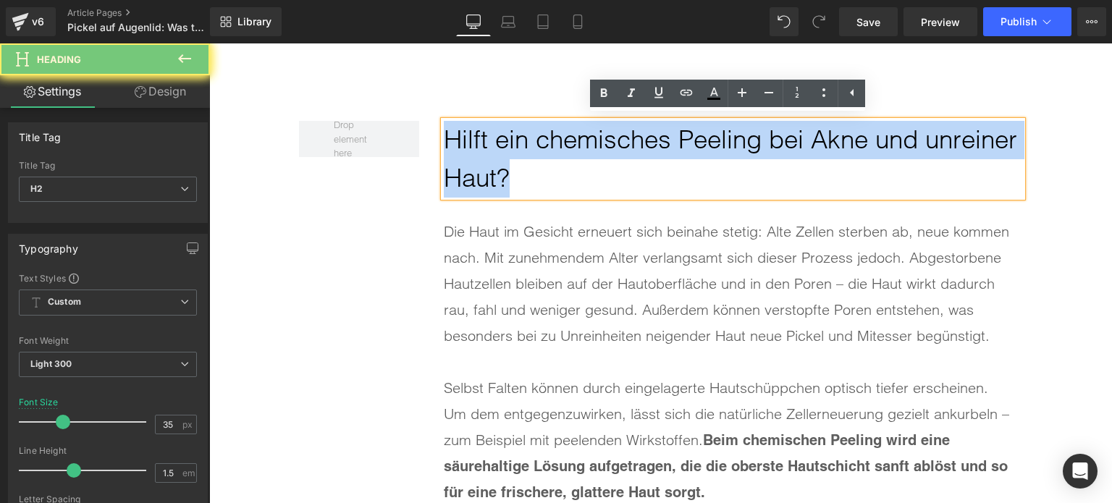
click at [499, 136] on h2 "Hilft ein chemisches Peeling bei Akne und unreiner Haut?" at bounding box center [733, 159] width 579 height 76
paste div
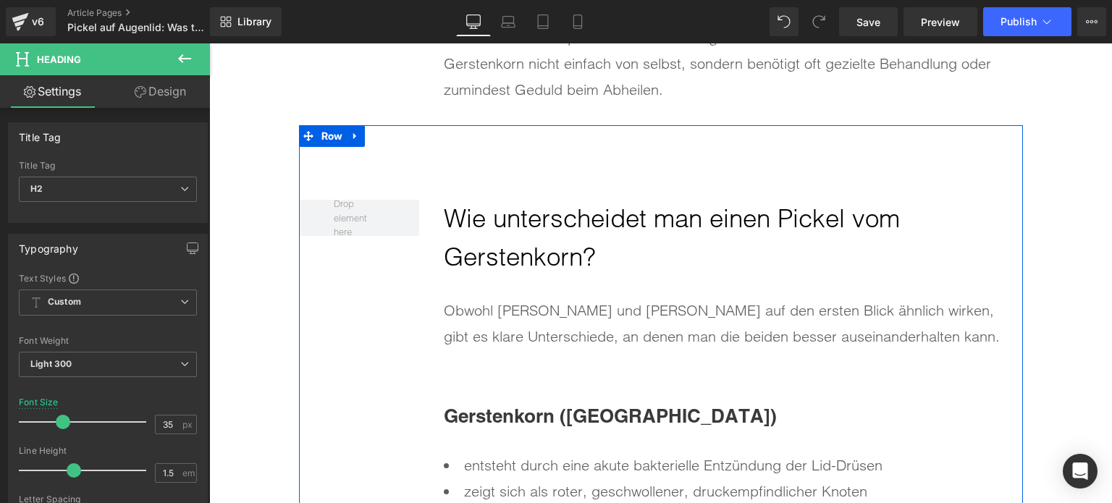
scroll to position [3531, 0]
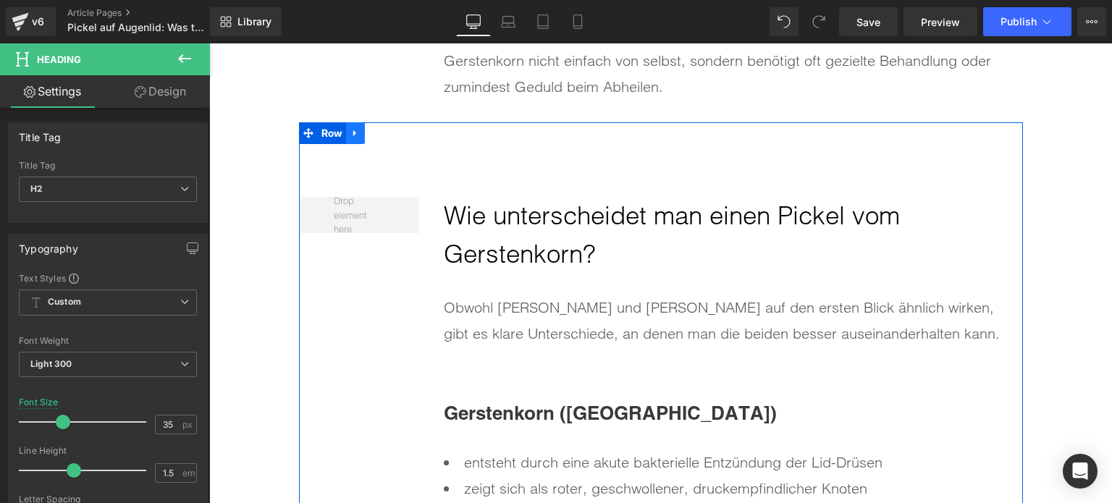
click at [355, 133] on icon at bounding box center [356, 133] width 10 height 11
click at [369, 133] on icon at bounding box center [374, 133] width 10 height 10
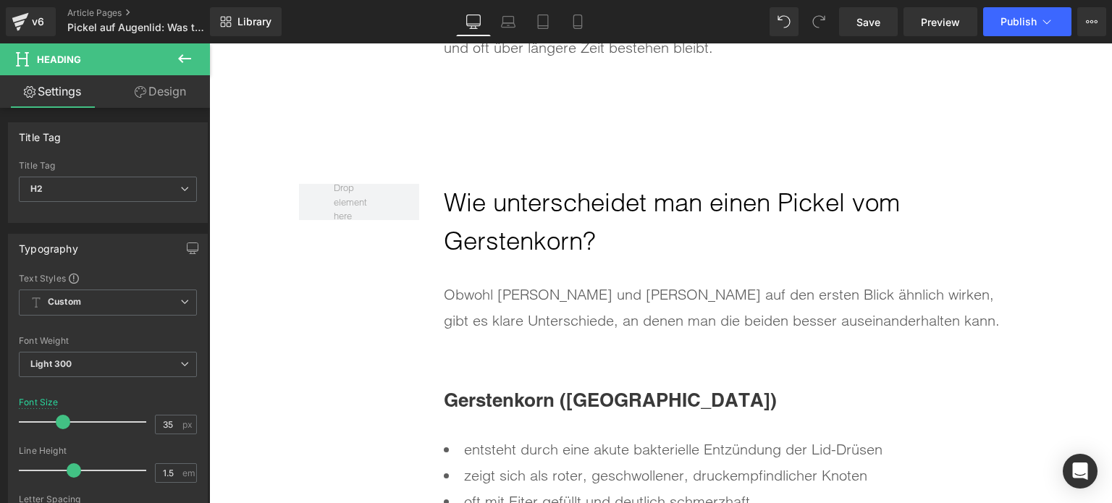
scroll to position [4703, 0]
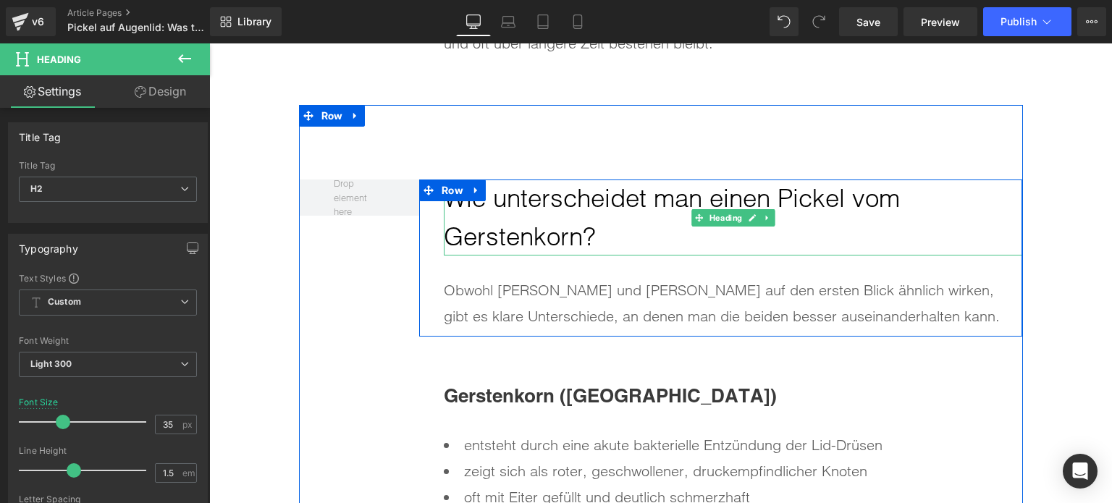
click at [582, 206] on h2 "Wie unterscheidet man einen Pickel vom Gerstenkorn?" at bounding box center [733, 218] width 579 height 76
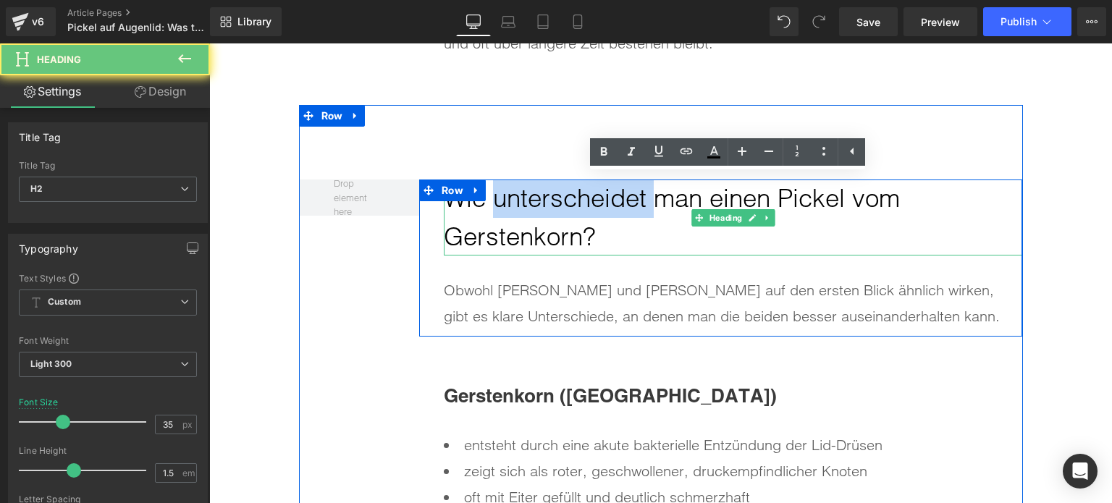
click at [582, 206] on h2 "Wie unterscheidet man einen Pickel vom Gerstenkorn?" at bounding box center [733, 218] width 579 height 76
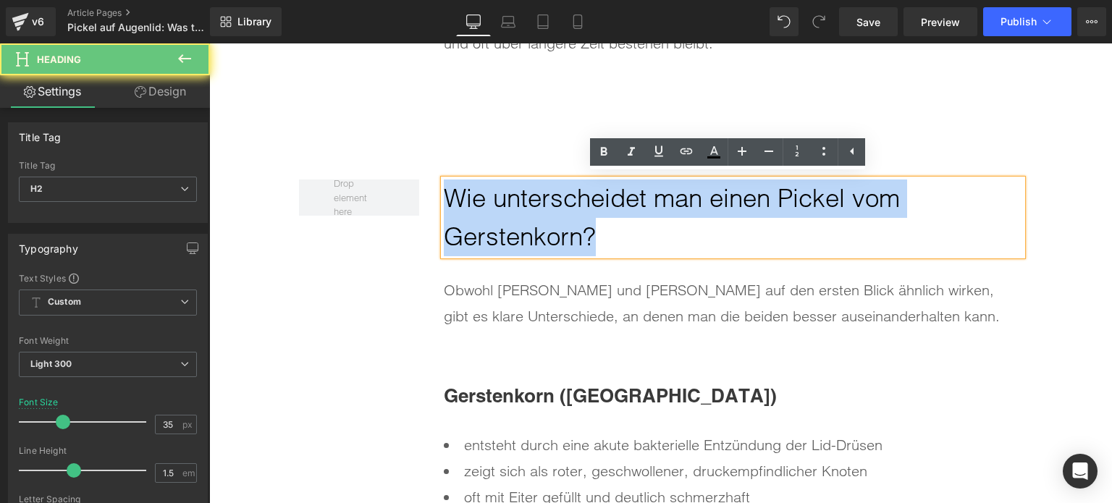
click at [582, 206] on h2 "Wie unterscheidet man einen Pickel vom Gerstenkorn?" at bounding box center [733, 218] width 579 height 76
paste div
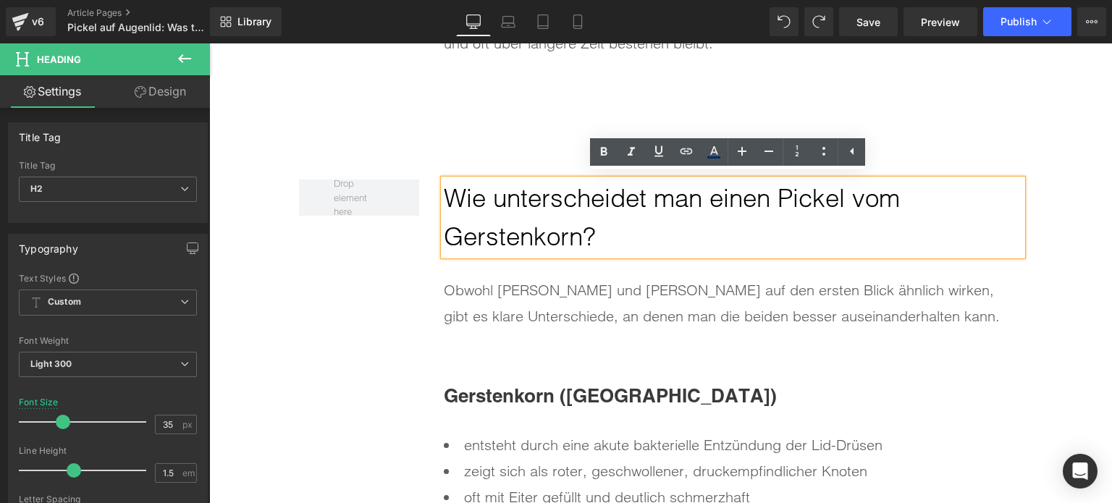
click at [529, 192] on h2 "Wie unterscheidet man einen Pickel vom Gerstenkorn?" at bounding box center [733, 218] width 579 height 76
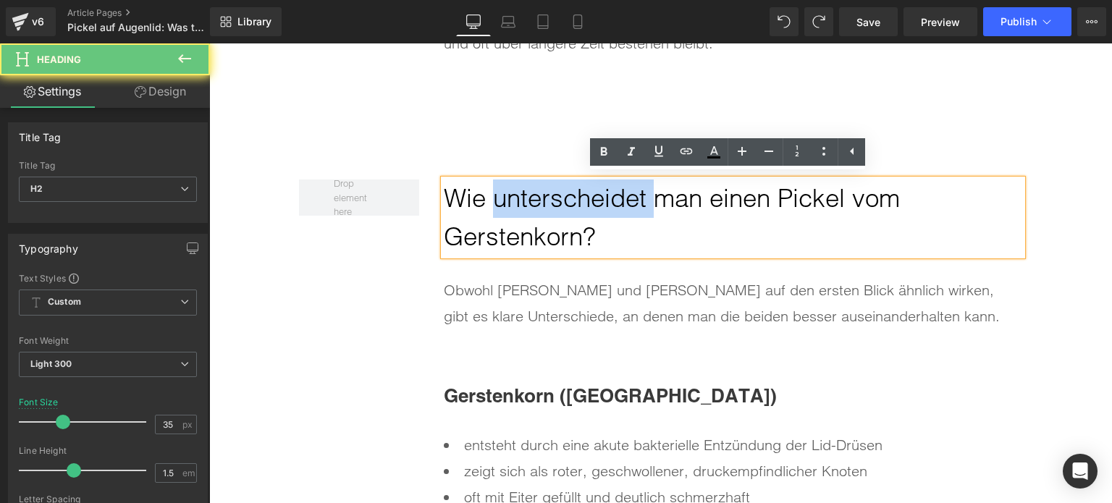
click at [529, 192] on h2 "Wie unterscheidet man einen Pickel vom Gerstenkorn?" at bounding box center [733, 218] width 579 height 76
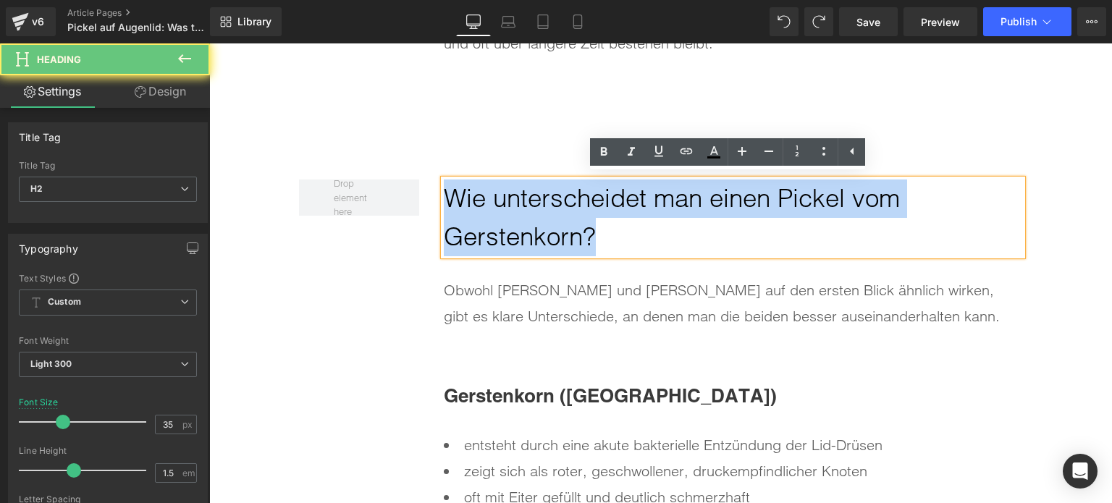
click at [529, 192] on h2 "Wie unterscheidet man einen Pickel vom Gerstenkorn?" at bounding box center [733, 218] width 579 height 76
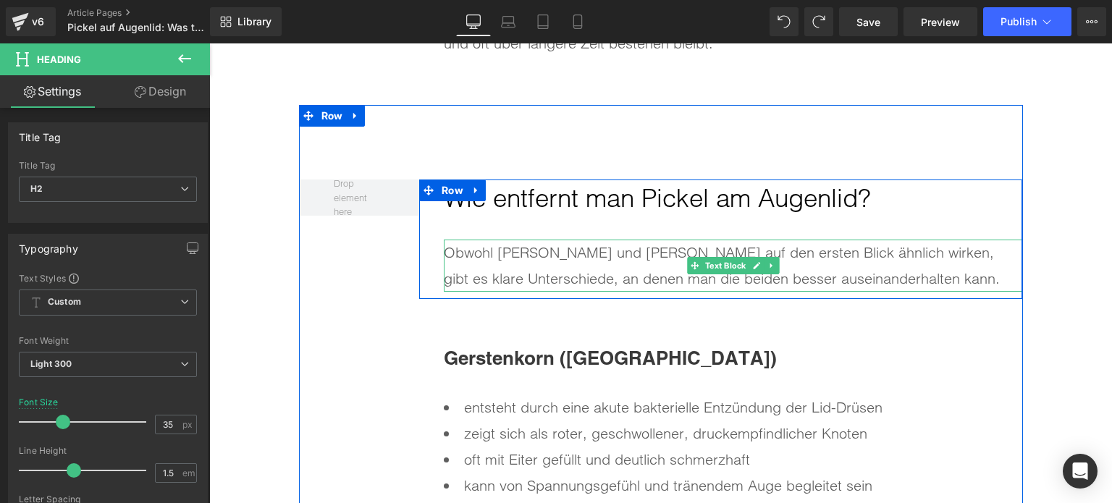
click at [562, 259] on div "Obwohl Pickel und Gerstenkorn auf den ersten Blick ähnlich wirken, gibt es klar…" at bounding box center [733, 266] width 579 height 52
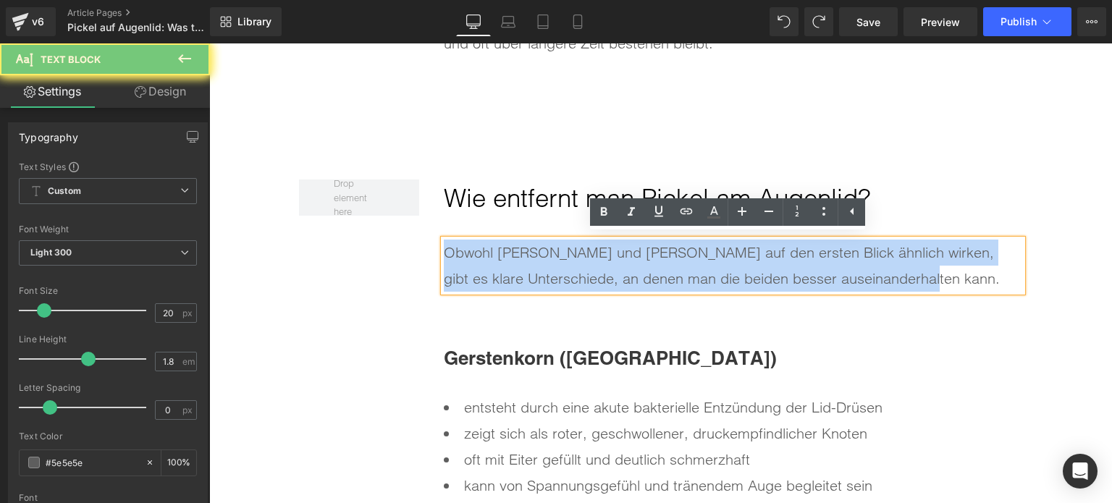
click at [562, 259] on div "Obwohl Pickel und Gerstenkorn auf den ersten Blick ähnlich wirken, gibt es klar…" at bounding box center [733, 266] width 579 height 52
paste div
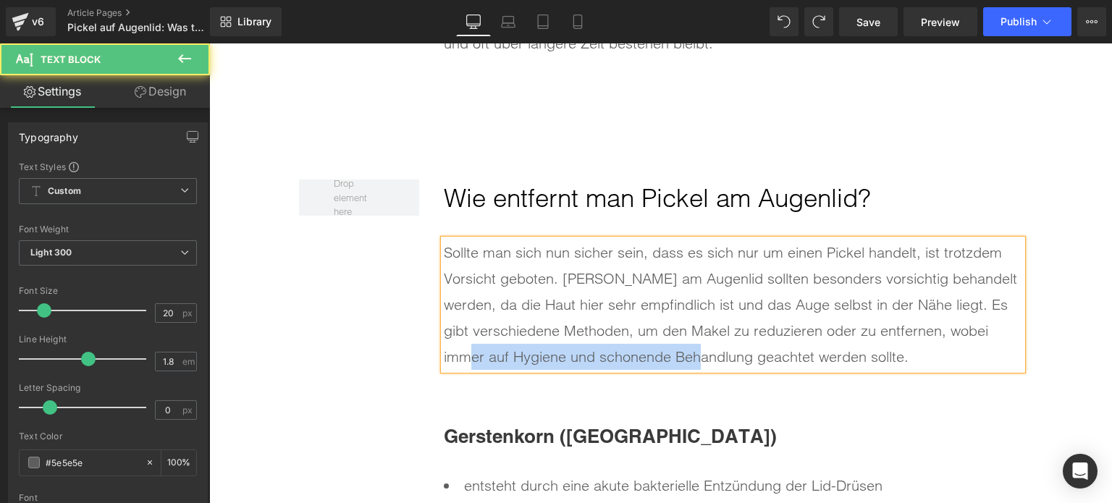
drag, startPoint x: 707, startPoint y: 355, endPoint x: 464, endPoint y: 344, distance: 243.6
click at [464, 344] on div "Sollte man sich nun sicher sein, dass es sich nur um einen Pickel handelt, ist …" at bounding box center [733, 305] width 579 height 130
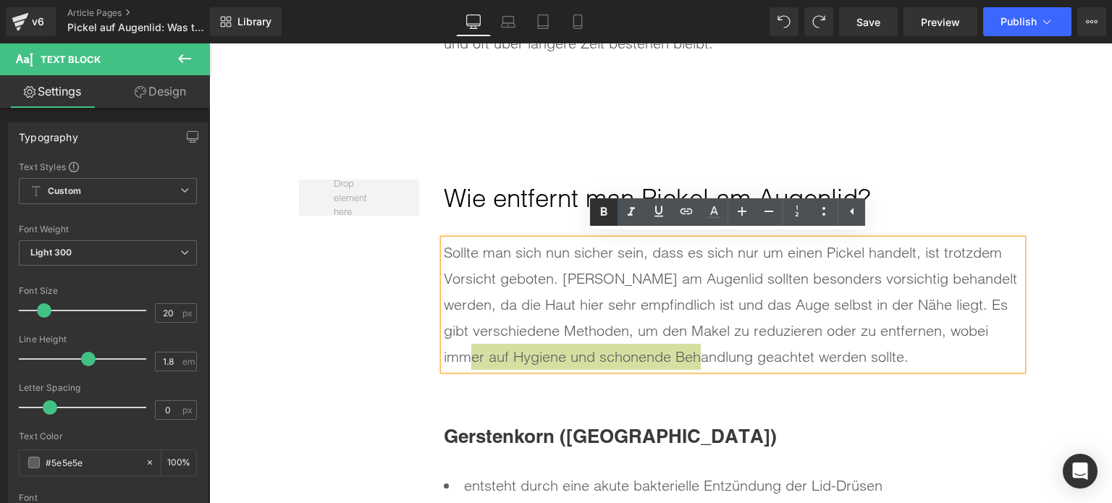
click at [598, 214] on icon at bounding box center [603, 212] width 17 height 17
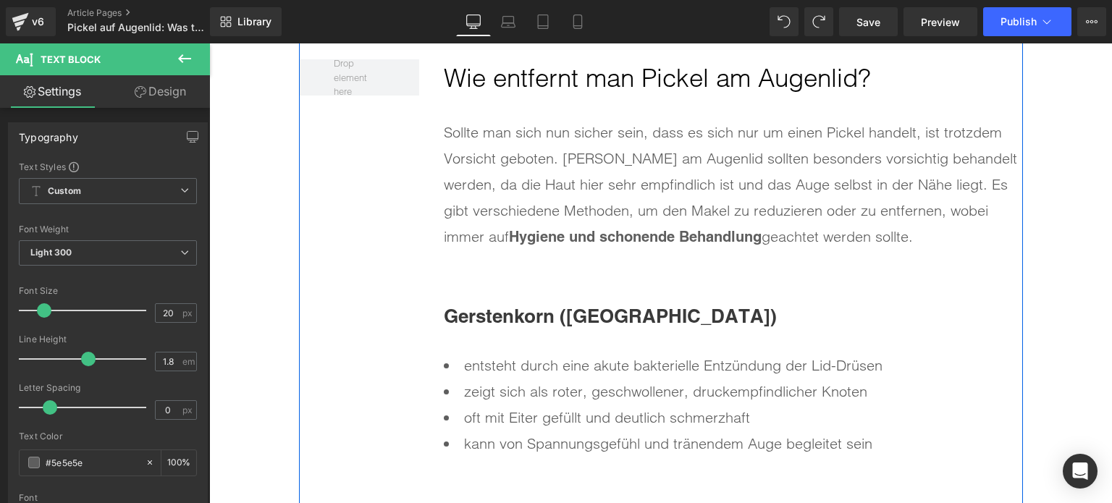
scroll to position [4848, 0]
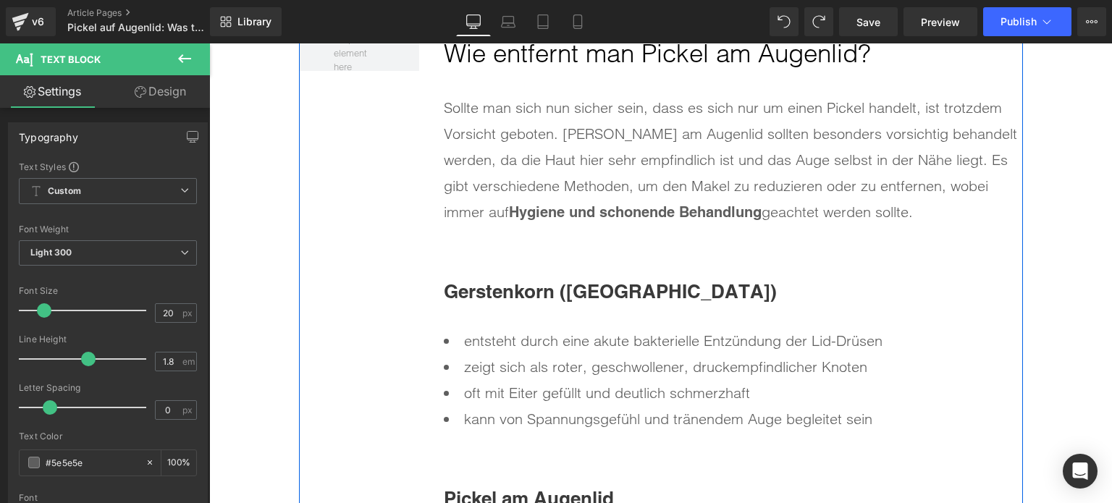
click at [548, 286] on span "Gerstenkorn (Hordeolum)" at bounding box center [610, 291] width 333 height 22
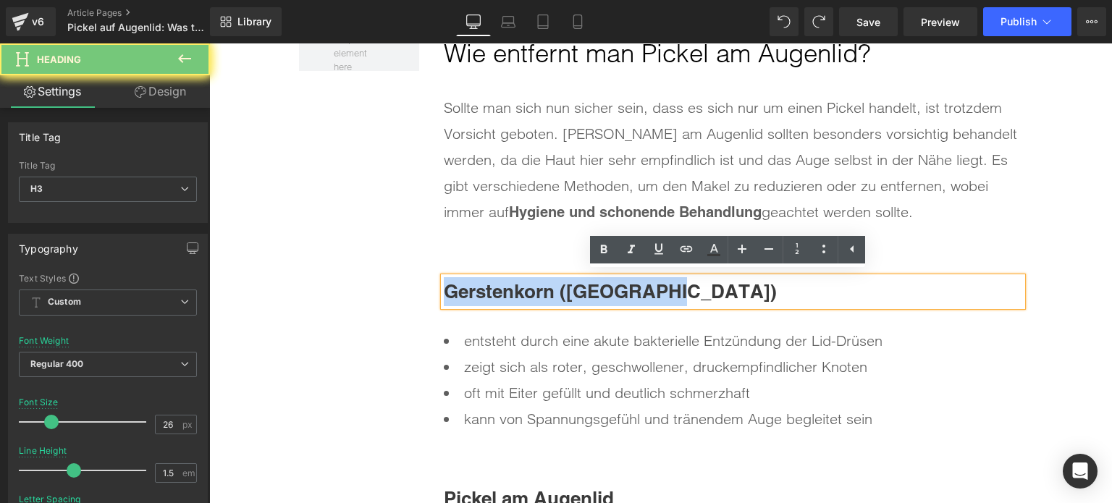
click at [548, 286] on span "Gerstenkorn (Hordeolum)" at bounding box center [610, 291] width 333 height 22
paste div
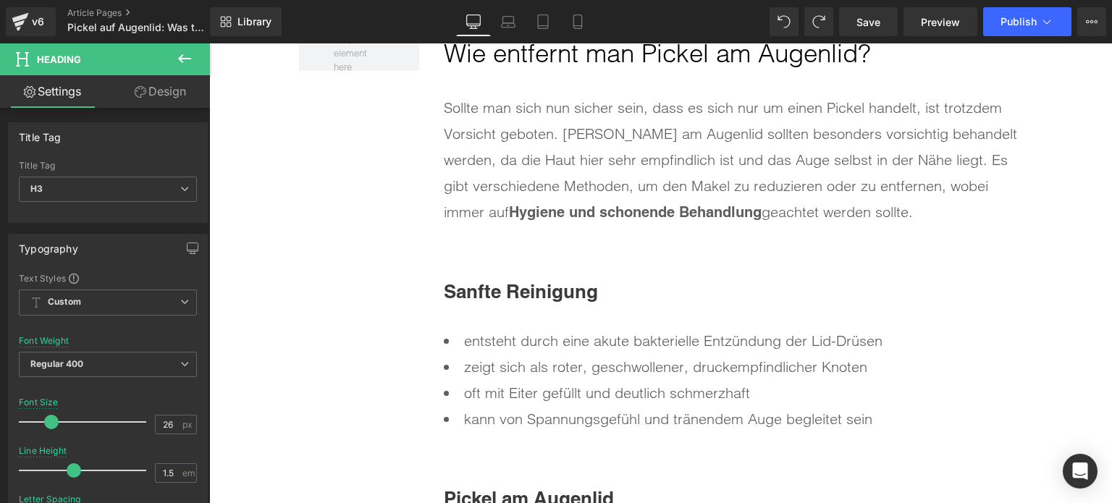
click at [577, 363] on li "zeigt sich als roter, geschwollener, druckempfindlicher Knoten" at bounding box center [733, 367] width 579 height 26
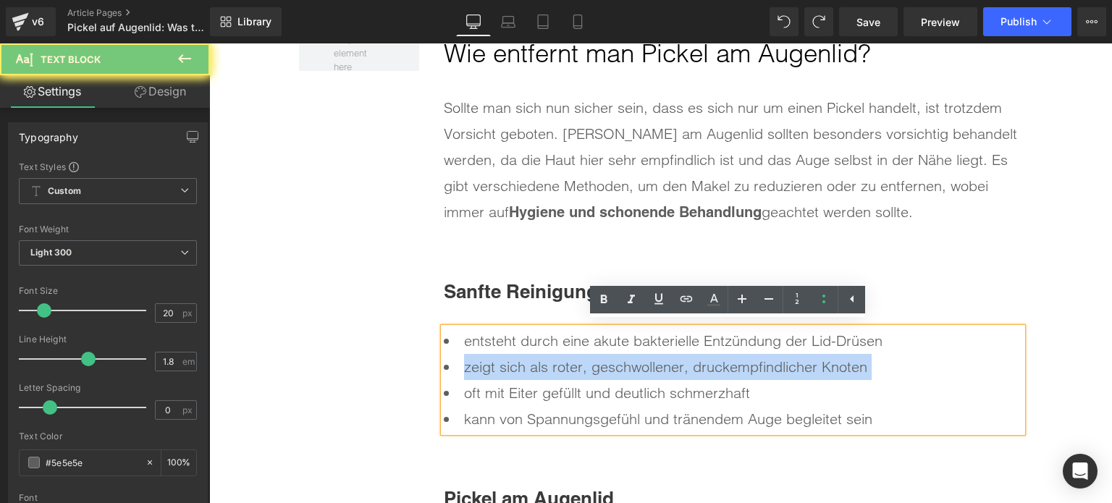
click at [577, 363] on li "zeigt sich als roter, geschwollener, druckempfindlicher Knoten" at bounding box center [733, 367] width 579 height 26
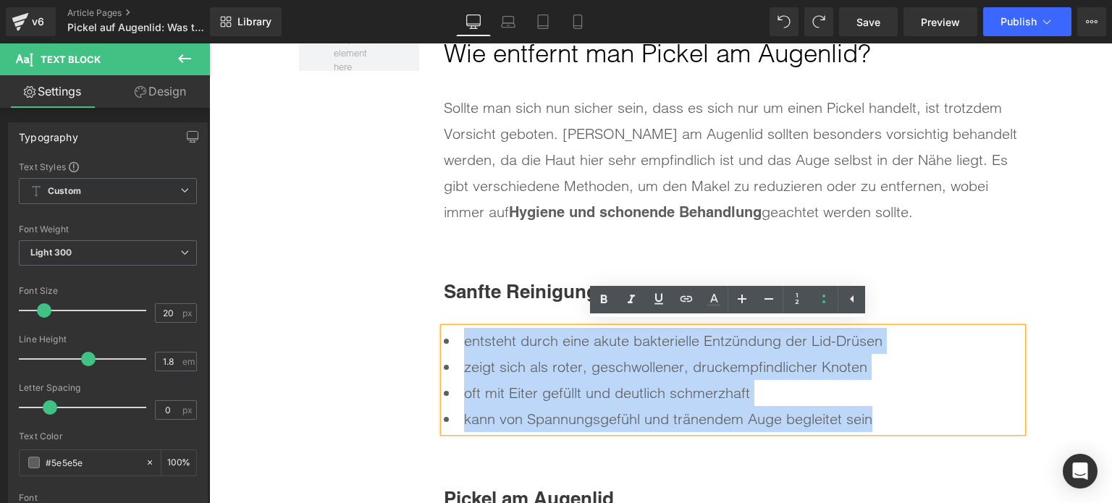
drag, startPoint x: 913, startPoint y: 421, endPoint x: 387, endPoint y: 347, distance: 530.3
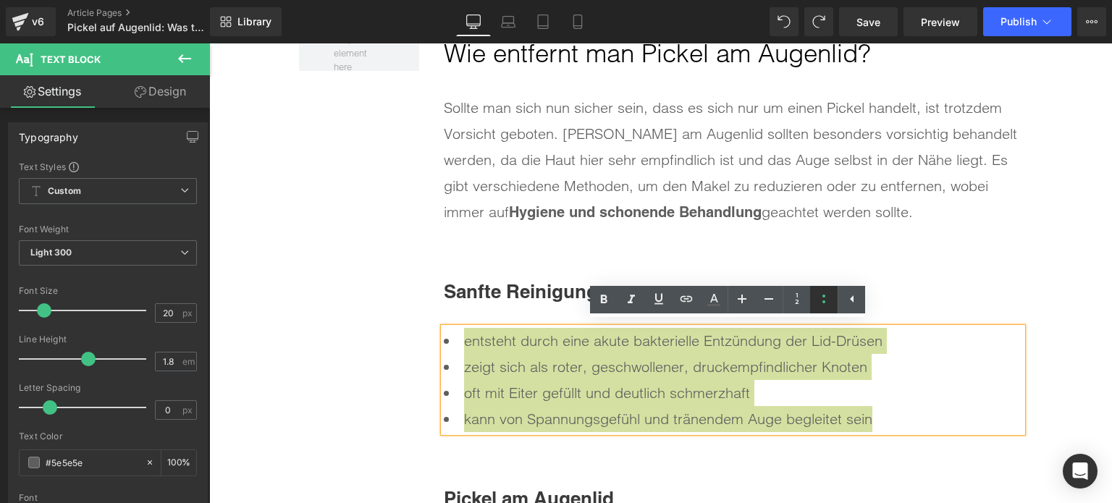
click at [831, 300] on icon at bounding box center [824, 298] width 17 height 17
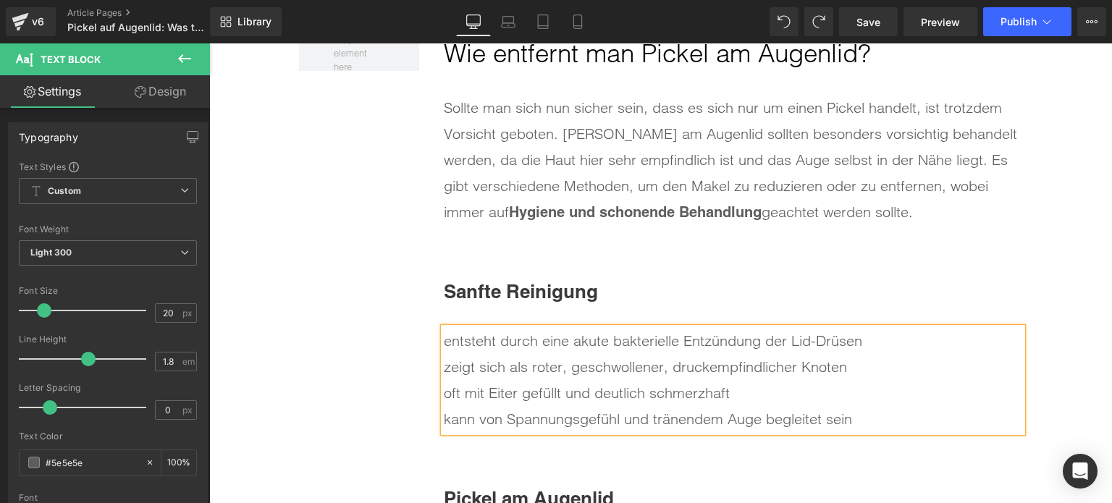
click at [881, 394] on div "entsteht durch eine akute bakterielle Entzündung der Lid-Drüsen zeigt sich als …" at bounding box center [733, 380] width 579 height 104
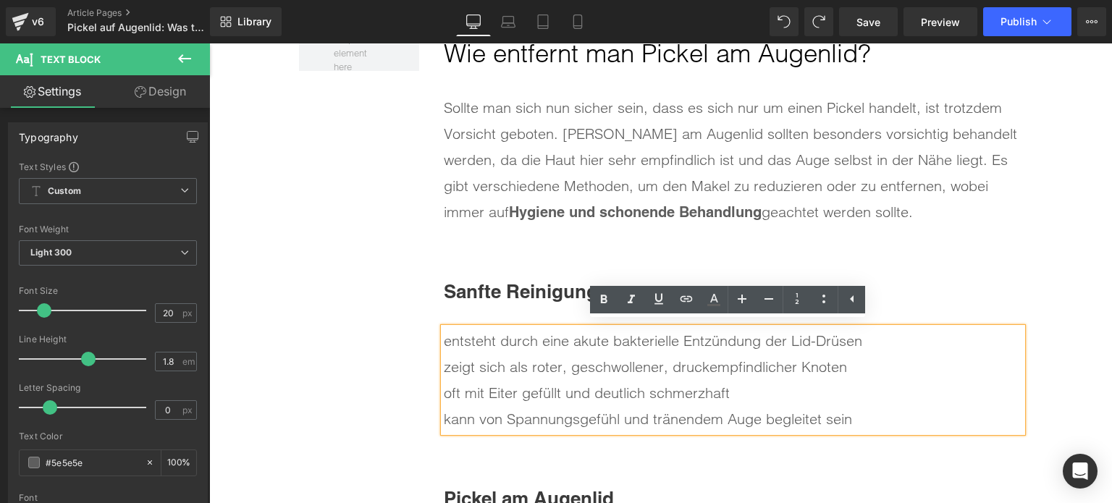
drag, startPoint x: 802, startPoint y: 408, endPoint x: 437, endPoint y: 338, distance: 371.7
click at [444, 338] on div "entsteht durch eine akute bakterielle Entzündung der Lid-Drüsen zeigt sich als …" at bounding box center [733, 380] width 579 height 104
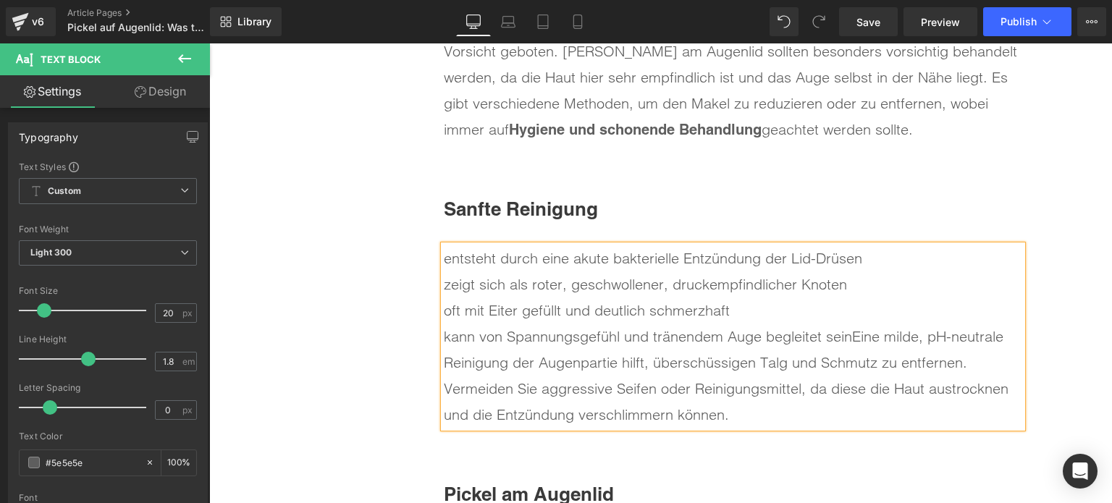
scroll to position [4993, 0]
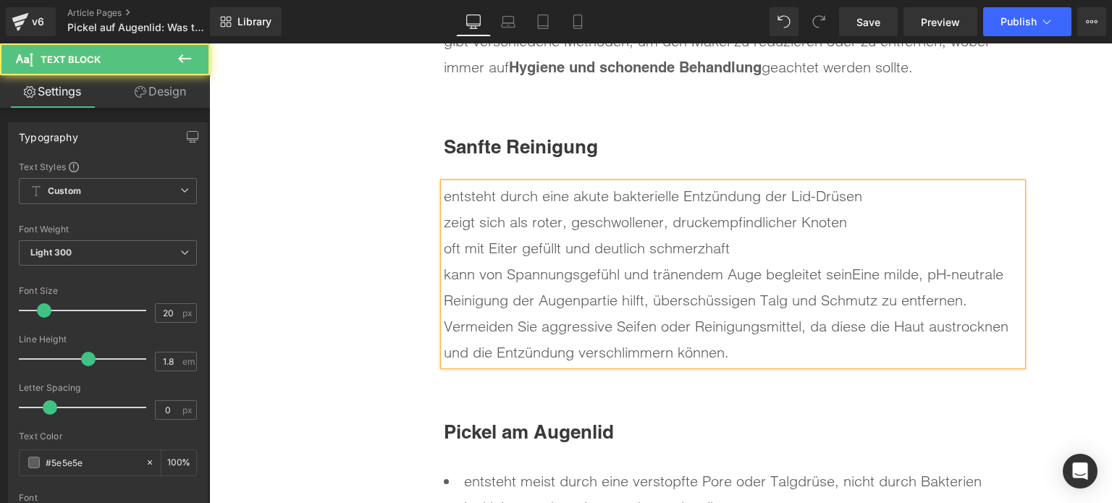
drag, startPoint x: 734, startPoint y: 354, endPoint x: 437, endPoint y: 190, distance: 339.1
click at [444, 190] on div "entsteht durch eine akute bakterielle Entzündung der Lid-Drüsen zeigt sich als …" at bounding box center [733, 274] width 579 height 183
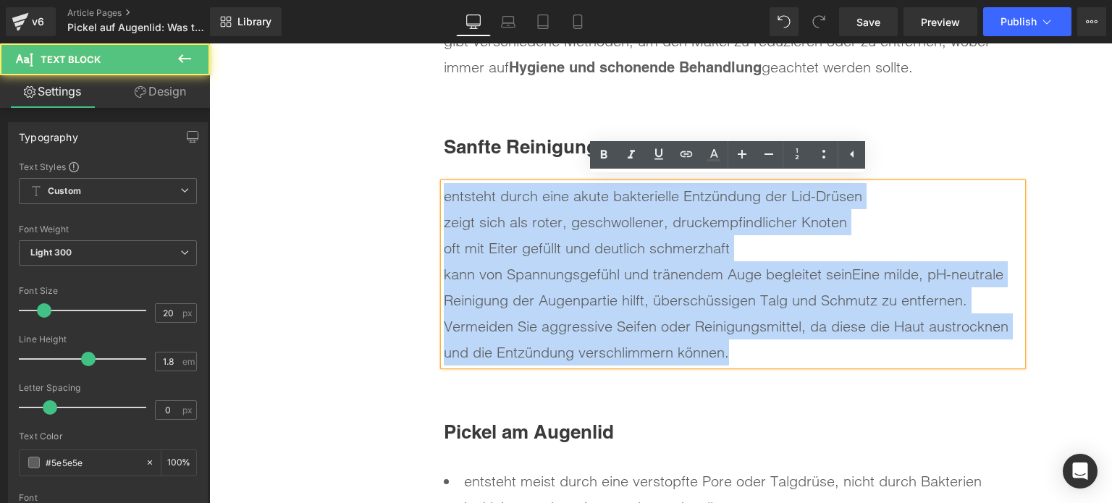
drag, startPoint x: 735, startPoint y: 350, endPoint x: 433, endPoint y: 191, distance: 341.1
click at [433, 191] on div "Sanfte Reinigung Heading entsteht durch eine akute bakterielle Entzündung der L…" at bounding box center [720, 230] width 603 height 285
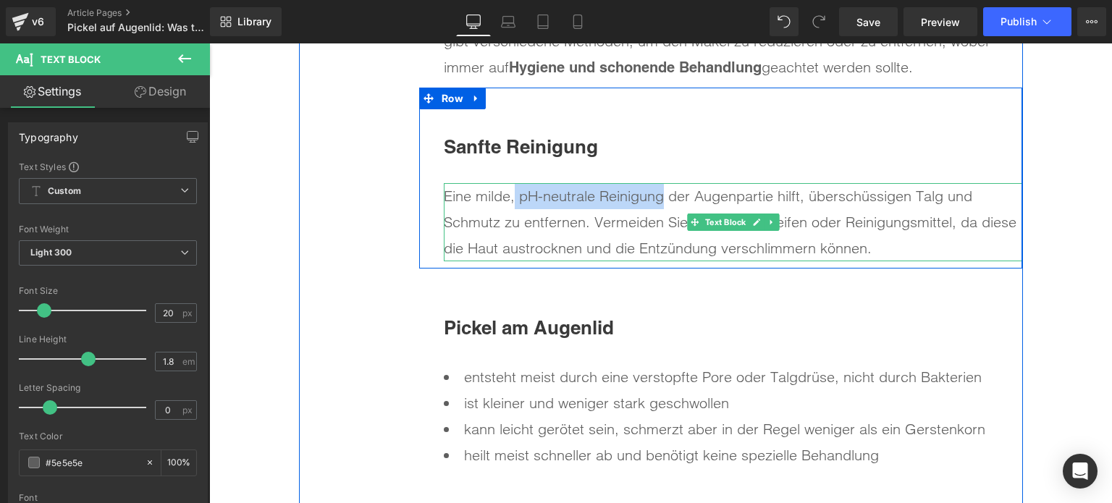
drag, startPoint x: 510, startPoint y: 190, endPoint x: 659, endPoint y: 196, distance: 149.3
click at [659, 196] on div "Eine milde, pH-neutrale Reinigung der Augenpartie hilft, überschüssigen Talg un…" at bounding box center [733, 222] width 579 height 78
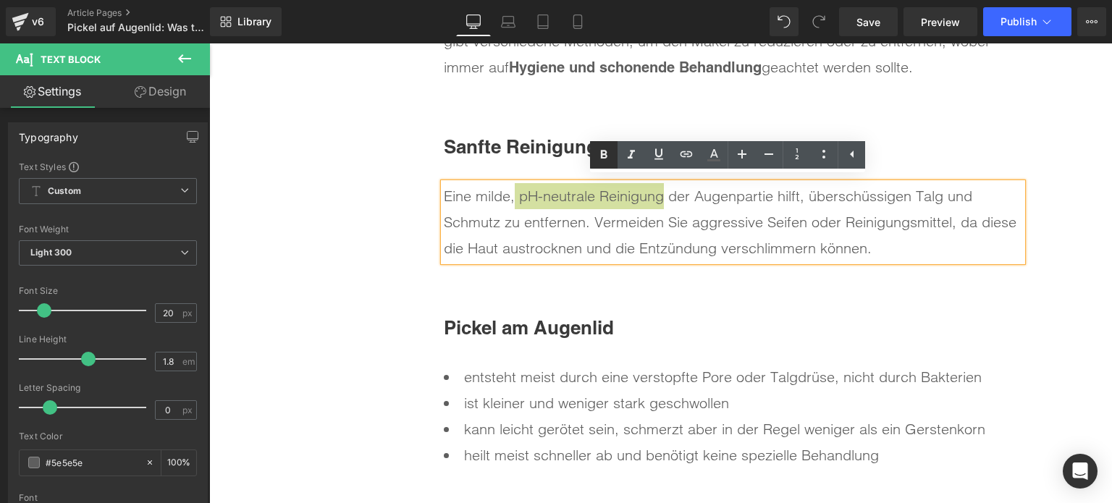
click at [600, 166] on link at bounding box center [604, 155] width 28 height 28
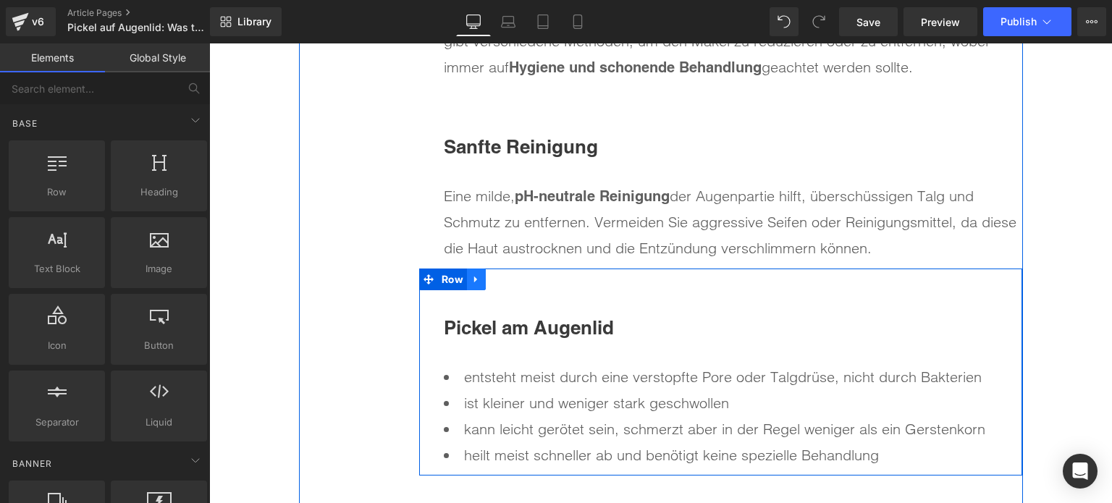
click at [472, 274] on icon at bounding box center [476, 279] width 10 height 11
click at [505, 281] on link at bounding box center [514, 280] width 19 height 22
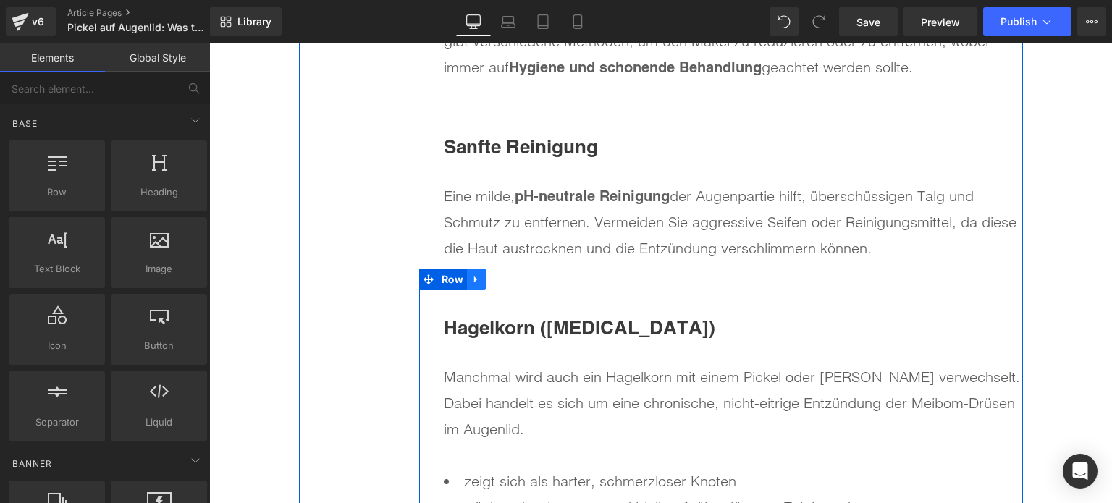
click at [473, 279] on icon at bounding box center [476, 279] width 10 height 11
click at [505, 282] on link at bounding box center [514, 280] width 19 height 22
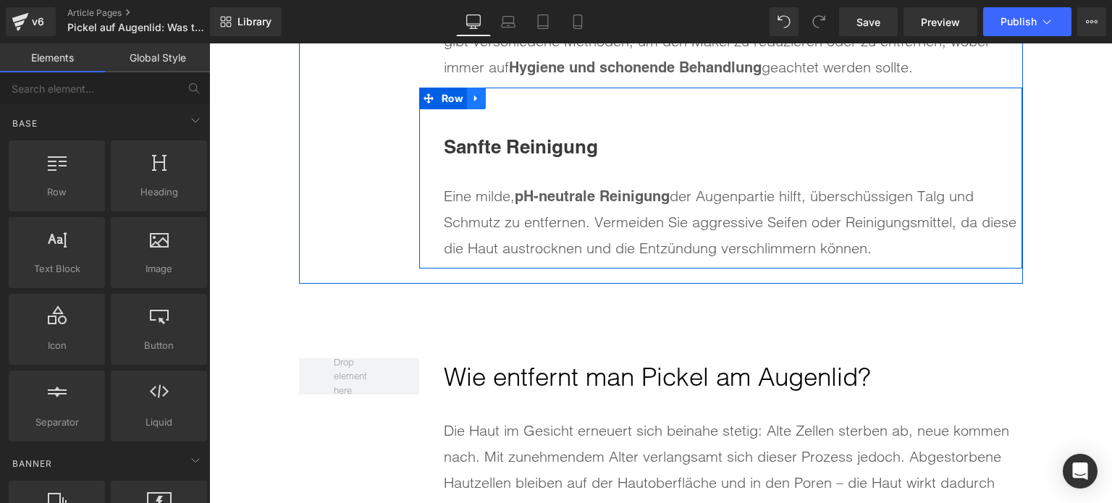
click at [473, 96] on icon at bounding box center [476, 98] width 10 height 11
click at [490, 101] on link at bounding box center [495, 99] width 19 height 22
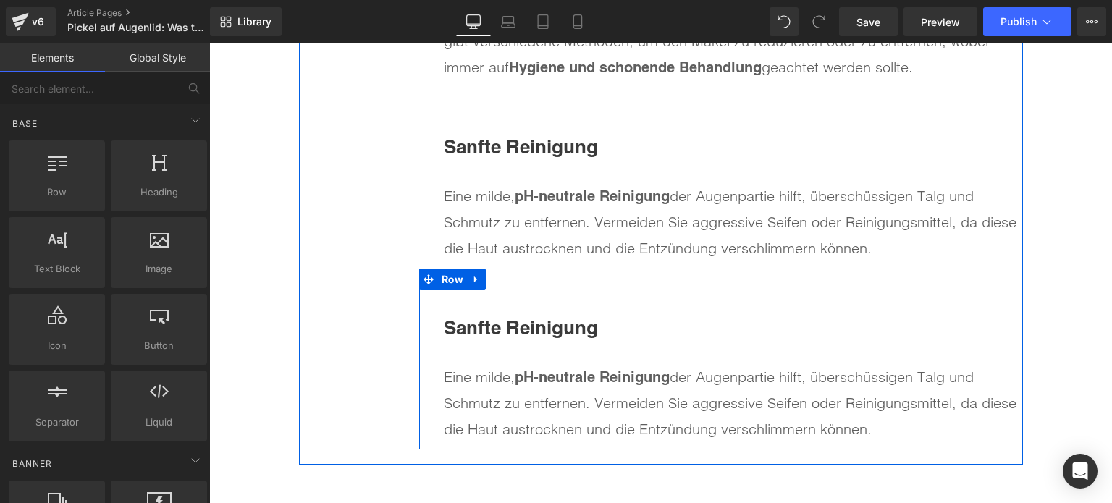
click at [534, 316] on span "Sanfte Reinigung" at bounding box center [521, 327] width 154 height 22
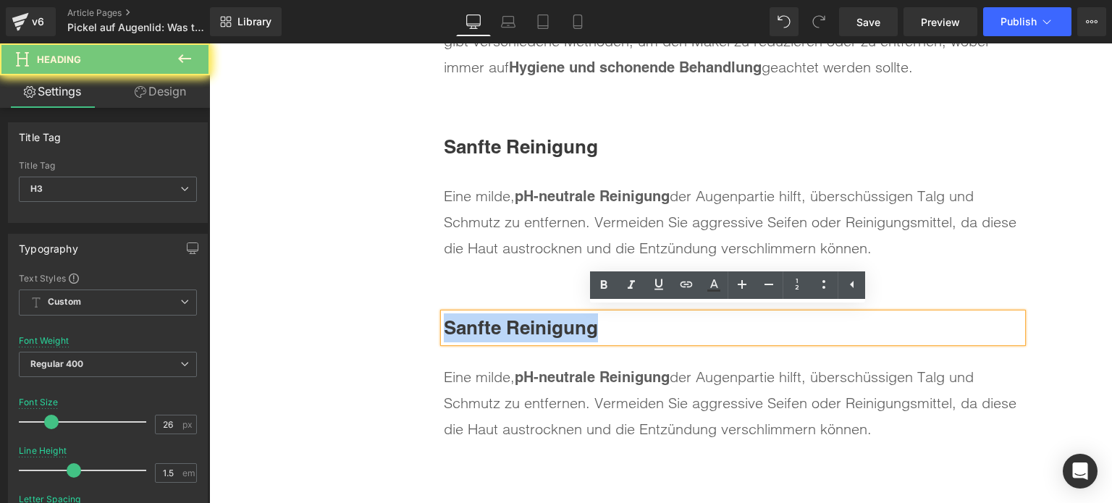
click at [534, 316] on span "Sanfte Reinigung" at bounding box center [521, 327] width 154 height 22
paste div
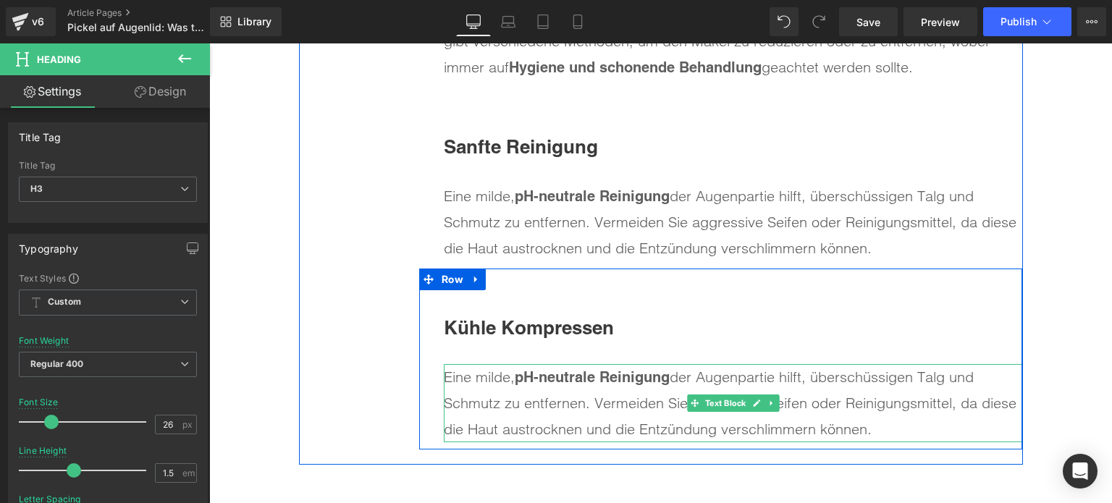
click at [517, 396] on div "Eine milde, pH-neutrale Reinigung der Augenpartie hilft, überschüssigen Talg un…" at bounding box center [733, 403] width 579 height 78
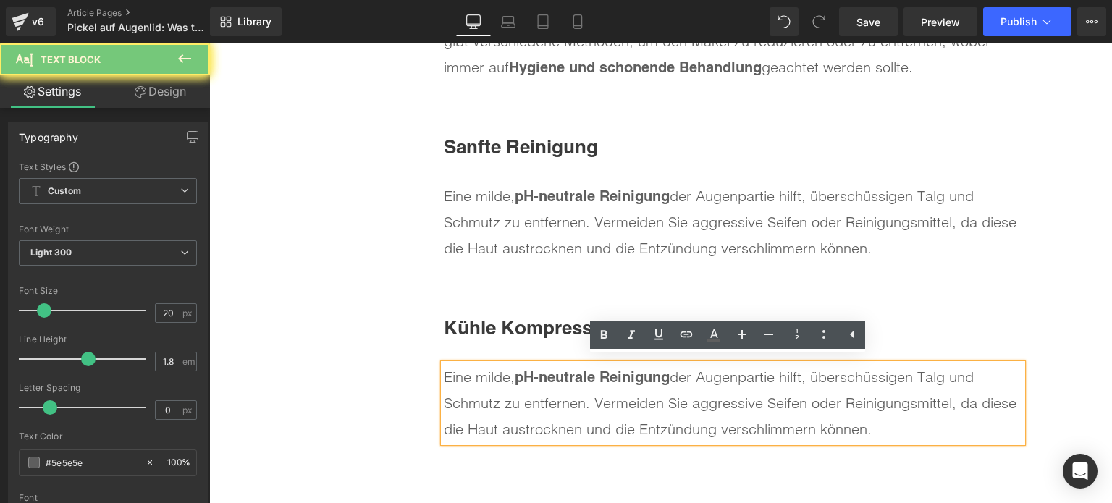
click at [517, 396] on div "Eine milde, pH-neutrale Reinigung der Augenpartie hilft, überschüssigen Talg un…" at bounding box center [733, 403] width 579 height 78
paste div
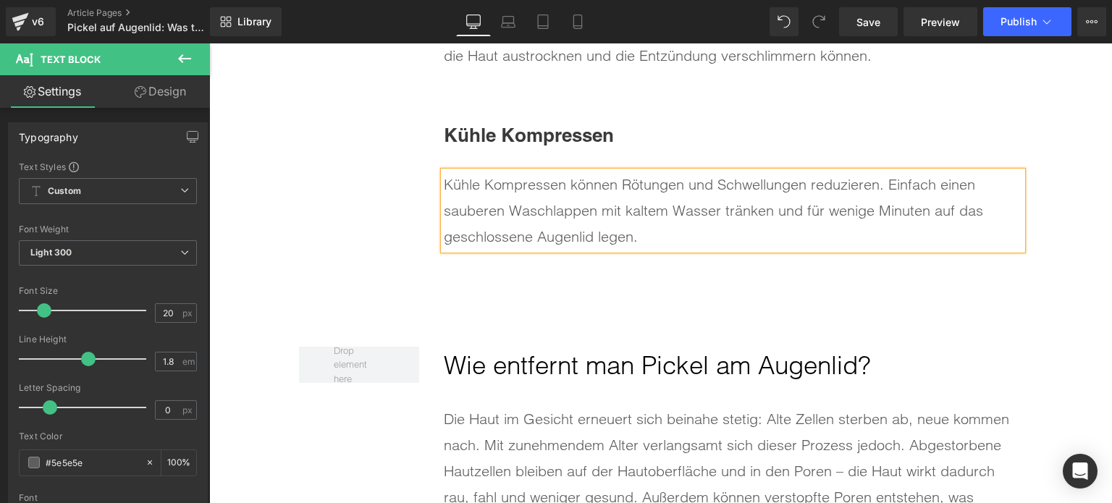
scroll to position [5210, 0]
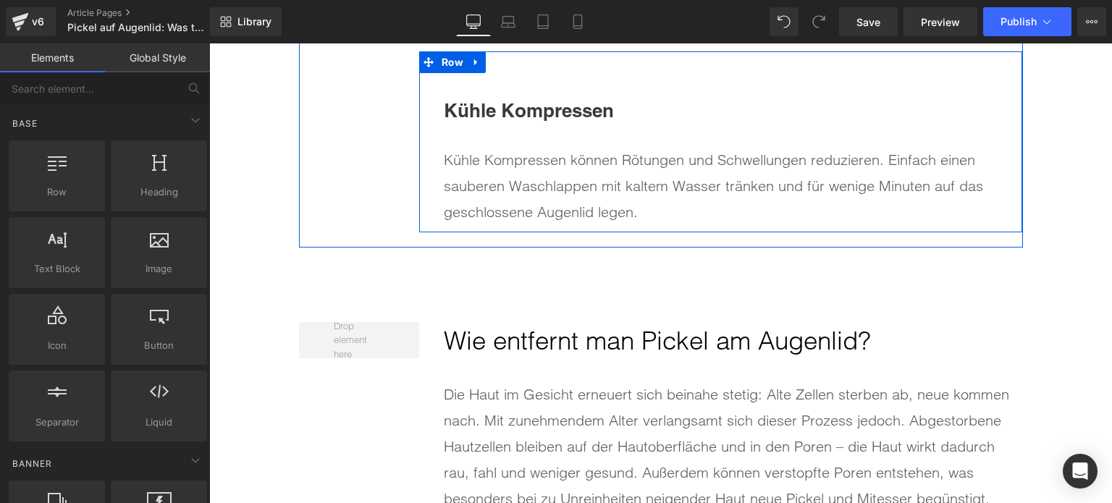
scroll to position [5138, 0]
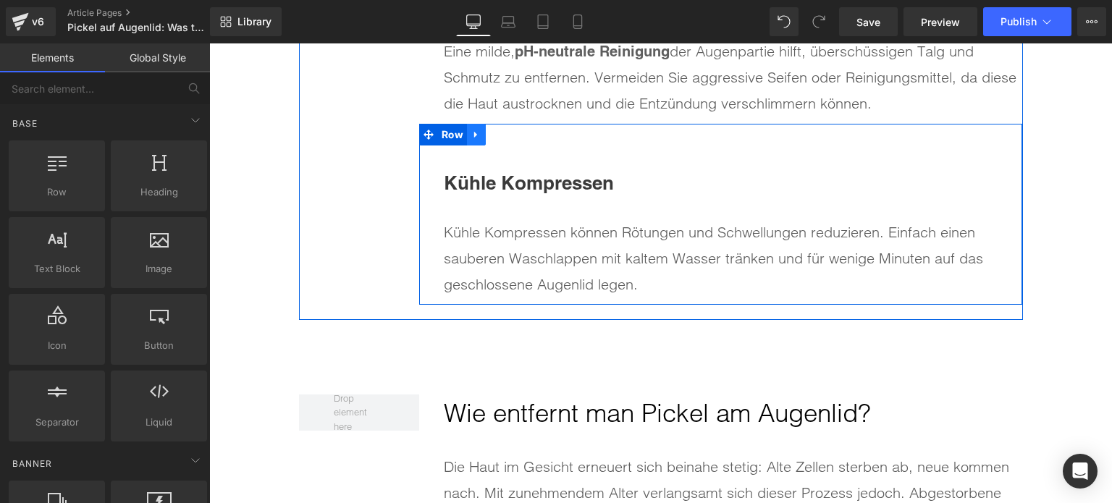
click at [479, 133] on link at bounding box center [476, 135] width 19 height 22
click at [486, 133] on link at bounding box center [495, 135] width 19 height 22
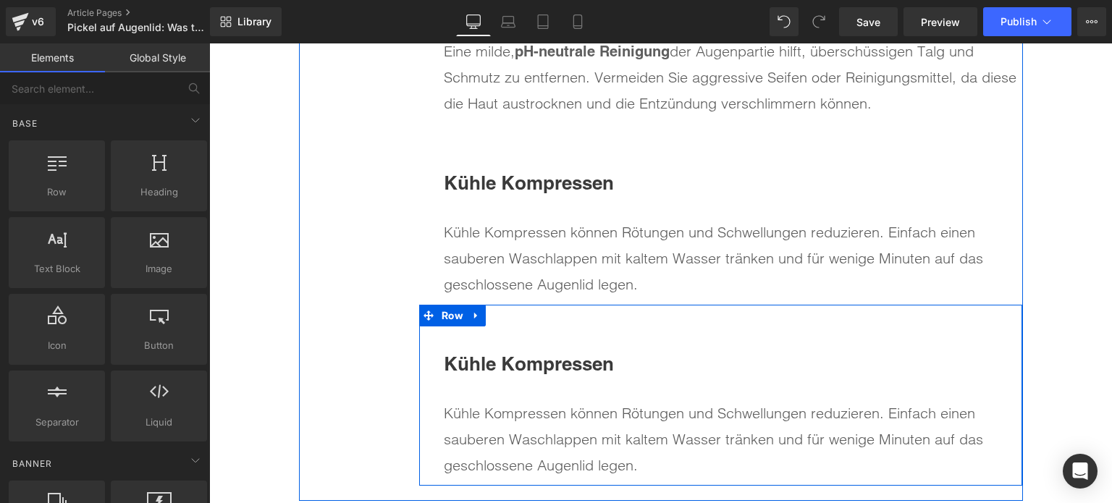
click at [526, 368] on span "Kühle Kompressen" at bounding box center [529, 364] width 170 height 22
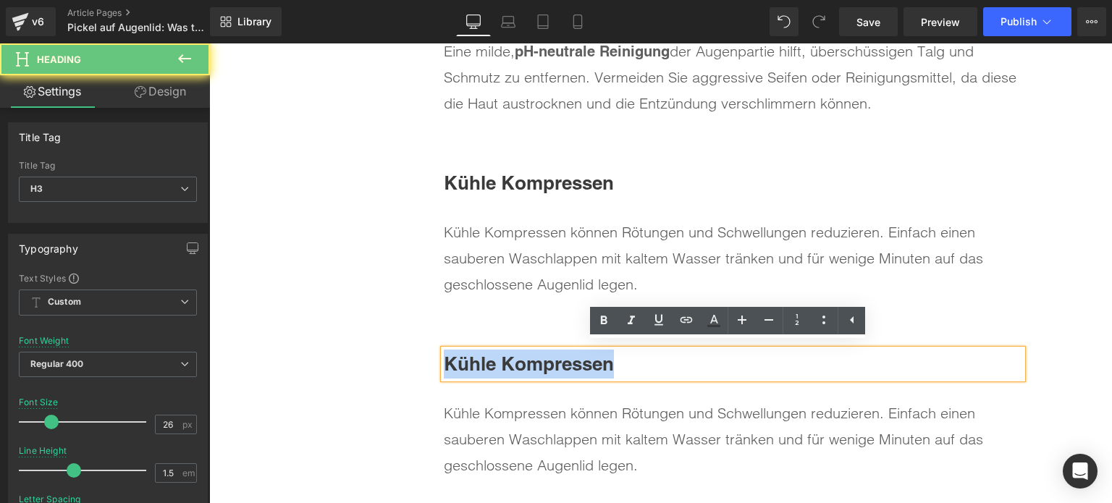
click at [526, 368] on span "Kühle Kompressen" at bounding box center [529, 364] width 170 height 22
paste div
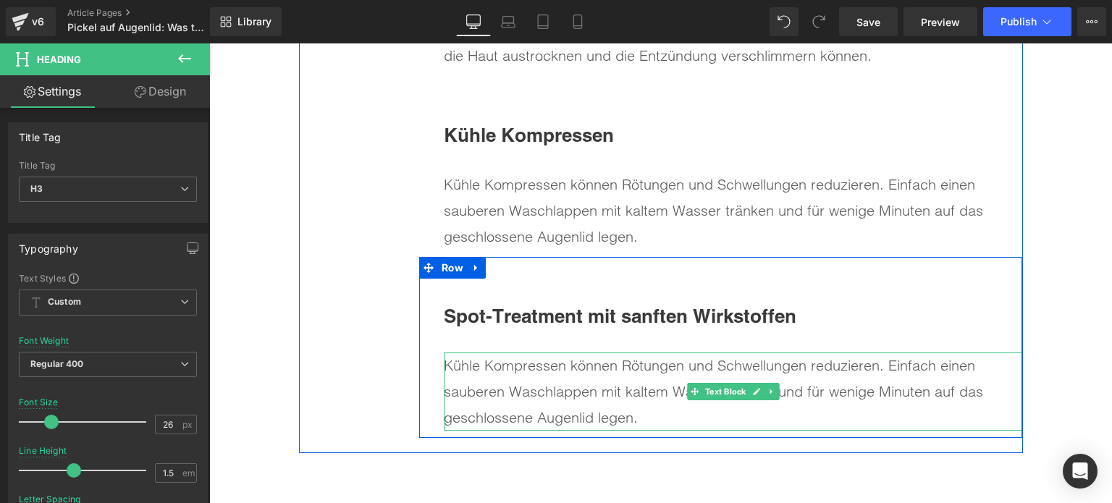
scroll to position [5210, 0]
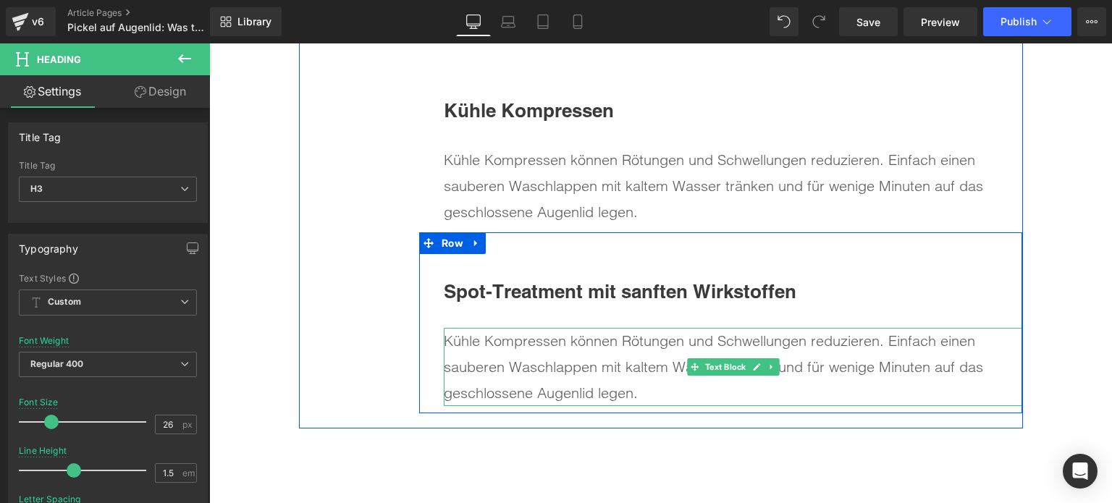
click at [495, 373] on div "Kühle Kompressen können Rötungen und Schwellungen reduzieren. Einfach einen sau…" at bounding box center [733, 367] width 579 height 78
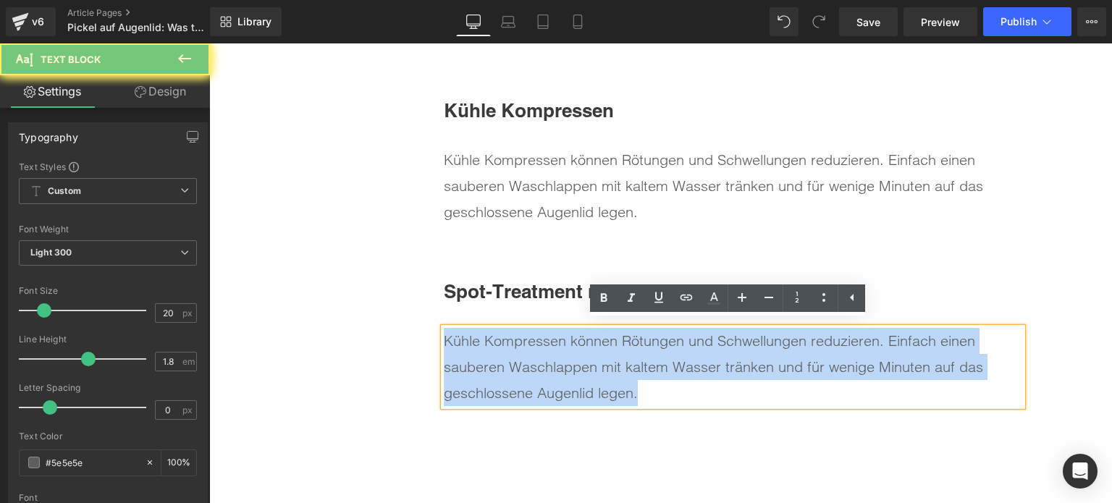
click at [495, 373] on div "Kühle Kompressen können Rötungen und Schwellungen reduzieren. Einfach einen sau…" at bounding box center [733, 367] width 579 height 78
paste div
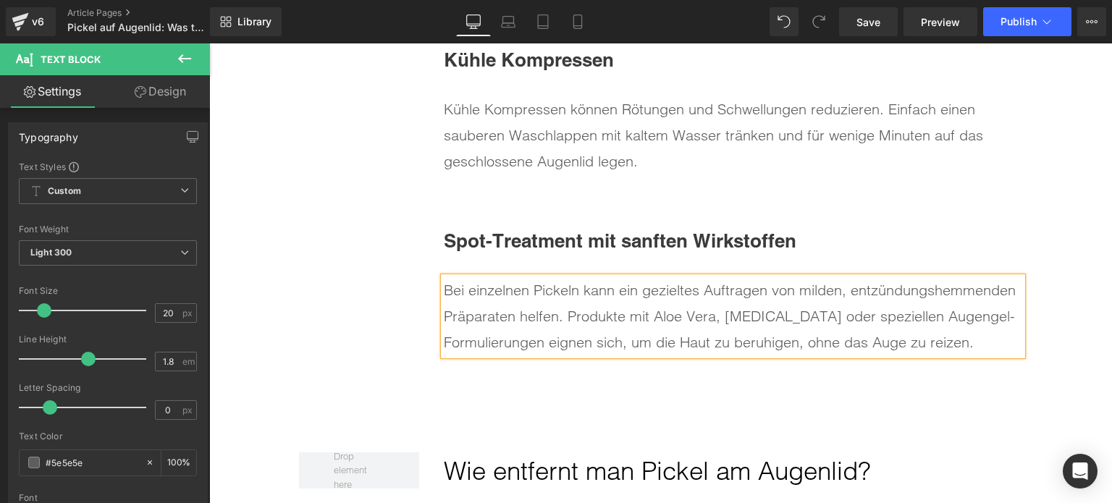
scroll to position [5283, 0]
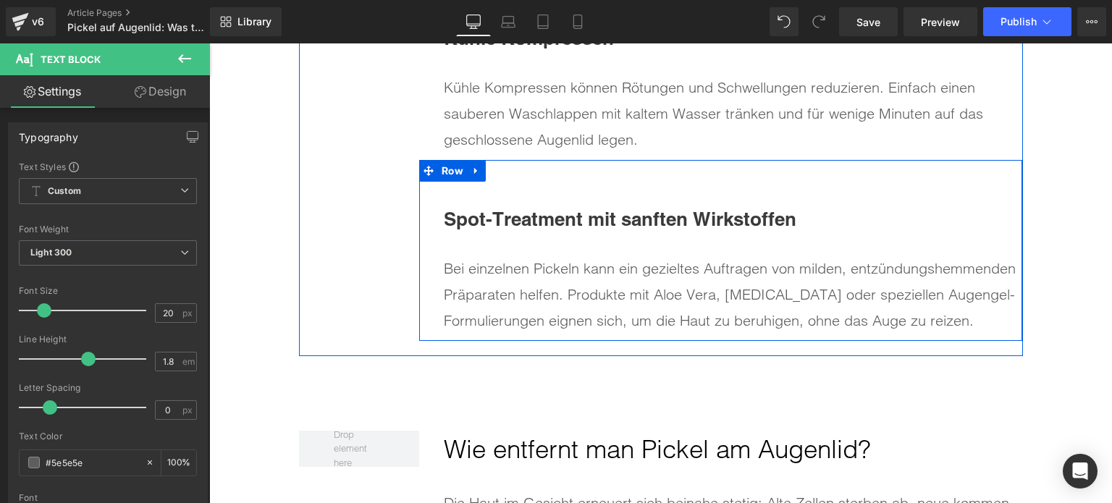
click at [474, 170] on icon at bounding box center [476, 170] width 10 height 11
click at [490, 170] on icon at bounding box center [495, 170] width 10 height 11
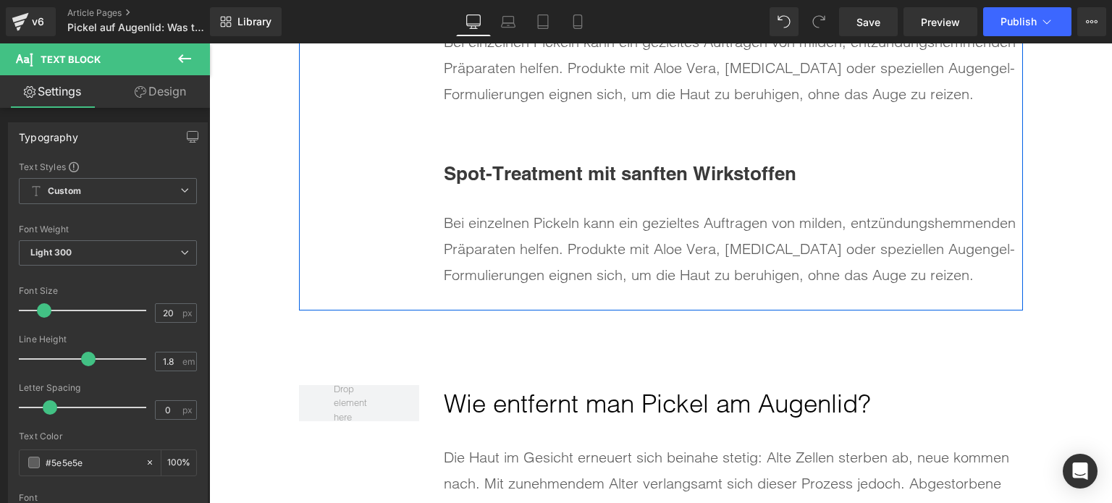
scroll to position [5516, 0]
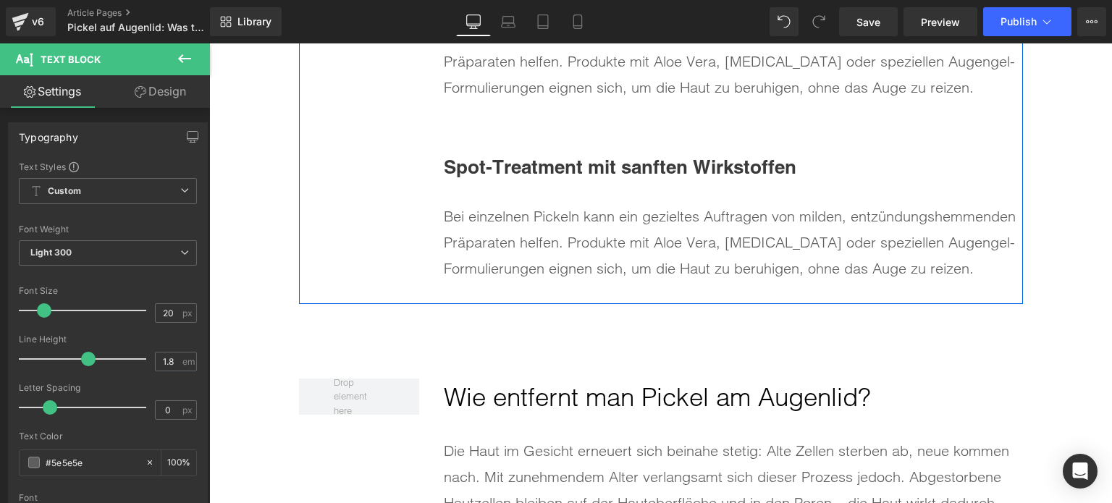
click at [516, 164] on span "Spot-Treatment mit sanften Wirkstoffen" at bounding box center [620, 167] width 353 height 22
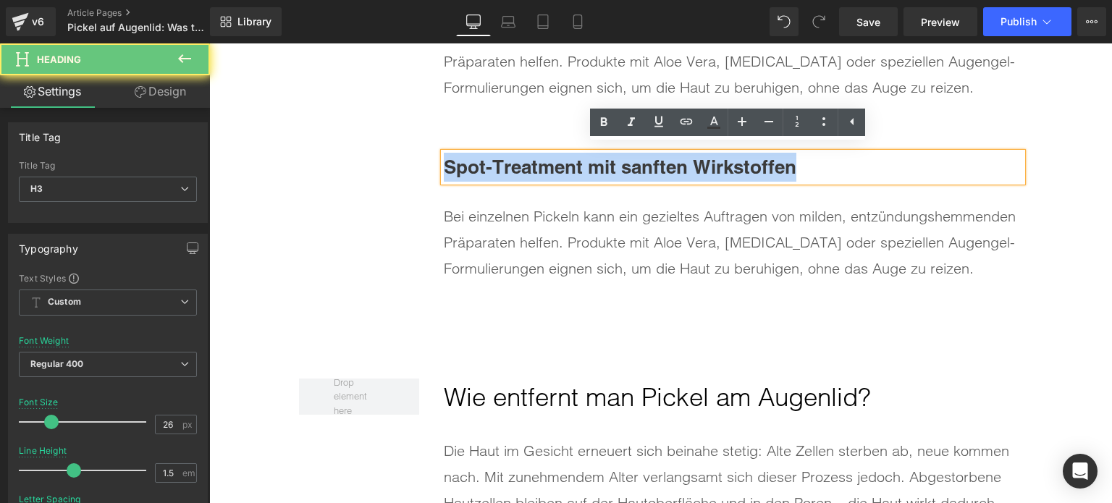
click at [516, 164] on span "Spot-Treatment mit sanften Wirkstoffen" at bounding box center [620, 167] width 353 height 22
paste div
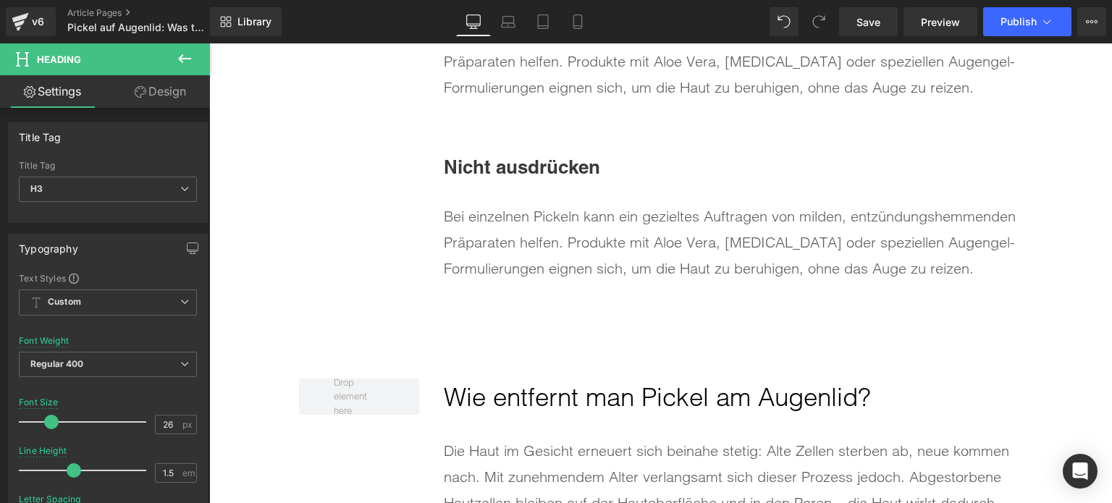
click at [501, 248] on div "Bei einzelnen Pickeln kann ein gezieltes Auftragen von milden, entzündungshemme…" at bounding box center [733, 243] width 579 height 78
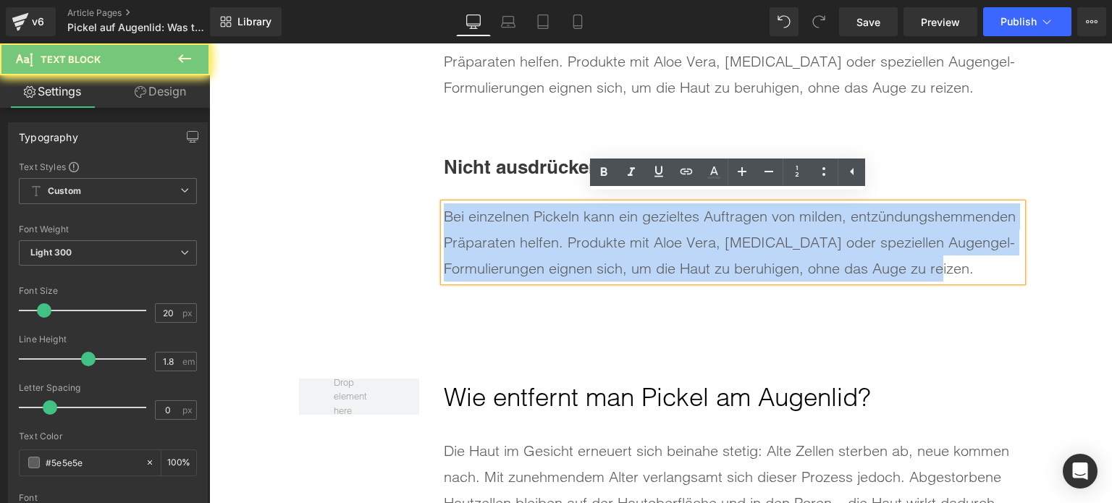
click at [501, 248] on div "Bei einzelnen Pickeln kann ein gezieltes Auftragen von milden, entzündungshemme…" at bounding box center [733, 243] width 579 height 78
paste div
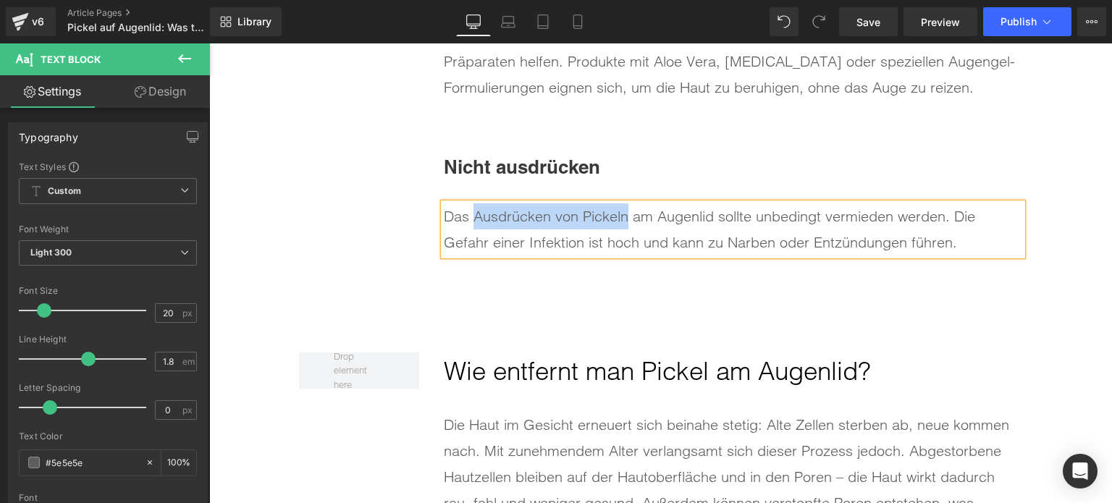
drag, startPoint x: 466, startPoint y: 211, endPoint x: 625, endPoint y: 214, distance: 158.6
click at [625, 214] on div "Das Ausdrücken von Pickeln am Augenlid sollte unbedingt vermieden werden. Die G…" at bounding box center [733, 230] width 579 height 52
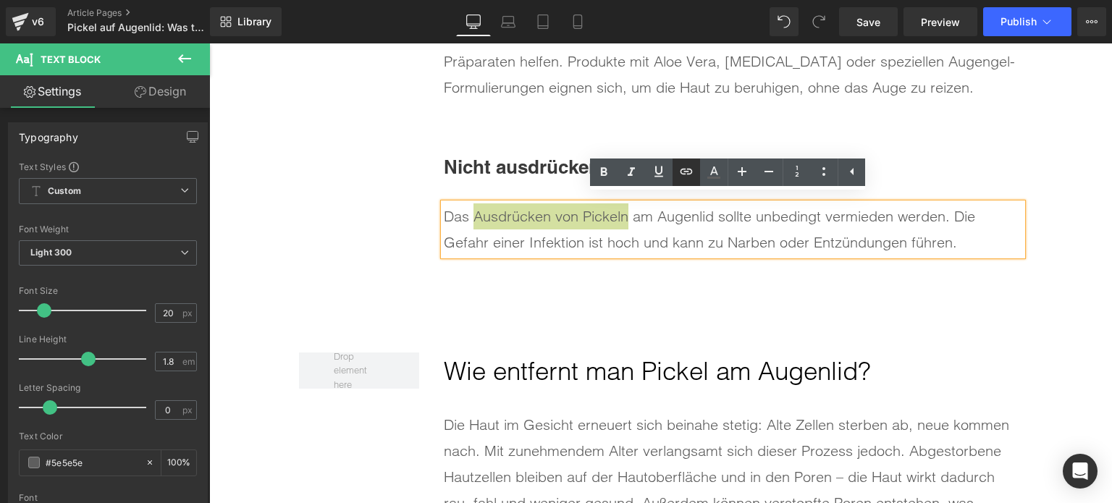
click at [682, 170] on icon at bounding box center [687, 172] width 12 height 6
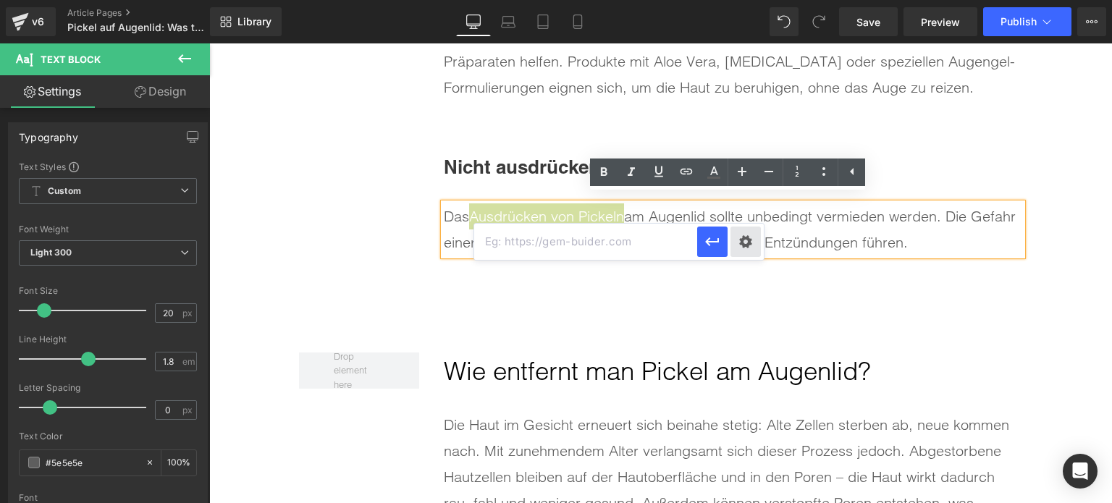
click at [755, 0] on div "Text Color Highlight Color rgba(0, 113, 193, 1) #0071c1 100 % transparent trans…" at bounding box center [556, 0] width 1112 height 0
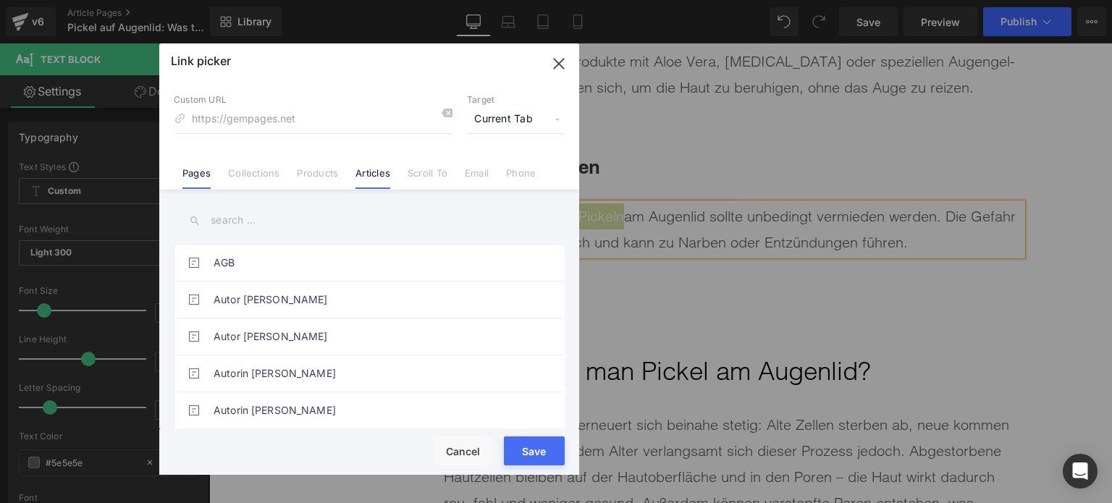
click at [384, 175] on link "Articles" at bounding box center [373, 178] width 35 height 22
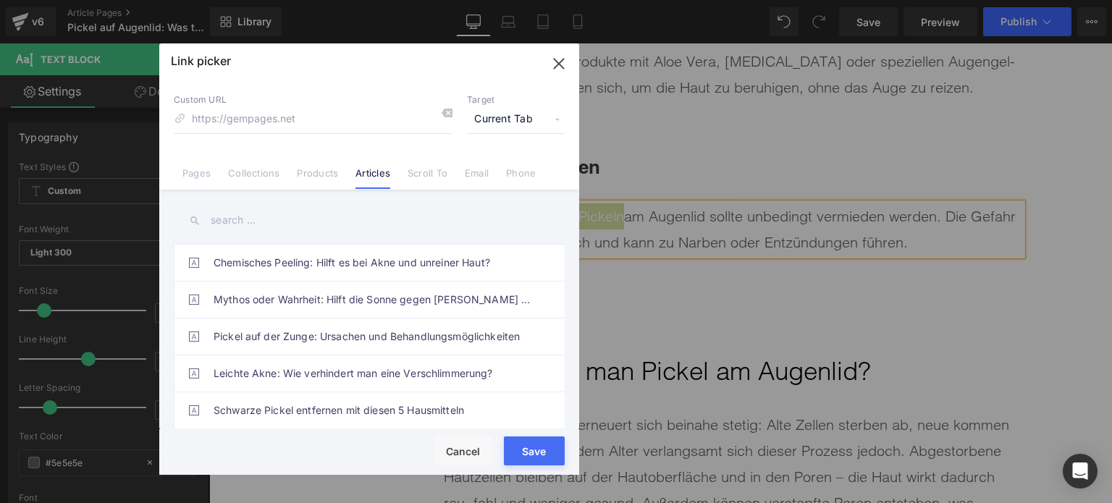
click at [254, 222] on input "text" at bounding box center [369, 220] width 391 height 33
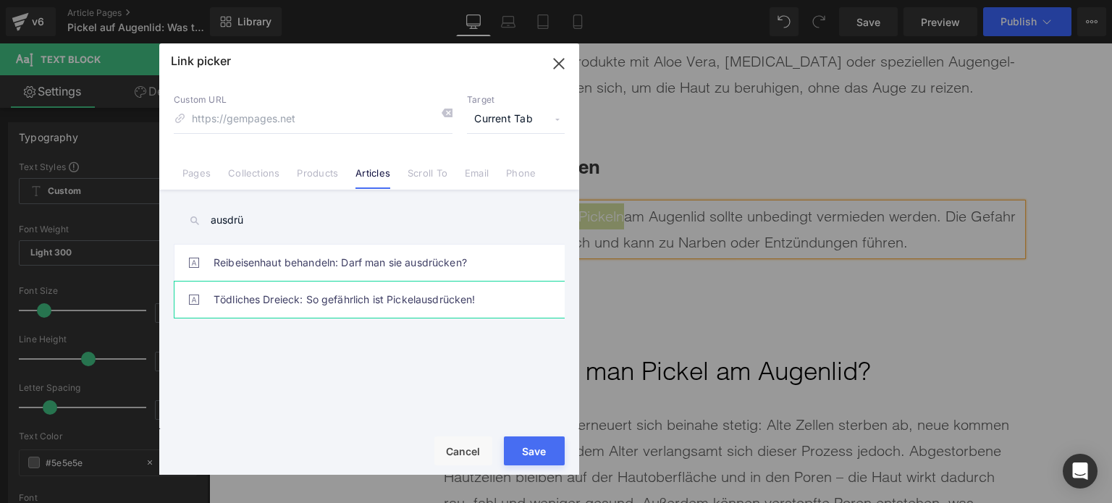
type input "ausdrü"
click at [306, 295] on link "Tödliches Dreieck: So gefährlich ist Pickelausdrücken!" at bounding box center [373, 300] width 319 height 36
type input "/blogs/wissenswertes/pickel-ausdruecken-toedlich"
click at [542, 456] on button "Save" at bounding box center [534, 451] width 61 height 29
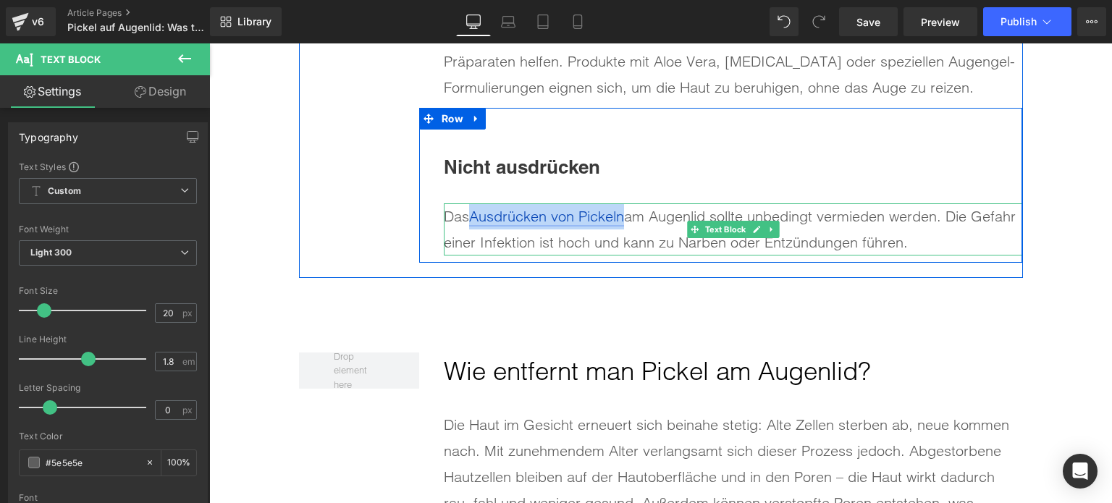
click at [621, 207] on link "Ausdrücken von Pickeln" at bounding box center [546, 216] width 155 height 18
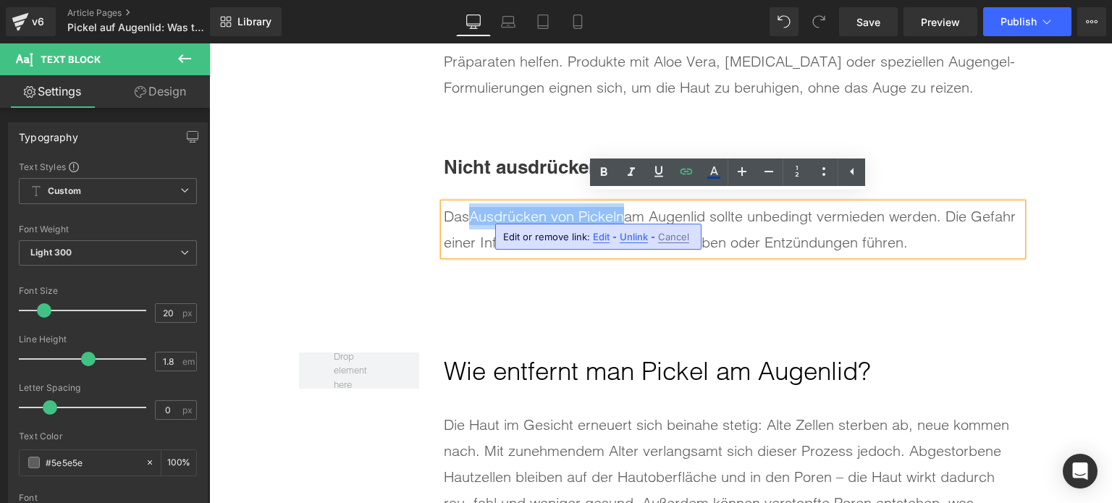
drag, startPoint x: 624, startPoint y: 206, endPoint x: 466, endPoint y: 206, distance: 157.2
click at [466, 206] on div "Das Ausdrücken von Pickeln am Augenlid sollte unbedingt vermieden werden. Die G…" at bounding box center [733, 230] width 579 height 52
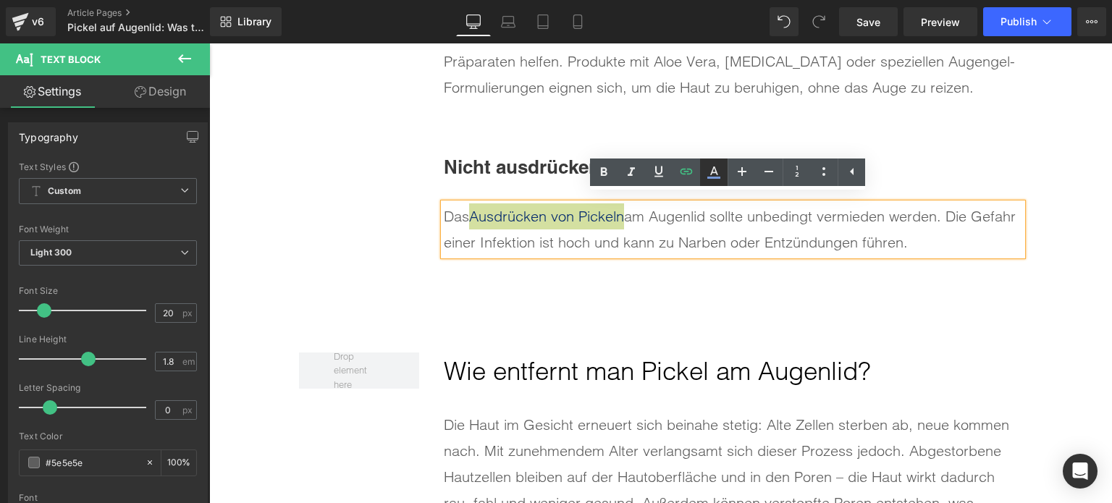
click at [711, 174] on icon at bounding box center [714, 171] width 8 height 9
type input "#052a6d"
type input "100"
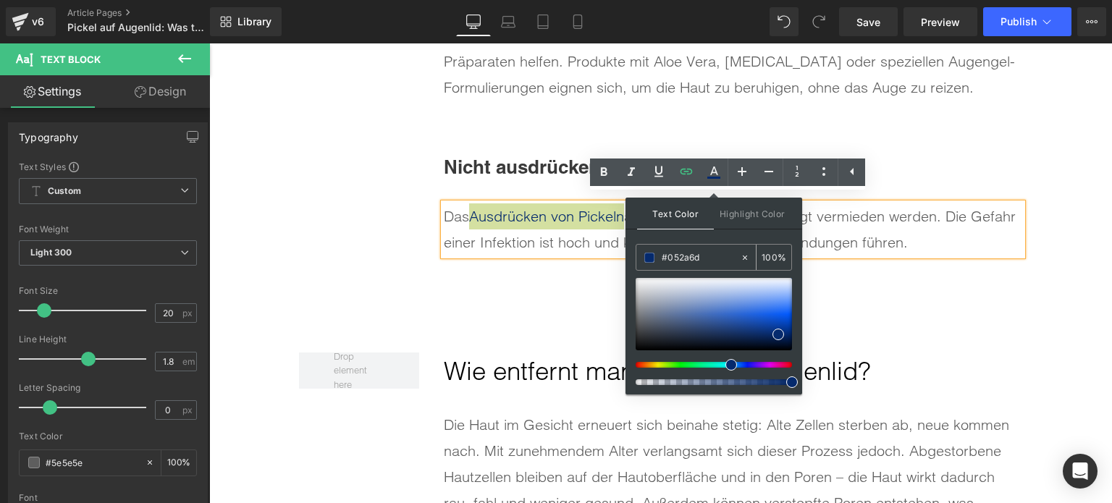
click at [700, 251] on input "#052a6d" at bounding box center [701, 258] width 78 height 16
paste input "0071C1"
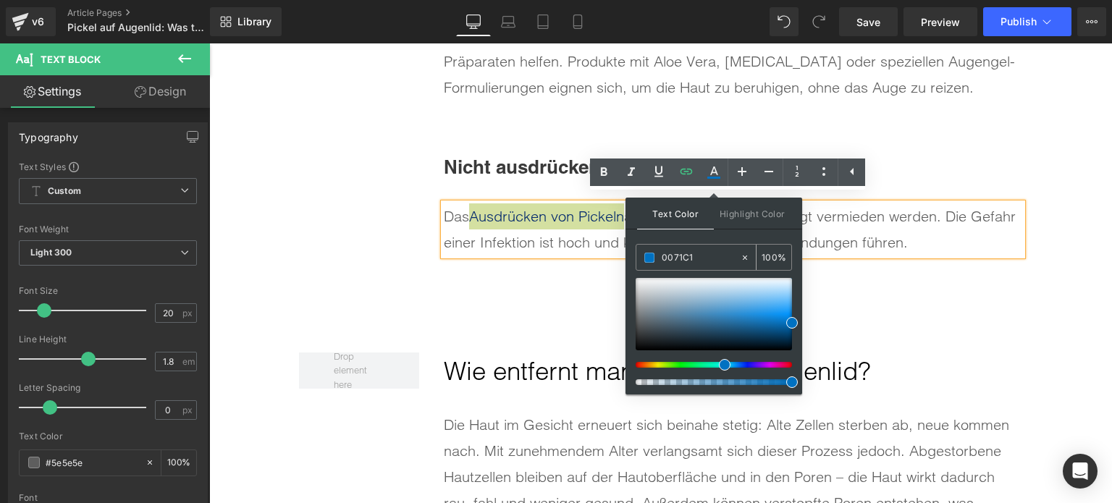
type input "#0071c1"
click at [652, 254] on span at bounding box center [650, 258] width 10 height 10
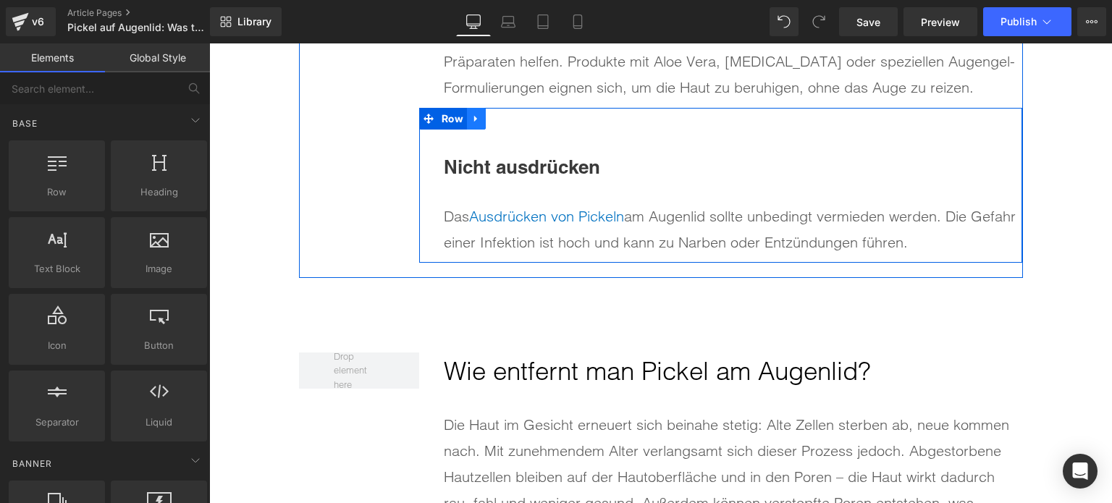
click at [477, 108] on link at bounding box center [476, 119] width 19 height 22
click at [496, 114] on link at bounding box center [495, 119] width 19 height 22
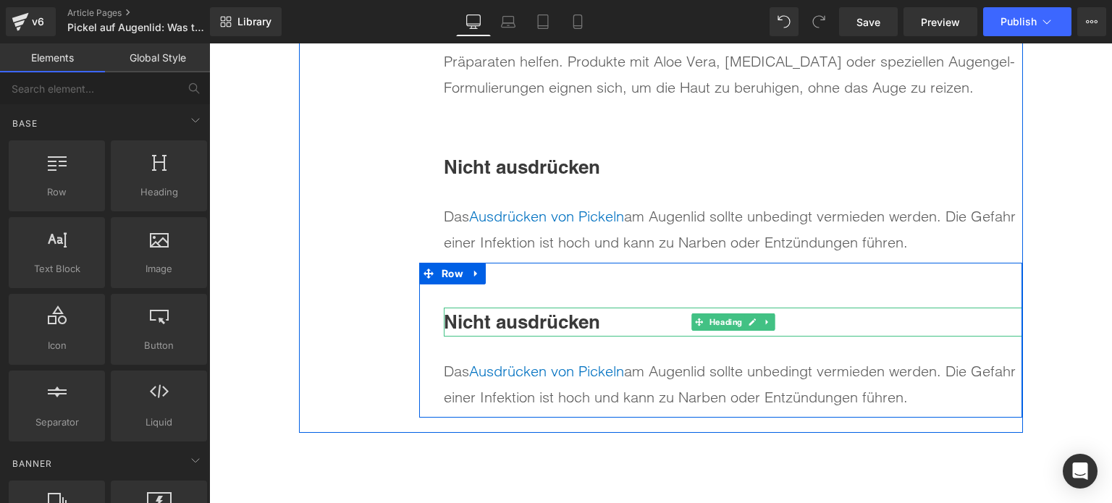
click at [503, 325] on div "Nicht ausdrücken Heading" at bounding box center [733, 322] width 579 height 29
click at [503, 325] on span "Nicht ausdrücken" at bounding box center [522, 322] width 156 height 22
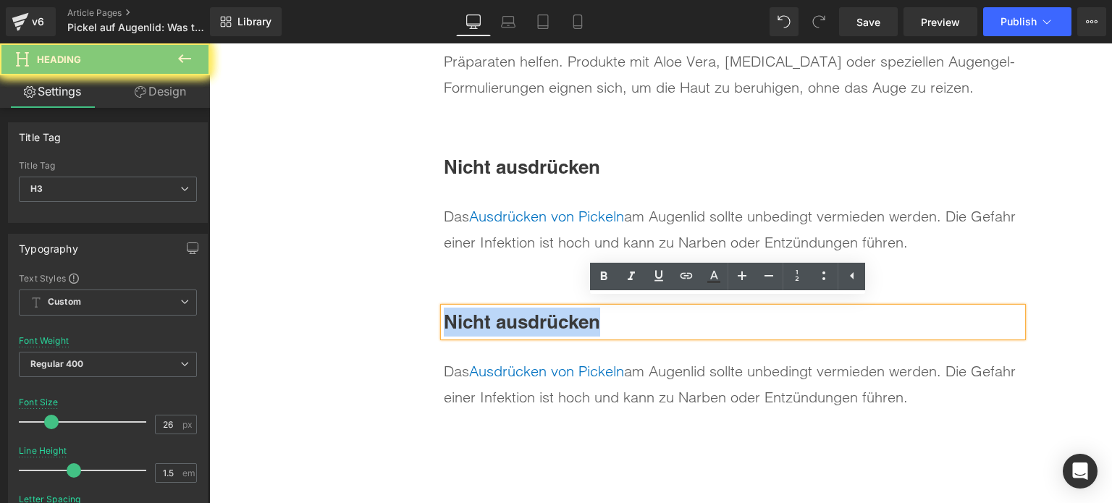
click at [503, 316] on span "Nicht ausdrücken" at bounding box center [522, 322] width 156 height 22
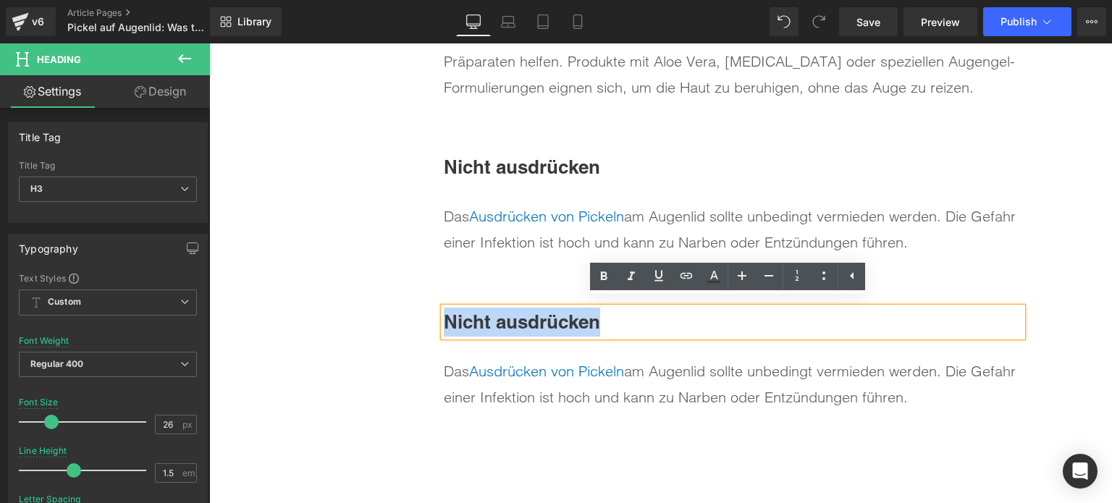
click at [503, 316] on span "Nicht ausdrücken" at bounding box center [522, 322] width 156 height 22
paste div
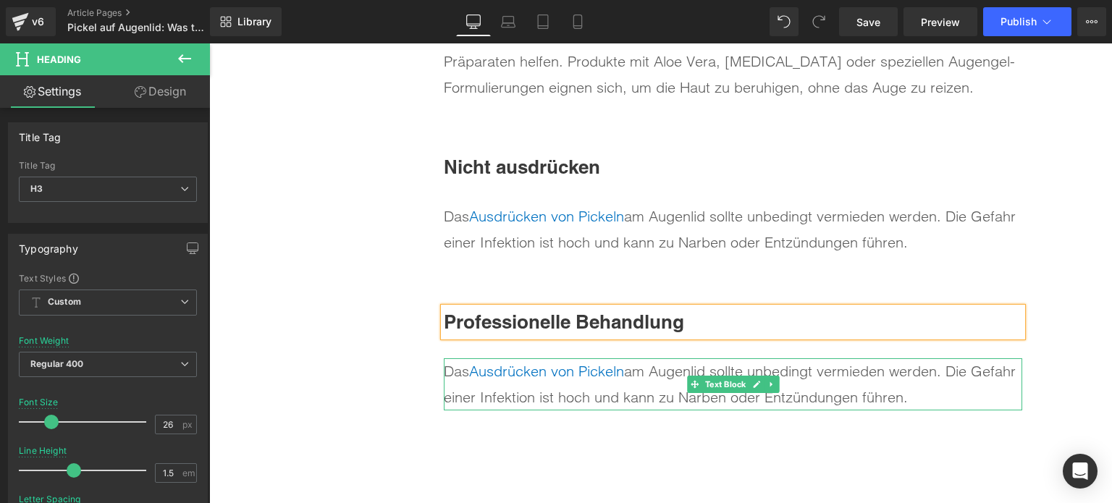
click at [600, 377] on div "Das Ausdrücken von Pickeln am Augenlid sollte unbedingt vermieden werden. Die G…" at bounding box center [733, 385] width 579 height 52
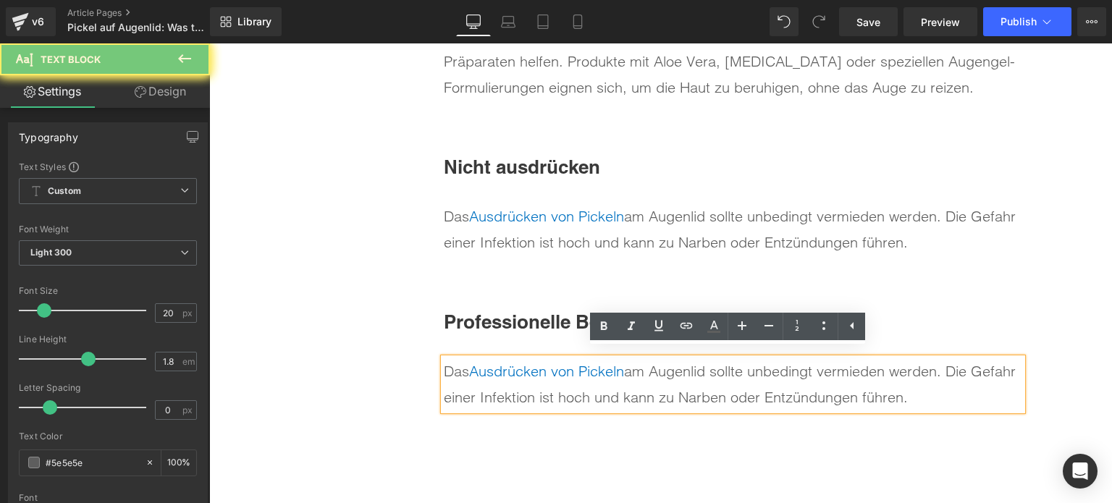
click at [600, 377] on div "Das Ausdrücken von Pickeln am Augenlid sollte unbedingt vermieden werden. Die G…" at bounding box center [733, 385] width 579 height 52
paste div
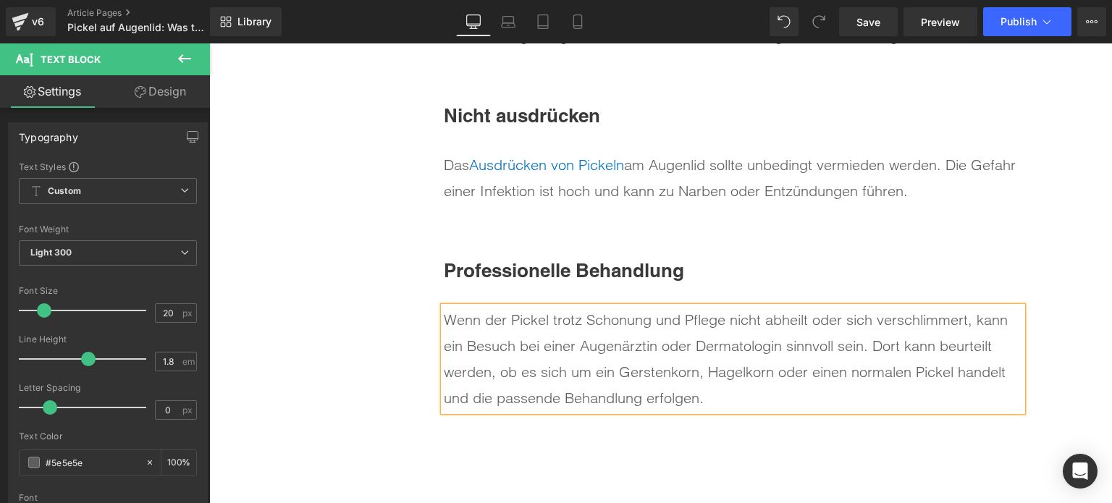
scroll to position [5588, 0]
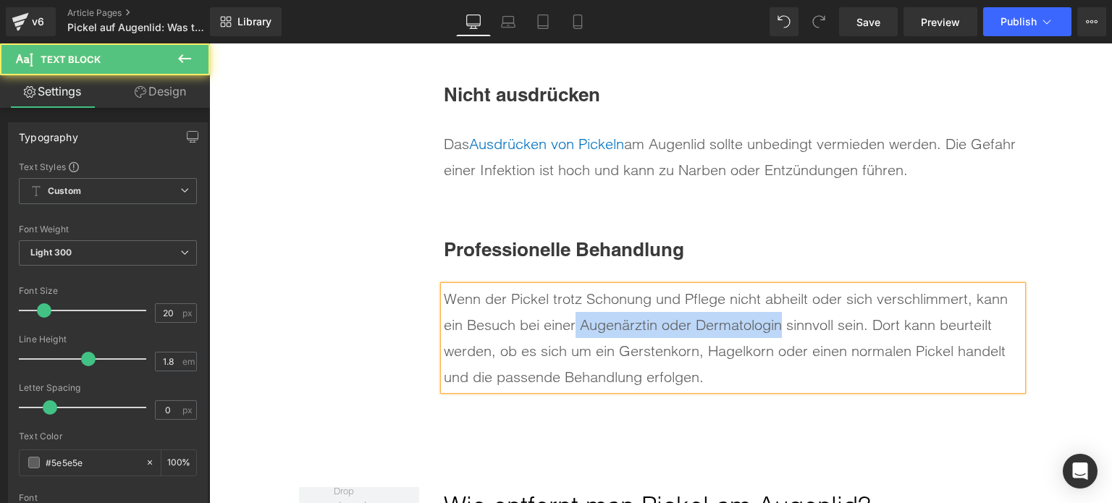
drag, startPoint x: 569, startPoint y: 318, endPoint x: 777, endPoint y: 324, distance: 207.9
click at [777, 324] on div "Wenn der Pickel trotz Schonung und Pflege nicht abheilt oder sich verschlimmert…" at bounding box center [733, 338] width 579 height 104
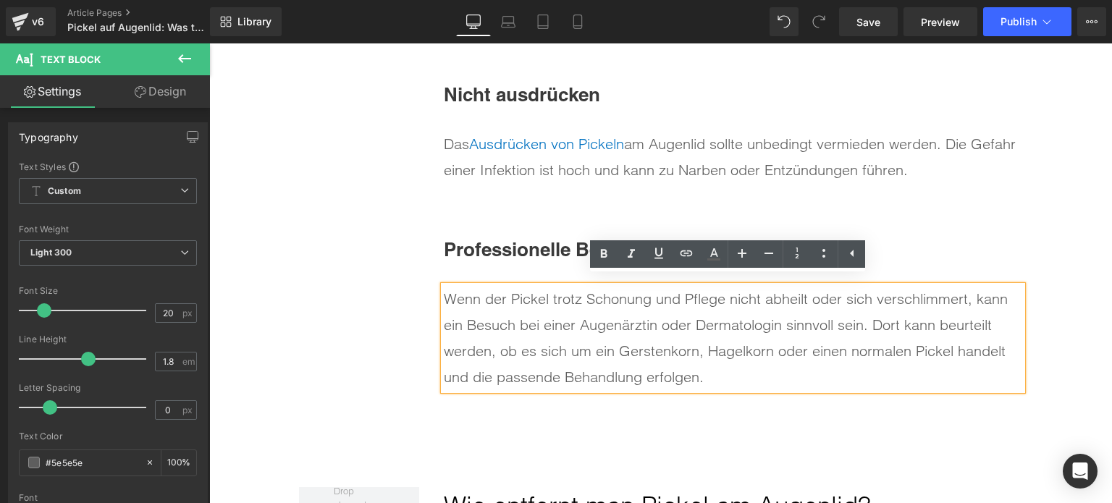
click at [669, 335] on div "Wenn der Pickel trotz Schonung und Pflege nicht abheilt oder sich verschlimmert…" at bounding box center [733, 338] width 579 height 104
drag, startPoint x: 577, startPoint y: 320, endPoint x: 777, endPoint y: 327, distance: 200.0
click at [777, 327] on div "Wenn der Pickel trotz Schonung und Pflege nicht abheilt oder sich verschlimmert…" at bounding box center [733, 338] width 579 height 104
click at [574, 319] on div "Wenn der Pickel trotz Schonung und Pflege nicht abheilt oder sich verschlimmert…" at bounding box center [733, 338] width 579 height 104
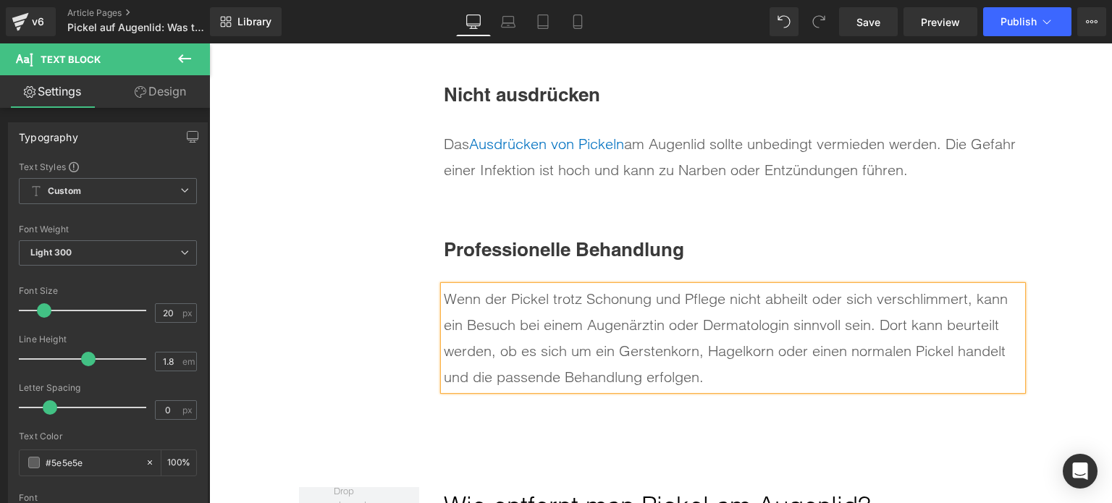
click at [658, 319] on div "Wenn der Pickel trotz Schonung und Pflege nicht abheilt oder sich verschlimmert…" at bounding box center [733, 338] width 579 height 104
click at [779, 324] on div "Wenn der Pickel trotz Schonung und Pflege nicht abheilt oder sich verschlimmert…" at bounding box center [733, 338] width 579 height 104
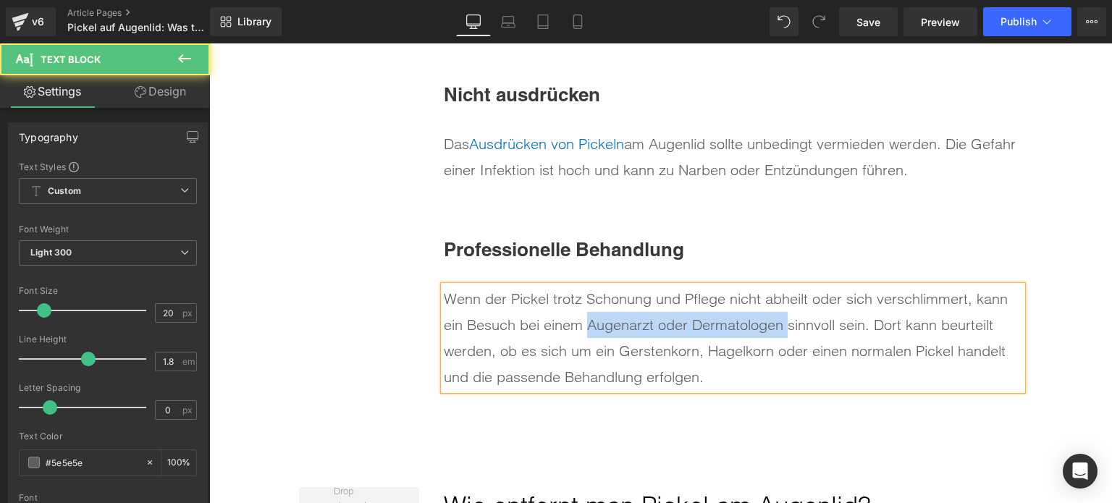
drag, startPoint x: 782, startPoint y: 322, endPoint x: 583, endPoint y: 330, distance: 199.3
click at [583, 330] on div "Wenn der Pickel trotz Schonung und Pflege nicht abheilt oder sich verschlimmert…" at bounding box center [733, 338] width 579 height 104
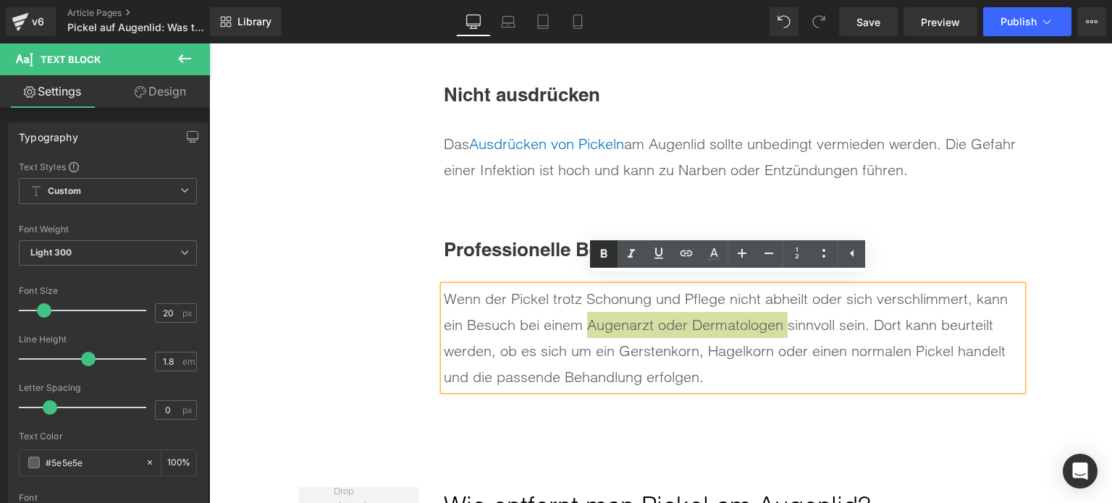
click at [607, 252] on icon at bounding box center [604, 254] width 7 height 9
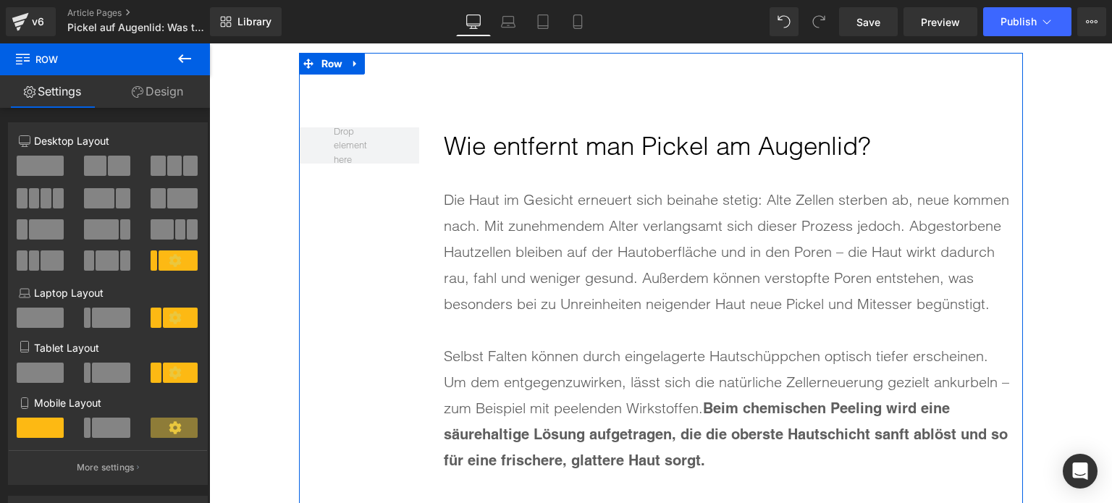
scroll to position [5950, 0]
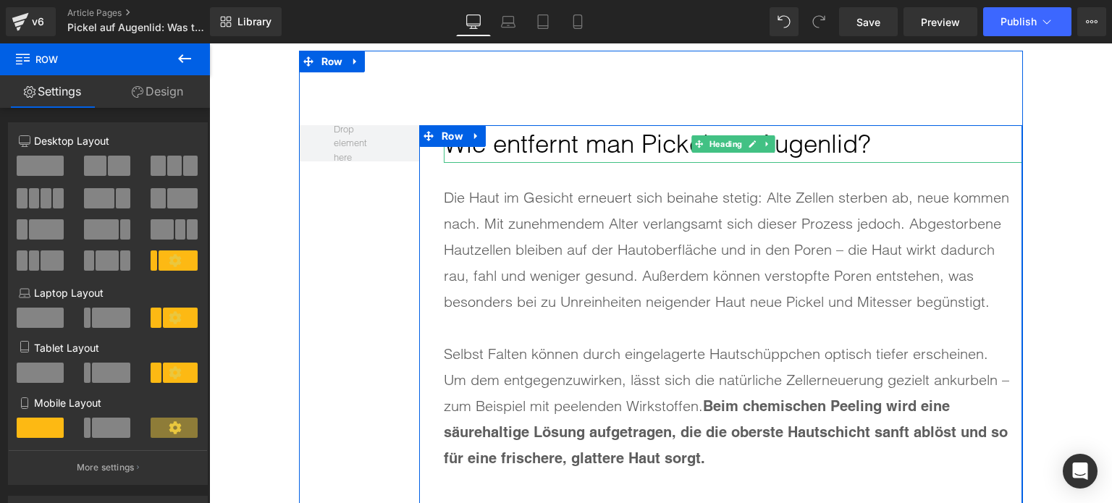
click at [548, 144] on h2 "Wie entfernt man Pickel am Augenlid?" at bounding box center [733, 144] width 579 height 38
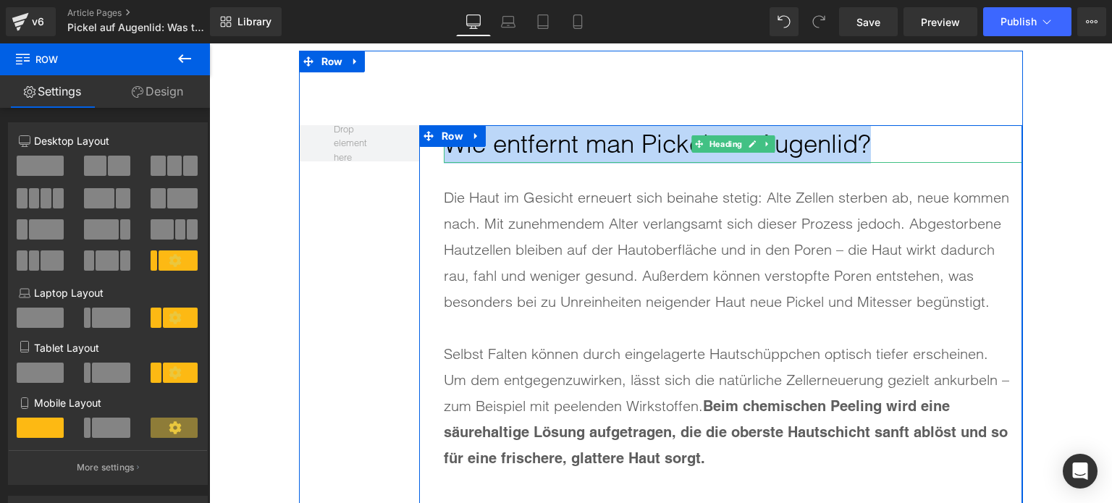
click at [548, 144] on h2 "Wie entfernt man Pickel am Augenlid?" at bounding box center [733, 144] width 579 height 38
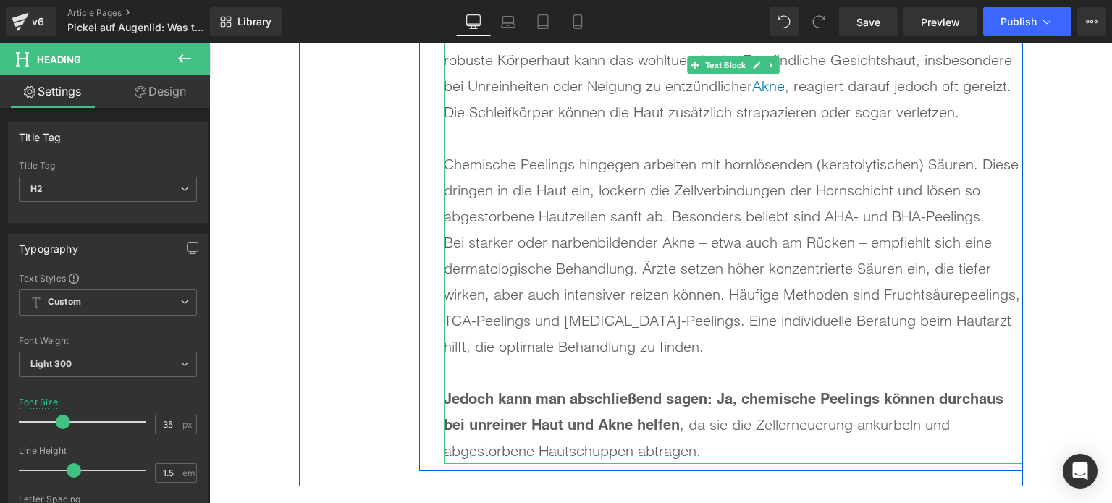
scroll to position [6530, 0]
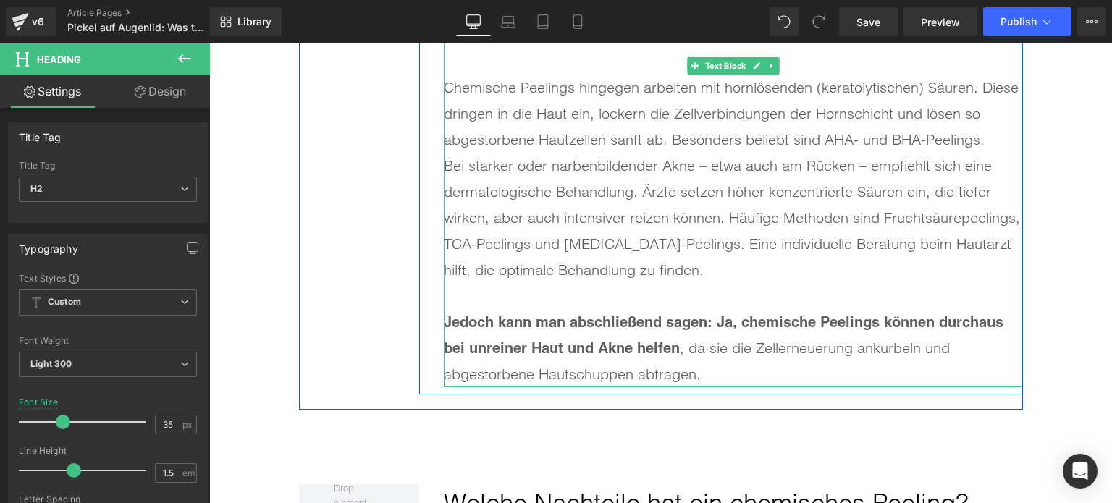
click at [720, 361] on div "Jedoch kann man abschließend sagen: Ja, chemische Peelings können durchaus bei …" at bounding box center [733, 348] width 579 height 78
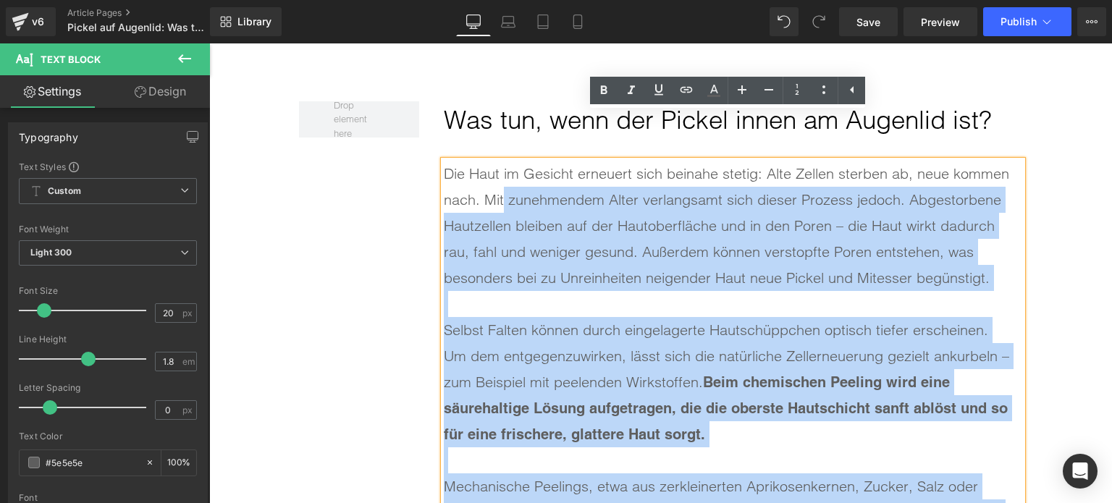
scroll to position [5950, 0]
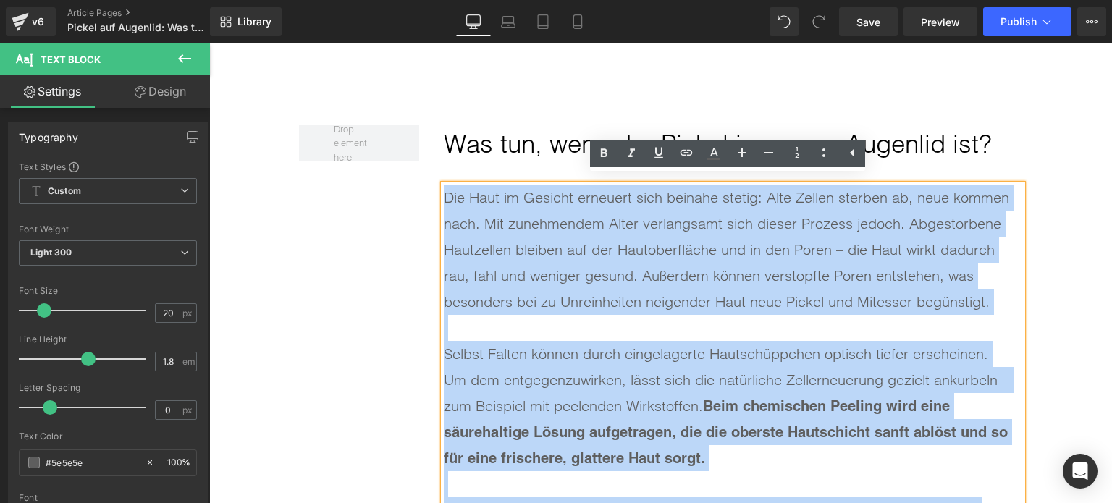
drag, startPoint x: 710, startPoint y: 364, endPoint x: 443, endPoint y: 190, distance: 318.8
paste div
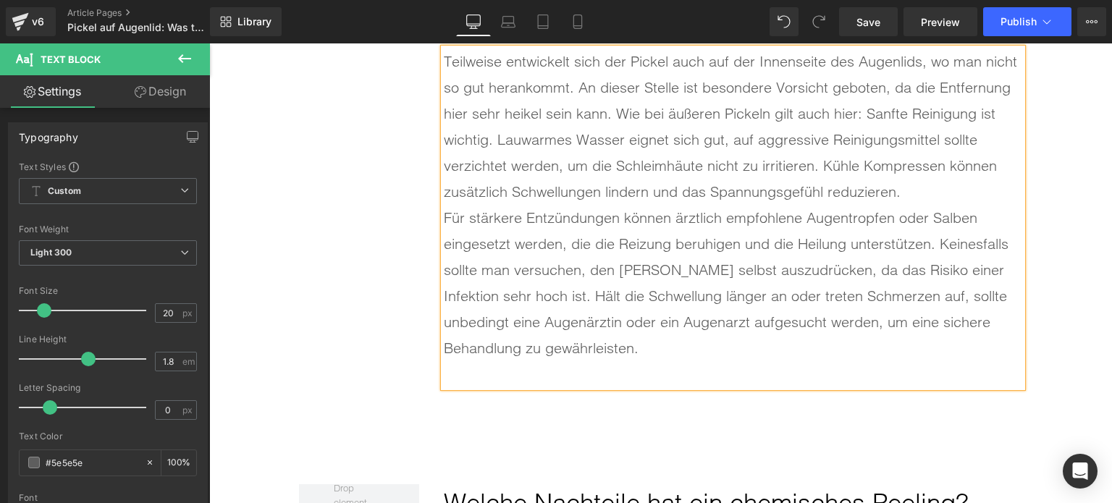
scroll to position [6095, 0]
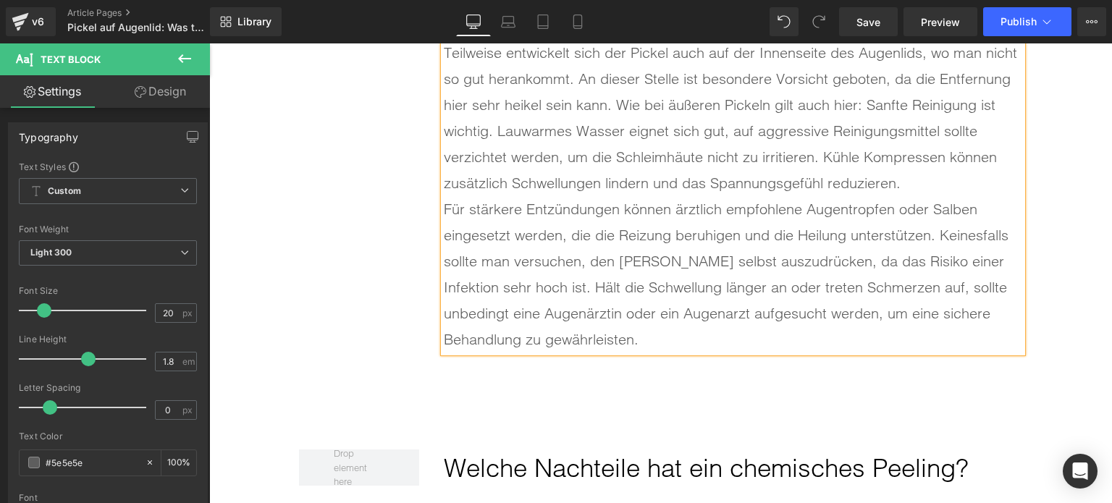
click at [925, 177] on div "Teilweise entwickelt sich der Pickel auch auf der Innenseite des Augenlids, wo …" at bounding box center [733, 118] width 579 height 156
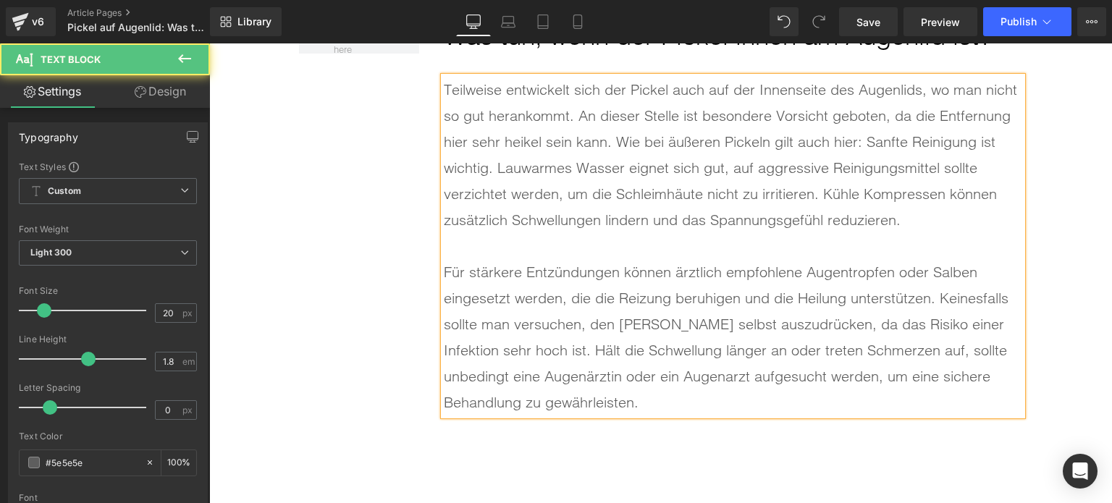
scroll to position [6023, 0]
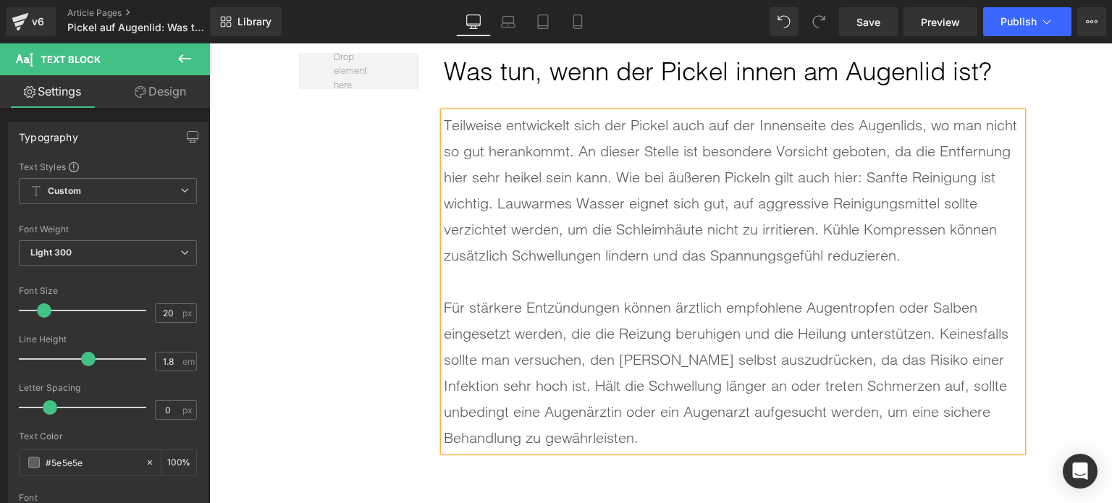
click at [548, 173] on div "Teilweise entwickelt sich der Pickel auch auf der Innenseite des Augenlids, wo …" at bounding box center [733, 190] width 579 height 156
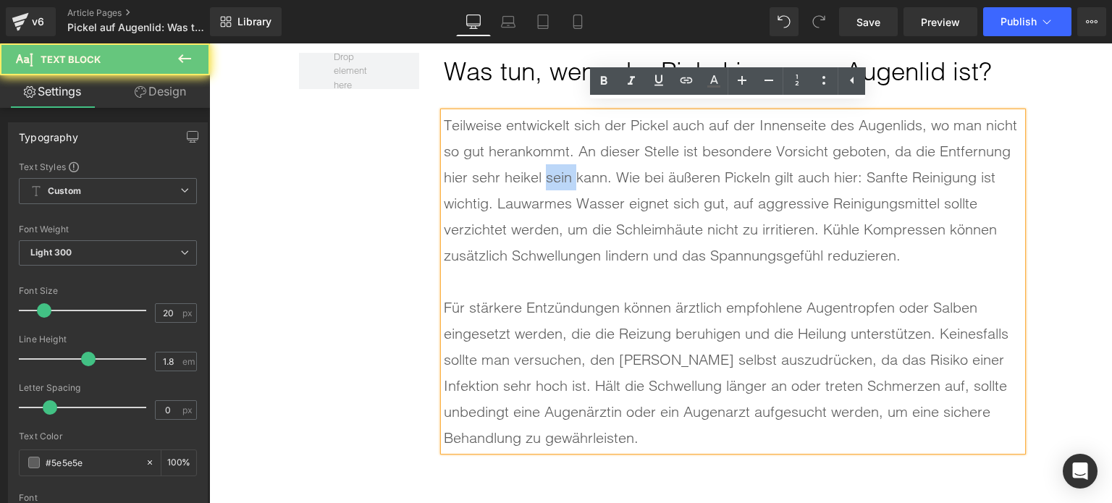
click at [548, 173] on div "Teilweise entwickelt sich der Pickel auch auf der Innenseite des Augenlids, wo …" at bounding box center [733, 190] width 579 height 156
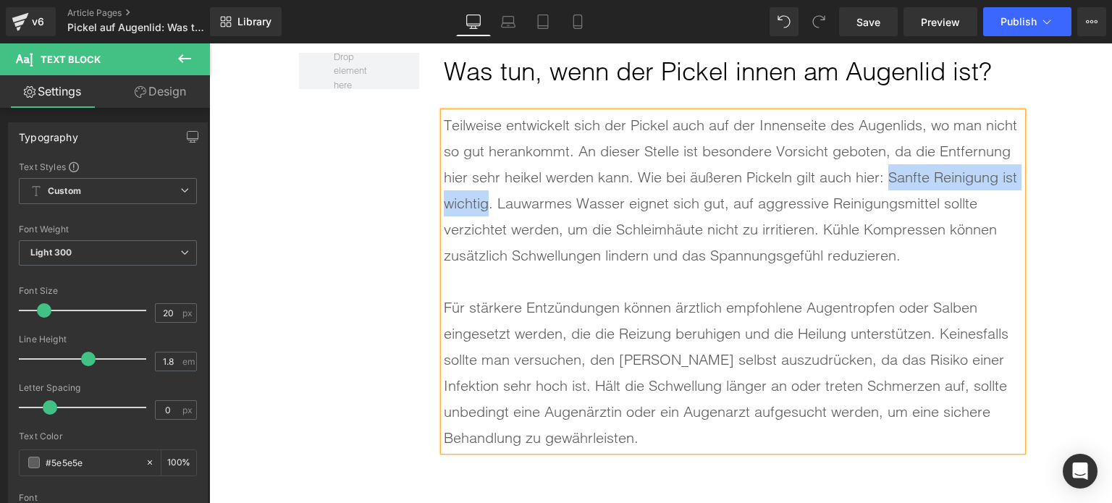
drag, startPoint x: 884, startPoint y: 167, endPoint x: 484, endPoint y: 193, distance: 400.6
click at [484, 193] on div "Teilweise entwickelt sich der Pickel auch auf der Innenseite des Augenlids, wo …" at bounding box center [733, 190] width 579 height 156
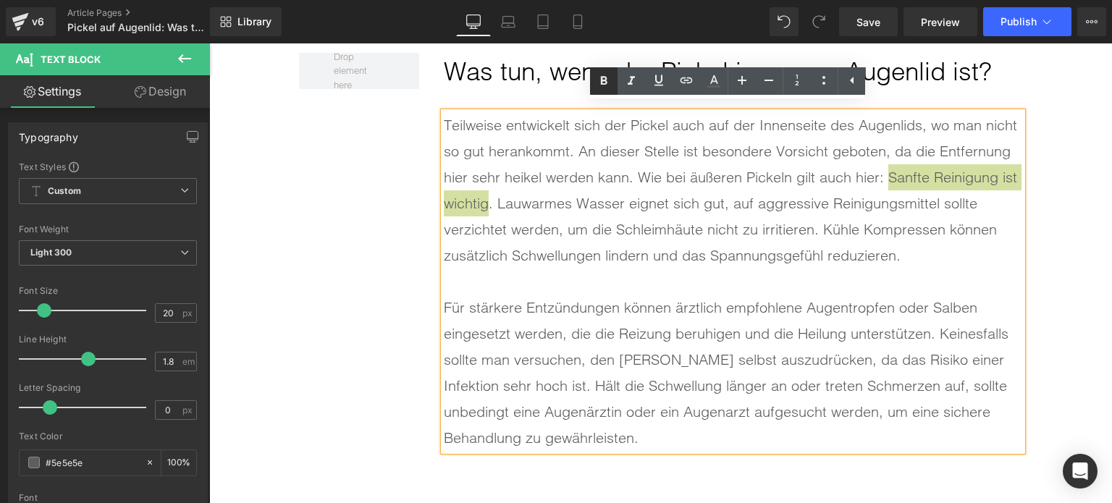
click at [600, 83] on icon at bounding box center [603, 80] width 17 height 17
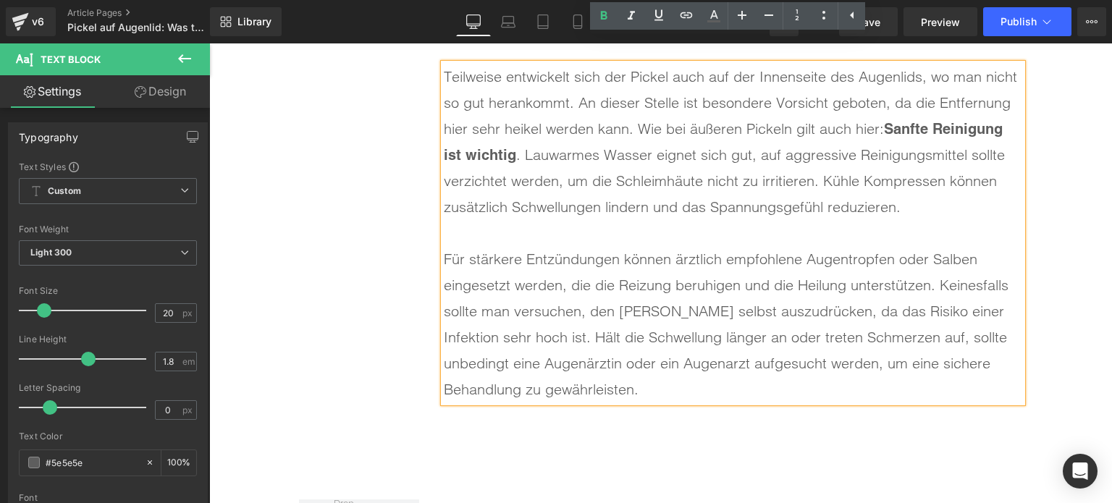
scroll to position [6095, 0]
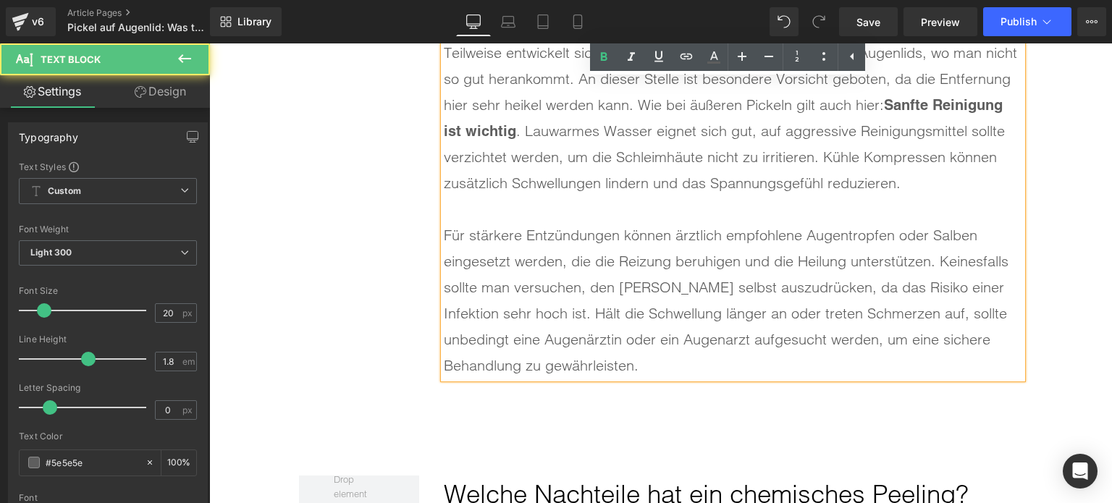
click at [781, 308] on div "Für stärkere Entzündungen können ärztlich empfohlene Augentropfen oder Salben e…" at bounding box center [733, 300] width 579 height 156
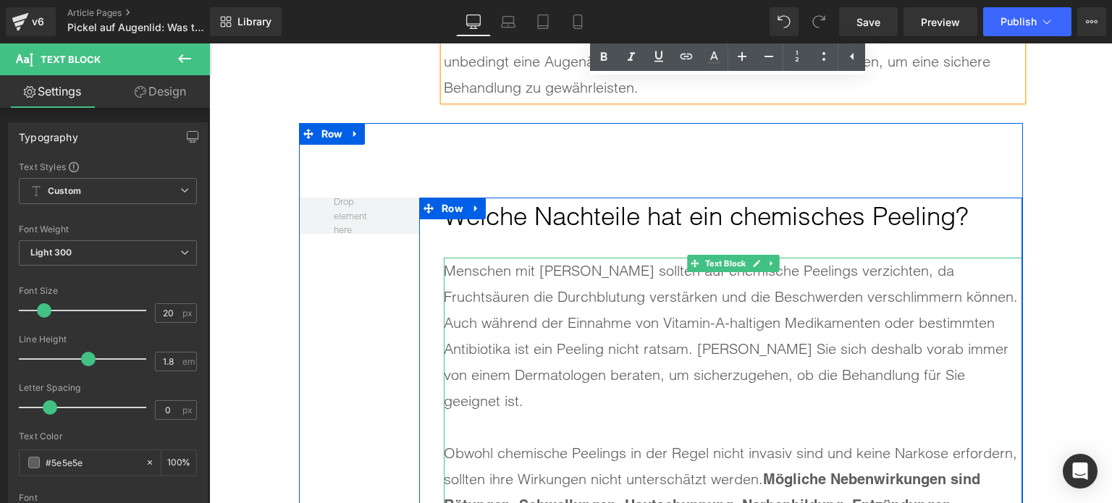
scroll to position [6313, 0]
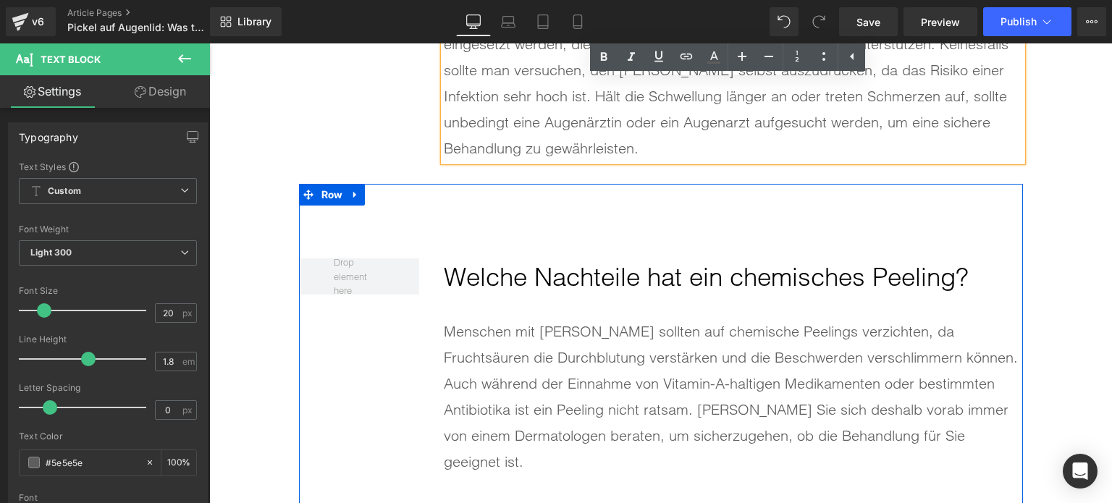
click at [513, 280] on h2 "Welche Nachteile hat ein chemisches Peeling?" at bounding box center [733, 278] width 579 height 38
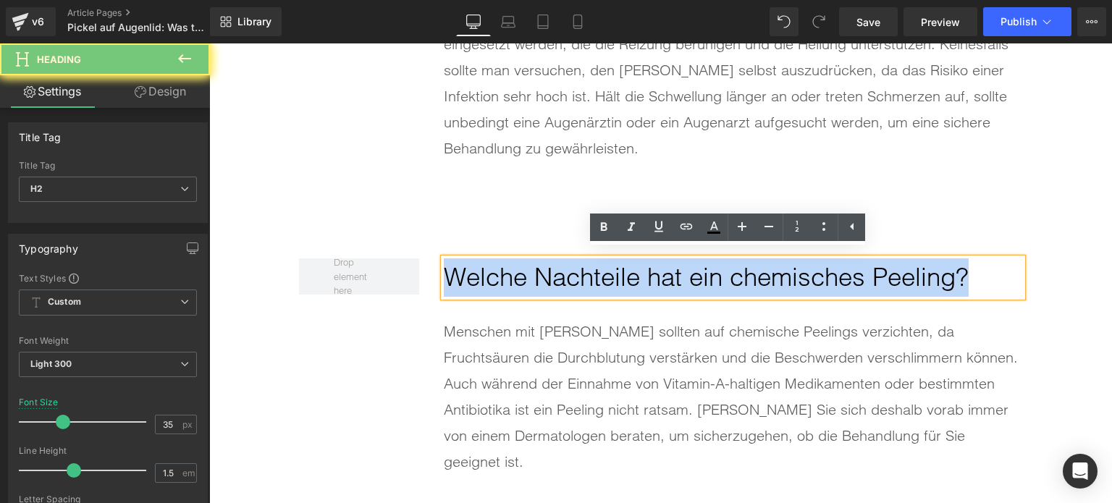
paste div
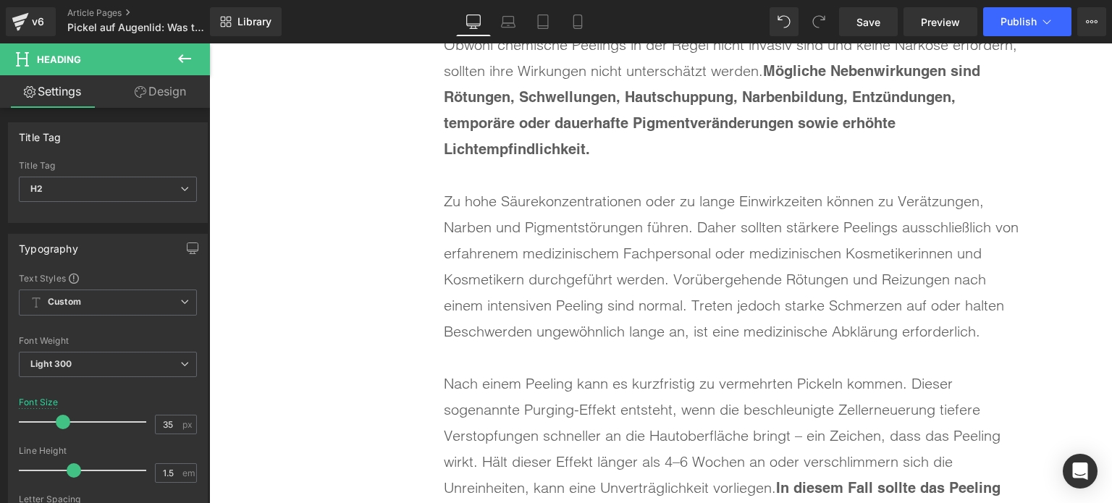
click at [692, 301] on div "Zu hohe Säurekonzentrationen oder zu lange Einwirkzeiten können zu Verätzungen,…" at bounding box center [733, 266] width 579 height 156
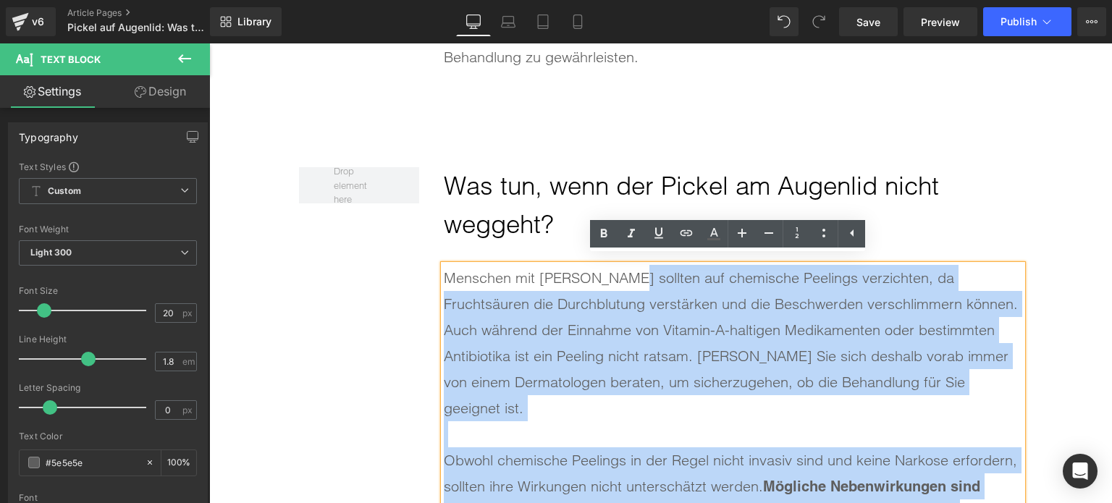
scroll to position [6240, 0]
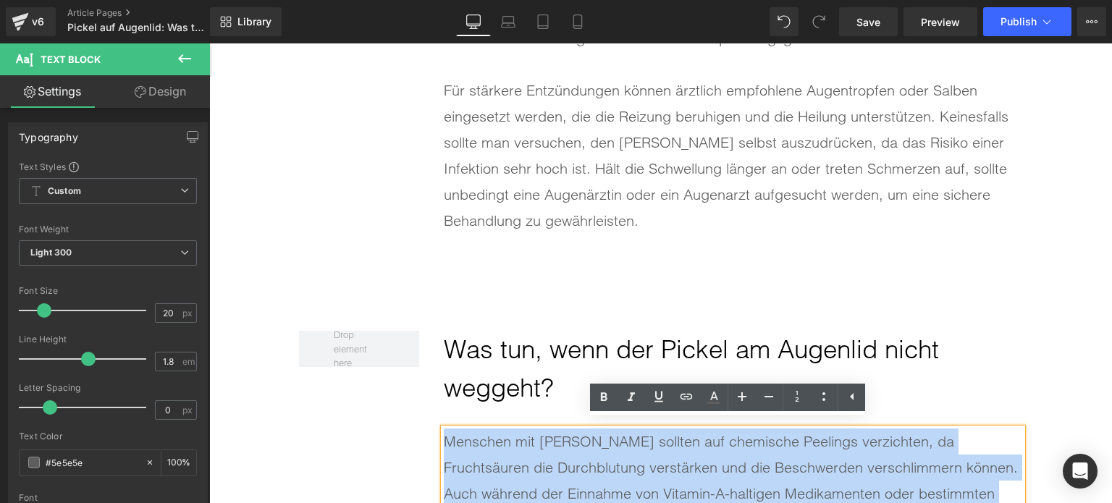
drag, startPoint x: 942, startPoint y: 267, endPoint x: 443, endPoint y: 441, distance: 528.0
paste div
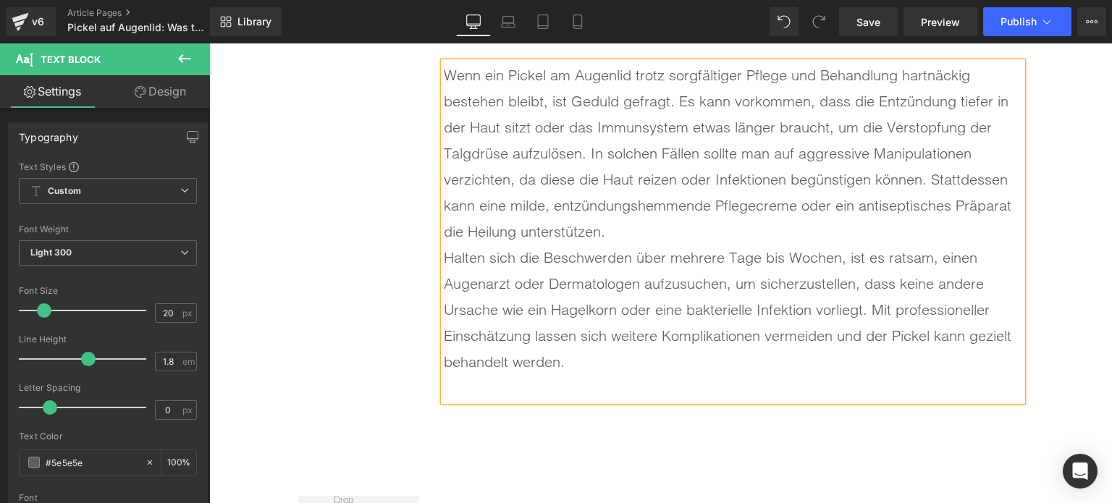
scroll to position [6530, 0]
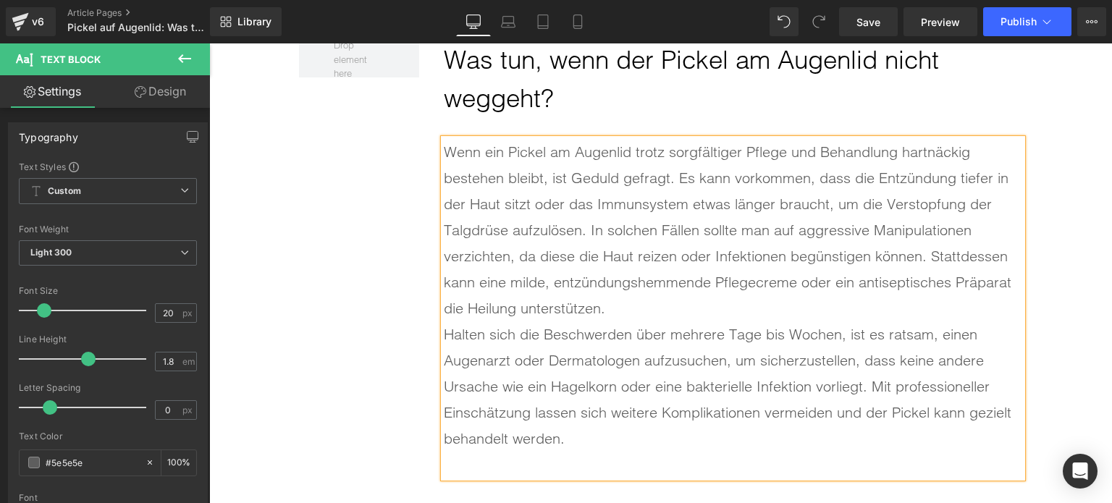
click at [671, 293] on div "Wenn ein Pickel am Augenlid trotz sorgfältiger Pflege und Behandlung hartnäckig…" at bounding box center [733, 230] width 579 height 183
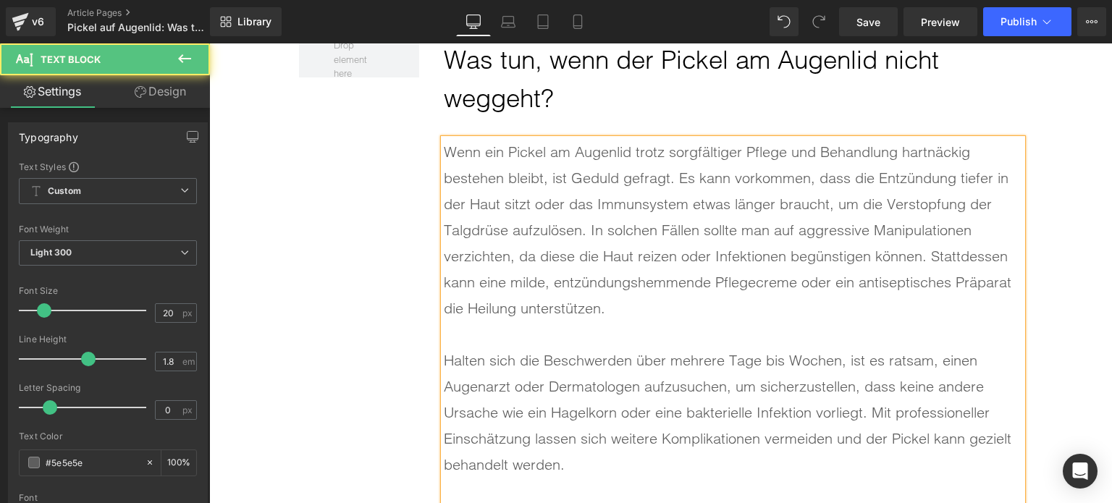
click at [462, 480] on div at bounding box center [733, 491] width 579 height 26
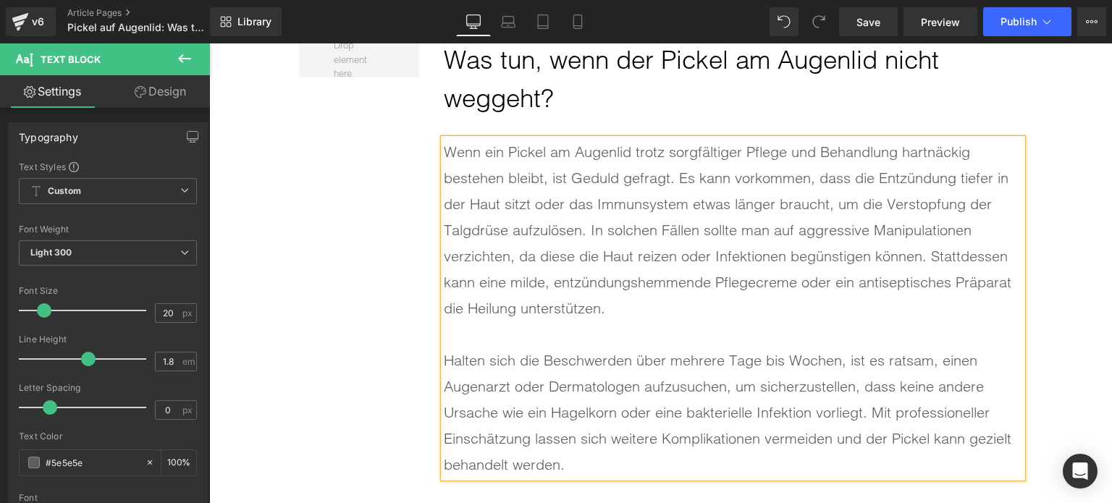
click at [910, 225] on div "Wenn ein Pickel am Augenlid trotz sorgfältiger Pflege und Behandlung hartnäckig…" at bounding box center [733, 230] width 579 height 183
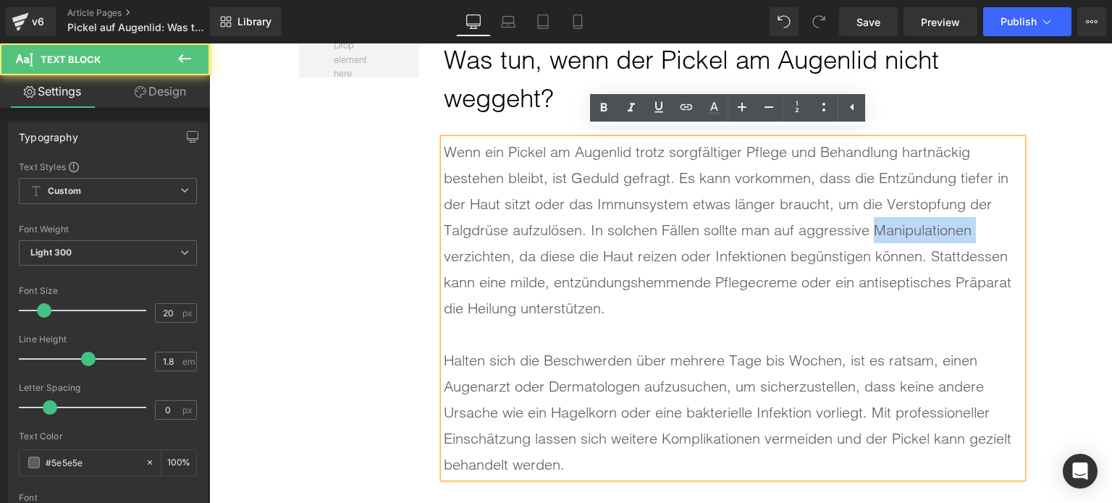
click at [910, 225] on div "Wenn ein Pickel am Augenlid trotz sorgfältiger Pflege und Behandlung hartnäckig…" at bounding box center [733, 230] width 579 height 183
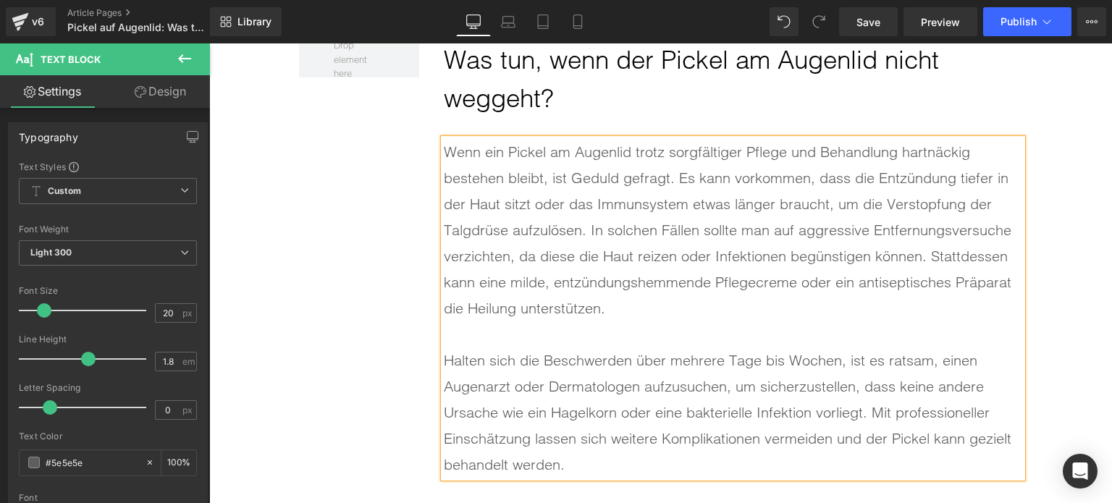
scroll to position [6554, 0]
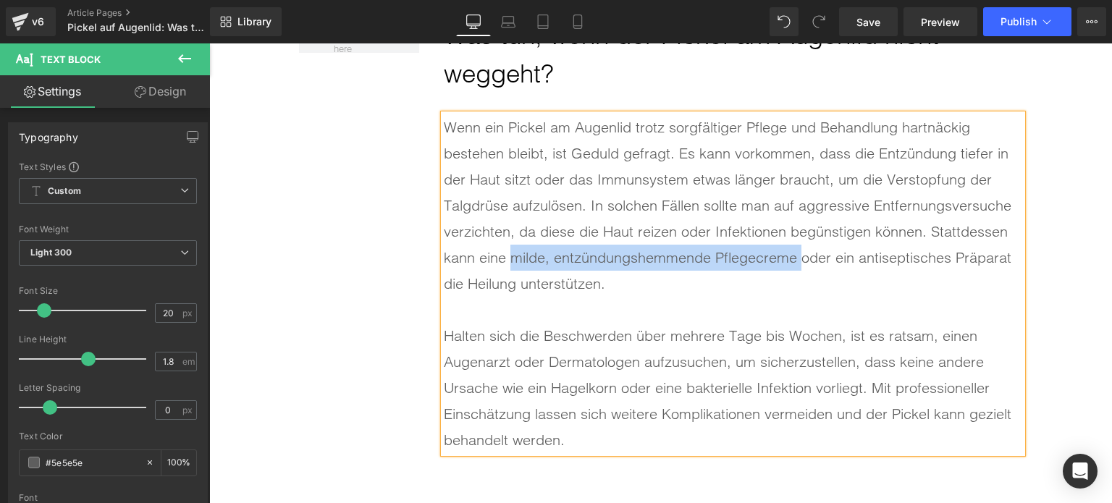
drag, startPoint x: 795, startPoint y: 251, endPoint x: 506, endPoint y: 251, distance: 289.0
click at [506, 251] on div "Wenn ein Pickel am Augenlid trotz sorgfältiger Pflege und Behandlung hartnäckig…" at bounding box center [733, 205] width 579 height 183
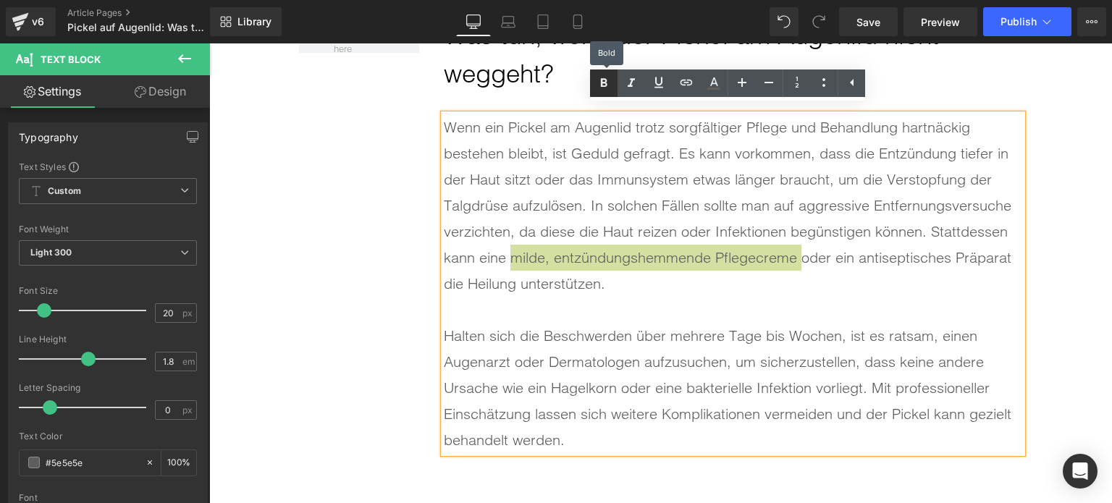
click at [599, 86] on icon at bounding box center [603, 83] width 17 height 17
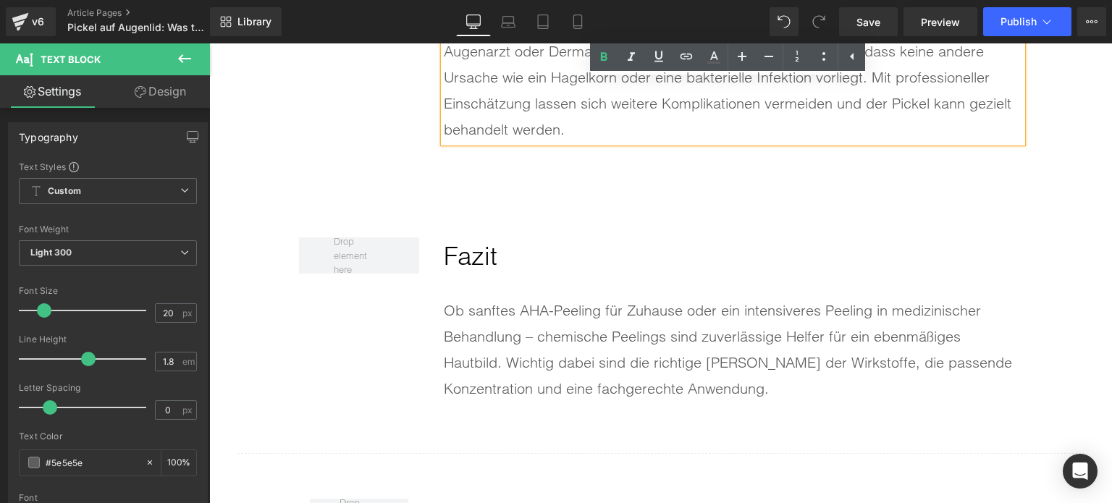
scroll to position [6866, 0]
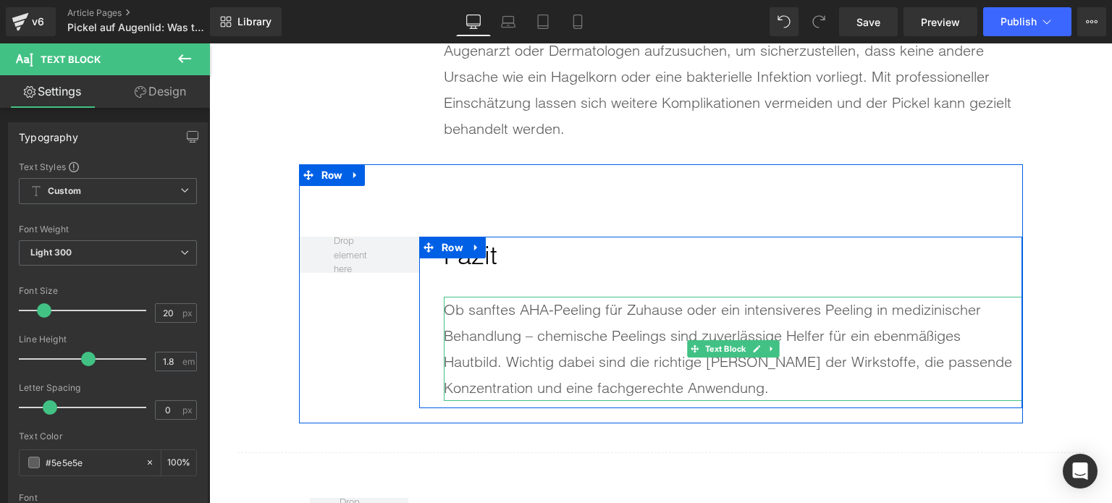
click at [661, 330] on div "Ob sanftes AHA-Peeling für Zuhause oder ein intensiveres Peeling in medizinisch…" at bounding box center [733, 349] width 579 height 104
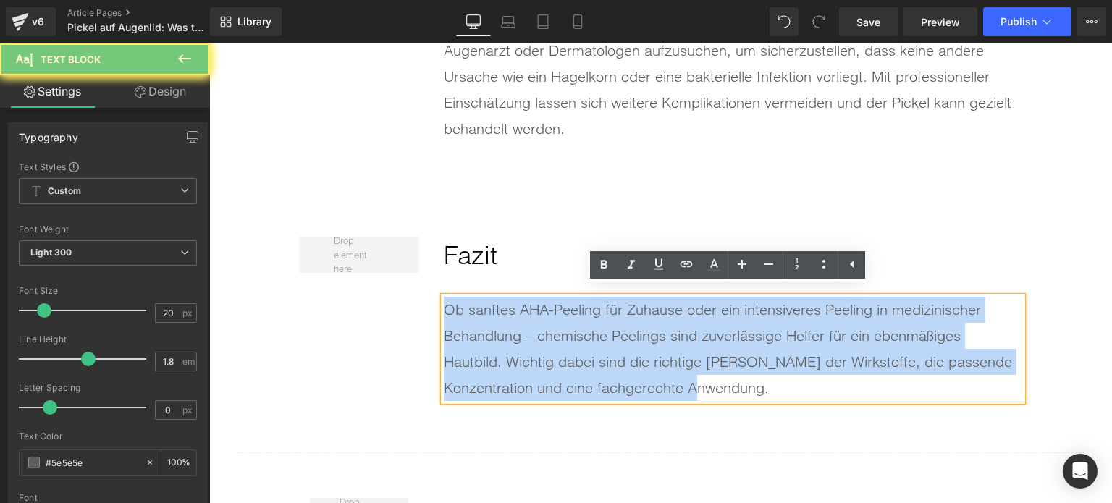
paste div
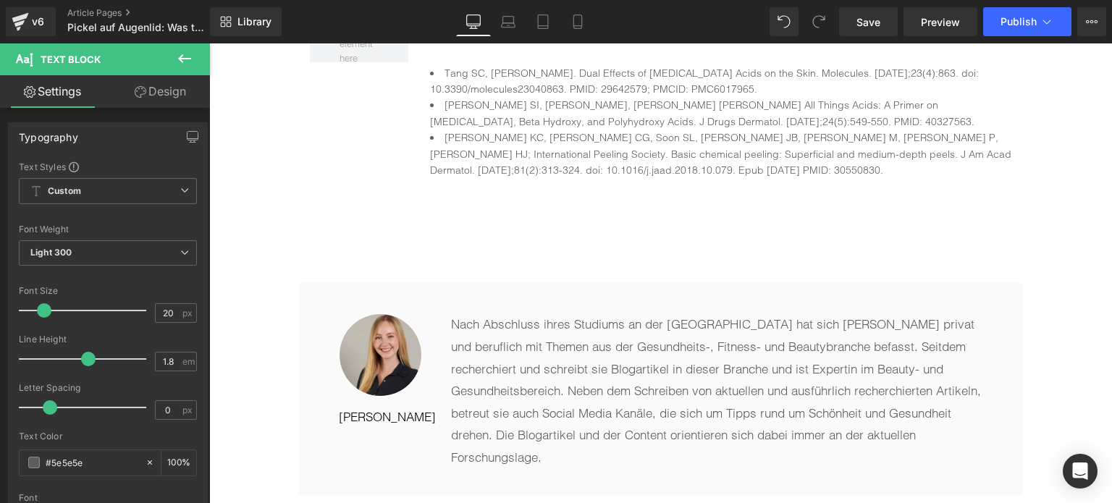
scroll to position [7518, 0]
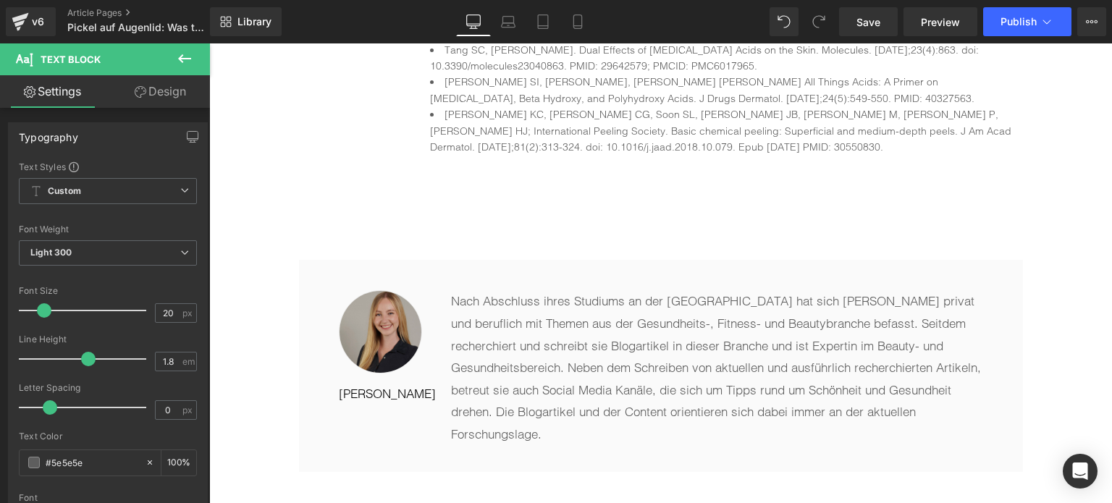
click at [355, 309] on img at bounding box center [380, 331] width 83 height 83
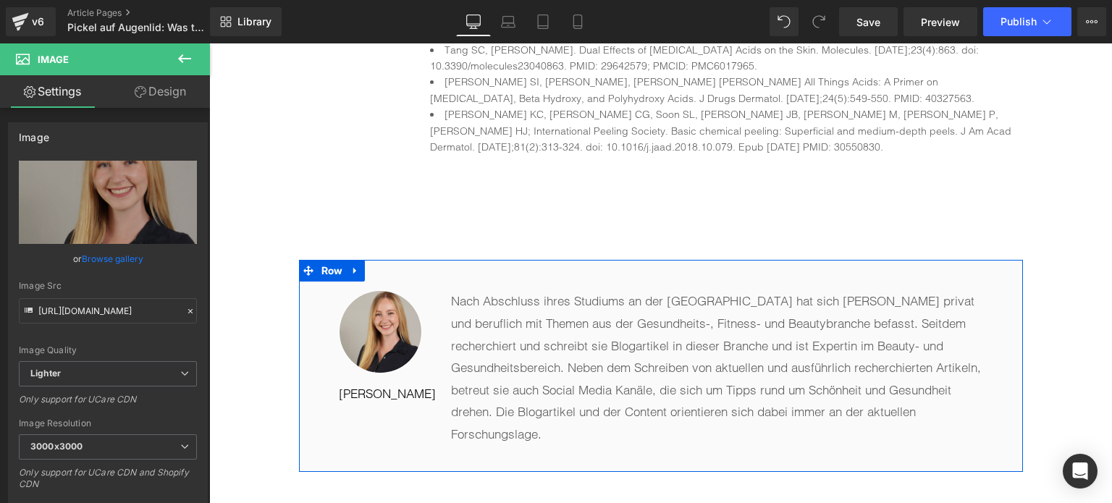
click at [352, 271] on link at bounding box center [355, 271] width 19 height 22
click at [390, 269] on icon at bounding box center [393, 271] width 10 height 11
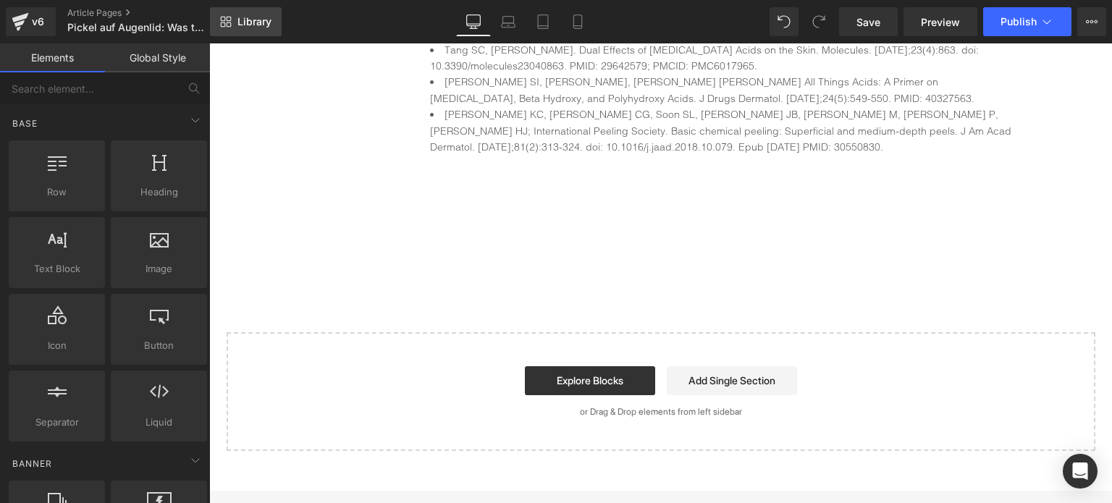
click at [258, 25] on span "Library" at bounding box center [255, 21] width 34 height 13
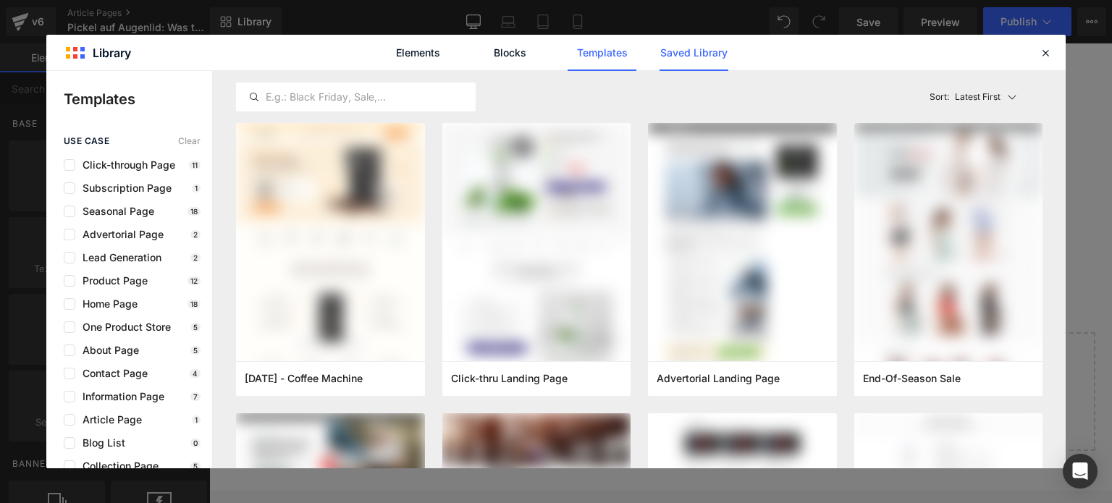
click at [693, 54] on link "Saved Library" at bounding box center [694, 53] width 69 height 36
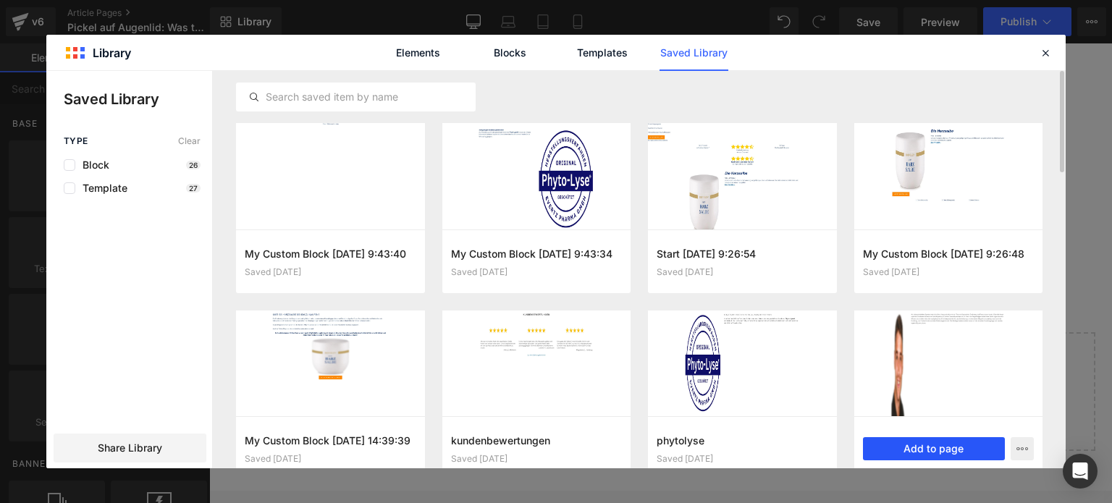
click at [928, 444] on button "Add to page" at bounding box center [934, 448] width 143 height 23
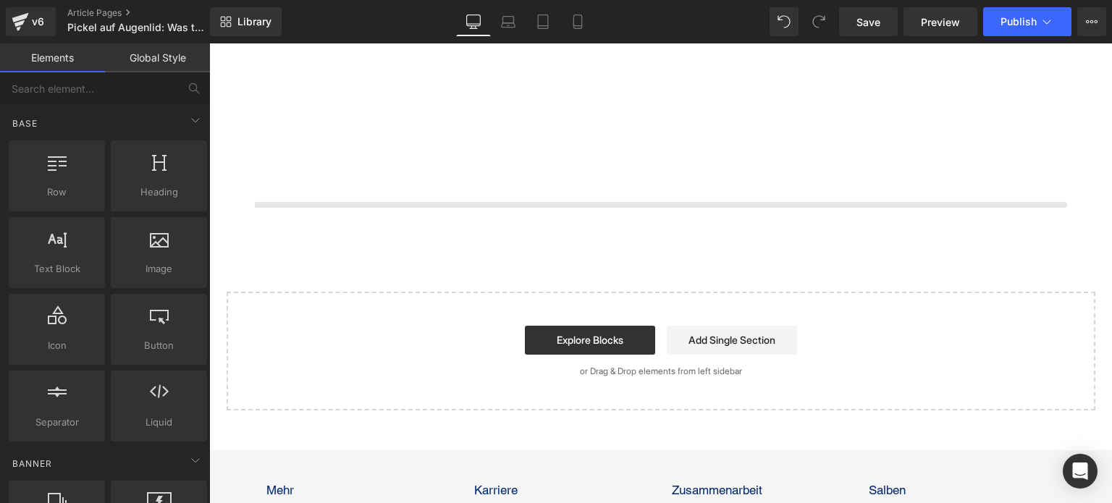
scroll to position [7655, 0]
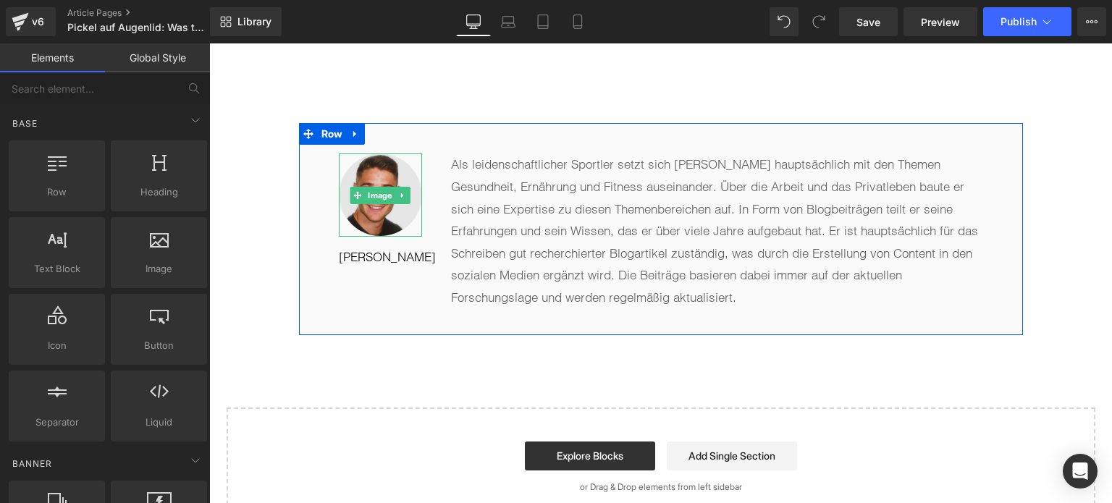
click at [382, 208] on img at bounding box center [380, 195] width 83 height 83
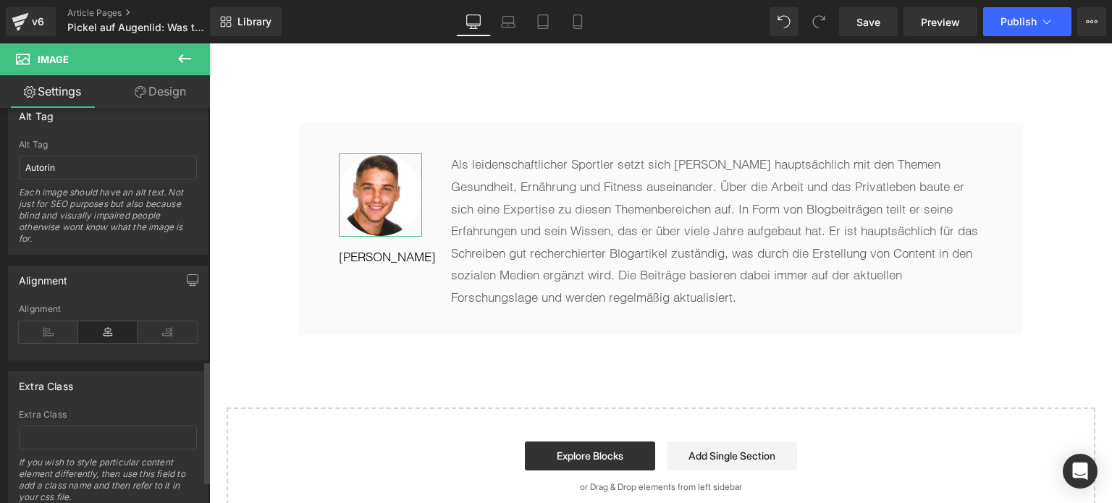
scroll to position [815, 0]
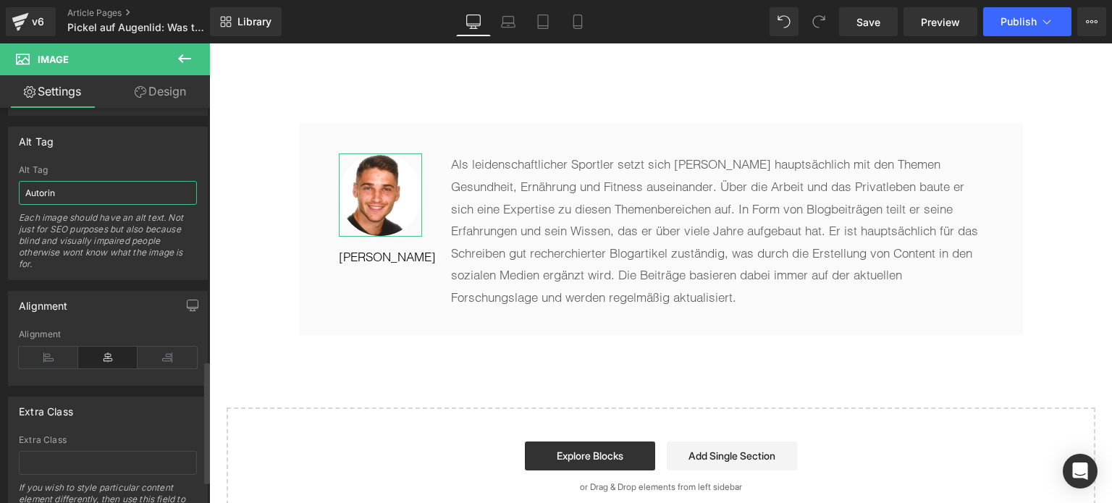
click at [67, 191] on input "Autorin" at bounding box center [108, 193] width 178 height 24
type input "Autor"
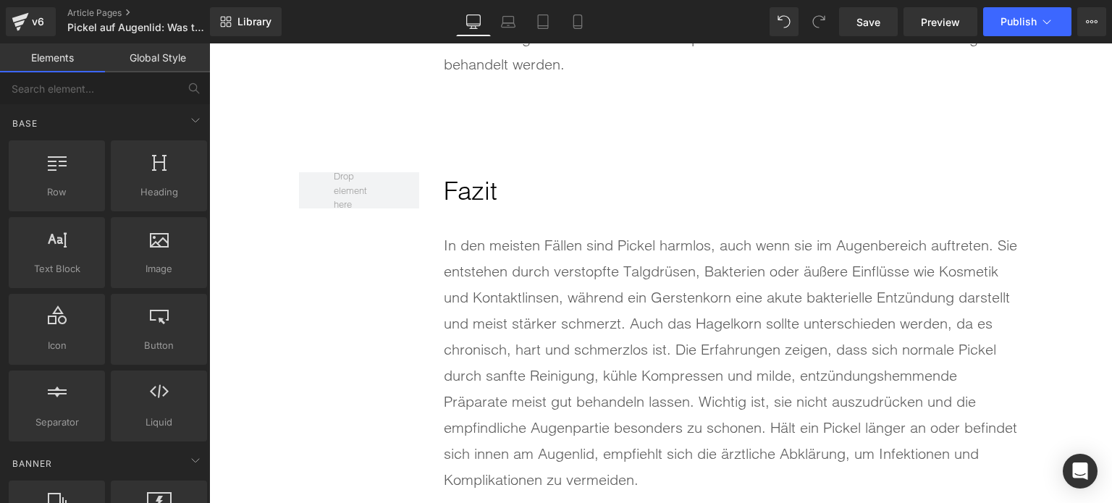
scroll to position [7292, 0]
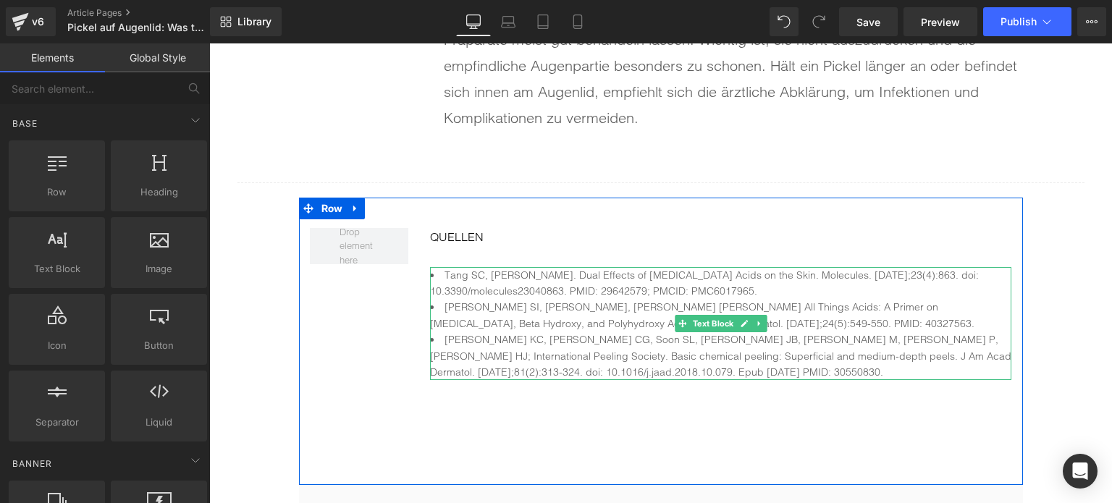
drag, startPoint x: 626, startPoint y: 360, endPoint x: 615, endPoint y: 363, distance: 11.9
click at [626, 360] on li "[PERSON_NAME] KC, [PERSON_NAME] CG, Soon SL, [PERSON_NAME] JB, [PERSON_NAME] M,…" at bounding box center [721, 356] width 582 height 49
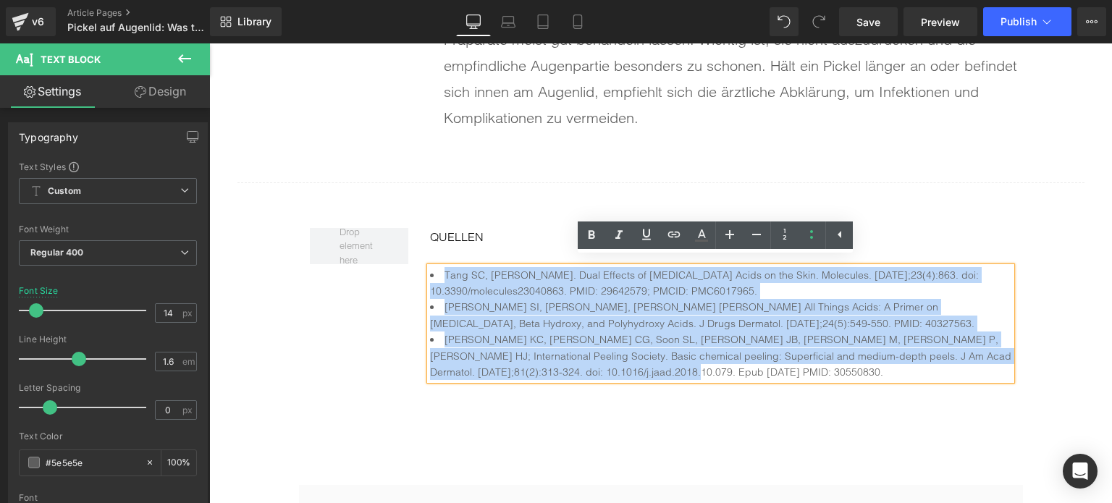
drag, startPoint x: 531, startPoint y: 325, endPoint x: 440, endPoint y: 263, distance: 110.5
click at [440, 267] on ul "Tang SC, Yang JH. Dual Effects of Alpha-Hydroxy Acids on the Skin. Molecules. 2…" at bounding box center [721, 324] width 582 height 114
paste div
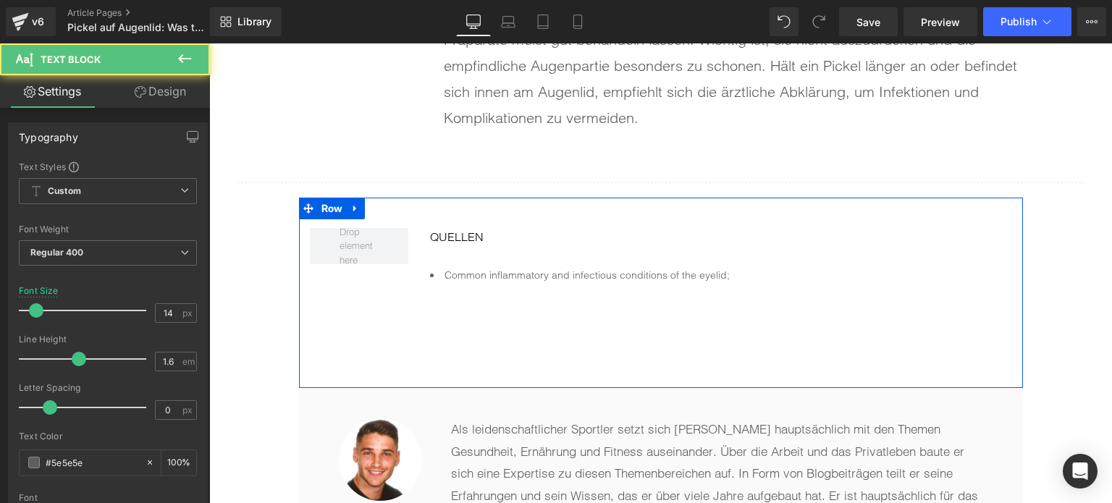
click at [803, 270] on li "Common inflammatory and infectious conditions of the eyelid;" at bounding box center [721, 275] width 582 height 16
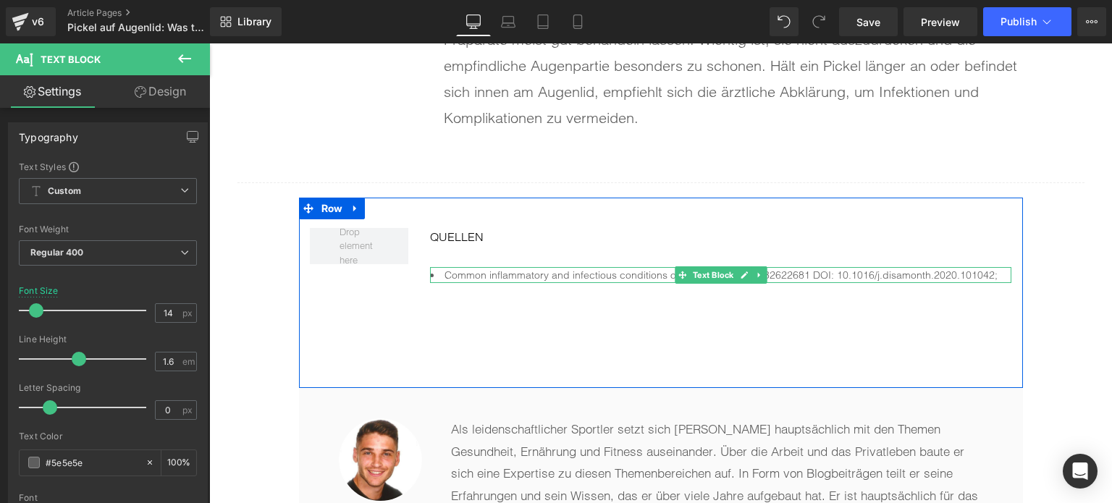
click at [989, 267] on li "Common inflammatory and infectious conditions of the eyelid; PMID: 32622681 DOI…" at bounding box center [721, 275] width 582 height 16
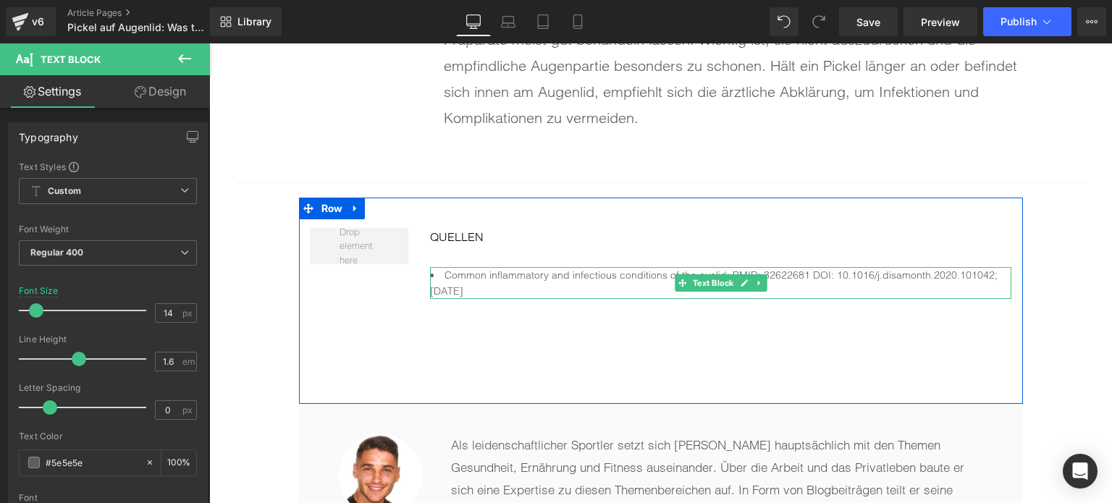
click at [443, 267] on li "Common inflammatory and infectious conditions of the eyelid; PMID: 32622681 DOI…" at bounding box center [721, 283] width 582 height 33
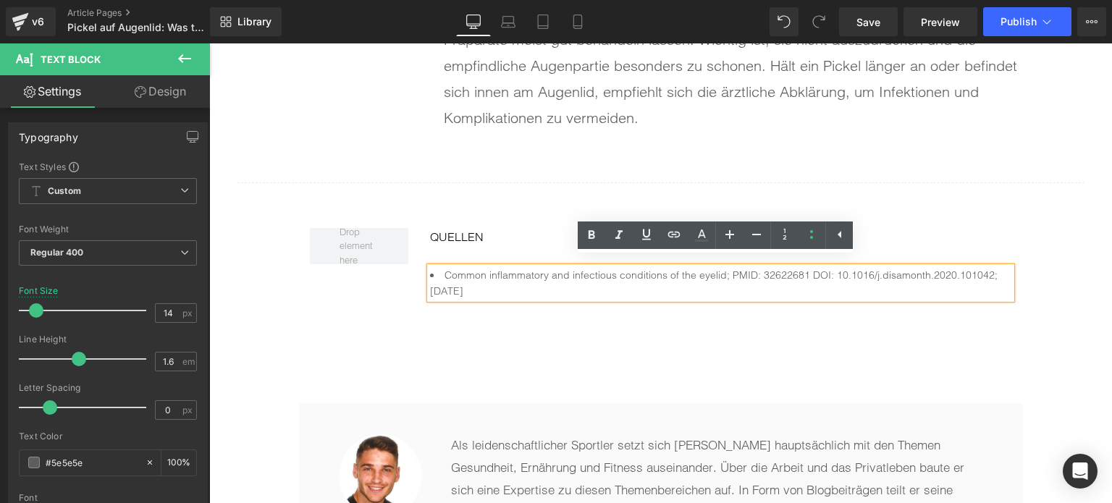
click at [443, 267] on li "Common inflammatory and infectious conditions of the eyelid; PMID: 32622681 DOI…" at bounding box center [721, 283] width 582 height 33
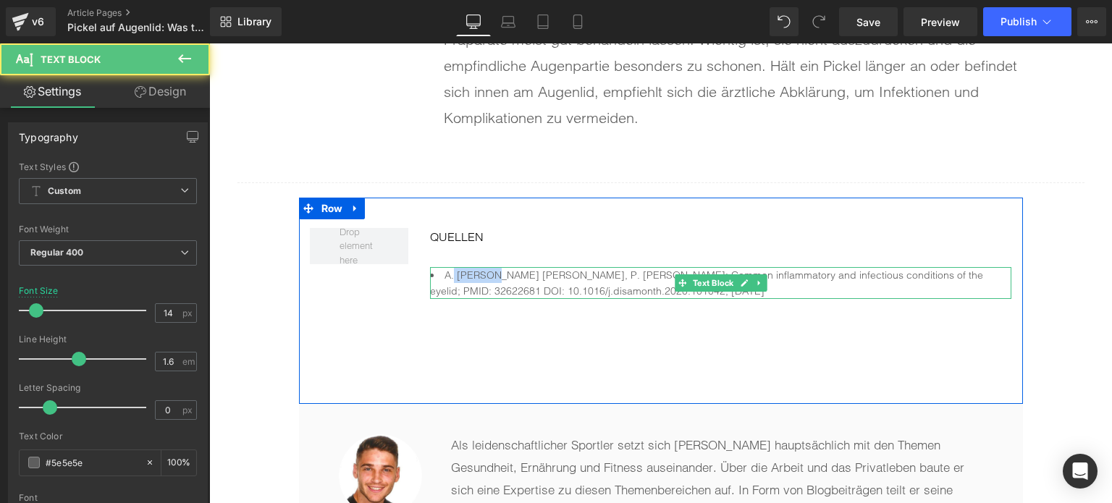
drag, startPoint x: 482, startPoint y: 267, endPoint x: 449, endPoint y: 267, distance: 32.6
click at [449, 267] on li "A. Abigail Gordon, D. Dagmara Danek, P. Paul Phelps: Common inflammatory and in…" at bounding box center [721, 283] width 582 height 33
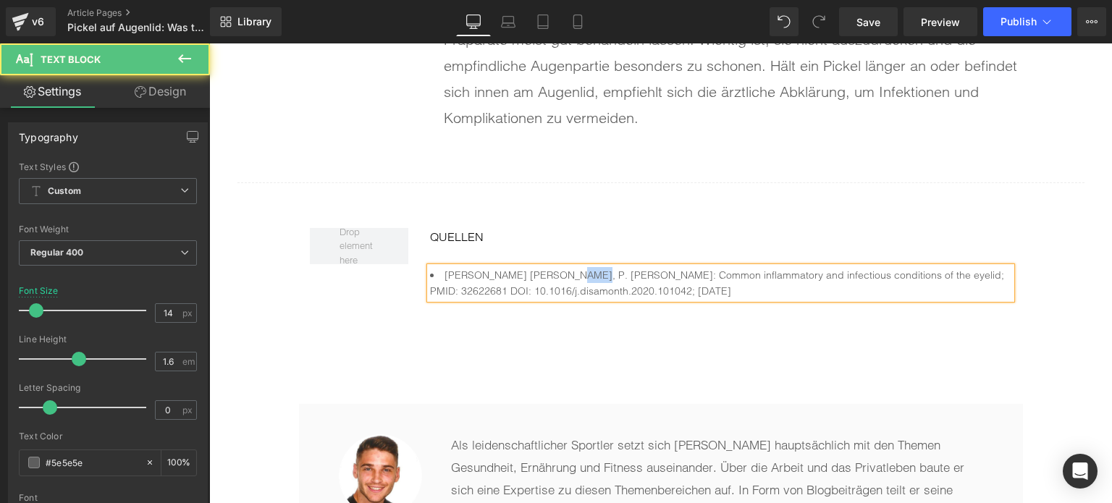
drag, startPoint x: 579, startPoint y: 267, endPoint x: 555, endPoint y: 267, distance: 23.9
click at [555, 267] on li "A. Gordon, D. Dagmara Danek, P. Paul Phelps: Common inflammatory and infectious…" at bounding box center [721, 283] width 582 height 33
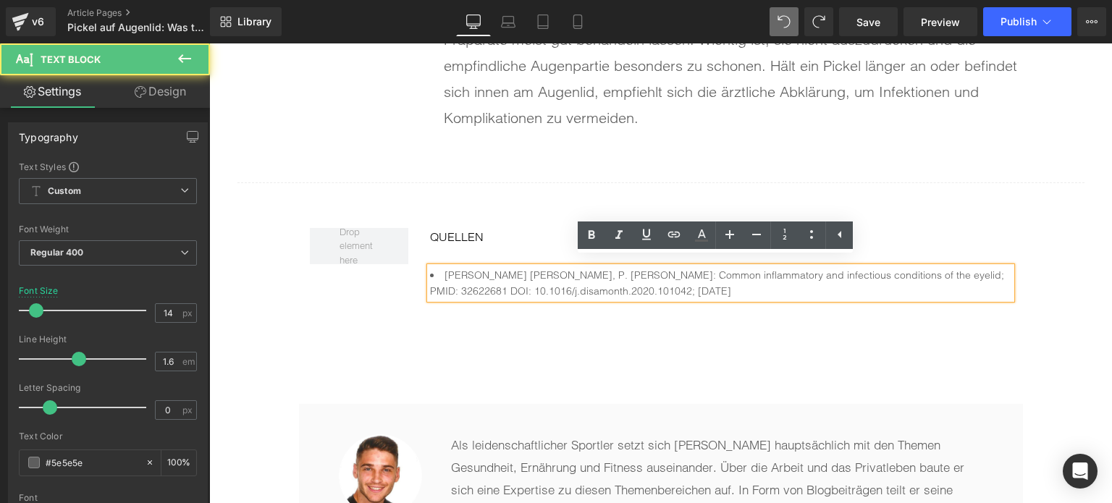
drag, startPoint x: 551, startPoint y: 272, endPoint x: 511, endPoint y: 269, distance: 40.7
click at [511, 269] on li "A. Gordon, D. Dagmara Danek, P. Paul Phelps: Common inflammatory and infectious…" at bounding box center [721, 283] width 582 height 33
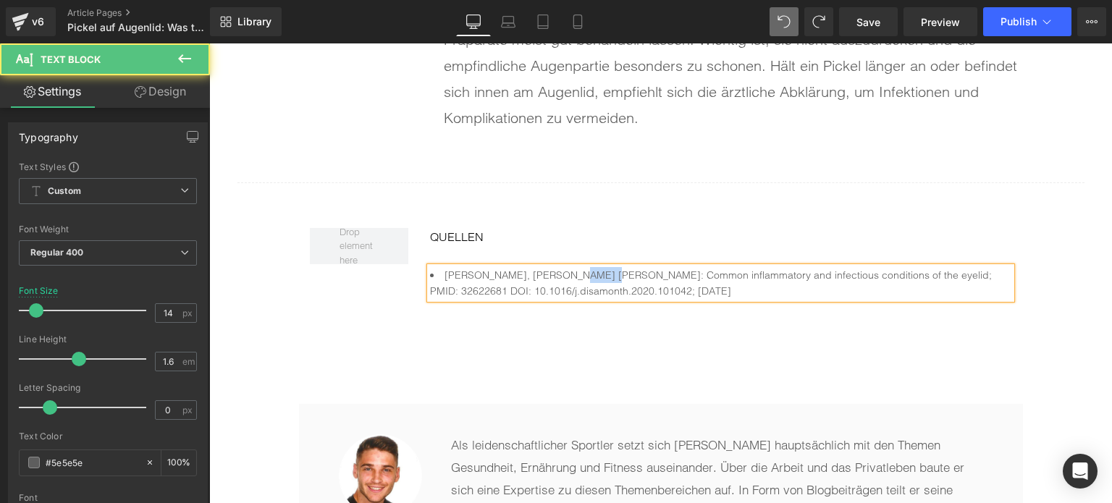
drag, startPoint x: 577, startPoint y: 263, endPoint x: 554, endPoint y: 264, distance: 22.5
click at [554, 267] on li "A. Gordon, D. Danek, P. Paul Phelps: Common inflammatory and infectious conditi…" at bounding box center [721, 283] width 582 height 33
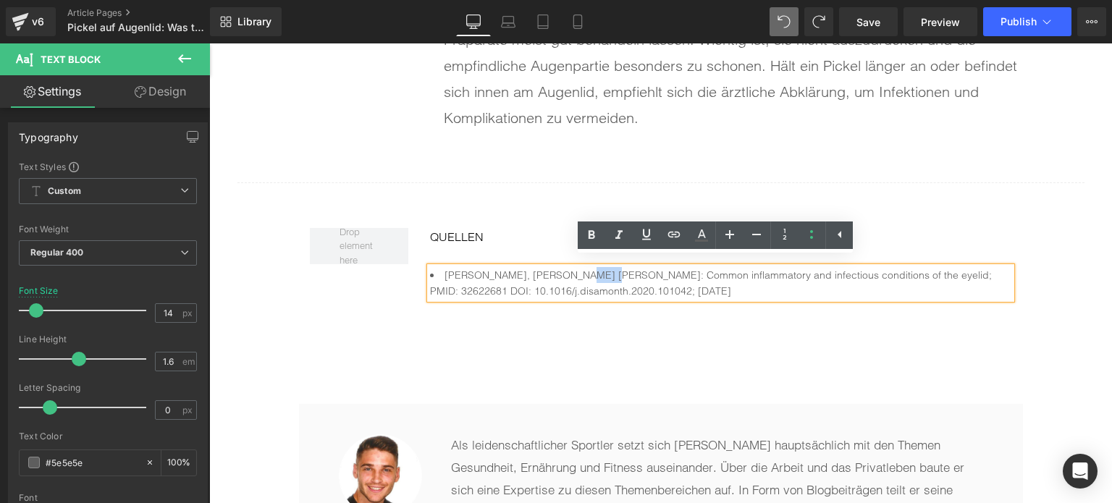
click at [571, 267] on li "A. Gordon, D. Danek, P. Paul Phelps: Common inflammatory and infectious conditi…" at bounding box center [721, 283] width 582 height 33
drag, startPoint x: 576, startPoint y: 267, endPoint x: 550, endPoint y: 267, distance: 26.1
click at [550, 267] on li "A. Gordon, D. Danek, P. Paul Phelps: Common inflammatory and infectious conditi…" at bounding box center [721, 283] width 582 height 33
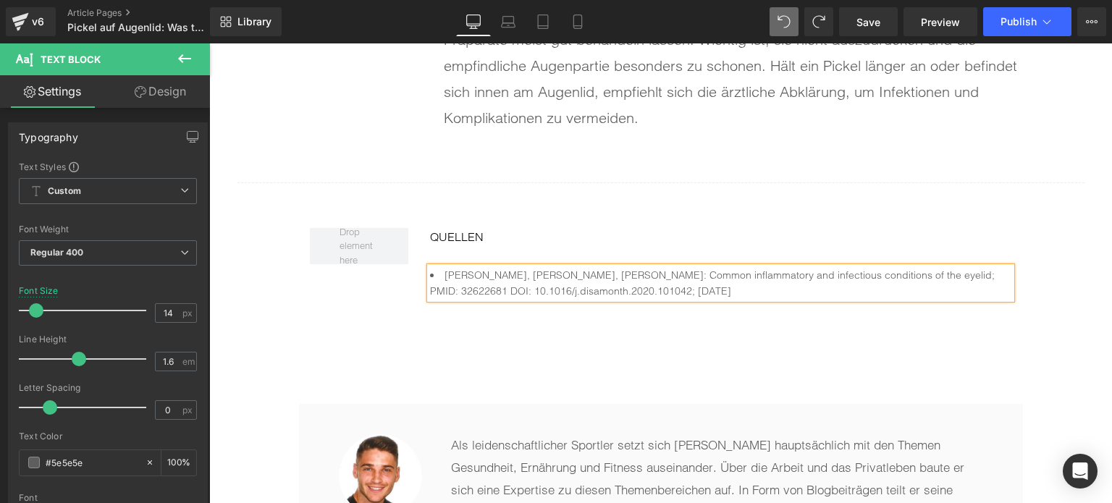
click at [639, 336] on div "QUELLEN Text Block A. Gordon, D. Danek, P. Phelps: Common inflammatory and infe…" at bounding box center [661, 301] width 724 height 207
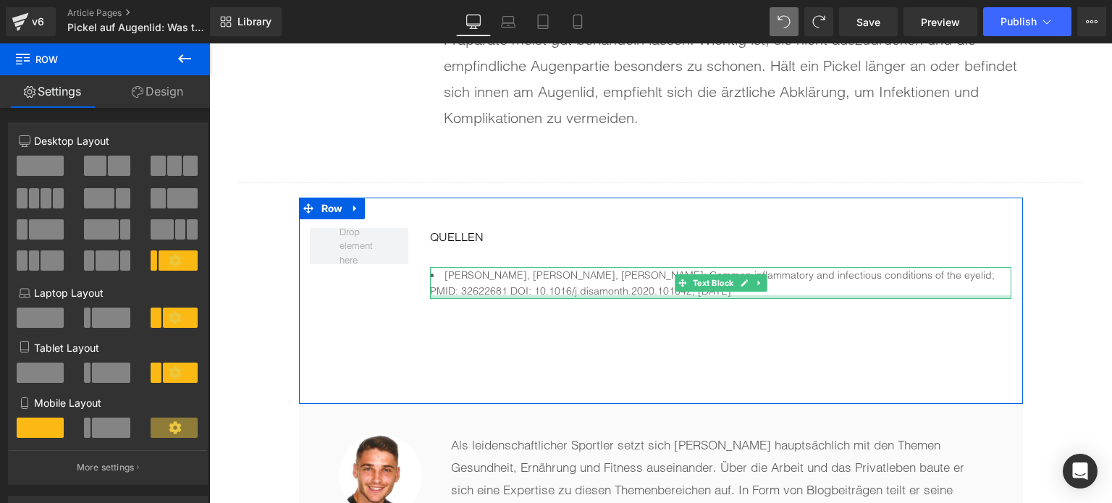
click at [657, 283] on li "A. Gordon, D. Danek, P. Phelps: Common inflammatory and infectious conditions o…" at bounding box center [721, 283] width 582 height 33
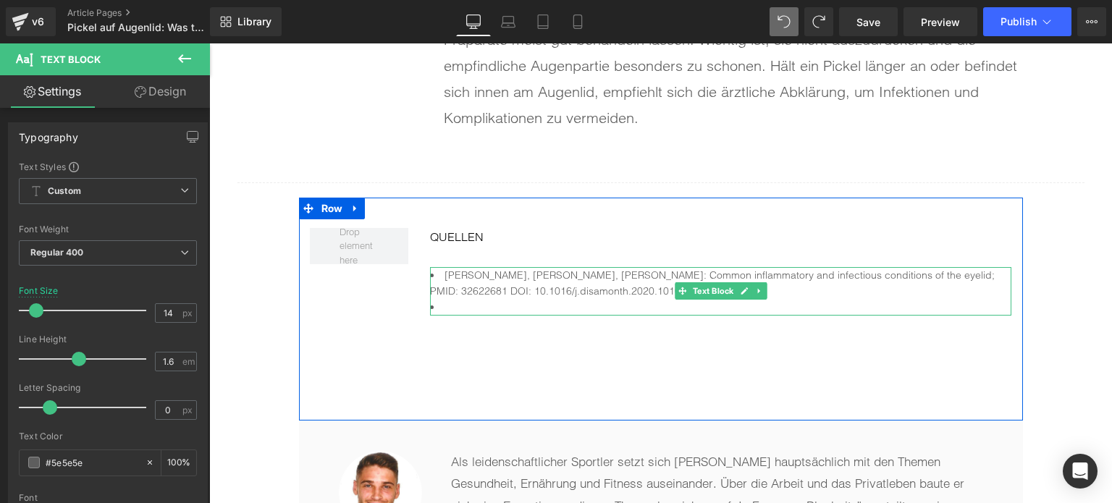
click at [490, 301] on li at bounding box center [721, 307] width 582 height 16
click at [550, 306] on div "A. Gordon, D. Danek, P. Phelps: Common inflammatory and infectious conditions o…" at bounding box center [721, 291] width 582 height 49
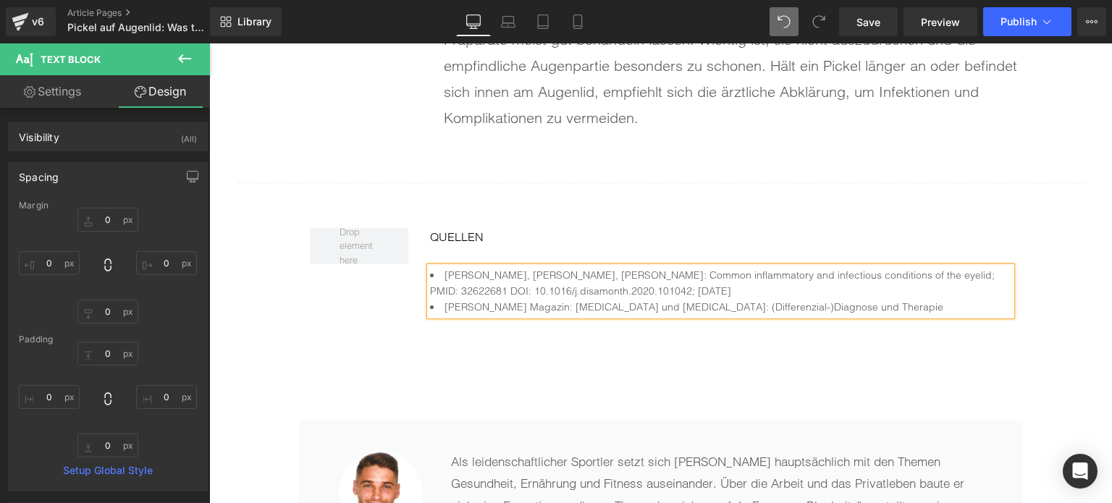
click at [837, 299] on li "Sprunger Magazin: Hordeolum und Chalazion: (Differenzial-)Diagnose und Therapie" at bounding box center [721, 307] width 582 height 16
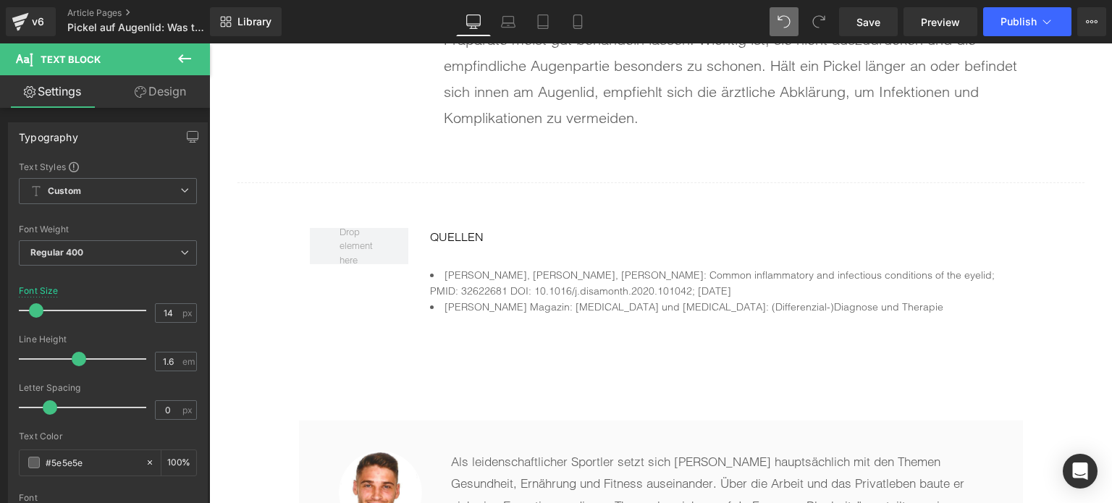
click at [186, 61] on icon at bounding box center [184, 58] width 17 height 17
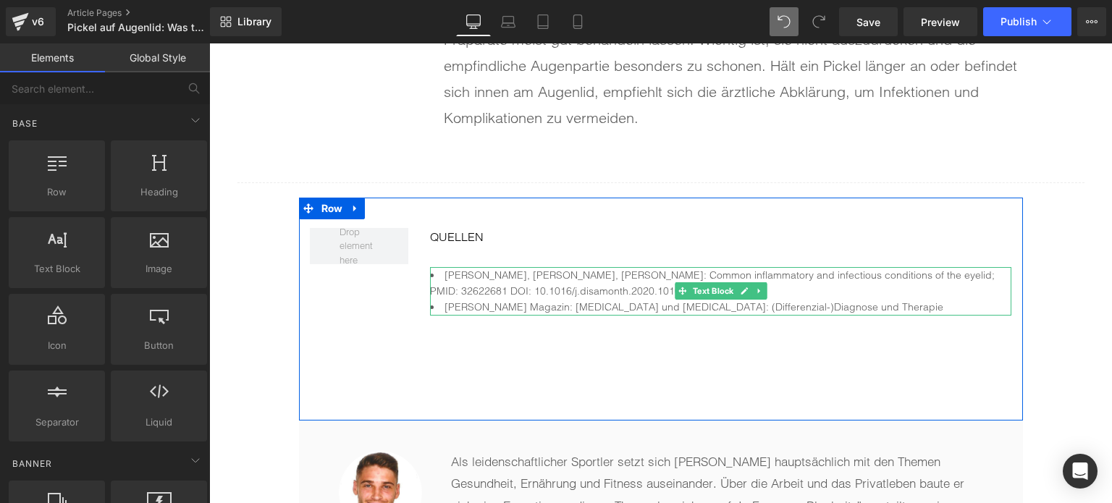
click at [866, 299] on li "Sprunger Magazin: Hordeolum und Chalazion: (Differenzial-)Diagnose und Therapie" at bounding box center [721, 307] width 582 height 16
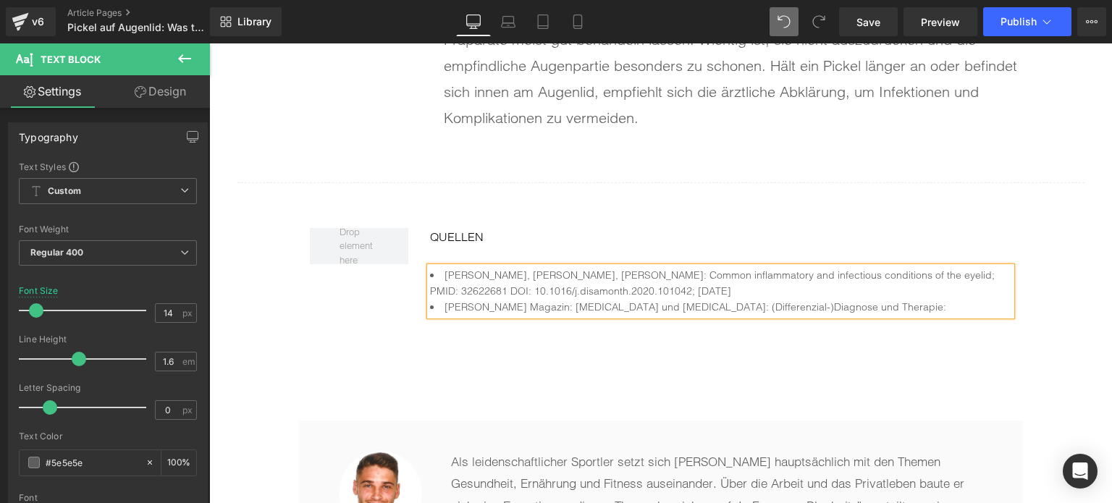
click at [857, 299] on li "Sprunger Magazin: Hordeolum und Chalazion: (Differenzial-)Diagnose und Therapie:" at bounding box center [721, 307] width 582 height 16
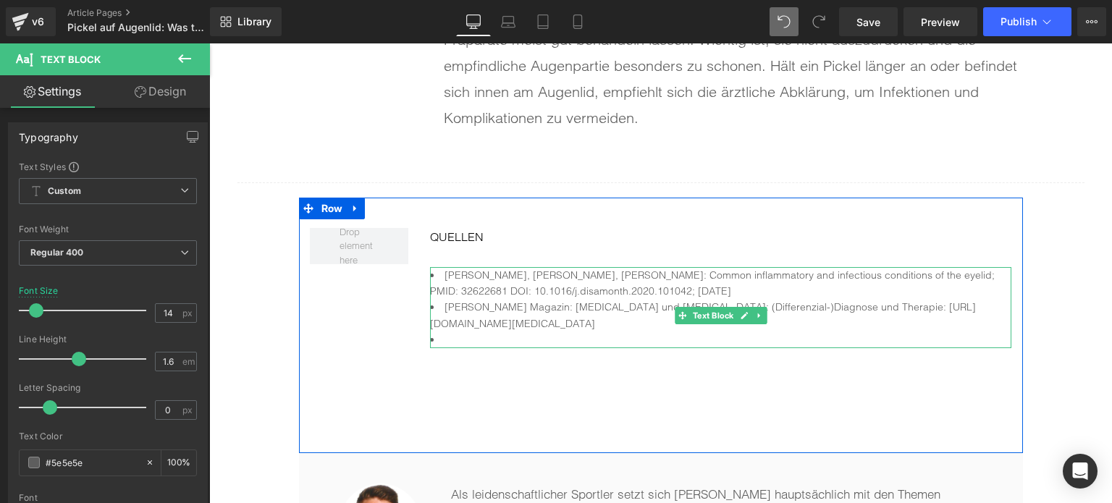
click at [448, 348] on li at bounding box center [721, 340] width 582 height 16
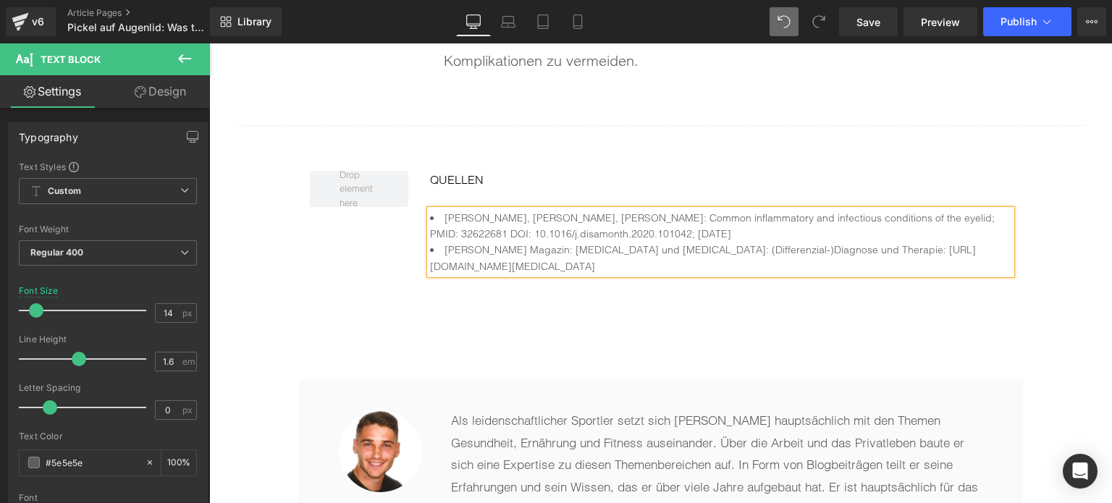
scroll to position [7365, 0]
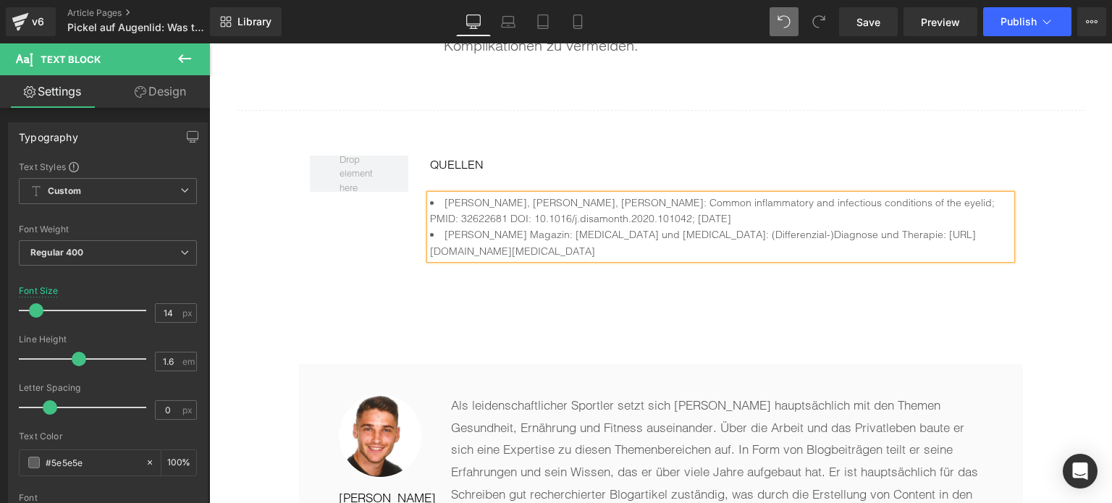
click at [463, 227] on li "Sprunger Magazin: Hordeolum und Chalazion: (Differenzial-)Diagnose und Therapie…" at bounding box center [721, 243] width 582 height 33
click at [758, 350] on div "QUELLEN Text Block A. Gordon, D. Danek, P. Phelps: Common inflammatory and infe…" at bounding box center [661, 245] width 724 height 240
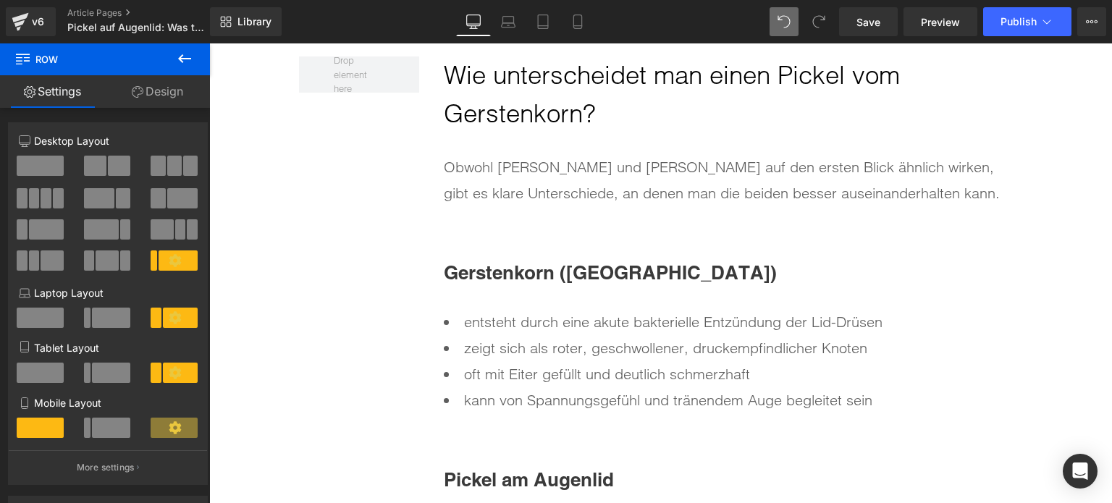
scroll to position [3382, 0]
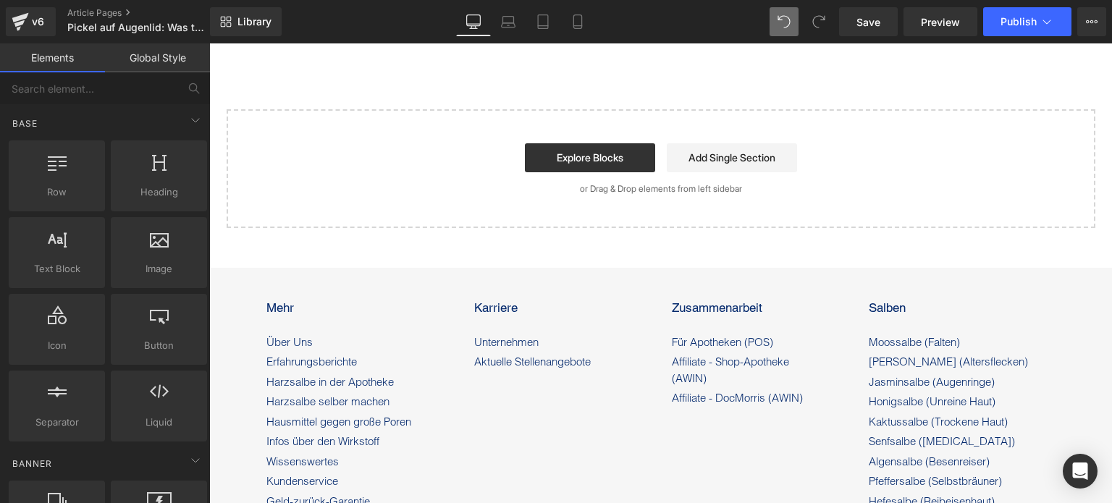
scroll to position [7878, 0]
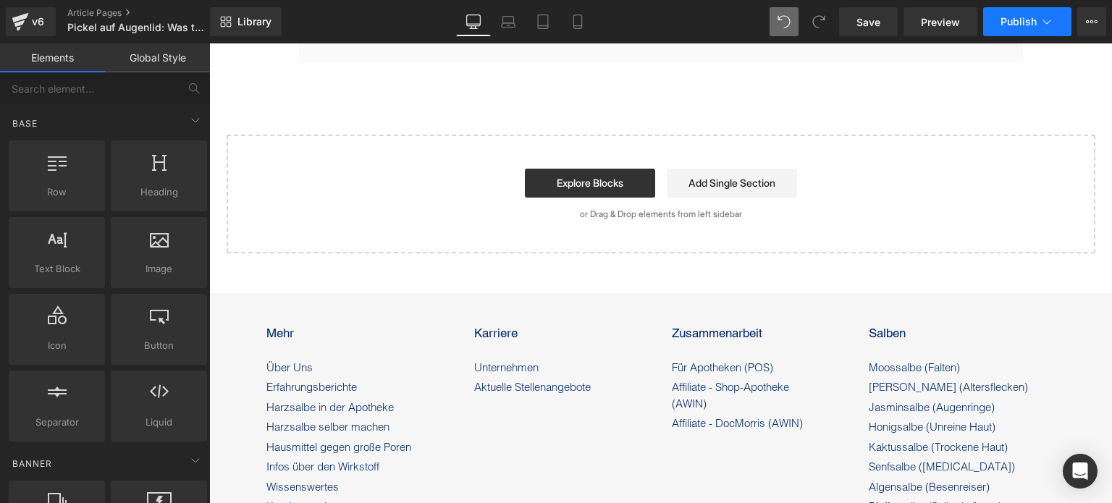
click at [1007, 35] on button "Publish" at bounding box center [1028, 21] width 88 height 29
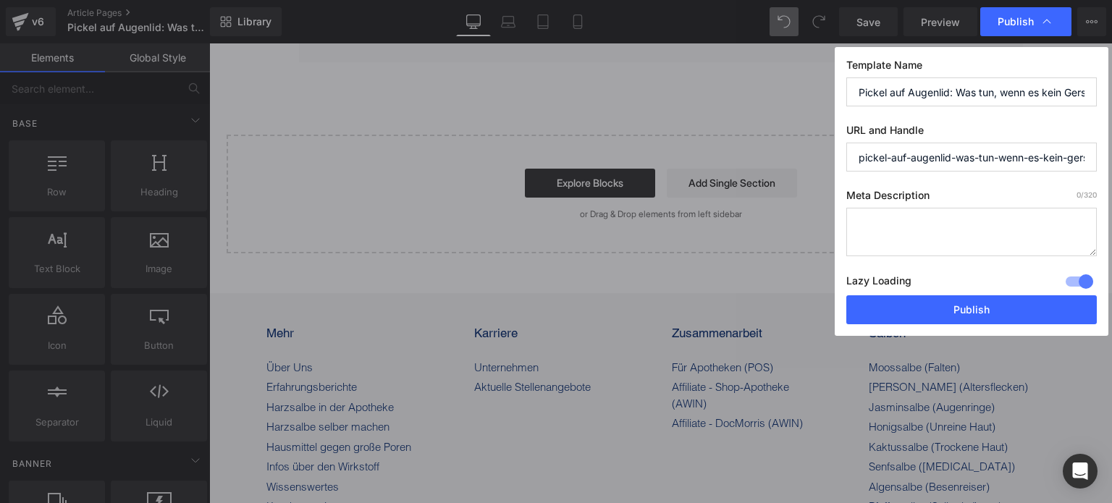
click at [950, 159] on input "pickel-auf-augenlid-was-tun-wenn-es-kein-gerstenkorn-ist" at bounding box center [972, 157] width 251 height 29
drag, startPoint x: 950, startPoint y: 159, endPoint x: 1112, endPoint y: 151, distance: 161.7
click at [1112, 151] on div "Publish Template Name Pickel auf Augenlid: Was tun, wenn es kein Gerstenkorn is…" at bounding box center [556, 251] width 1112 height 503
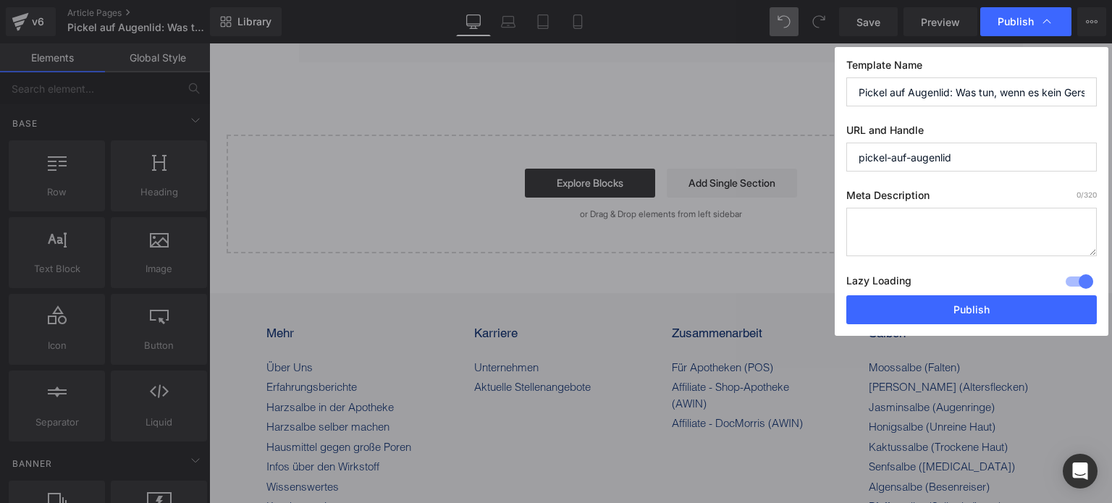
type input "pickel-auf-augenlid"
click at [926, 227] on textarea at bounding box center [972, 232] width 251 height 49
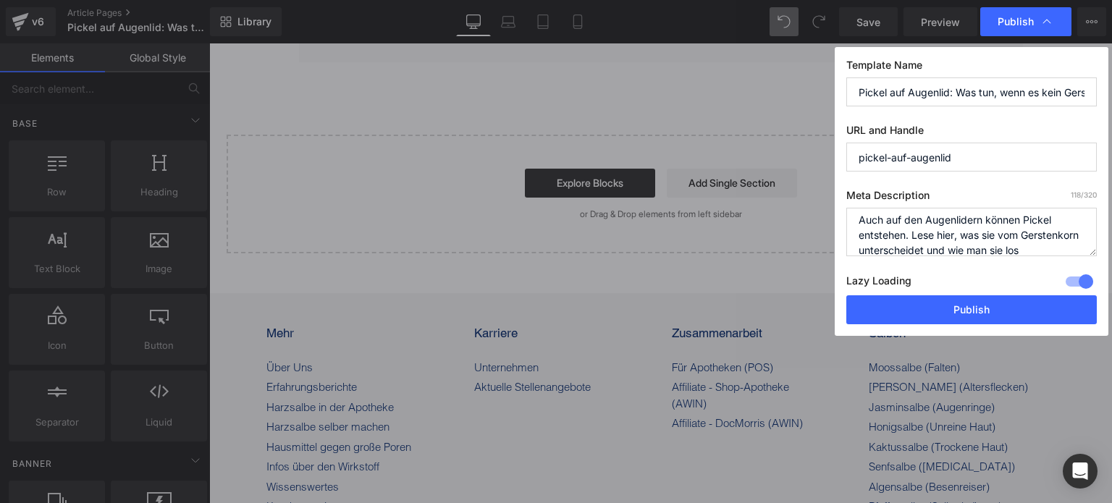
scroll to position [20, 0]
click at [1069, 234] on textarea "Auch auf den Augenlidern können Pickel entstehen. Lese hier, was sie vom Gerste…" at bounding box center [972, 232] width 251 height 49
click at [1025, 240] on textarea "Auch auf den Augenlidern können Pickel entstehen. Lese hier, was sie vom Gerste…" at bounding box center [972, 232] width 251 height 49
click at [973, 254] on textarea "Auch auf den Augenlidern können Pickel entstehen. Lese hier, was sie vom Gerste…" at bounding box center [972, 232] width 251 height 49
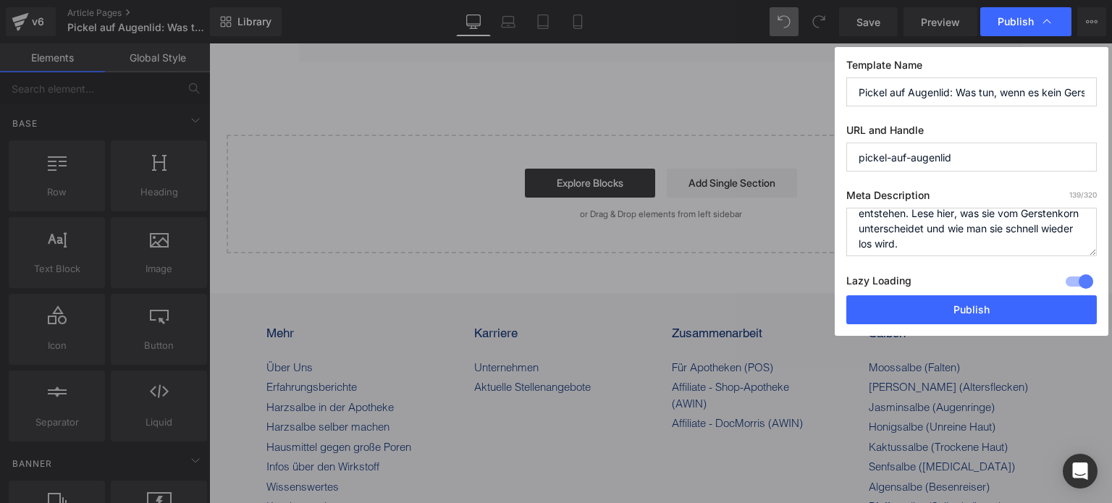
scroll to position [0, 0]
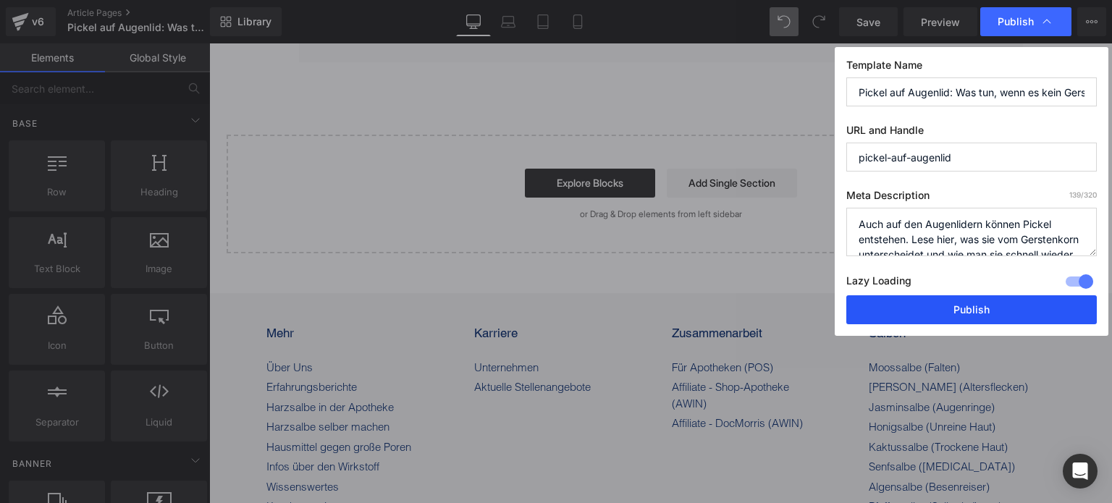
type textarea "Auch auf den Augenlidern können Pickel entstehen. Lese hier, was sie vom Gerste…"
click at [926, 311] on button "Publish" at bounding box center [972, 309] width 251 height 29
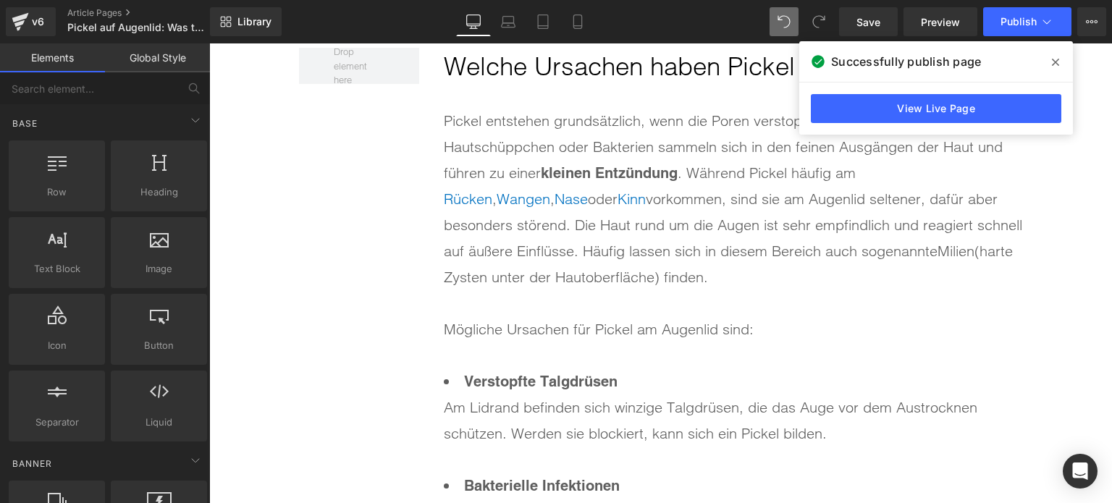
scroll to position [1448, 0]
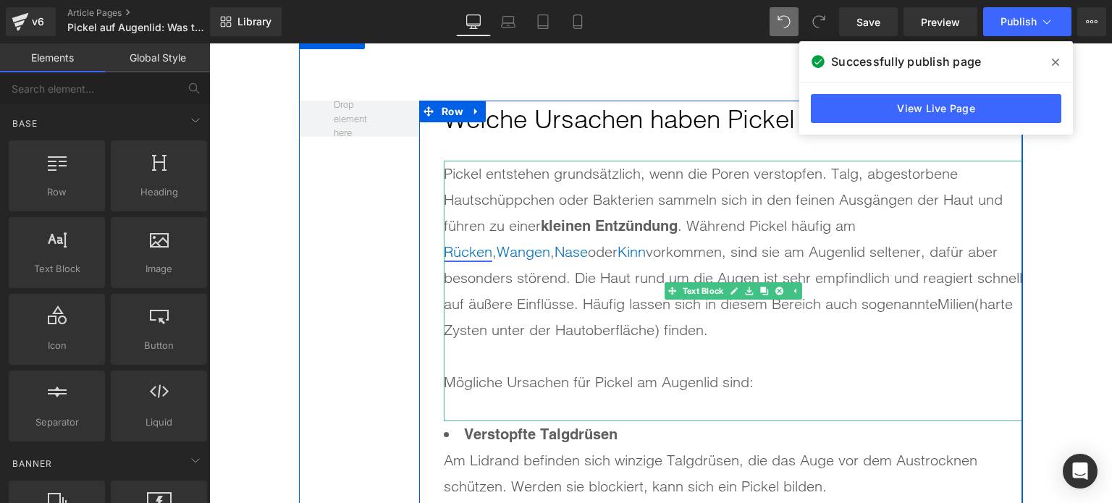
click at [492, 243] on span "Rücken" at bounding box center [468, 252] width 49 height 18
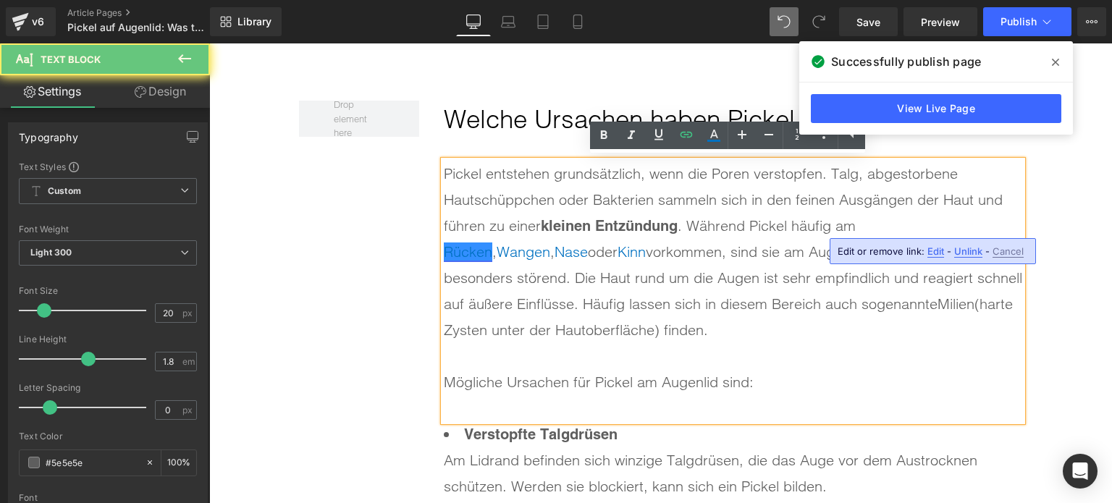
click at [492, 243] on link "Rücken" at bounding box center [468, 252] width 49 height 18
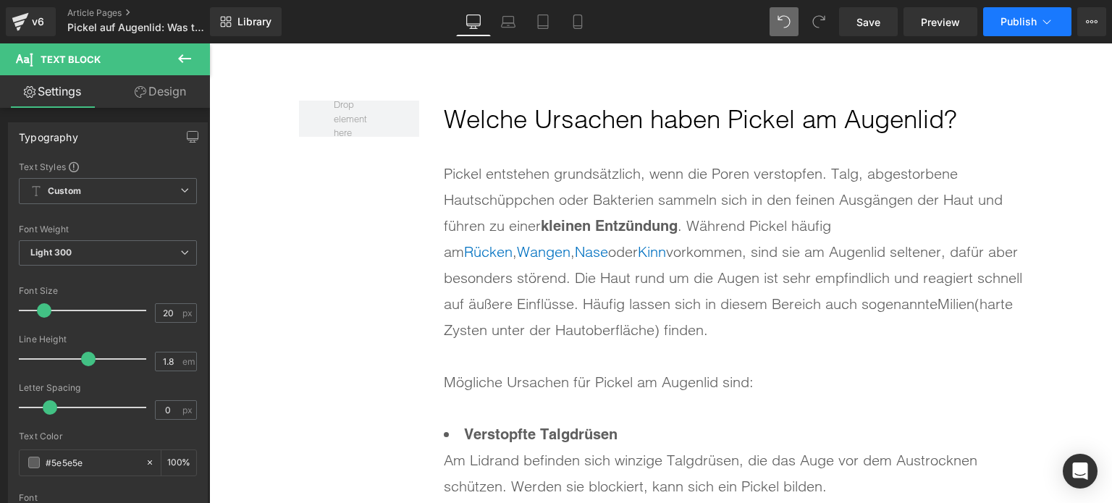
click at [1029, 28] on button "Publish" at bounding box center [1028, 21] width 88 height 29
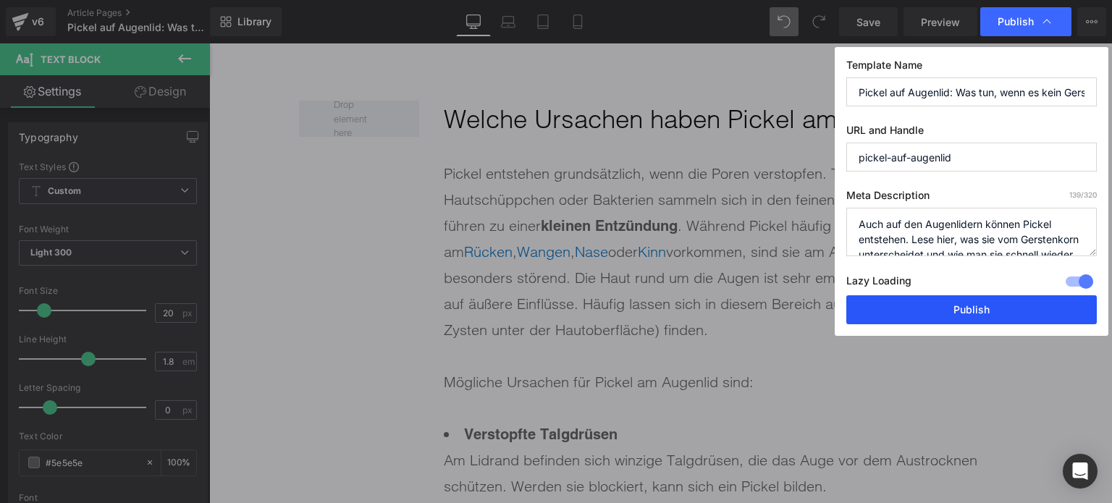
click at [939, 307] on button "Publish" at bounding box center [972, 309] width 251 height 29
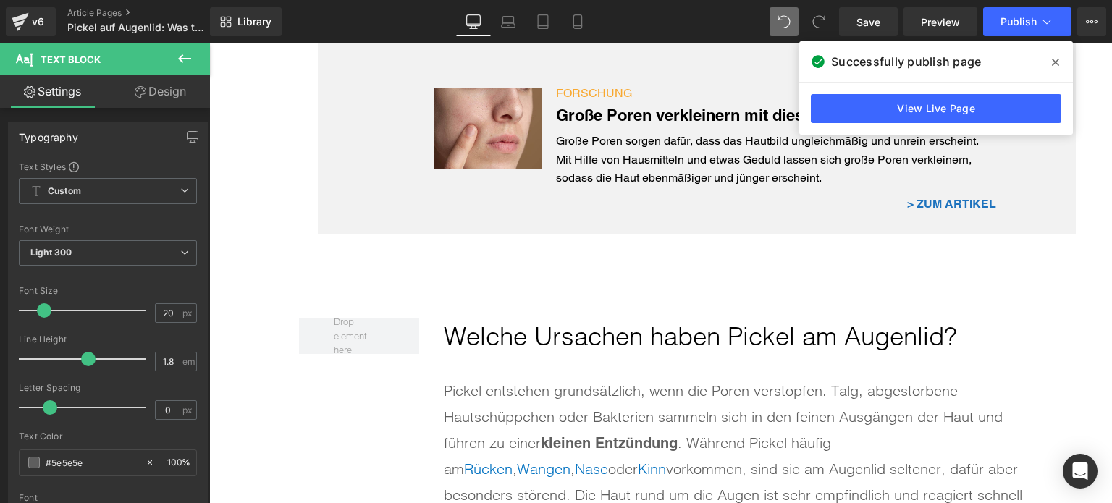
scroll to position [0, 0]
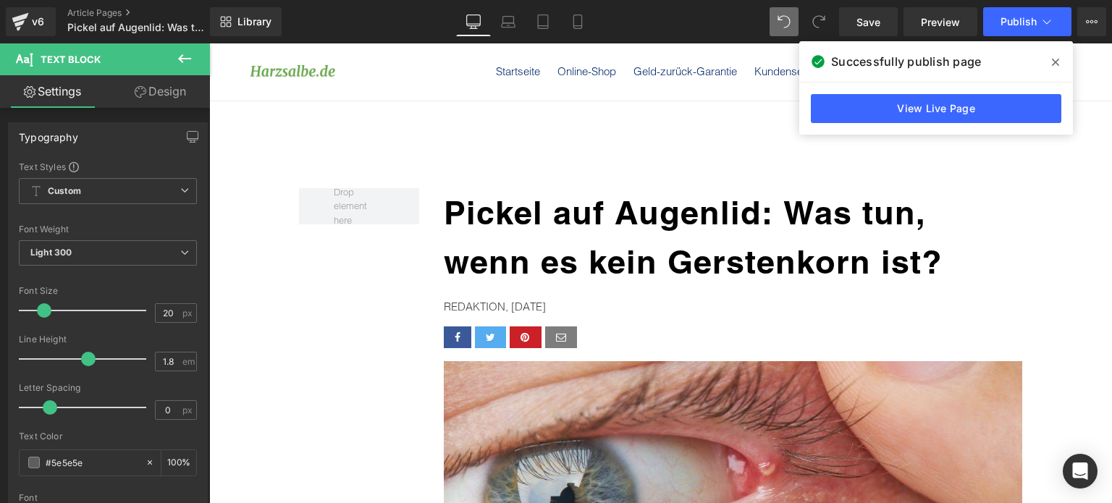
drag, startPoint x: 1110, startPoint y: 135, endPoint x: 1304, endPoint y: 56, distance: 209.5
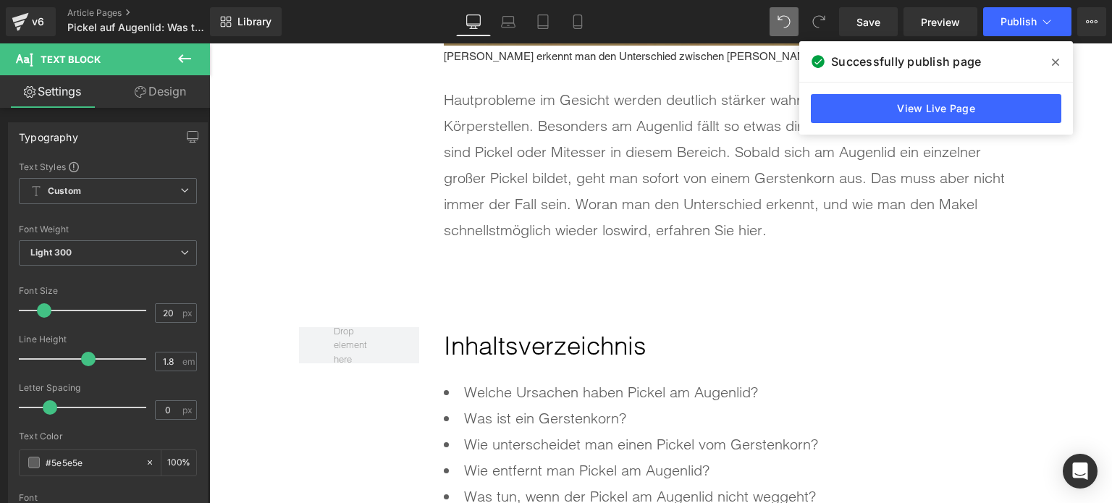
scroll to position [652, 0]
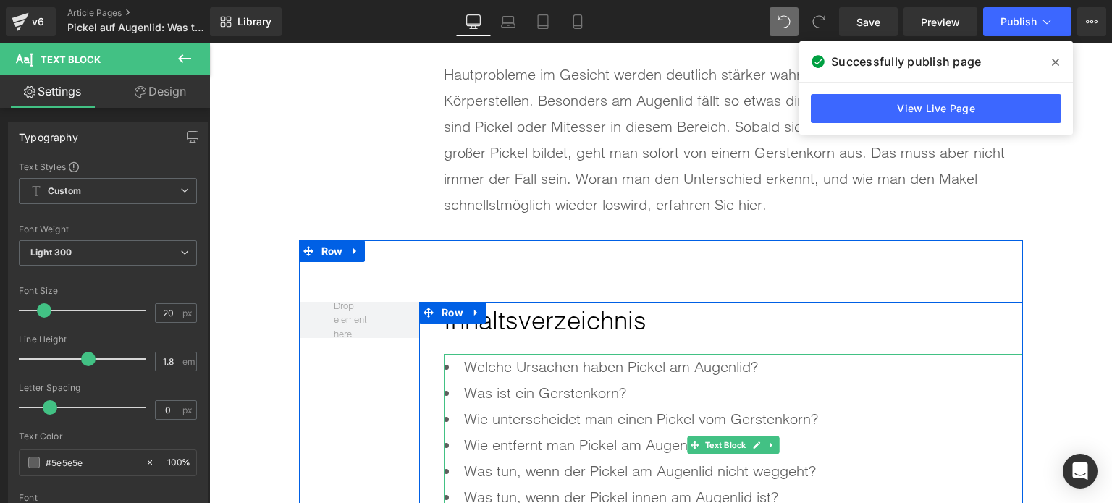
click at [739, 367] on li "Welche Ursachen haben Pickel am Augenlid?" at bounding box center [733, 367] width 579 height 26
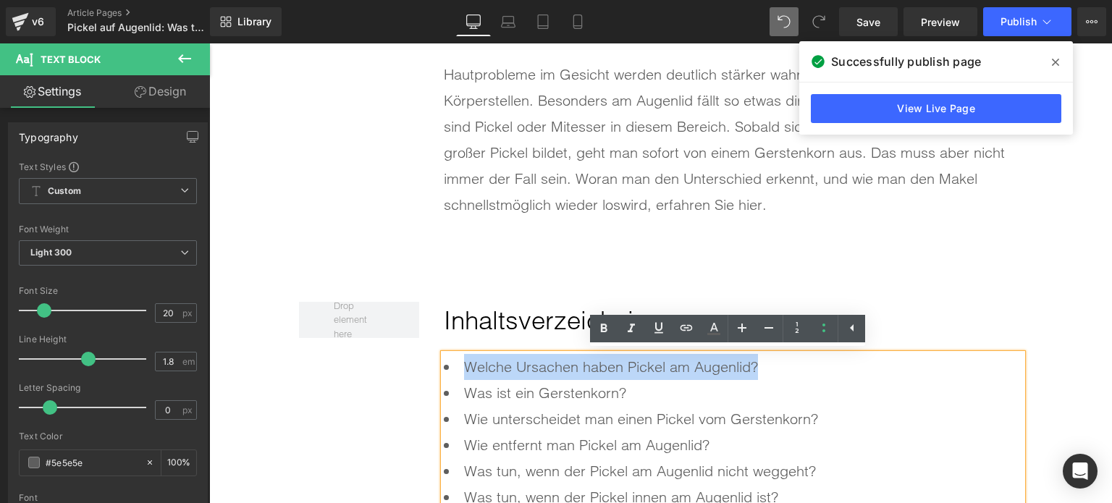
drag, startPoint x: 795, startPoint y: 366, endPoint x: 464, endPoint y: 372, distance: 331.0
click at [464, 372] on li "Welche Ursachen haben Pickel am Augenlid?" at bounding box center [733, 367] width 579 height 26
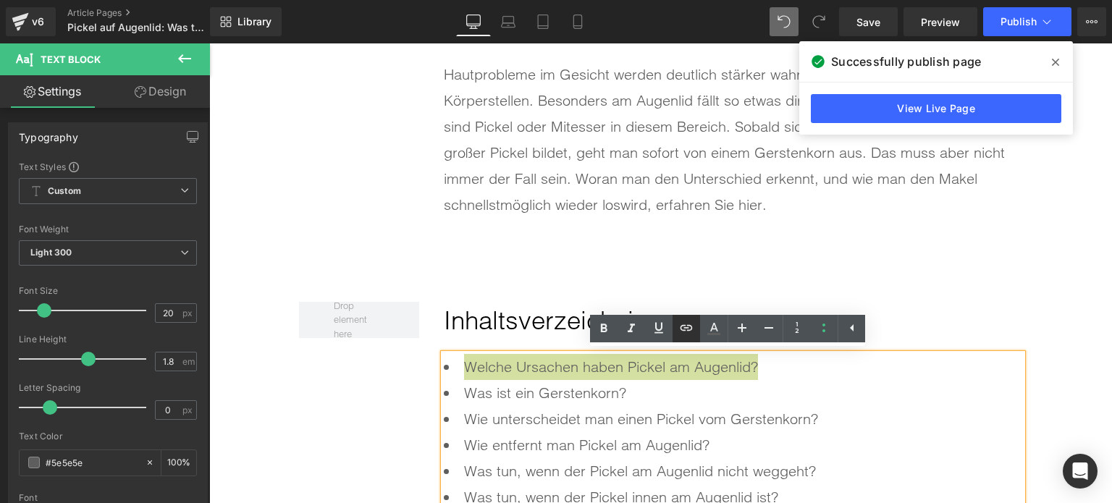
click at [684, 322] on icon at bounding box center [686, 327] width 17 height 17
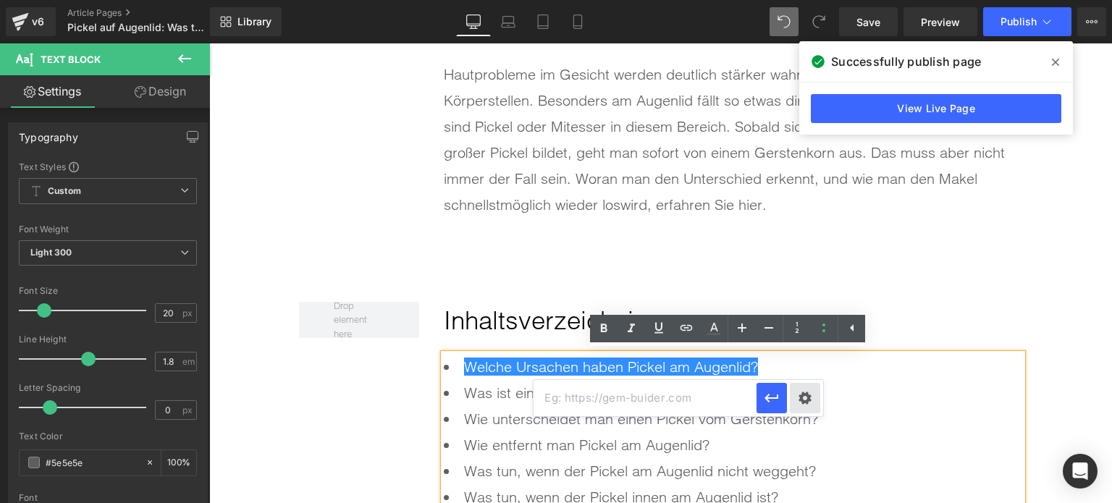
click at [812, 0] on div "Text Color Highlight Color rgba(0, 113, 193, 1) #0071c1 100 % transparent trans…" at bounding box center [556, 0] width 1112 height 0
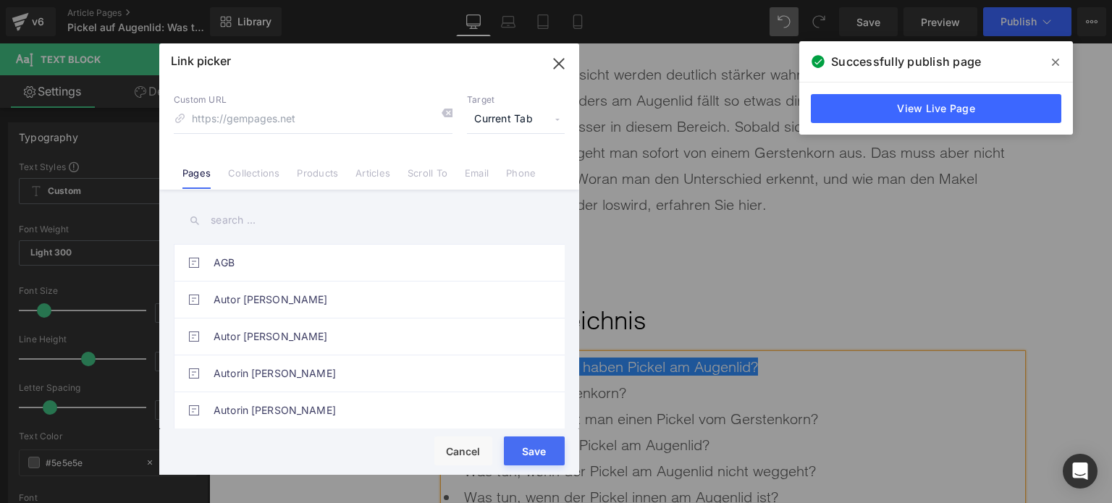
click at [405, 185] on div "Custom URL Target Current Tab Current Tab New Tab Pages Collections Products Ar…" at bounding box center [369, 135] width 420 height 110
click at [414, 182] on link "Scroll To" at bounding box center [428, 178] width 40 height 22
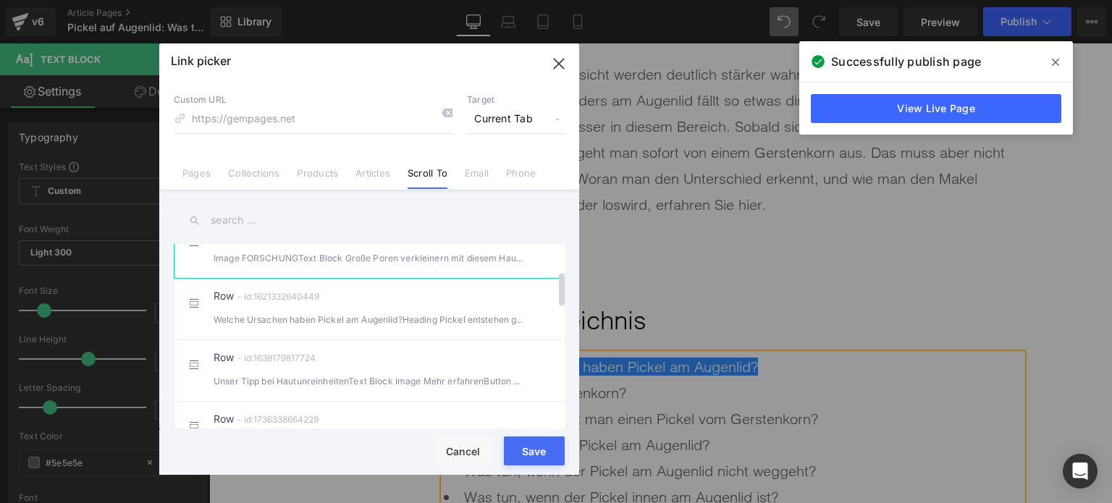
scroll to position [217, 0]
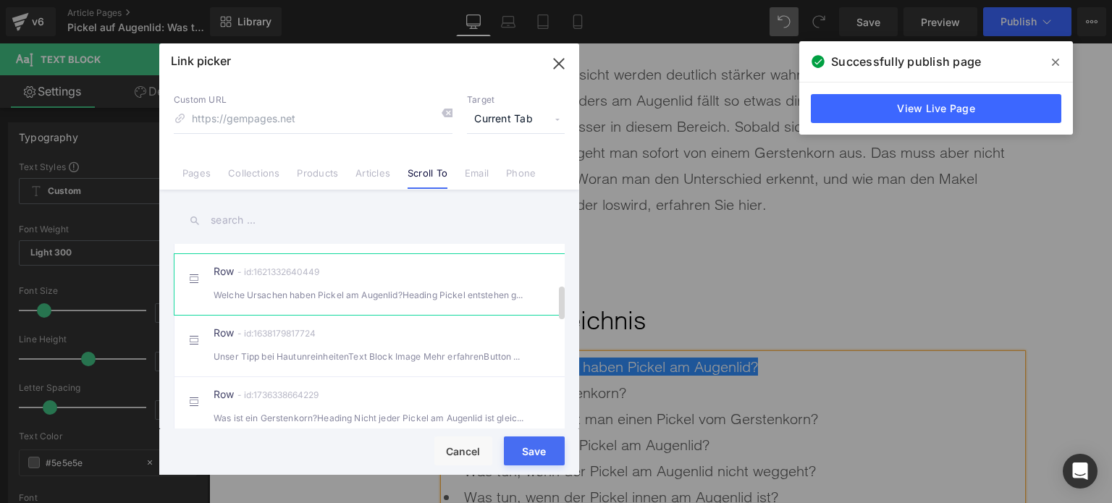
click at [304, 298] on div "Row - id:1621332640449 Welche Ursachen haben Pickel am Augenlid?Heading Pickel …" at bounding box center [392, 285] width 356 height 36
type input "#r-1621332640449"
click at [532, 455] on button "Save" at bounding box center [534, 451] width 61 height 29
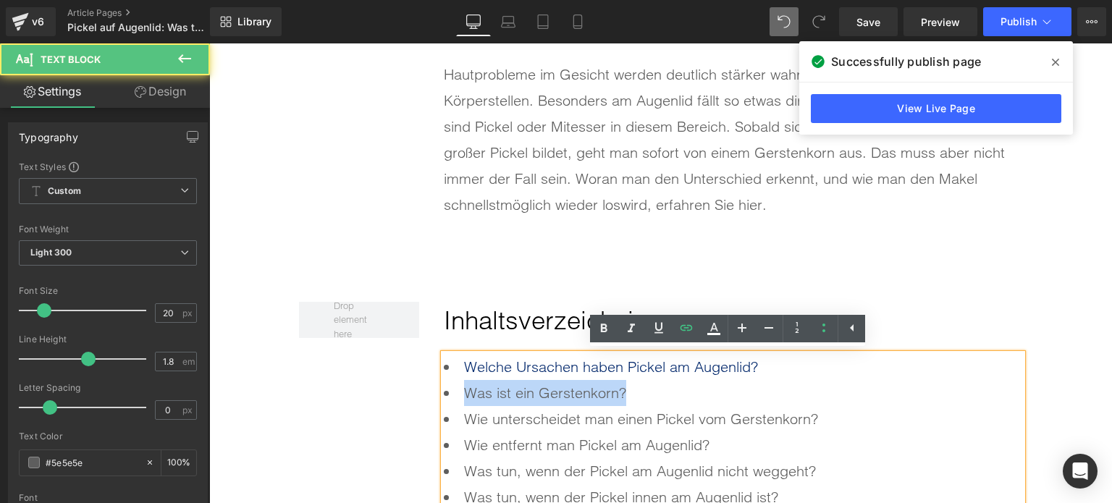
drag, startPoint x: 650, startPoint y: 392, endPoint x: 456, endPoint y: 392, distance: 194.1
click at [456, 392] on li "Was ist ein Gerstenkorn?" at bounding box center [733, 393] width 579 height 26
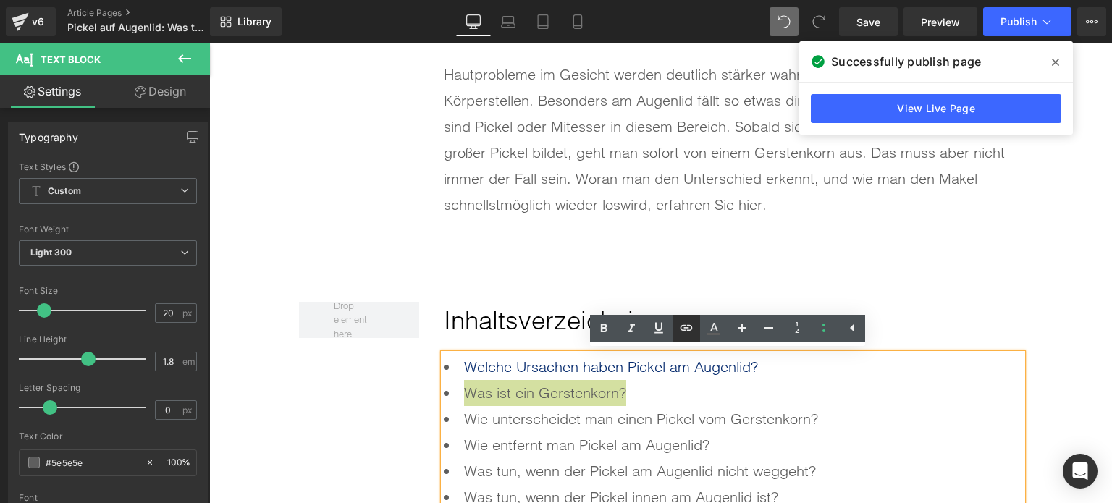
click at [693, 328] on icon at bounding box center [686, 327] width 17 height 17
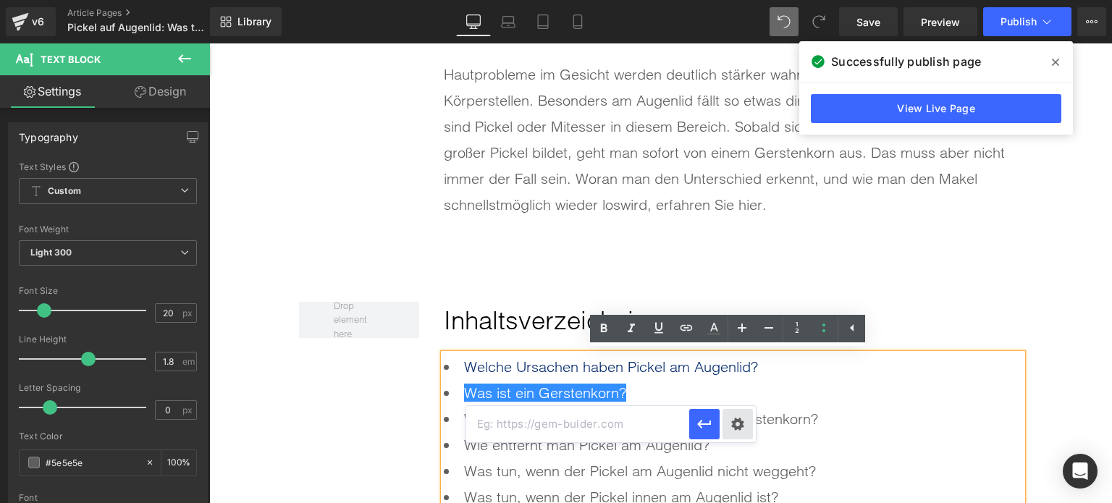
click at [735, 0] on div "Text Color Highlight Color rgba(0, 113, 193, 1) #0071c1 100 % transparent trans…" at bounding box center [556, 0] width 1112 height 0
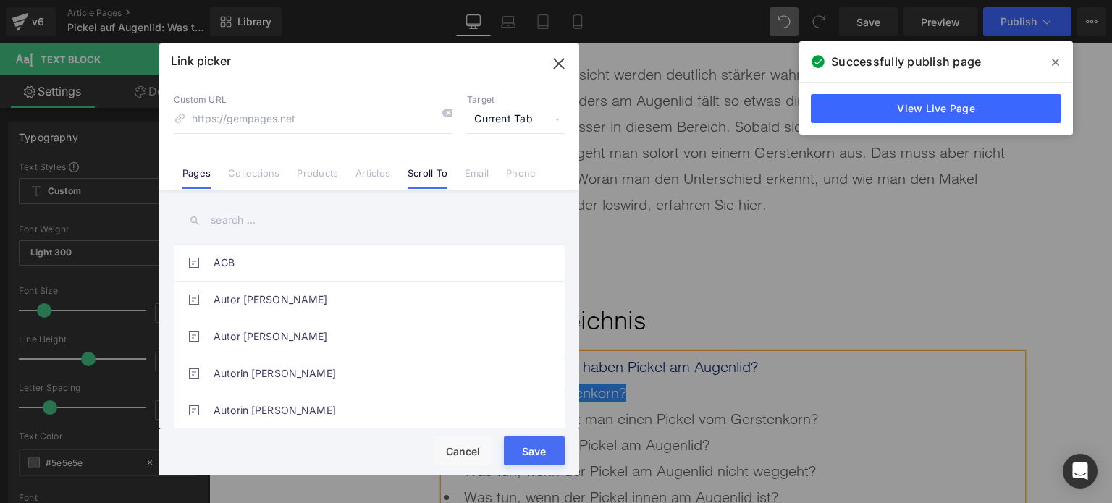
click at [422, 164] on li "Scroll To" at bounding box center [427, 167] width 57 height 25
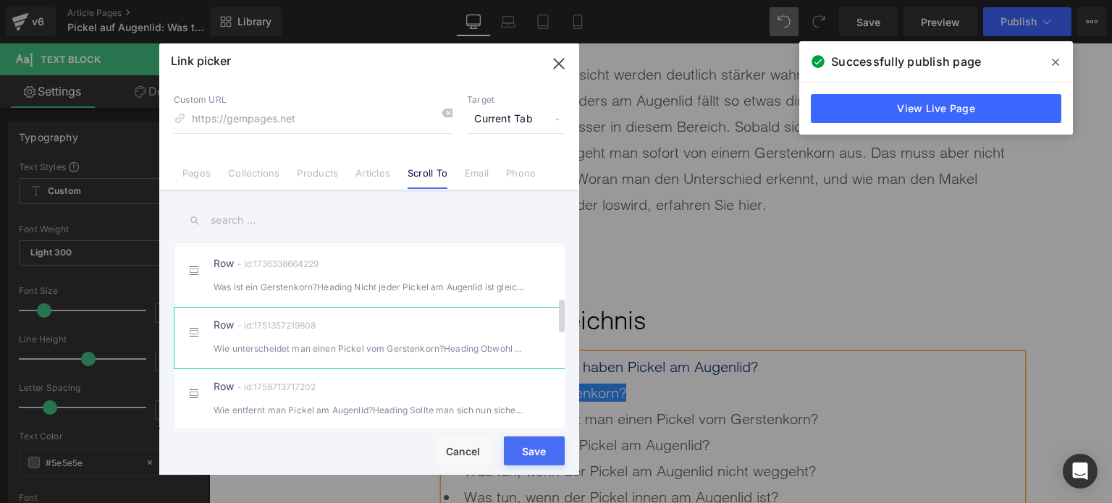
scroll to position [362, 0]
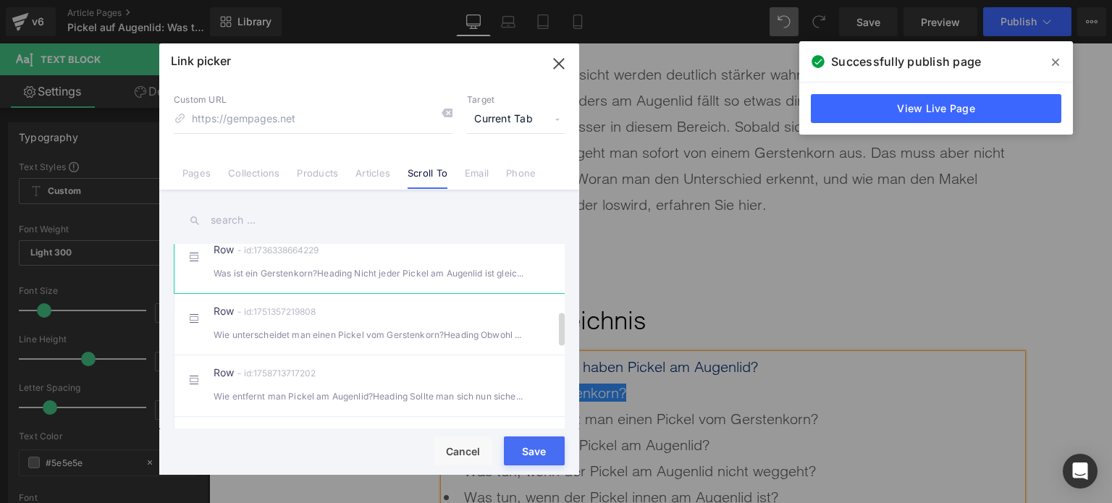
click at [317, 281] on div "Was ist ein Gerstenkorn?Heading Nicht jeder Pickel am Augenlid ist gleich ein" at bounding box center [369, 273] width 311 height 15
type input "#r-1736338664229"
click at [527, 455] on button "Save" at bounding box center [534, 451] width 61 height 29
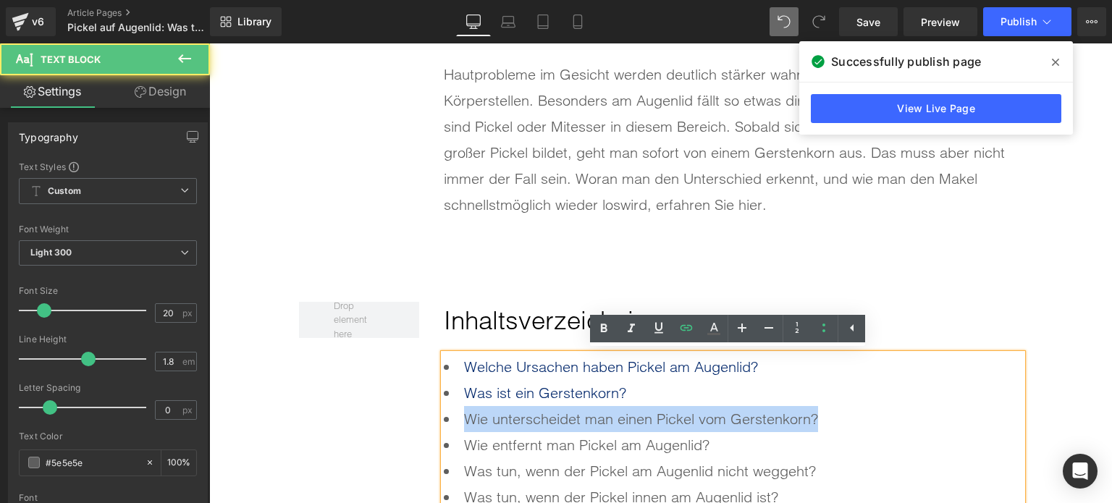
drag, startPoint x: 821, startPoint y: 419, endPoint x: 458, endPoint y: 414, distance: 362.9
click at [458, 414] on li "Wie unterscheidet man einen Pickel vom Gerstenkorn?" at bounding box center [733, 419] width 579 height 26
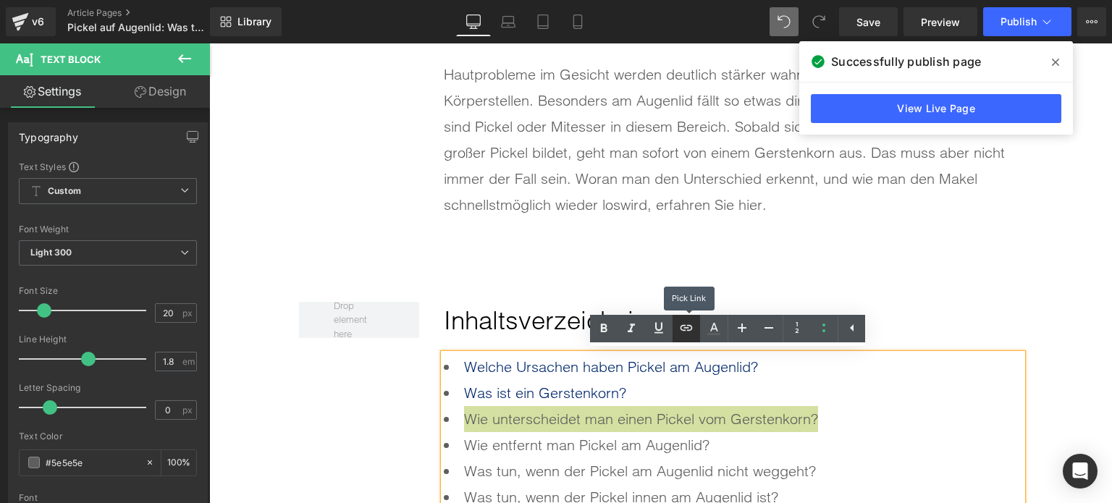
click at [695, 328] on icon at bounding box center [686, 327] width 17 height 17
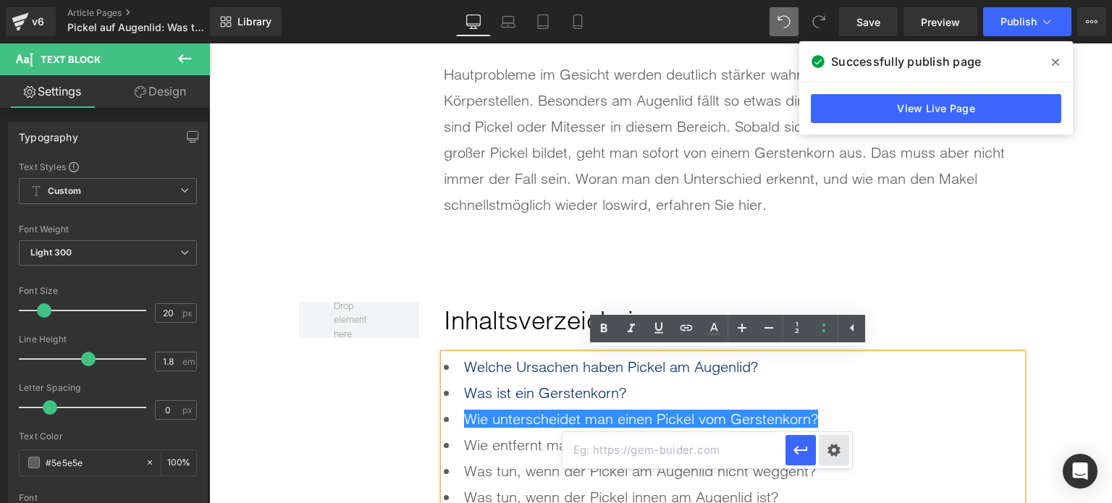
click at [834, 0] on div "Text Color Highlight Color rgba(0, 113, 193, 1) #0071c1 100 % transparent trans…" at bounding box center [556, 0] width 1112 height 0
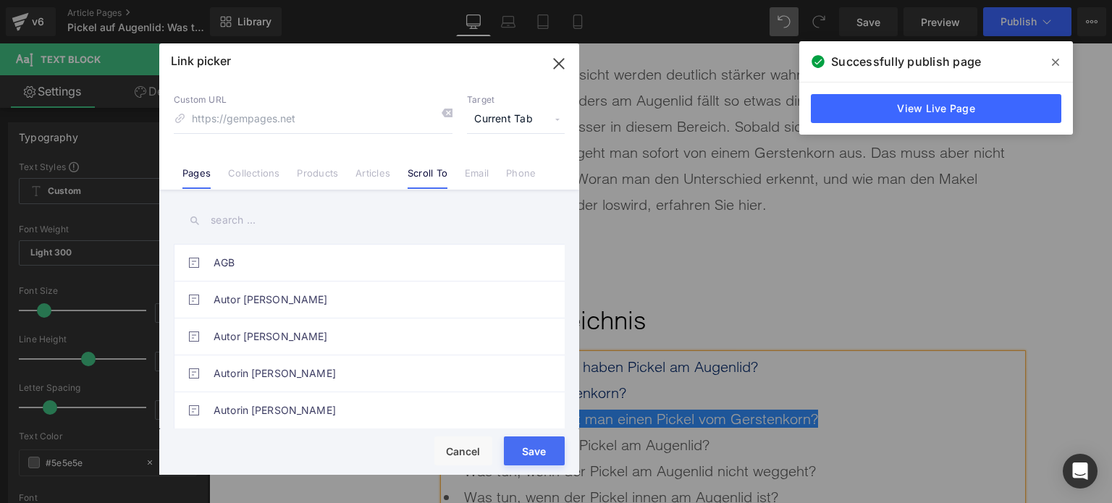
click at [418, 182] on link "Scroll To" at bounding box center [428, 178] width 40 height 22
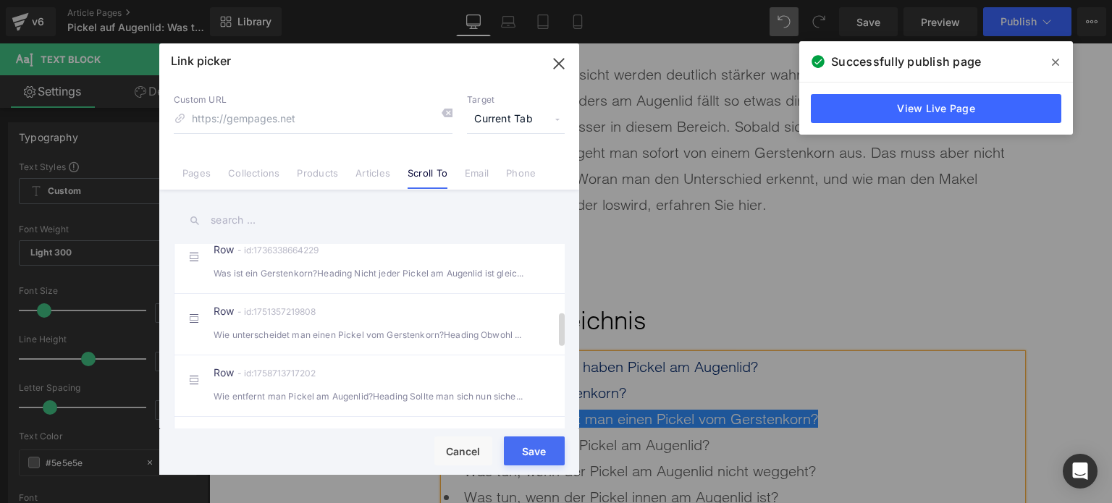
scroll to position [435, 0]
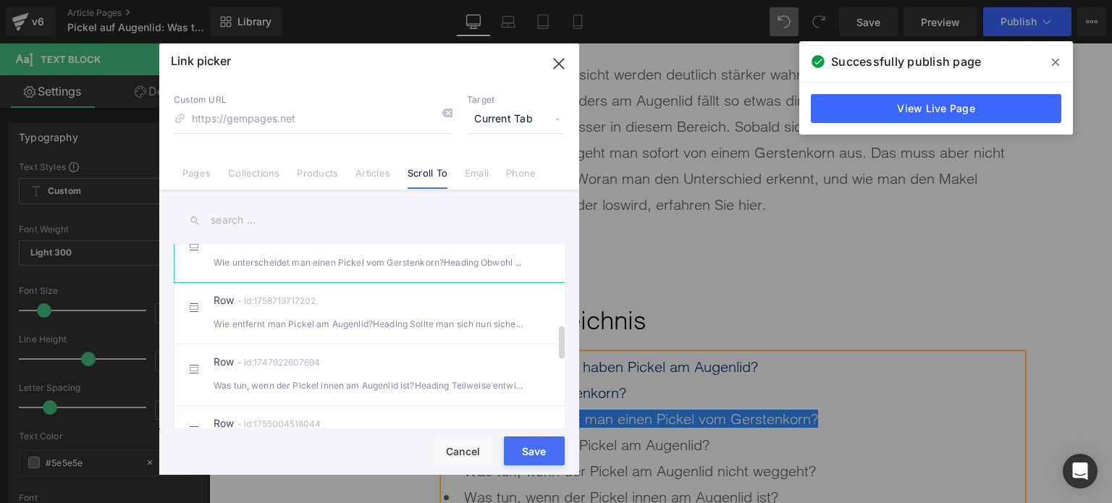
click at [294, 282] on li "Row - id:1751357219808 Wie unterscheidet man einen Pickel vom Gerstenkorn?Headi…" at bounding box center [372, 252] width 397 height 62
type input "#r-1751357219808"
drag, startPoint x: 529, startPoint y: 457, endPoint x: 450, endPoint y: 405, distance: 94.6
click at [529, 457] on button "Save" at bounding box center [534, 451] width 61 height 29
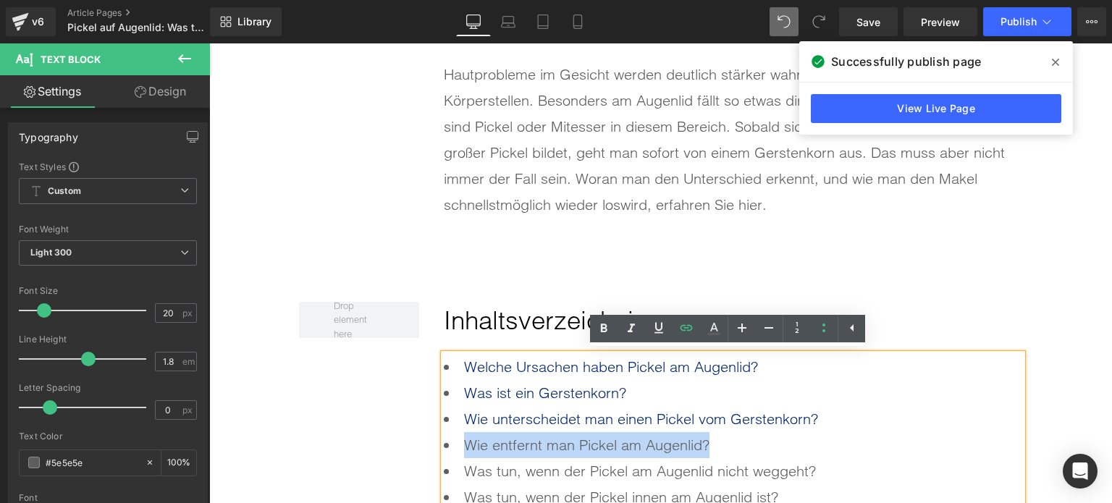
drag, startPoint x: 723, startPoint y: 447, endPoint x: 461, endPoint y: 442, distance: 262.2
click at [461, 444] on li "Wie entfernt man Pickel am Augenlid?" at bounding box center [733, 445] width 579 height 26
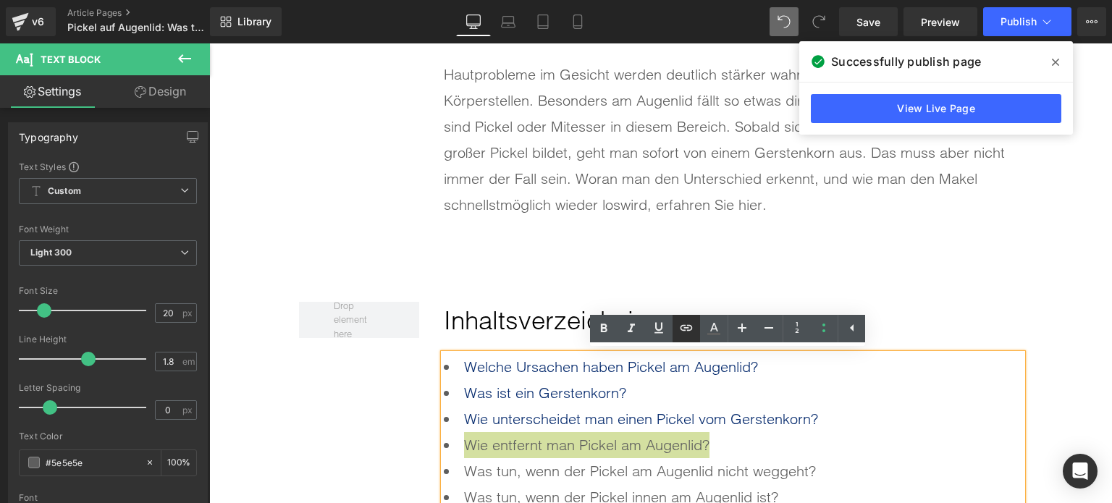
click at [682, 335] on icon at bounding box center [686, 327] width 17 height 17
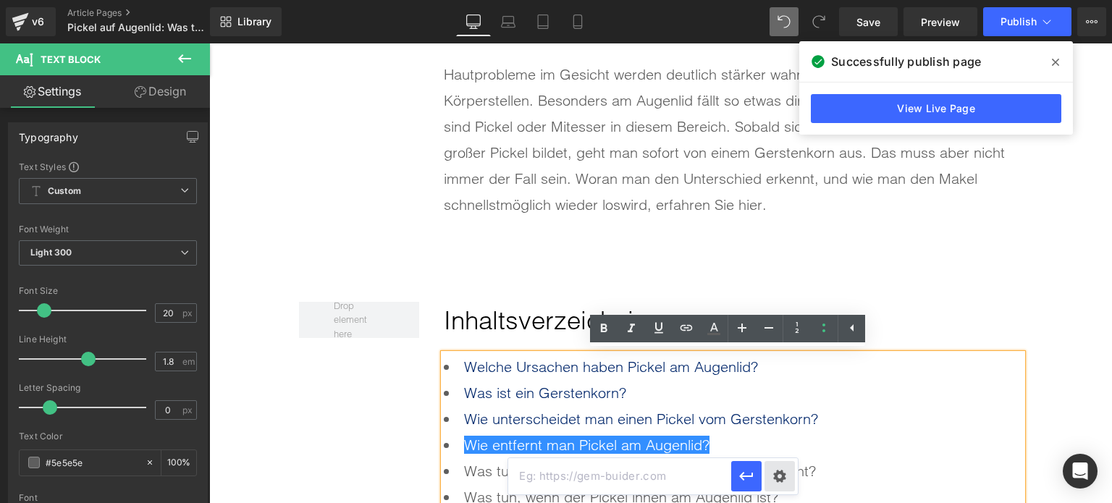
click at [783, 0] on div "Text Color Highlight Color rgba(0, 113, 193, 1) #0071c1 100 % transparent trans…" at bounding box center [556, 0] width 1112 height 0
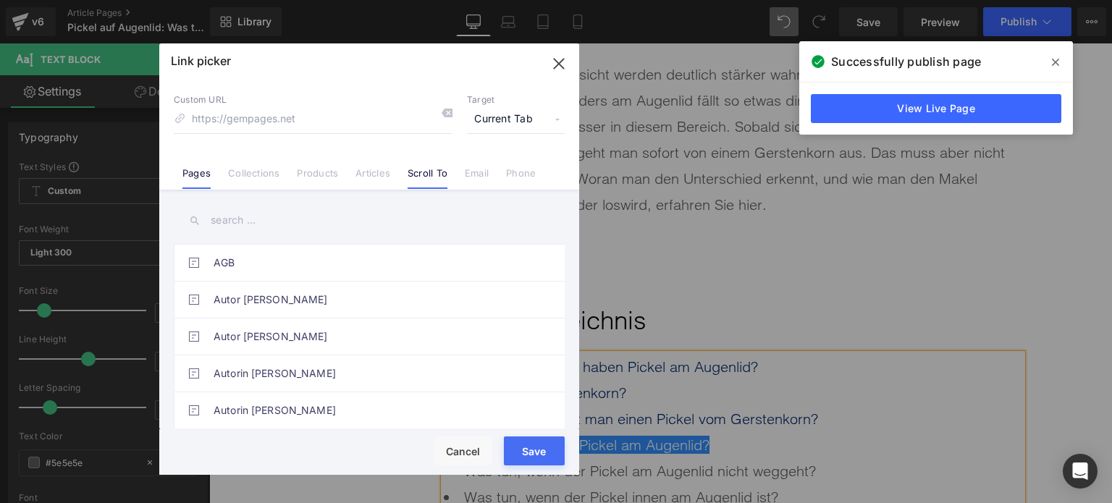
click at [435, 172] on link "Scroll To" at bounding box center [428, 178] width 40 height 22
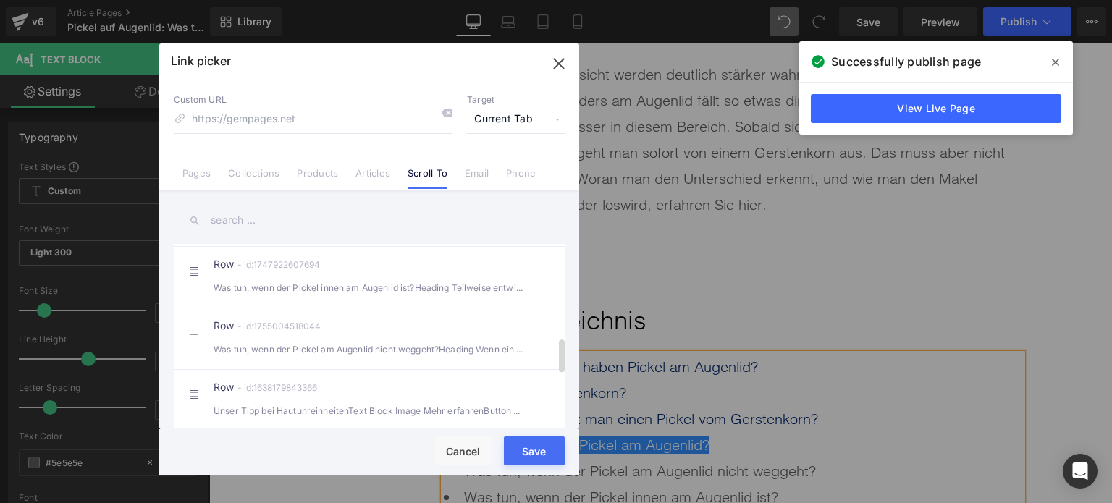
scroll to position [507, 0]
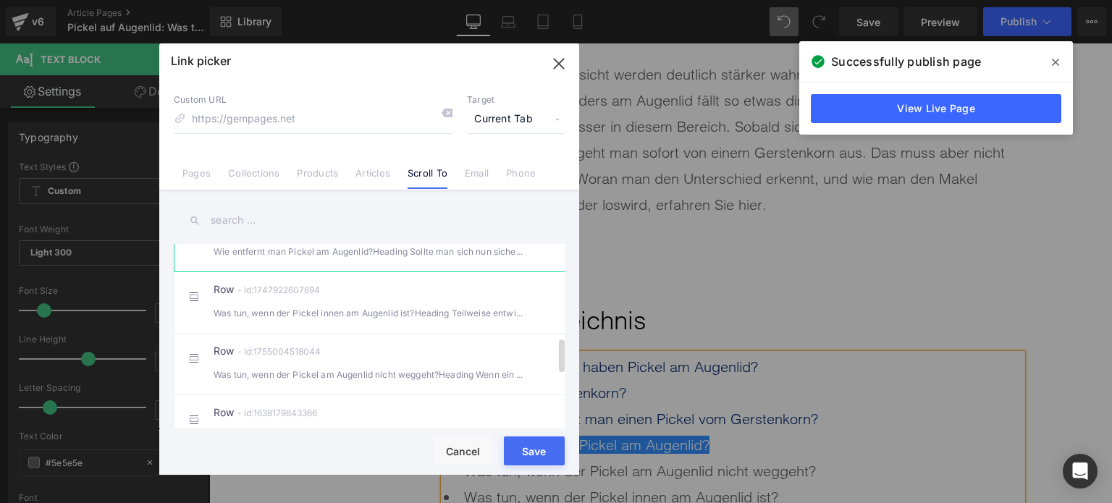
click at [323, 272] on li "Row - id:1758713717202 Wie entfernt man Pickel am Augenlid?Heading Sollte man s…" at bounding box center [372, 241] width 397 height 62
type input "#r-1758713717202"
click at [539, 459] on button "Save" at bounding box center [534, 451] width 61 height 29
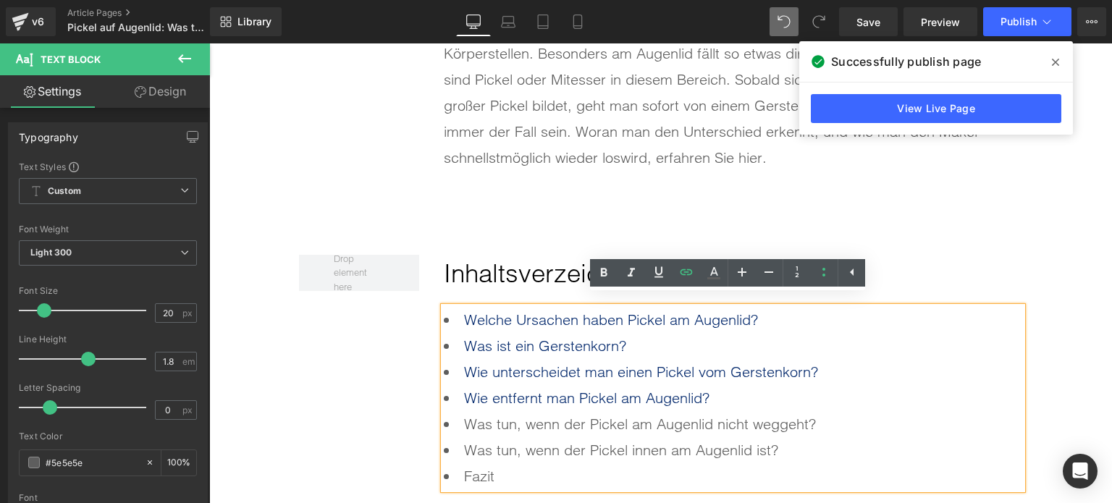
scroll to position [724, 0]
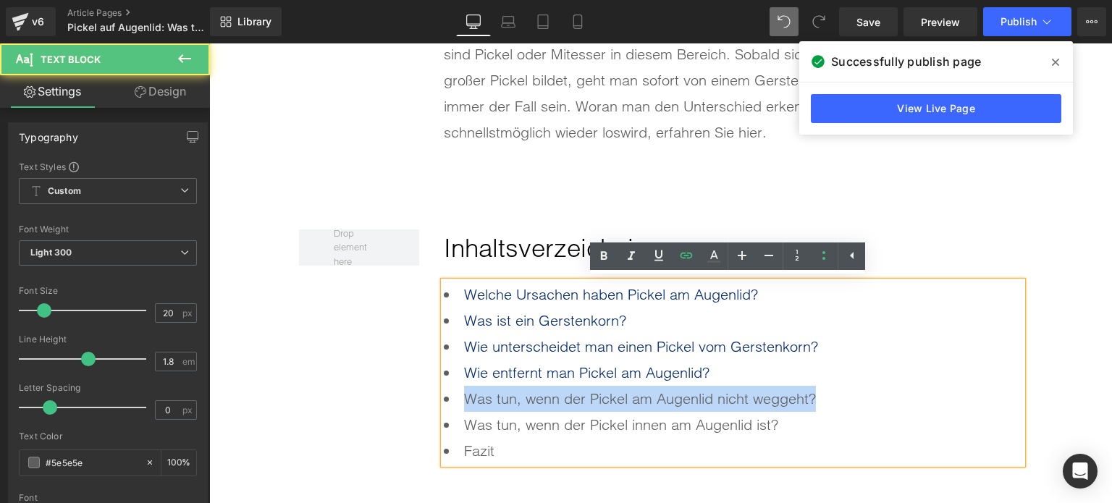
drag, startPoint x: 823, startPoint y: 398, endPoint x: 458, endPoint y: 393, distance: 365.0
click at [458, 393] on li "Was tun, wenn der Pickel am Augenlid nicht weggeht?" at bounding box center [733, 399] width 579 height 26
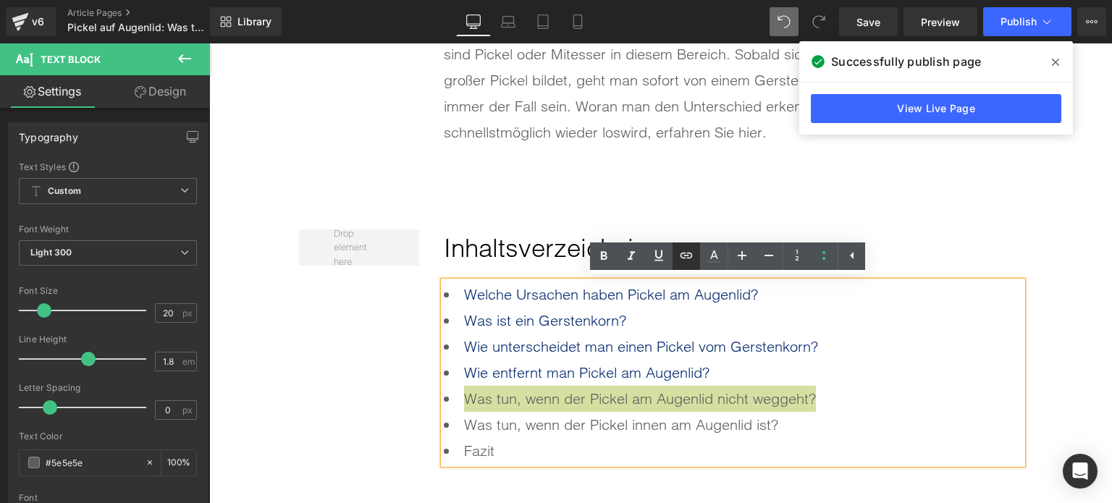
click at [691, 268] on link at bounding box center [687, 257] width 28 height 28
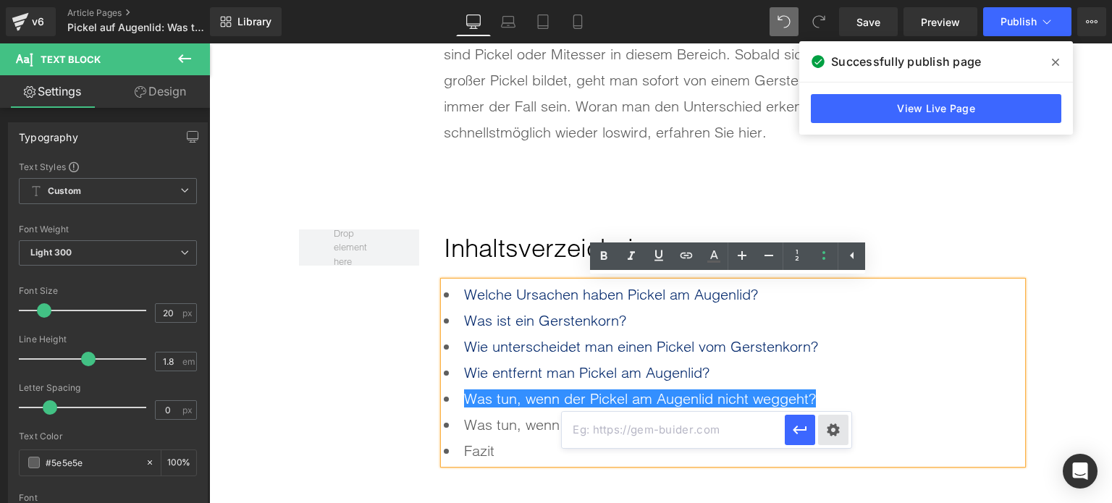
click at [842, 0] on div "Text Color Highlight Color rgba(0, 113, 193, 1) #0071c1 100 % transparent trans…" at bounding box center [556, 0] width 1112 height 0
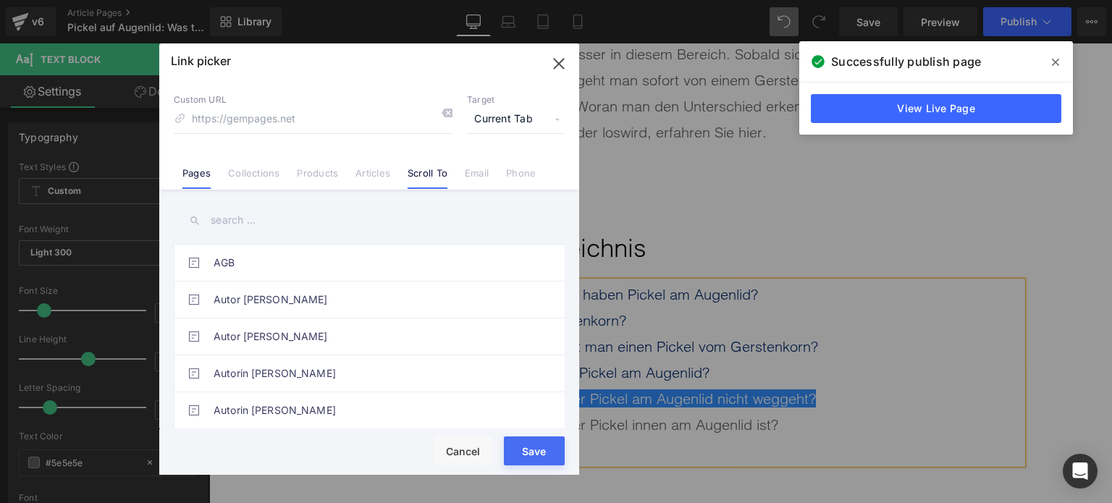
click at [419, 183] on link "Scroll To" at bounding box center [428, 178] width 40 height 22
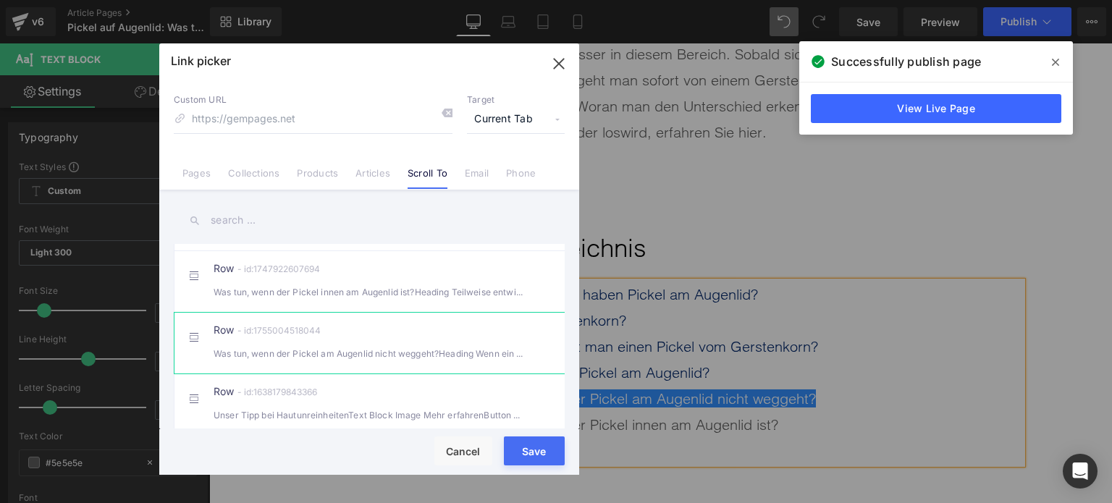
scroll to position [507, 0]
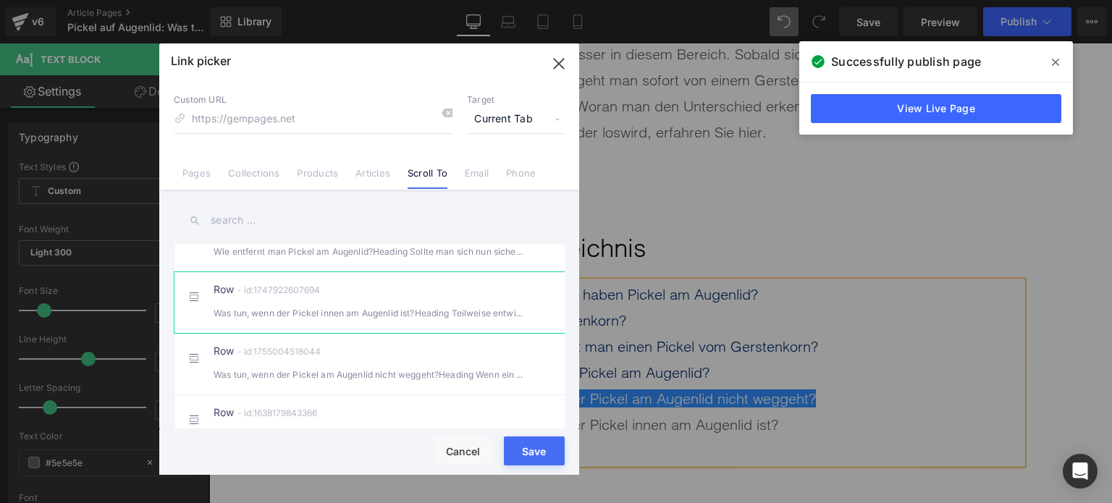
click at [310, 321] on div "Was tun, wenn der Pickel innen am Augenlid ist?Heading Teilweise entwickelt s" at bounding box center [369, 313] width 311 height 15
type input "#r-1747922607694"
click at [529, 457] on button "Save" at bounding box center [534, 451] width 61 height 29
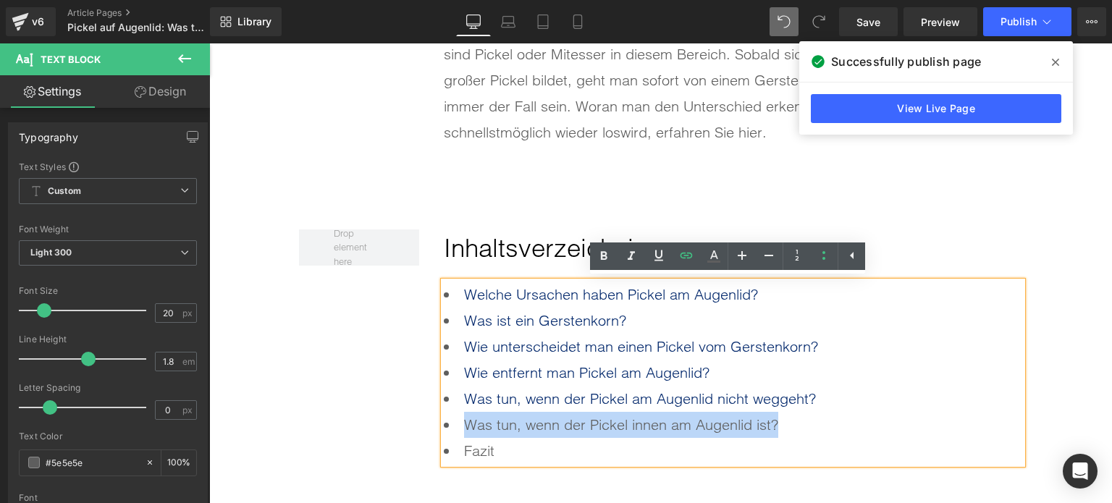
drag, startPoint x: 802, startPoint y: 424, endPoint x: 458, endPoint y: 428, distance: 344.0
click at [458, 428] on li "Was tun, wenn der Pickel innen am Augenlid ist?" at bounding box center [733, 425] width 579 height 26
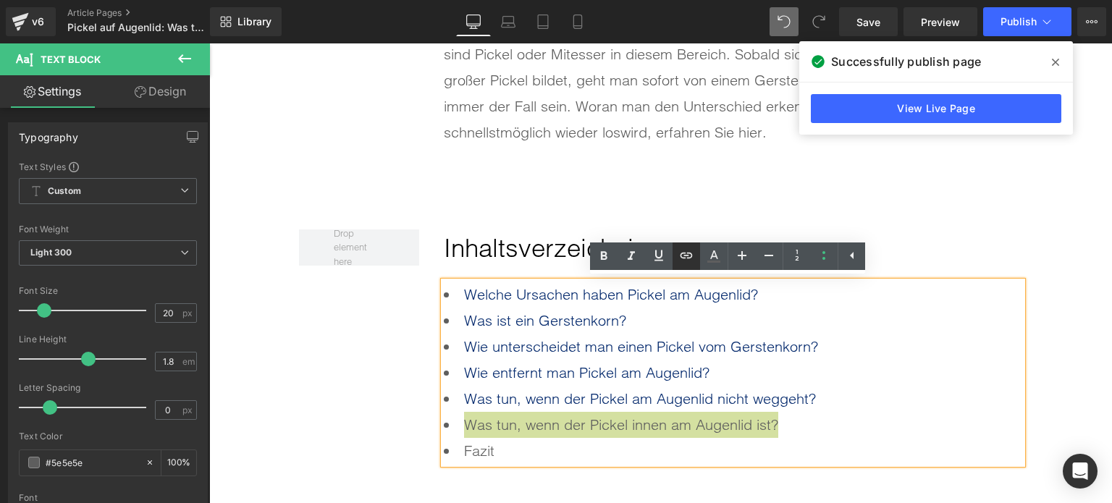
click at [684, 261] on icon at bounding box center [686, 255] width 17 height 17
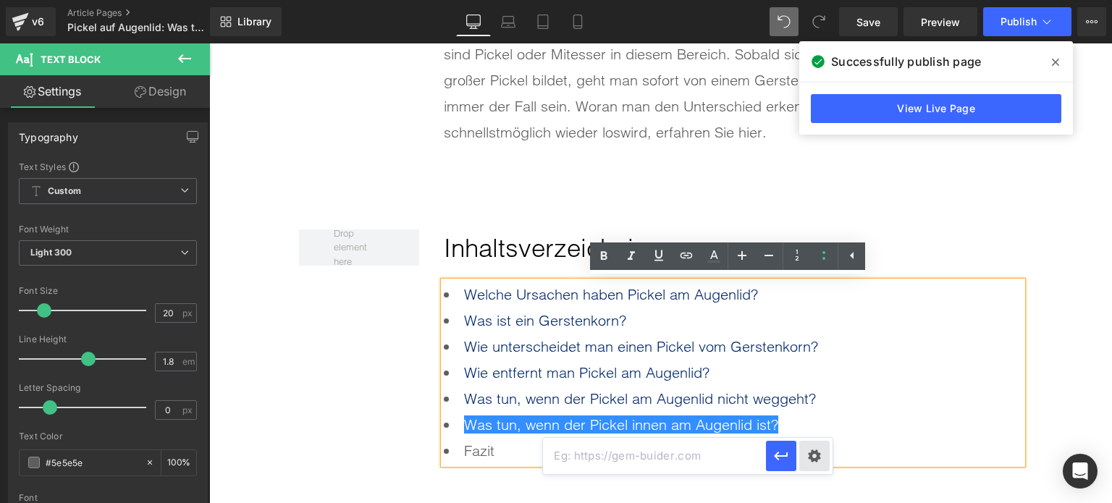
click at [816, 0] on div "Text Color Highlight Color rgba(0, 113, 193, 1) #0071c1 100 % transparent trans…" at bounding box center [556, 0] width 1112 height 0
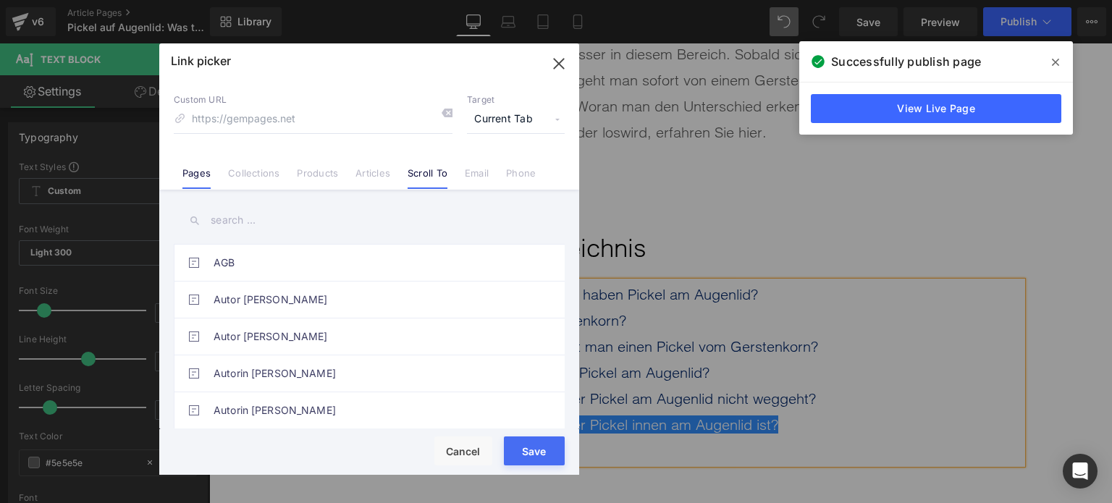
click at [425, 179] on link "Scroll To" at bounding box center [428, 178] width 40 height 22
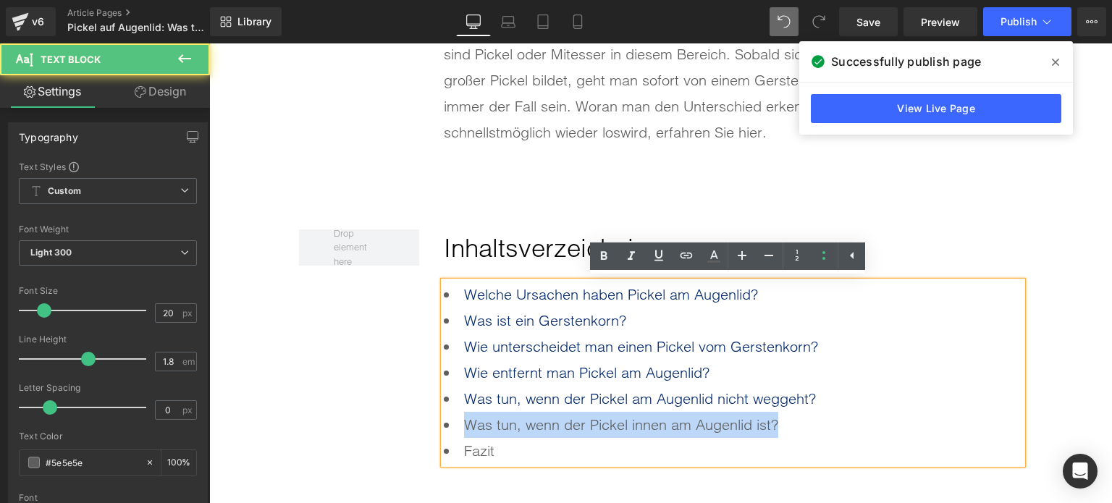
drag, startPoint x: 762, startPoint y: 425, endPoint x: 377, endPoint y: 424, distance: 385.3
click at [371, 424] on div "Inhaltsverzeichnis Heading Welche Ursachen haben Pickel am Augenlid? Was ist e…" at bounding box center [661, 327] width 724 height 319
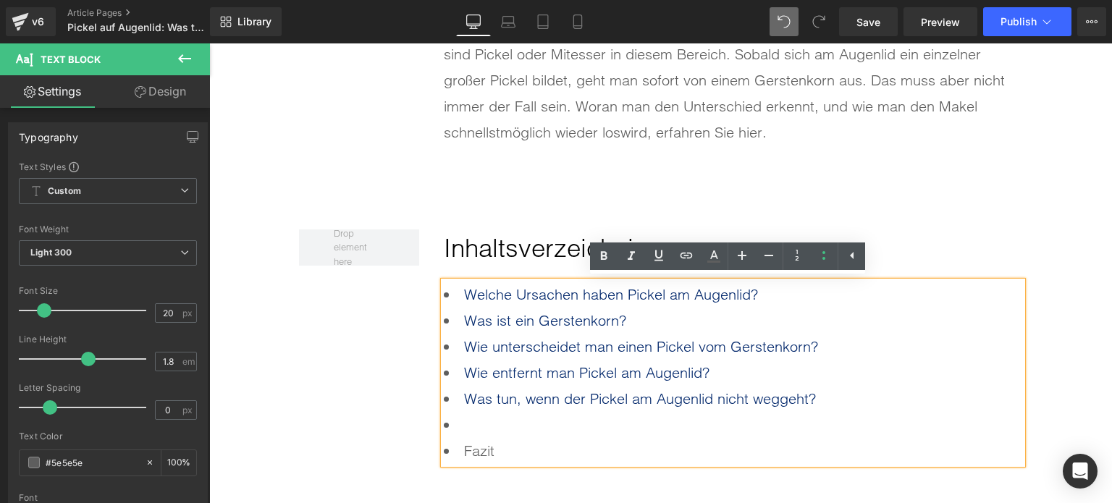
click at [736, 368] on li "Wie entfernt man Pickel am Augenlid?" at bounding box center [733, 373] width 579 height 26
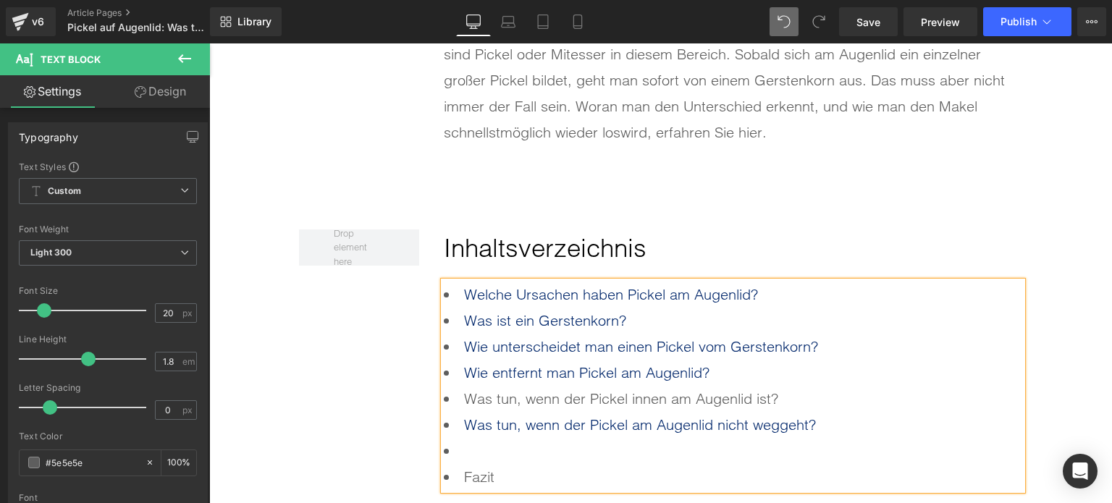
click at [575, 451] on div "Rendering Content" at bounding box center [556, 446] width 89 height 16
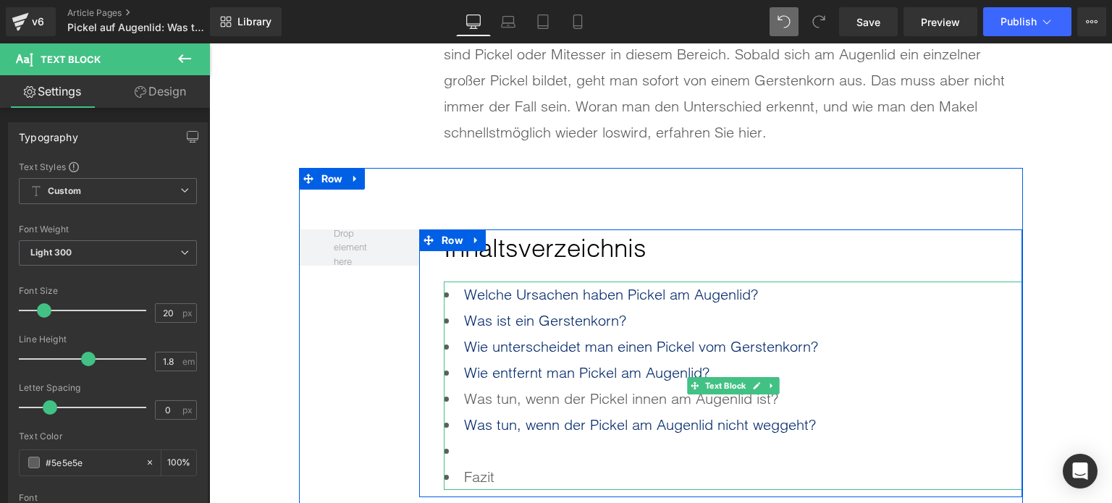
click at [510, 445] on li at bounding box center [733, 451] width 579 height 26
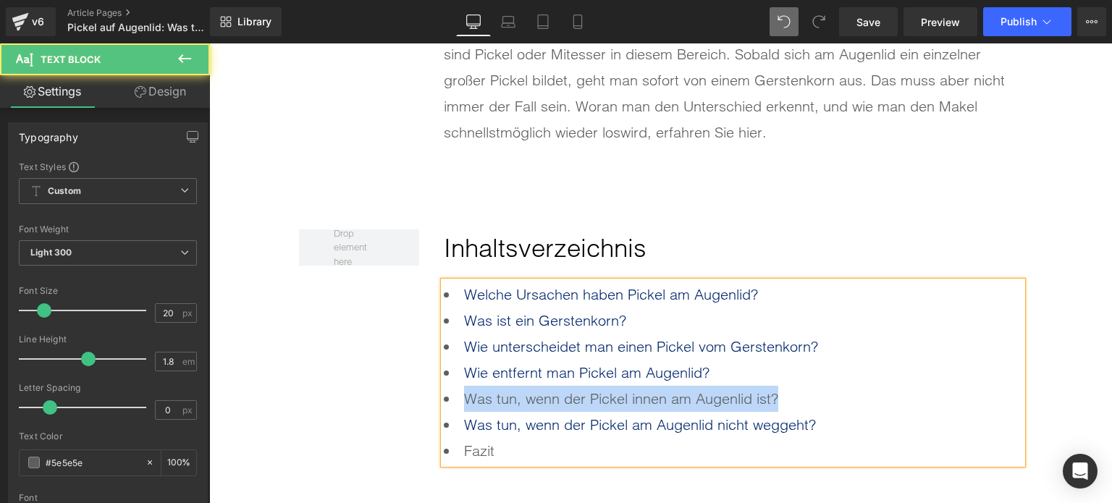
drag, startPoint x: 779, startPoint y: 393, endPoint x: 431, endPoint y: 407, distance: 348.6
click at [431, 407] on div "Inhaltsverzeichnis Heading Welche Ursachen haben Pickel am Augenlid? Was ist e…" at bounding box center [720, 351] width 603 height 243
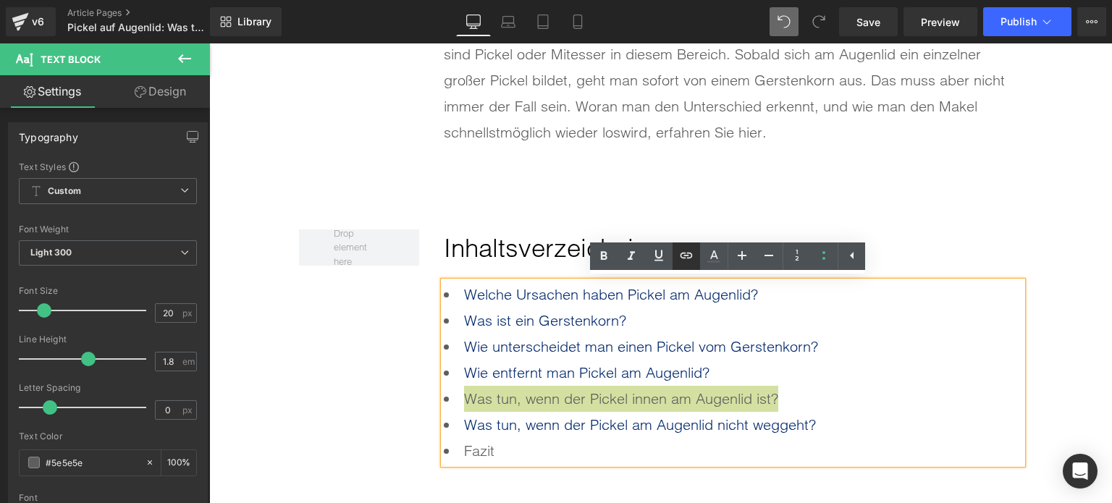
click at [685, 259] on icon at bounding box center [687, 256] width 12 height 6
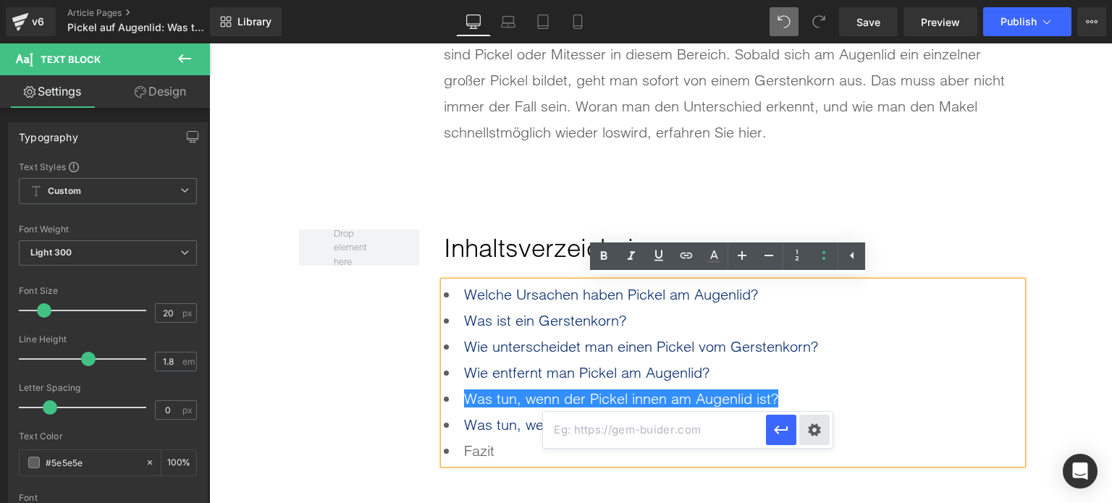
click at [821, 0] on div "Text Color Highlight Color rgba(0, 113, 193, 1) #0071c1 100 % transparent trans…" at bounding box center [556, 0] width 1112 height 0
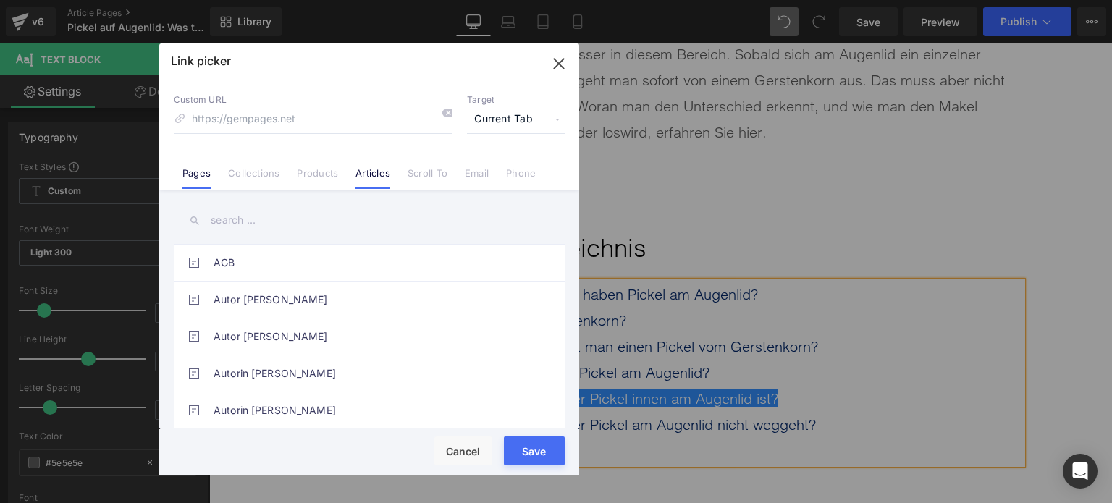
click at [378, 177] on link "Articles" at bounding box center [373, 178] width 35 height 22
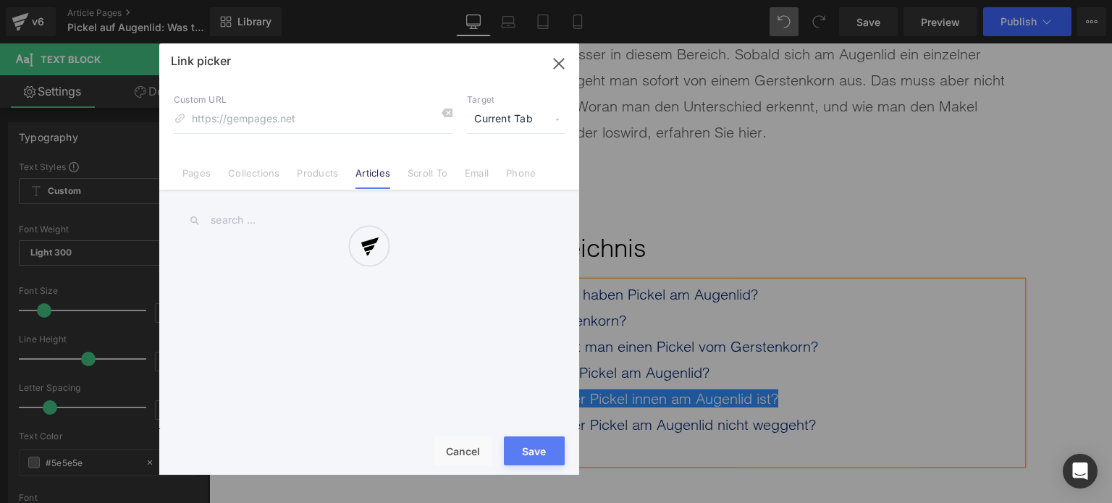
click at [424, 177] on div at bounding box center [369, 259] width 420 height 432
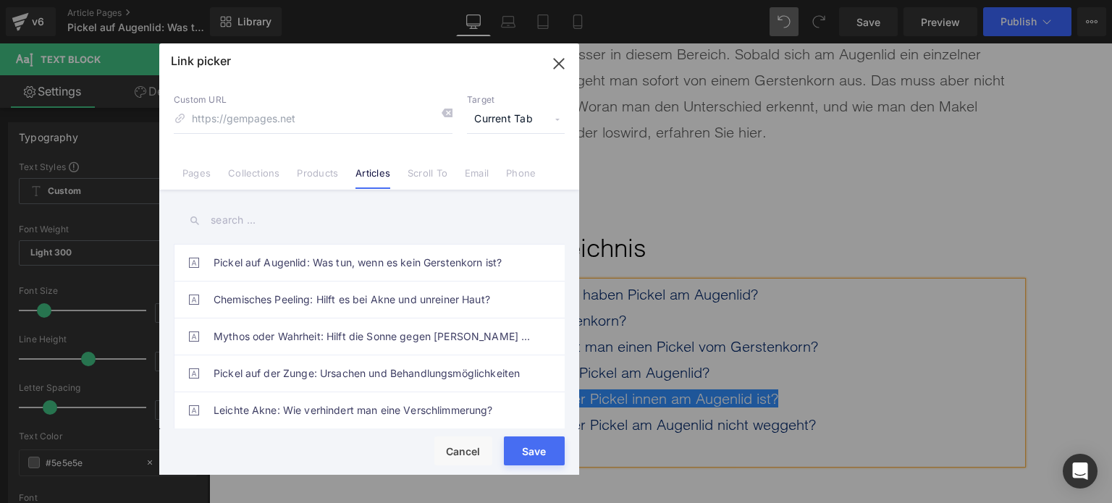
click at [424, 177] on link "Scroll To" at bounding box center [428, 178] width 40 height 22
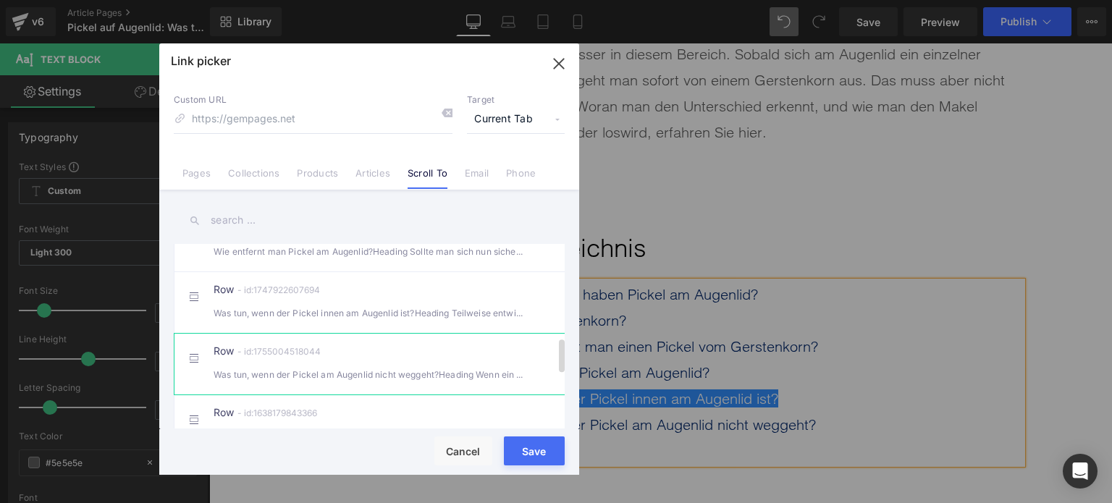
click at [307, 321] on div "Was tun, wenn der Pickel innen am Augenlid ist?Heading Teilweise entwickelt s" at bounding box center [369, 313] width 311 height 15
type input "#r-1747922607694"
click at [539, 460] on button "Save" at bounding box center [534, 451] width 61 height 29
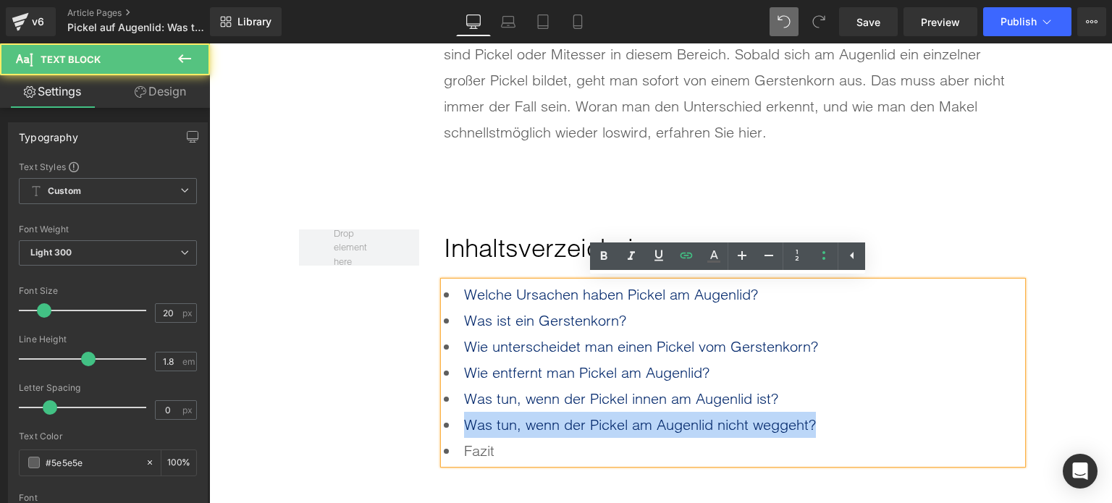
drag, startPoint x: 790, startPoint y: 422, endPoint x: 414, endPoint y: 423, distance: 375.9
click at [419, 423] on div "Inhaltsverzeichnis Heading Welche Ursachen haben Pickel am Augenlid? Was ist e…" at bounding box center [720, 351] width 603 height 243
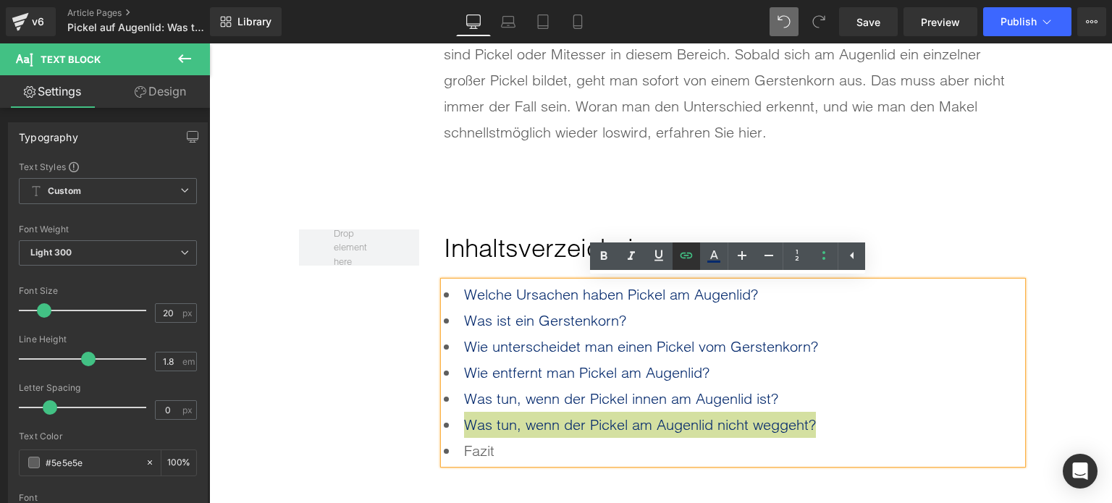
click at [684, 260] on icon at bounding box center [686, 255] width 17 height 17
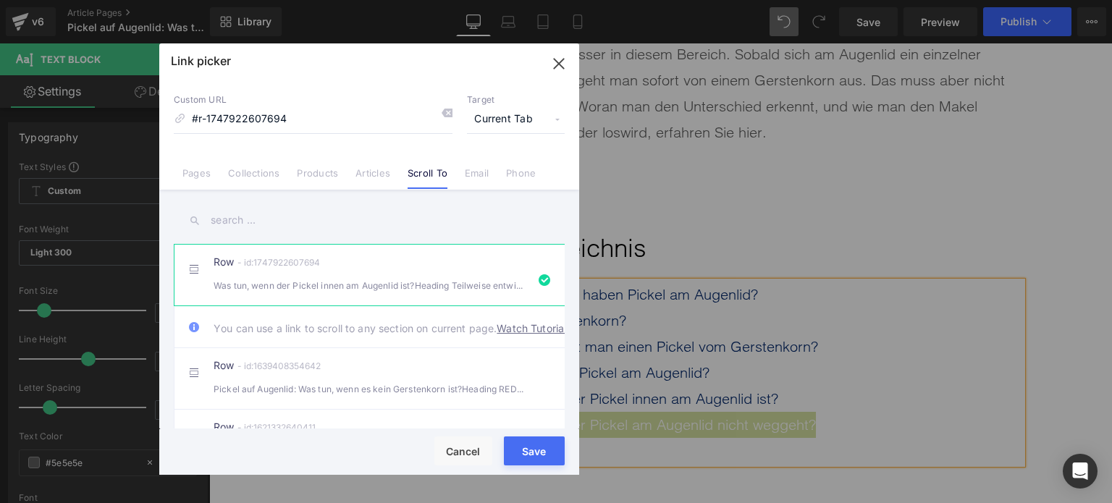
click at [846, 0] on div "Text Color Highlight Color rgba(0, 113, 193, 1) #0071c1 100 % transparent trans…" at bounding box center [556, 0] width 1112 height 0
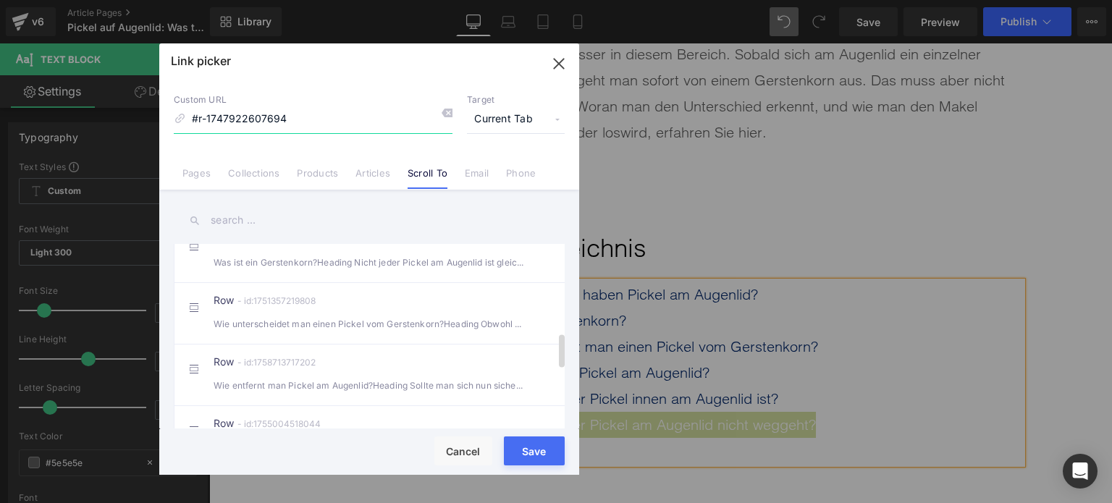
scroll to position [579, 0]
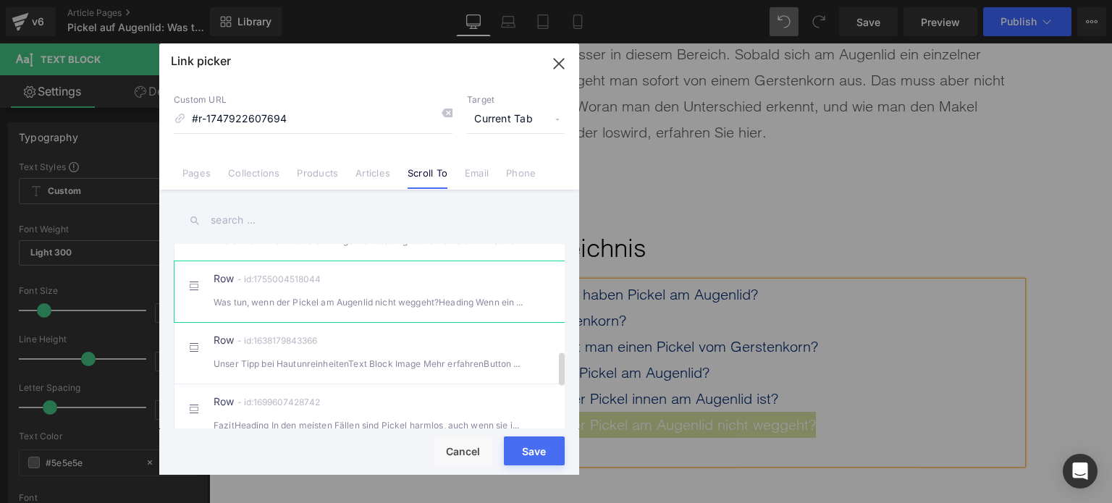
click at [293, 322] on li "Row - id:1755004518044 Was tun, wenn der Pickel am Augenlid nicht weggeht?Headi…" at bounding box center [372, 292] width 397 height 62
type input "#r-1755004518044"
click at [529, 454] on div "Rendering Content" at bounding box center [556, 446] width 89 height 16
click at [527, 460] on button "Save" at bounding box center [534, 451] width 61 height 29
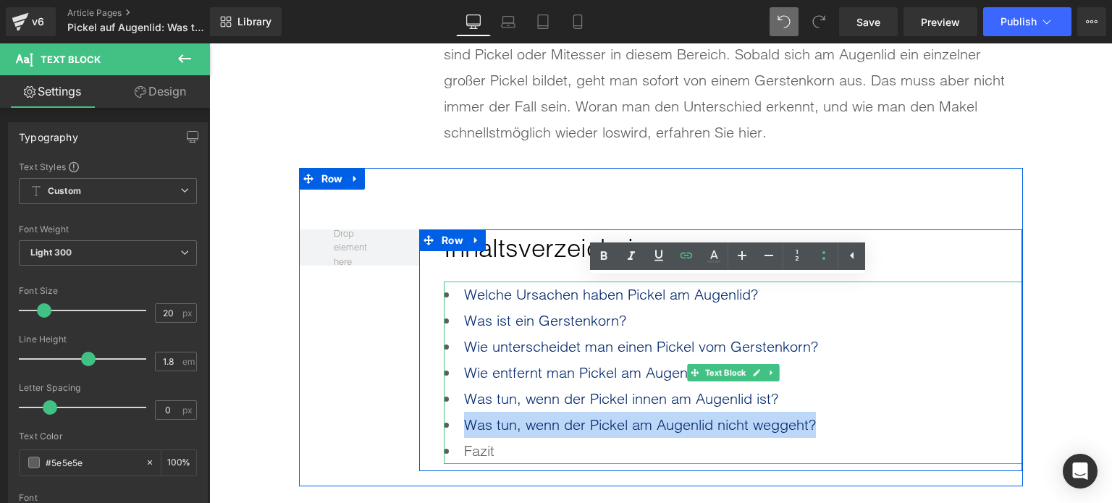
click at [842, 426] on li "Was tun, wenn der Pickel am Augenlid nicht weggeht?" at bounding box center [733, 425] width 579 height 26
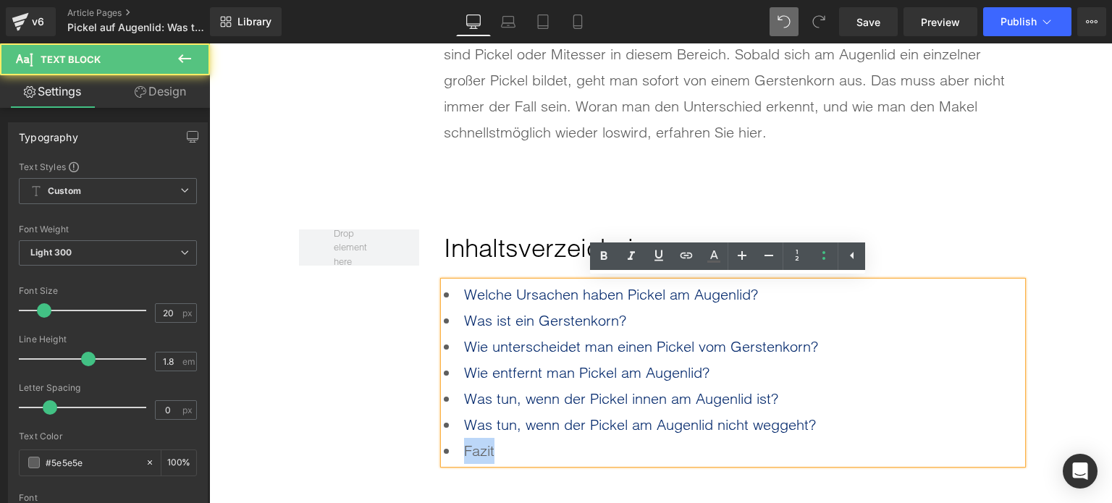
drag, startPoint x: 466, startPoint y: 451, endPoint x: 451, endPoint y: 451, distance: 14.5
click at [451, 451] on li "Fazit" at bounding box center [733, 451] width 579 height 26
click at [681, 257] on icon at bounding box center [687, 256] width 12 height 6
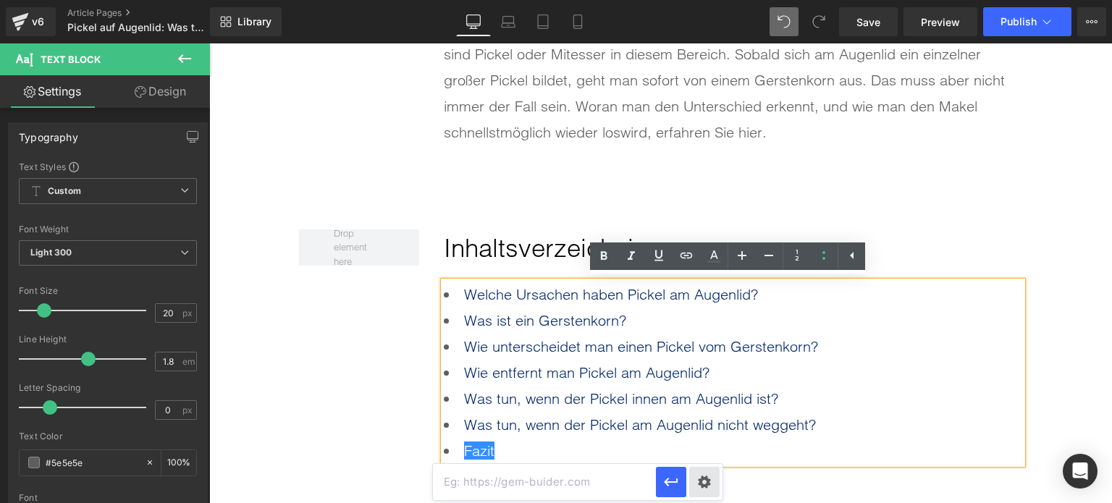
click at [709, 0] on div "Text Color Highlight Color rgba(0, 113, 193, 1) #0071c1 100 % transparent trans…" at bounding box center [556, 0] width 1112 height 0
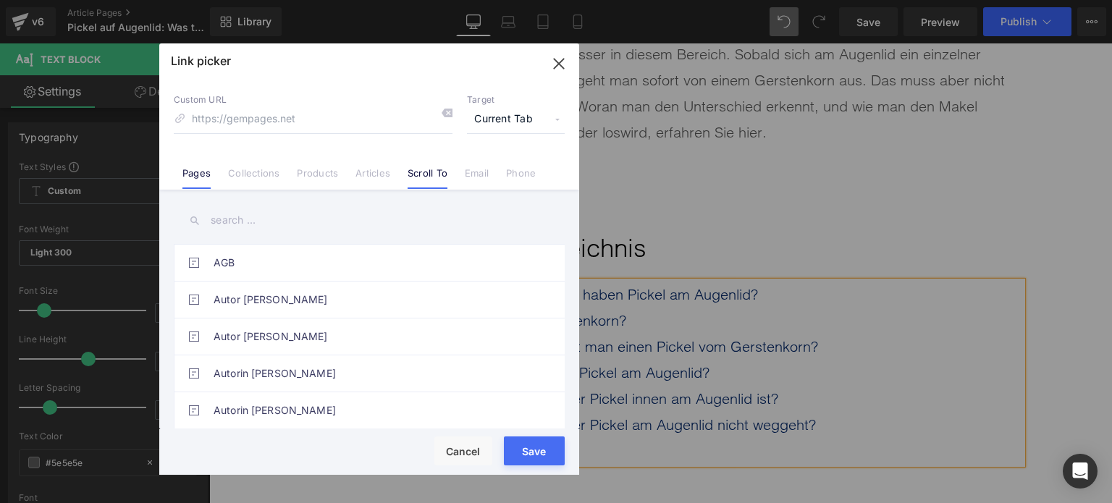
click at [419, 183] on link "Scroll To" at bounding box center [428, 178] width 40 height 22
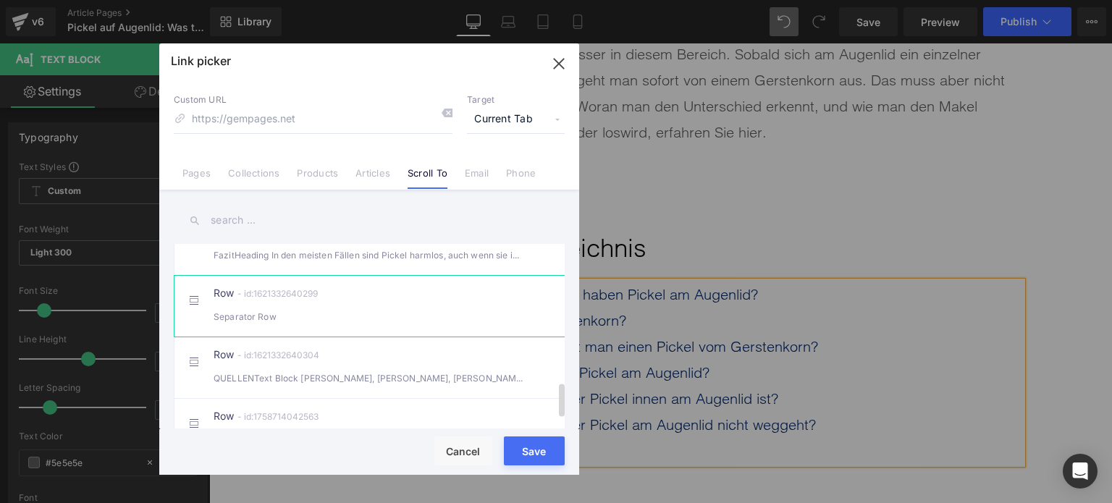
scroll to position [724, 0]
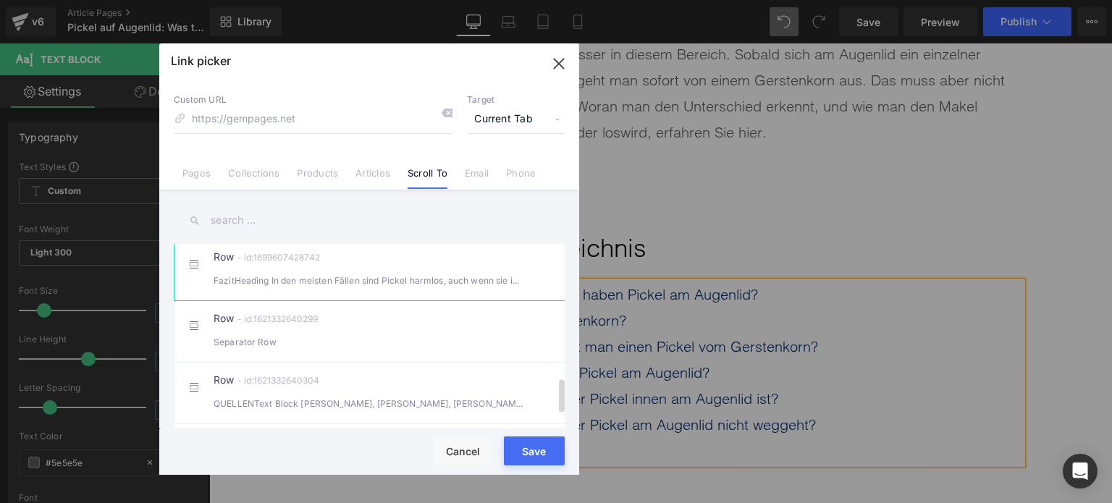
click at [294, 288] on div "FazitHeading In den meisten Fällen sind Pickel harmlos, auch wenn sie im Auge" at bounding box center [369, 280] width 311 height 15
type input "#r-1699607428742"
click at [556, 458] on button "Save" at bounding box center [534, 451] width 61 height 29
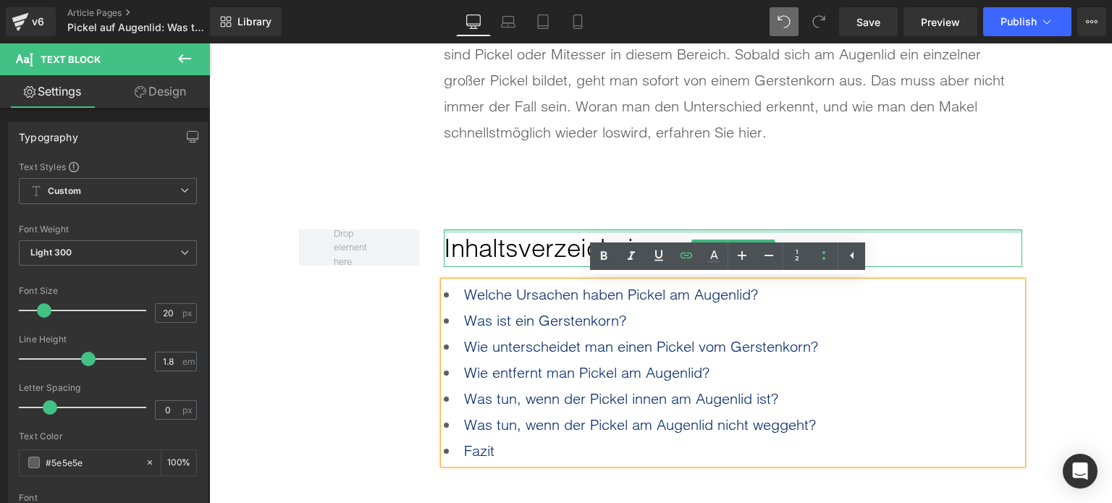
click at [983, 222] on div "Inhaltsverzeichnis Heading Welche Ursachen haben Pickel am Augenlid? Was ist e…" at bounding box center [661, 327] width 724 height 319
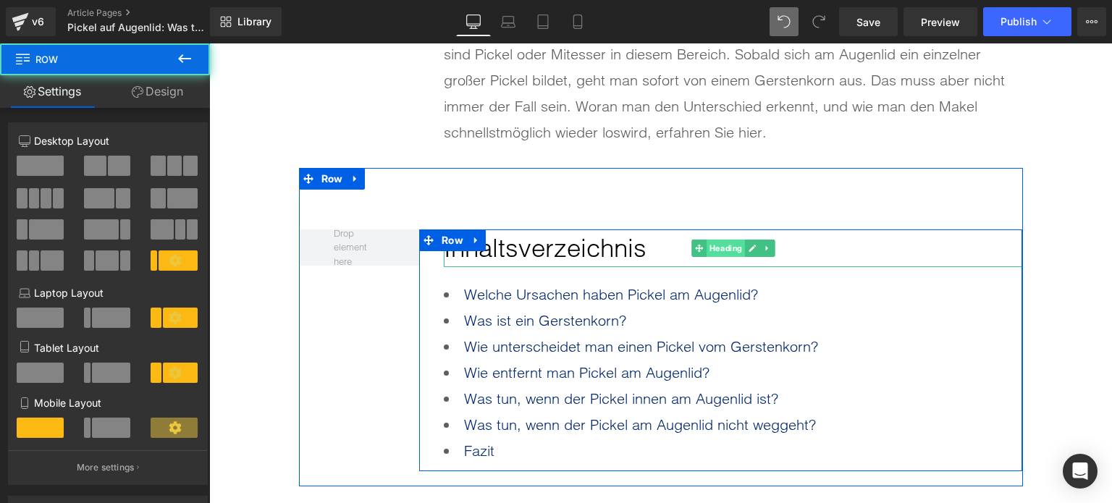
click at [718, 252] on span "Heading" at bounding box center [726, 248] width 38 height 17
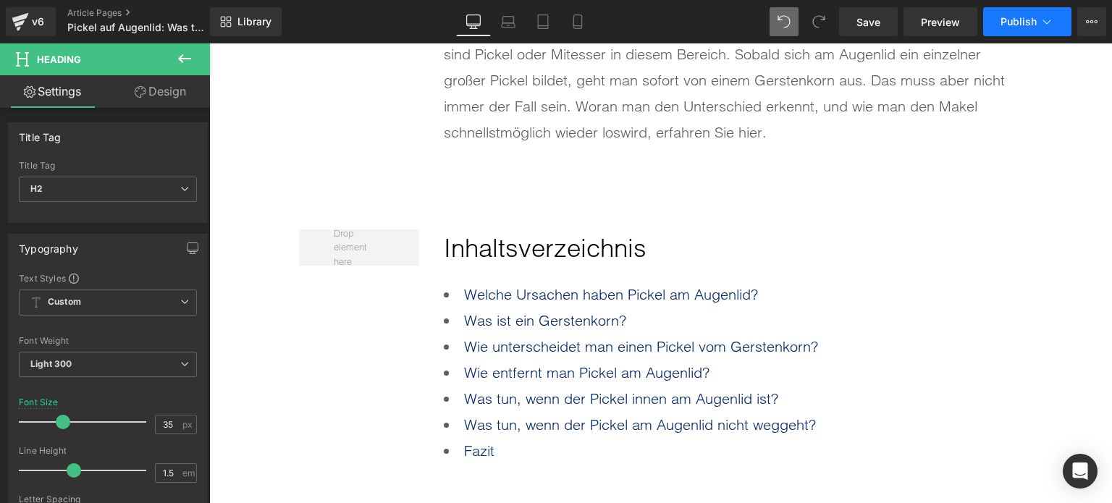
click at [985, 25] on button "Publish" at bounding box center [1028, 21] width 88 height 29
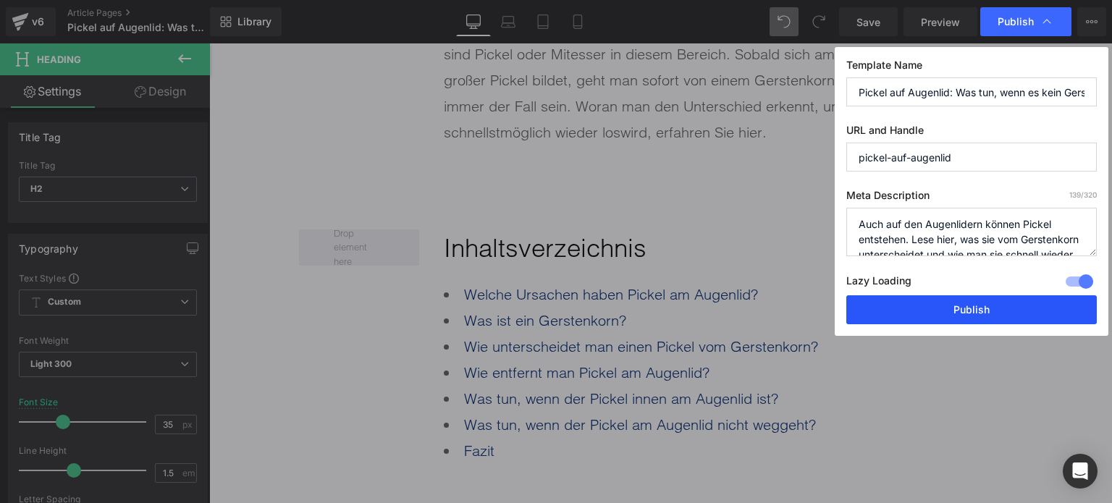
click at [965, 307] on button "Publish" at bounding box center [972, 309] width 251 height 29
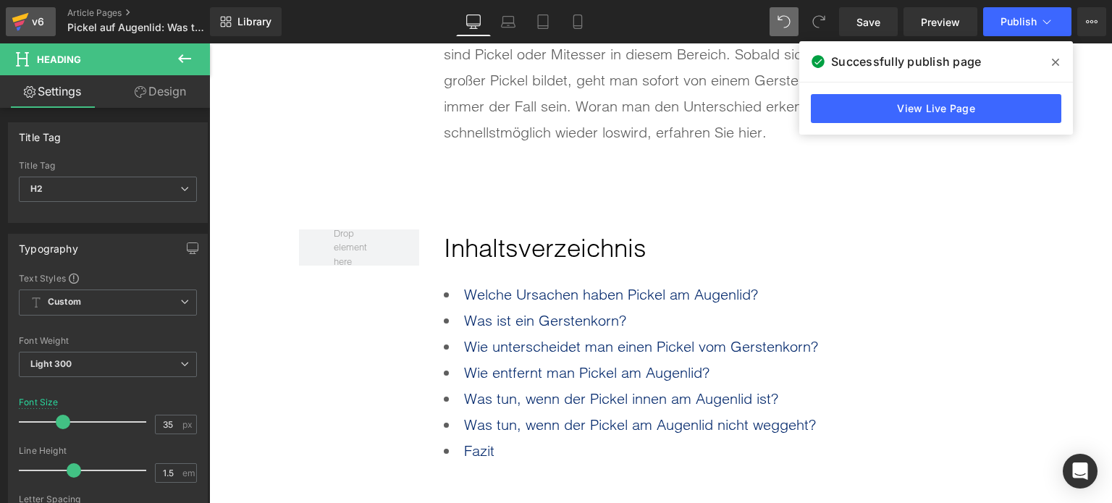
click at [28, 18] on icon at bounding box center [20, 22] width 17 height 36
